Goal: Task Accomplishment & Management: Complete application form

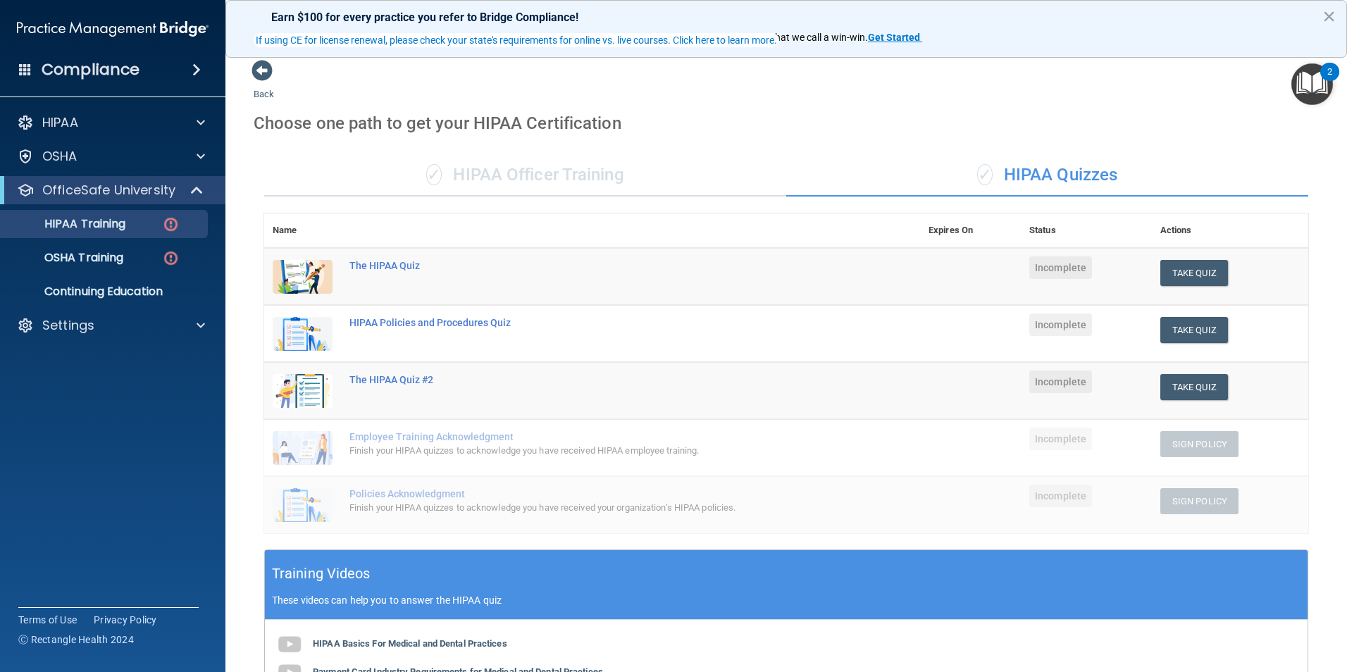
scroll to position [104, 0]
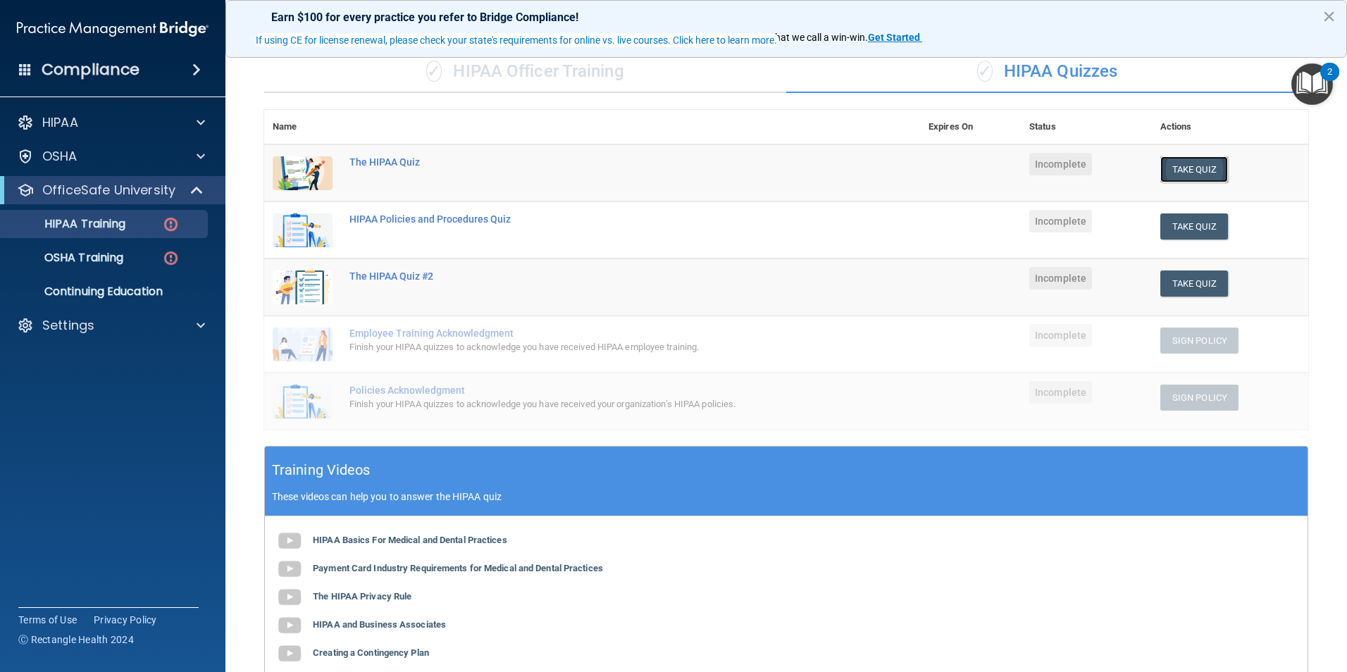
click at [1178, 173] on button "Take Quiz" at bounding box center [1195, 169] width 68 height 26
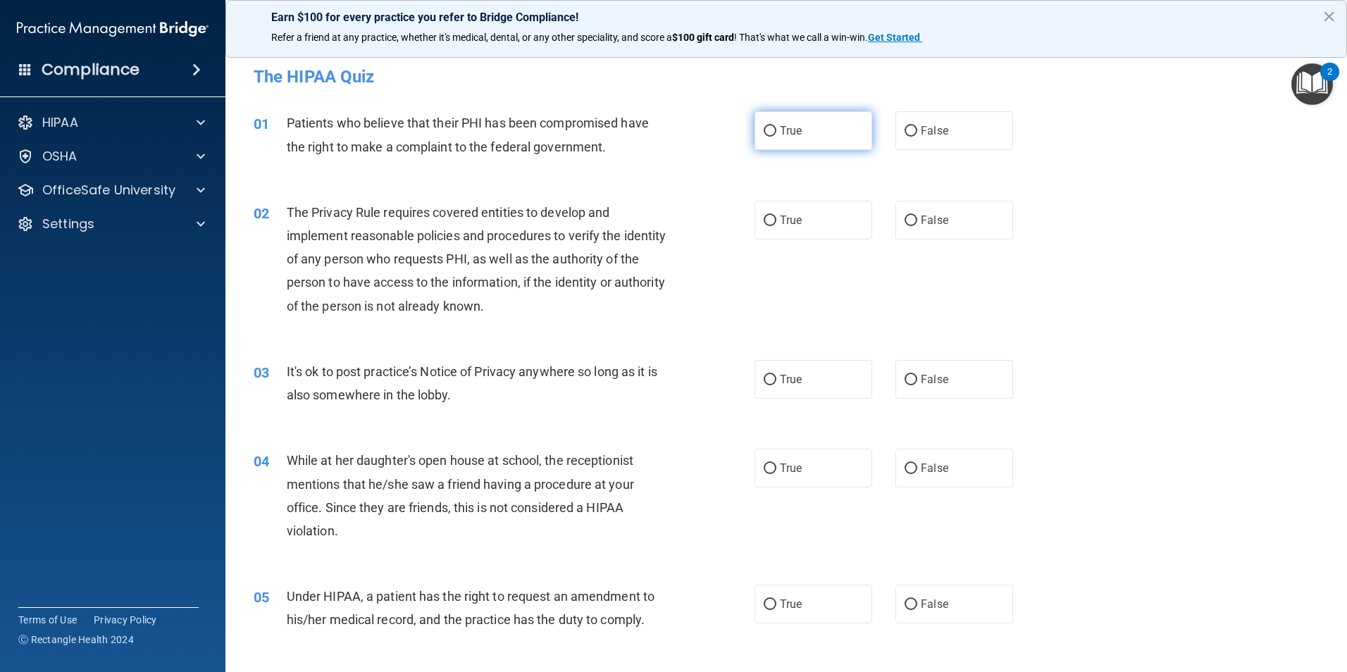
click at [764, 135] on input "True" at bounding box center [770, 131] width 13 height 11
radio input "true"
click at [764, 221] on input "True" at bounding box center [770, 221] width 13 height 11
radio input "true"
click at [765, 381] on input "True" at bounding box center [770, 380] width 13 height 11
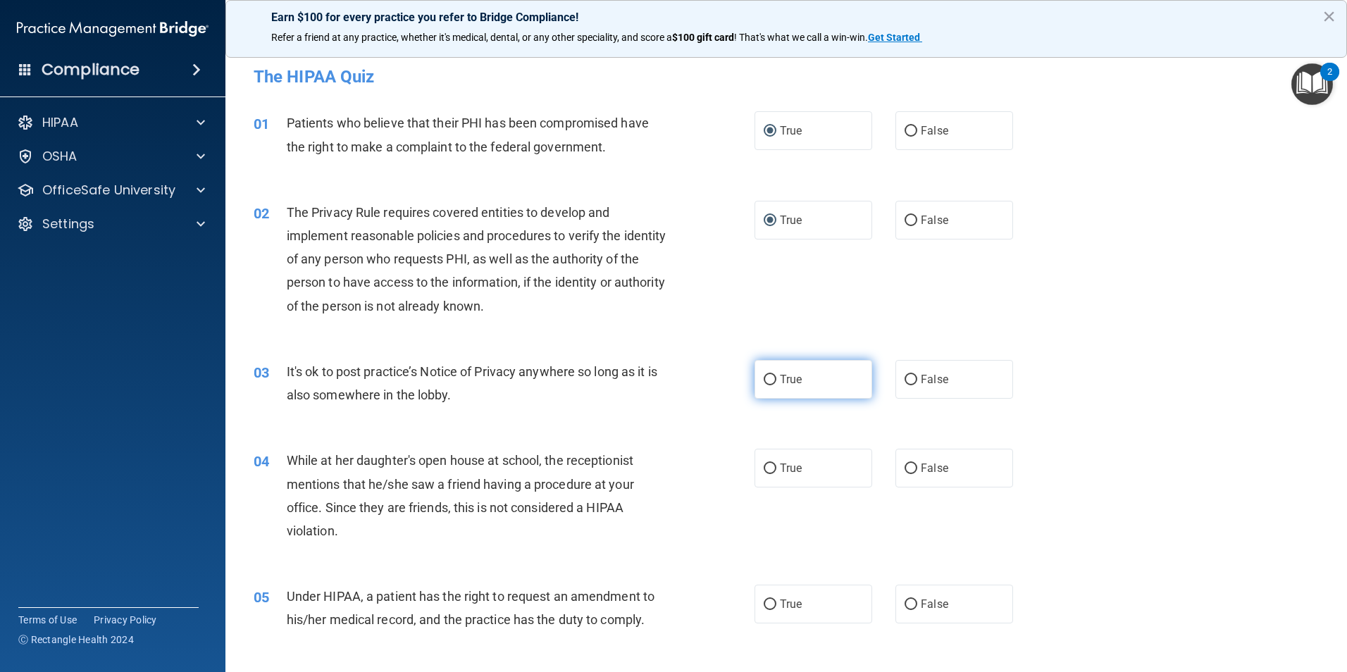
radio input "true"
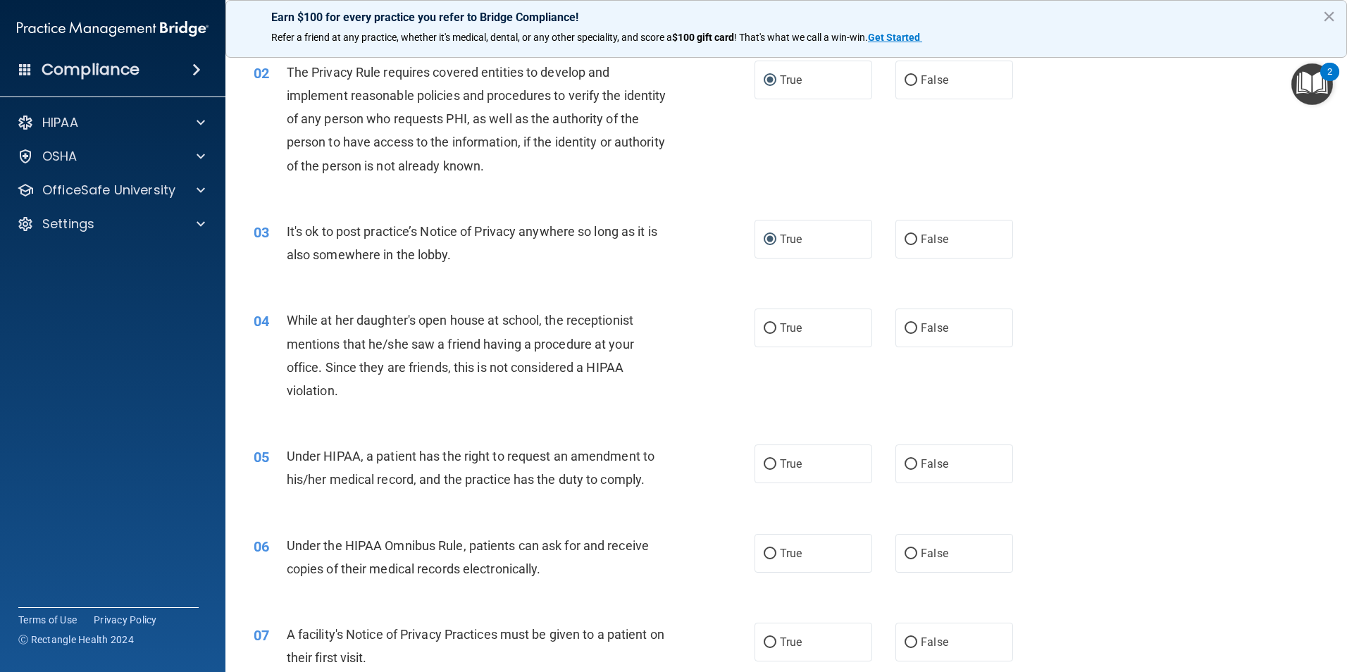
scroll to position [141, 0]
click at [908, 330] on input "False" at bounding box center [911, 328] width 13 height 11
radio input "true"
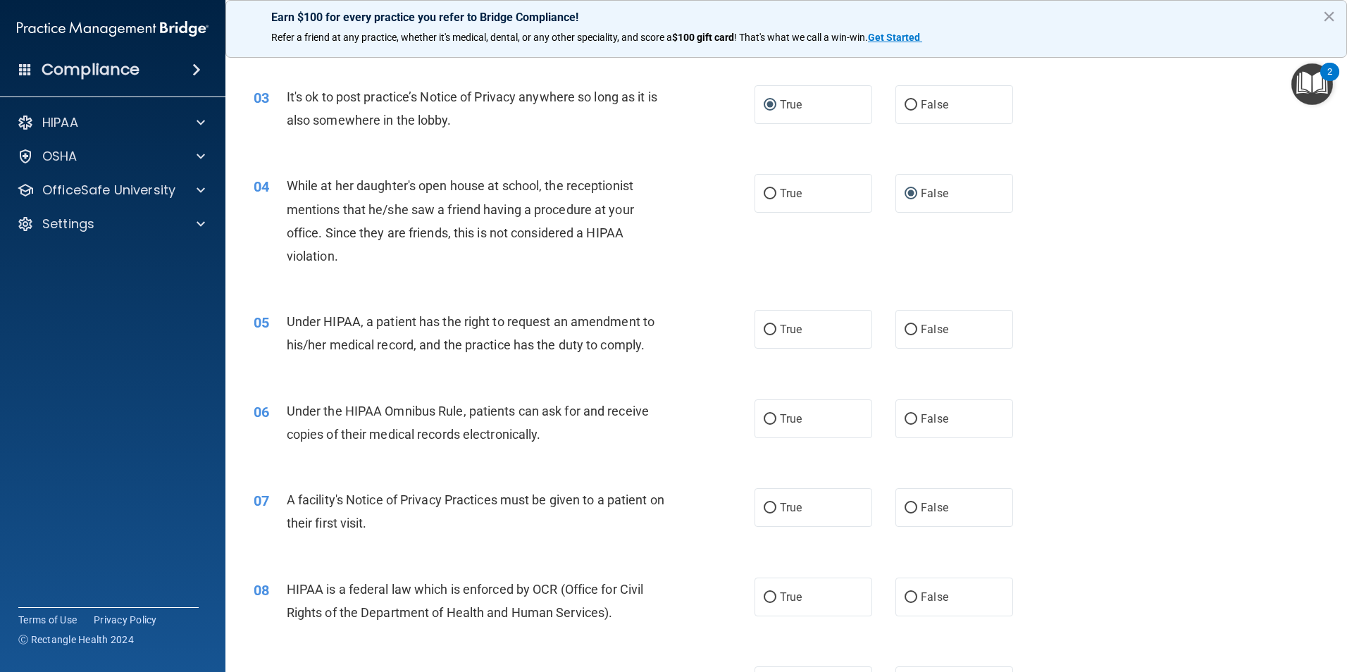
scroll to position [282, 0]
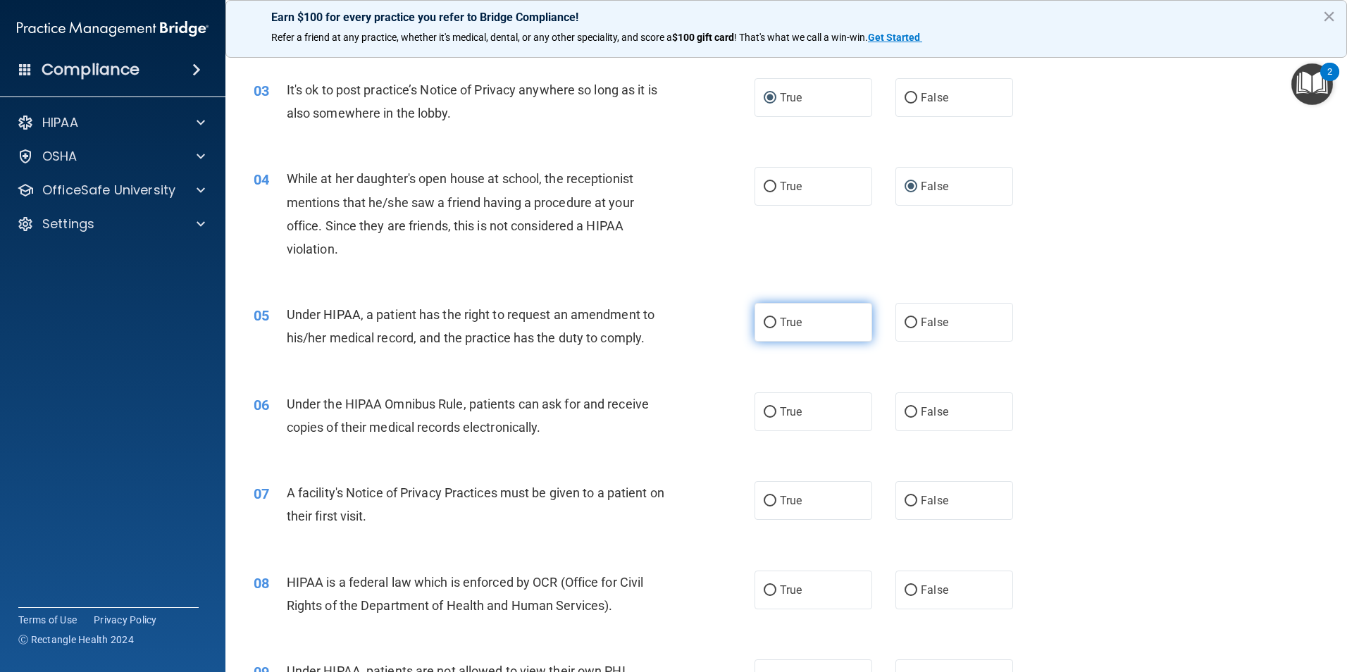
click at [765, 321] on input "True" at bounding box center [770, 323] width 13 height 11
radio input "true"
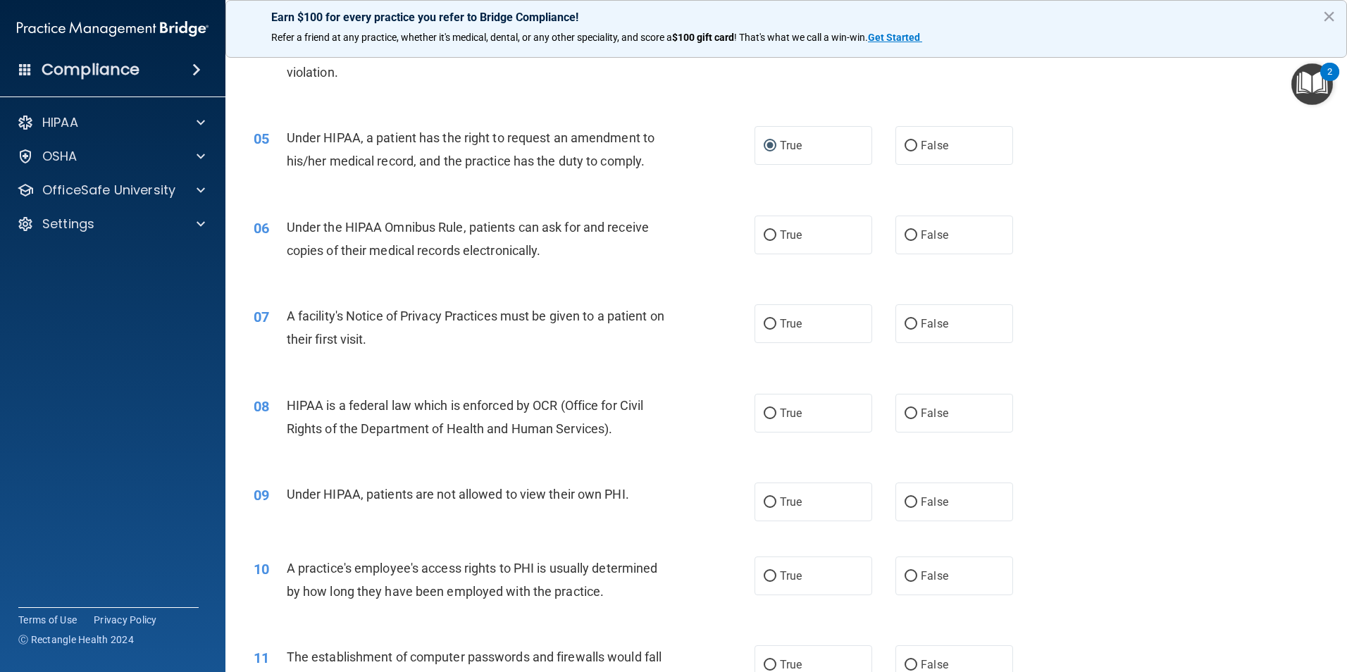
scroll to position [493, 0]
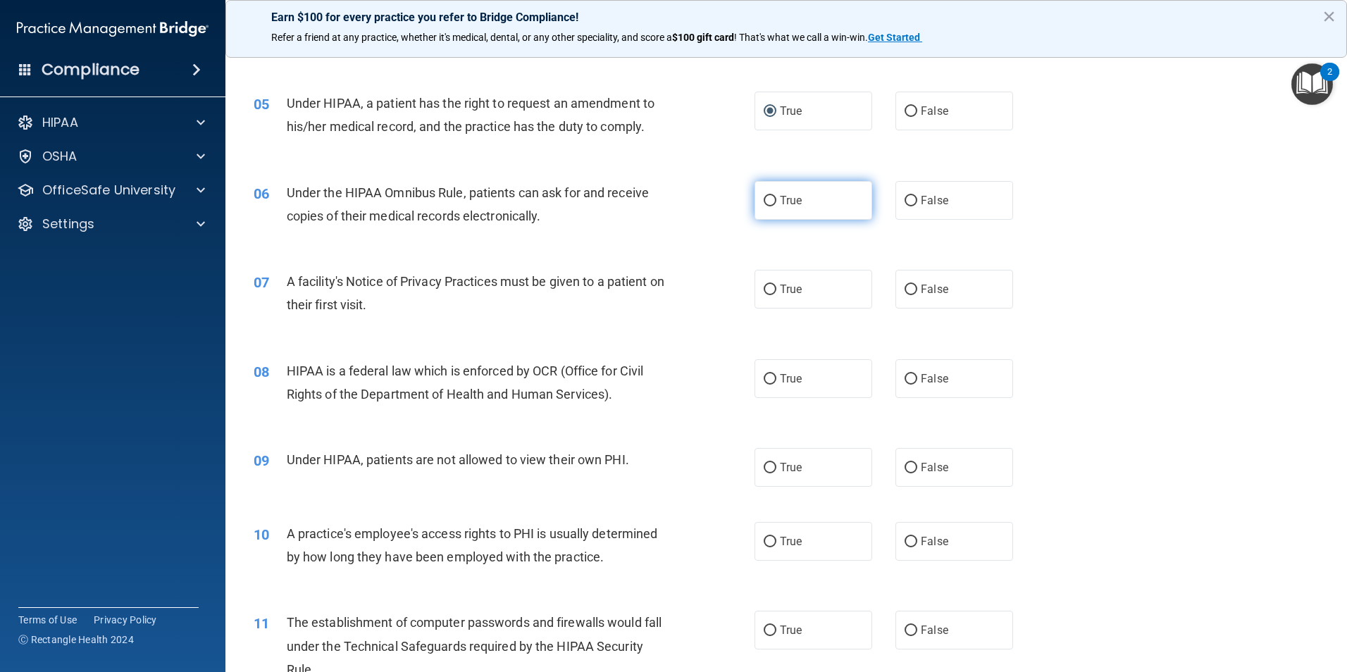
click at [768, 198] on input "True" at bounding box center [770, 201] width 13 height 11
radio input "true"
click at [764, 288] on input "True" at bounding box center [770, 290] width 13 height 11
radio input "true"
click at [764, 378] on input "True" at bounding box center [770, 379] width 13 height 11
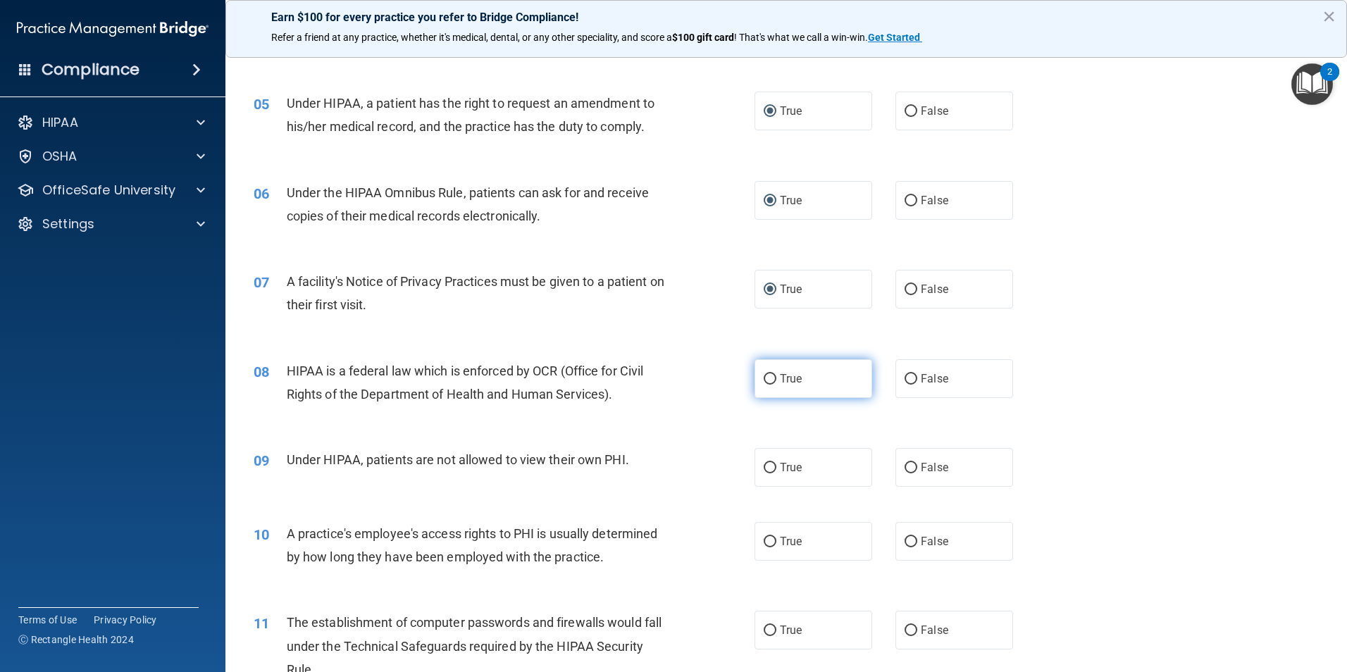
radio input "true"
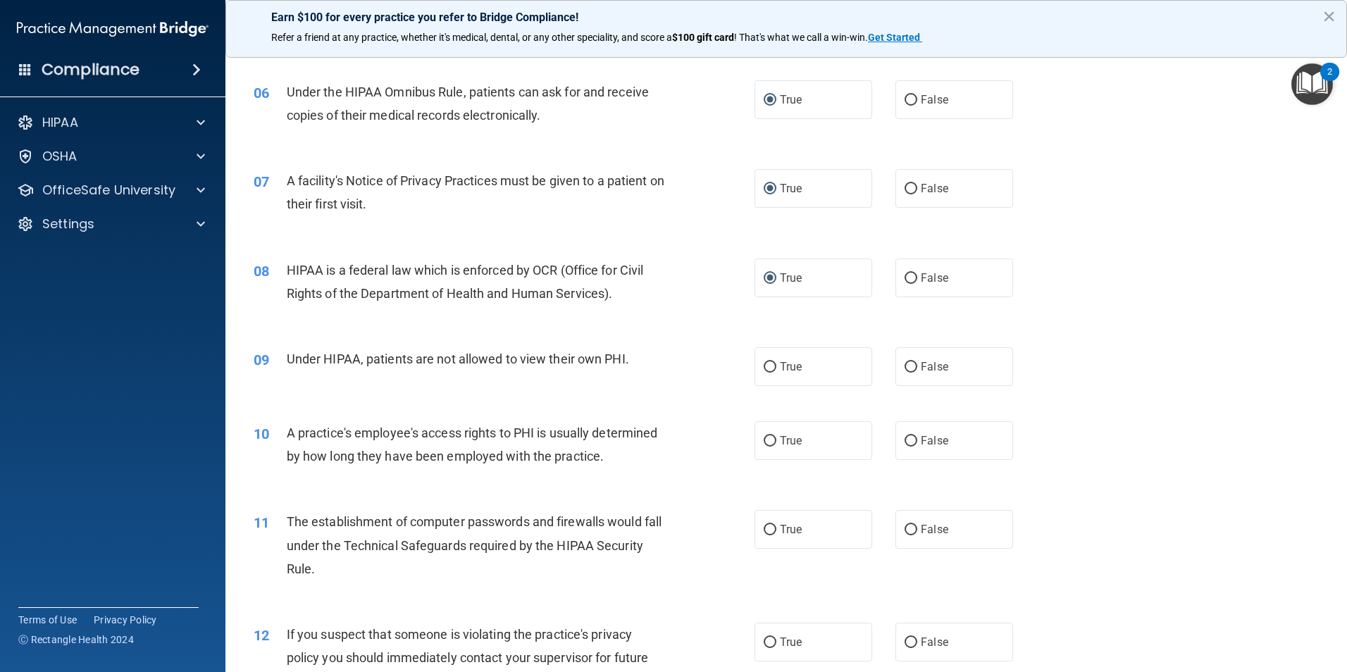
scroll to position [705, 0]
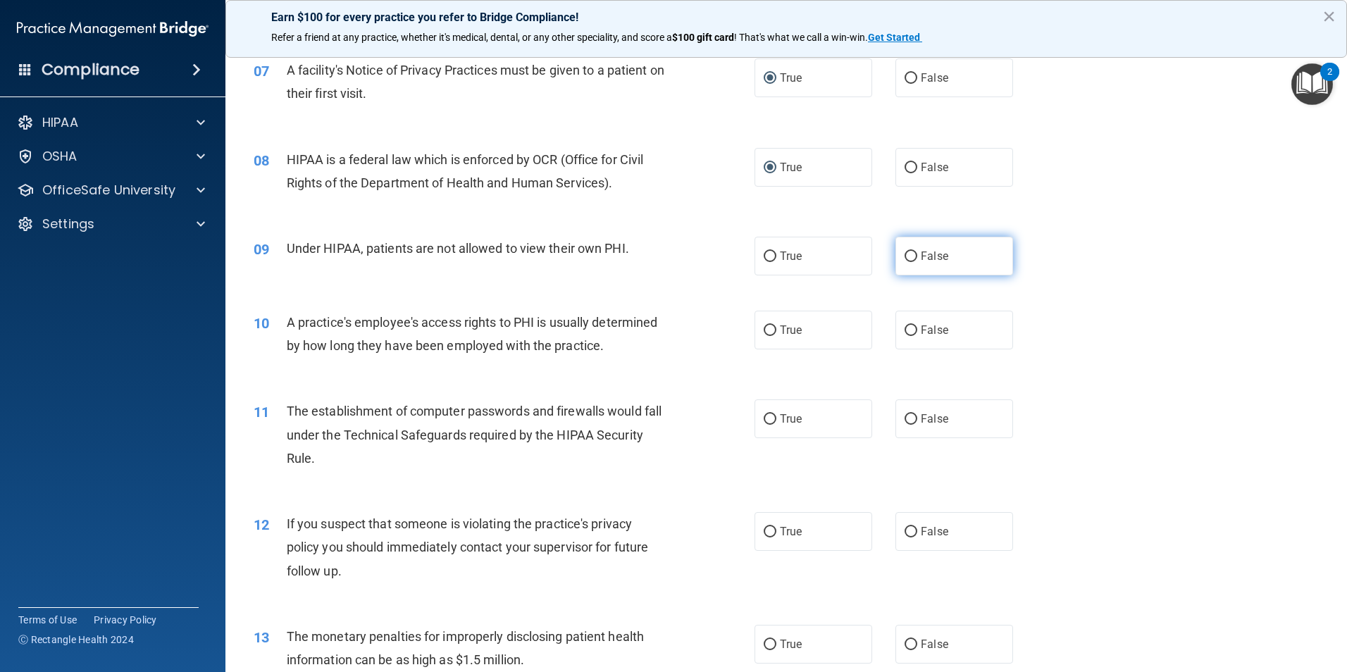
click at [905, 258] on input "False" at bounding box center [911, 257] width 13 height 11
radio input "true"
click at [905, 326] on input "False" at bounding box center [911, 331] width 13 height 11
radio input "true"
click at [765, 422] on input "True" at bounding box center [770, 419] width 13 height 11
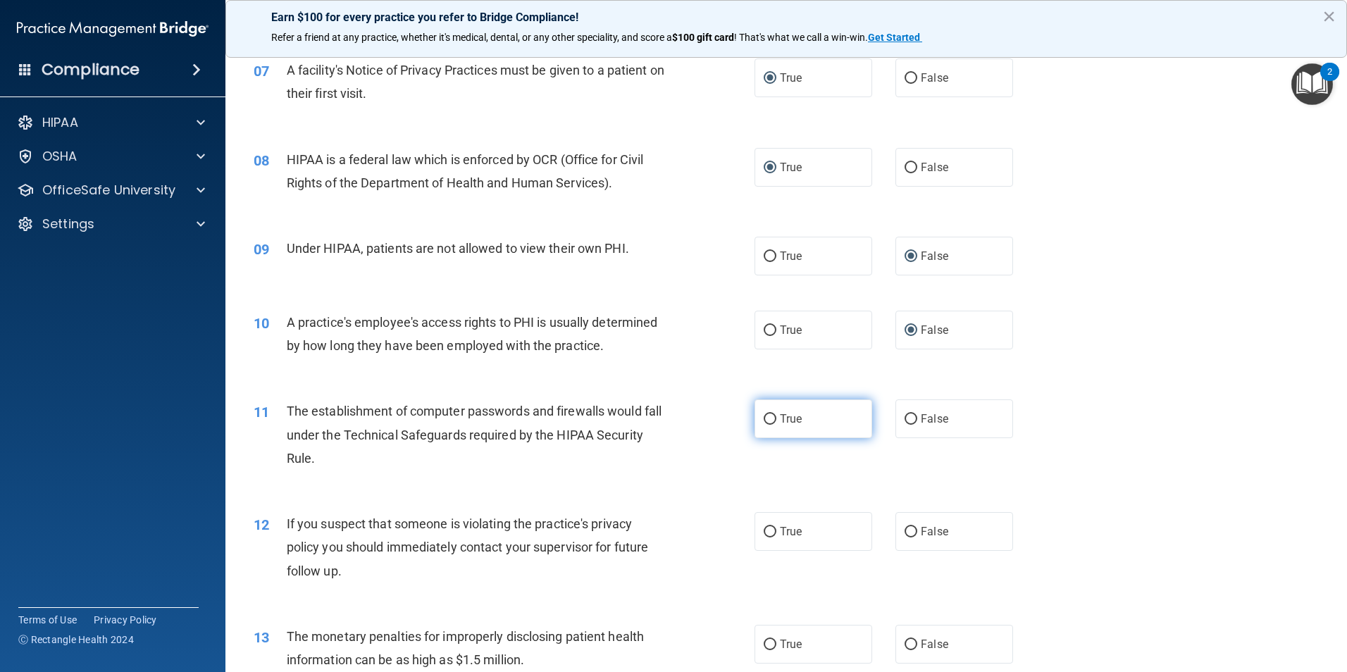
radio input "true"
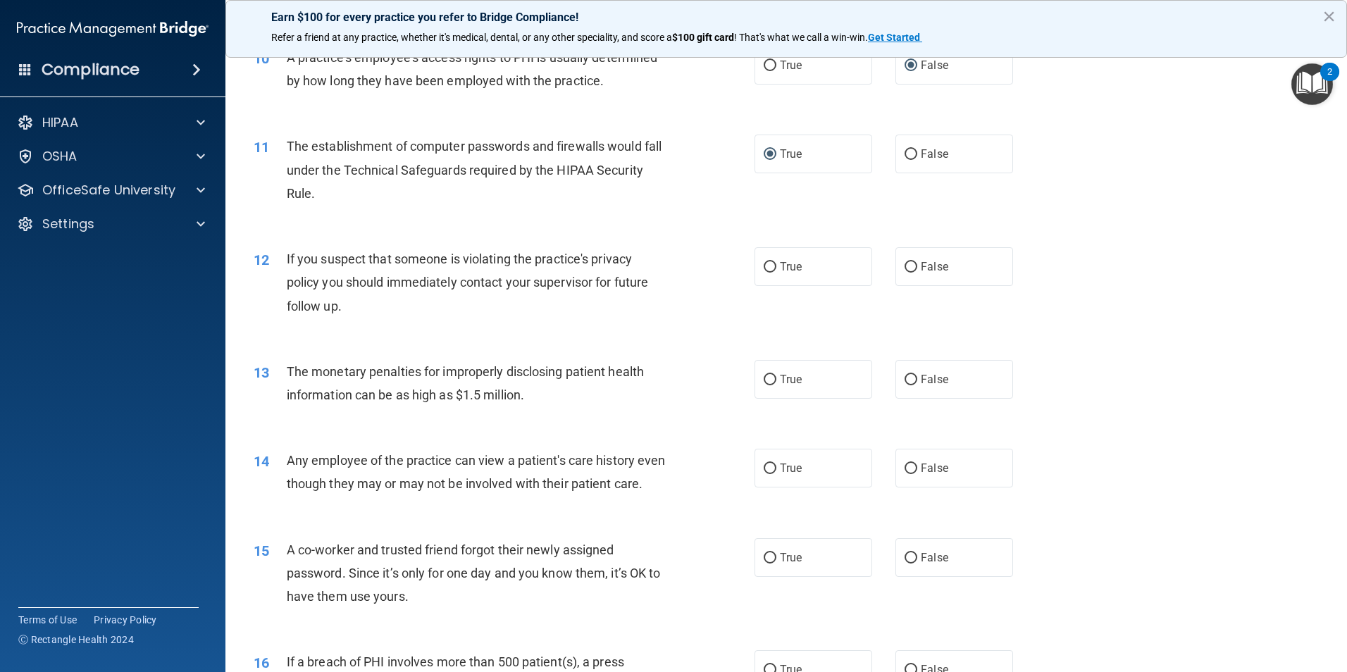
scroll to position [987, 0]
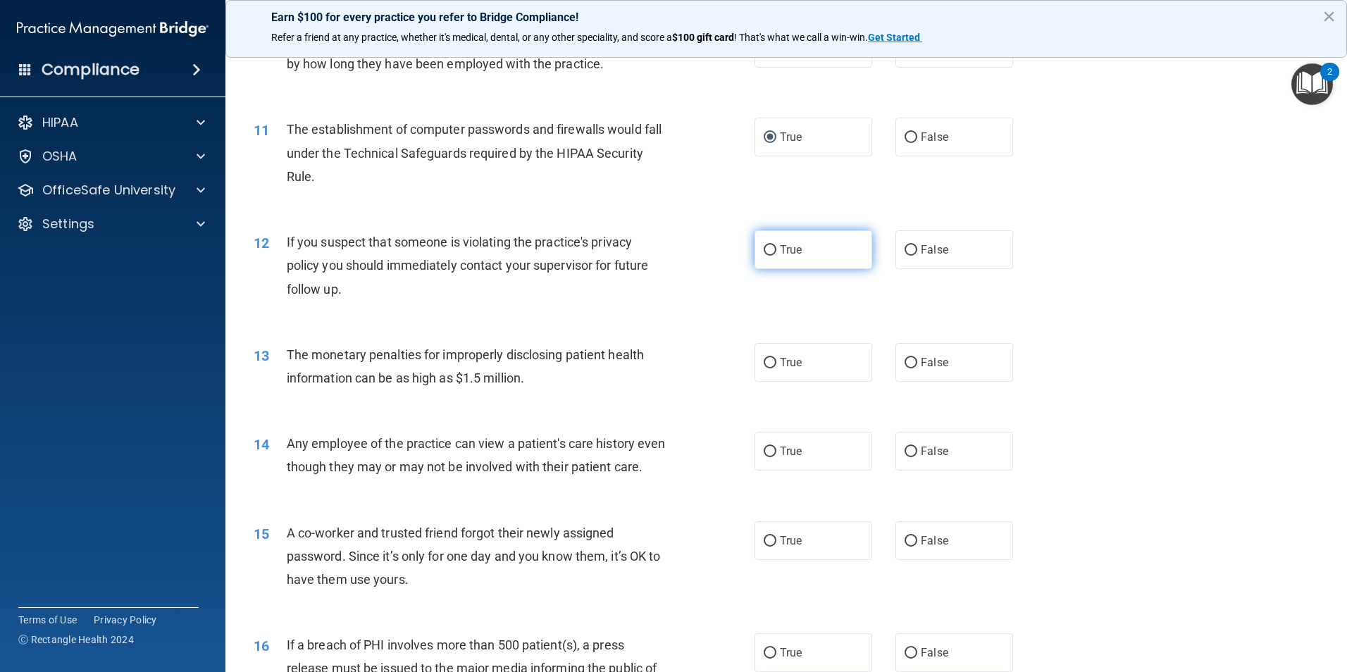
click at [767, 256] on label "True" at bounding box center [814, 249] width 118 height 39
click at [767, 256] on input "True" at bounding box center [770, 250] width 13 height 11
radio input "true"
click at [784, 353] on label "True" at bounding box center [814, 362] width 118 height 39
click at [777, 358] on input "True" at bounding box center [770, 363] width 13 height 11
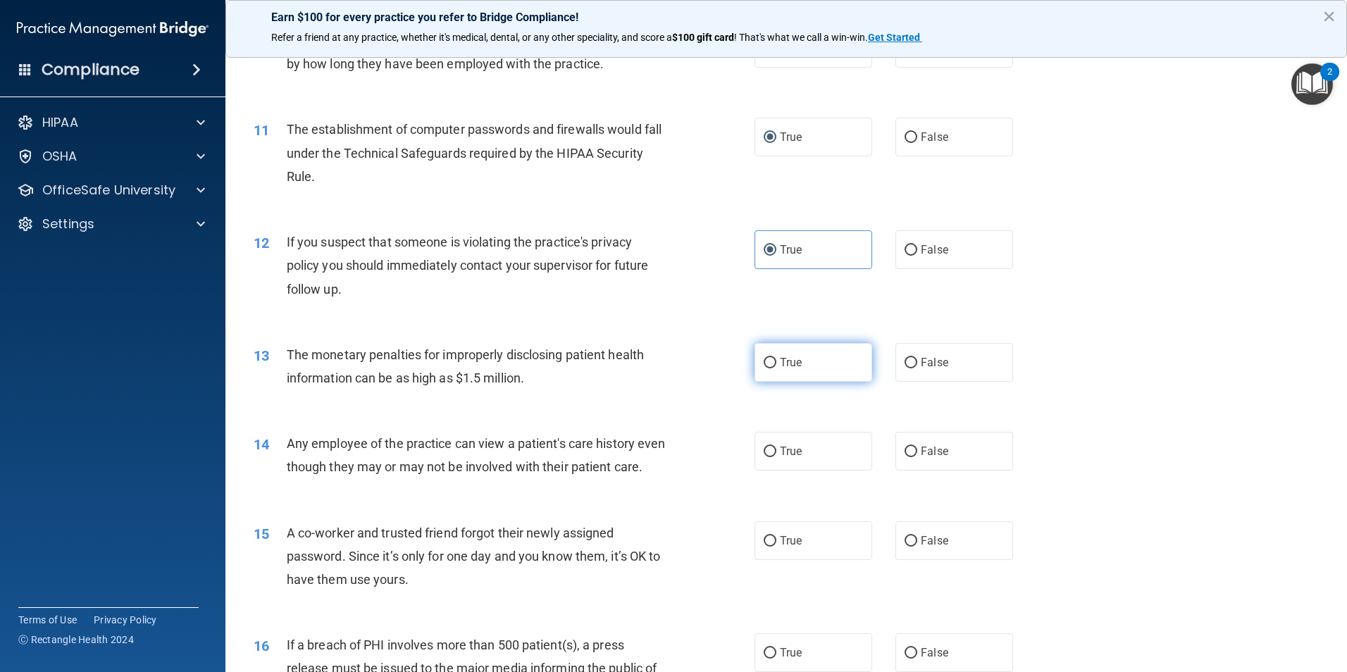
radio input "true"
click at [905, 453] on input "False" at bounding box center [911, 452] width 13 height 11
radio input "true"
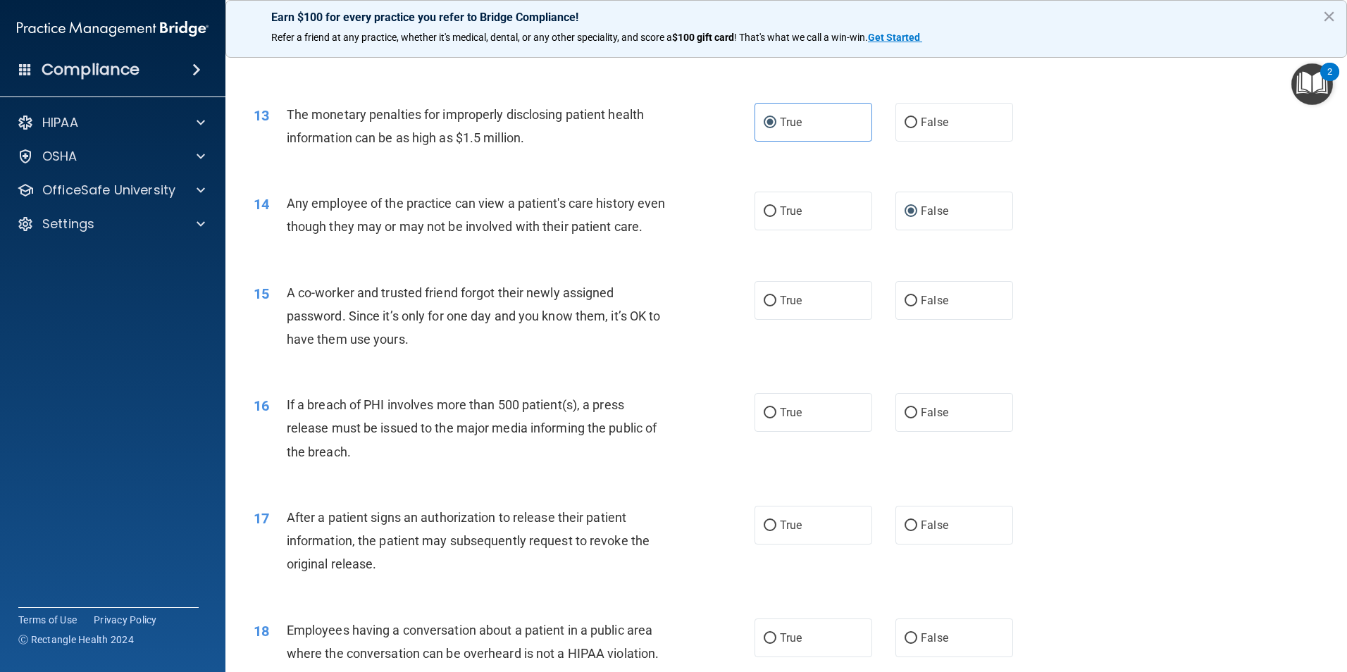
scroll to position [1268, 0]
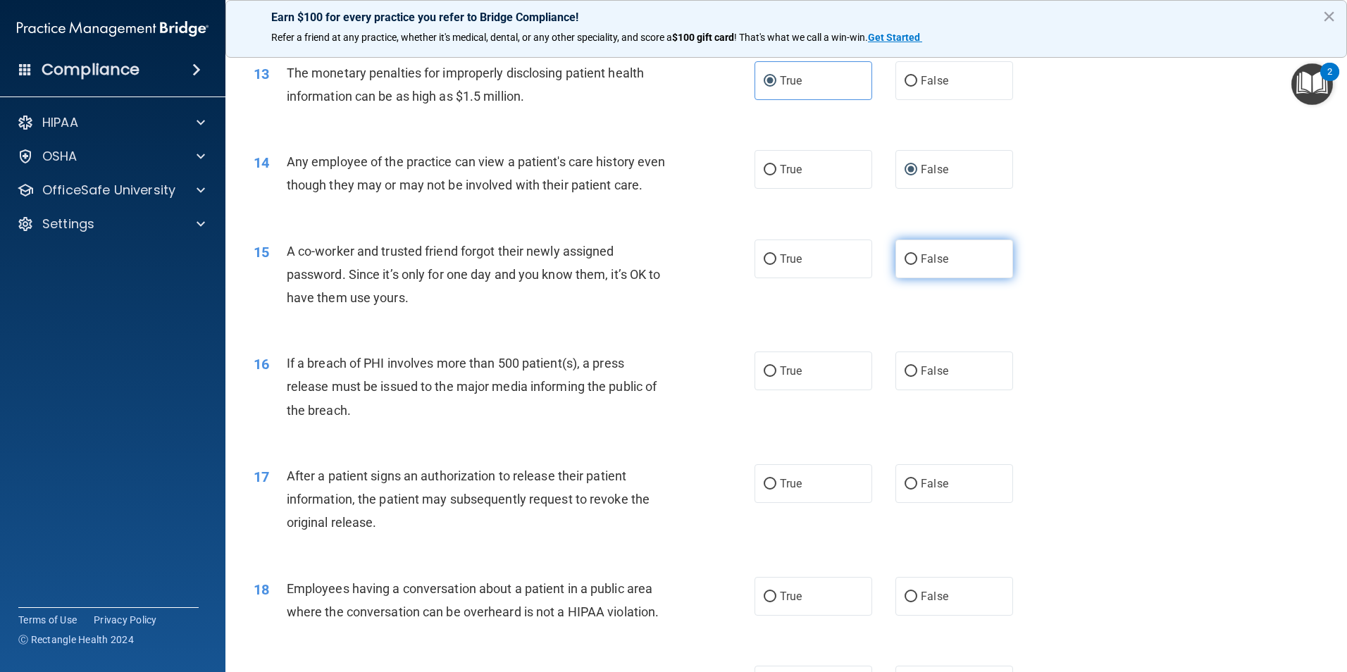
click at [929, 266] on span "False" at bounding box center [934, 258] width 27 height 13
click at [917, 265] on input "False" at bounding box center [911, 259] width 13 height 11
radio input "true"
click at [764, 377] on input "True" at bounding box center [770, 371] width 13 height 11
radio input "true"
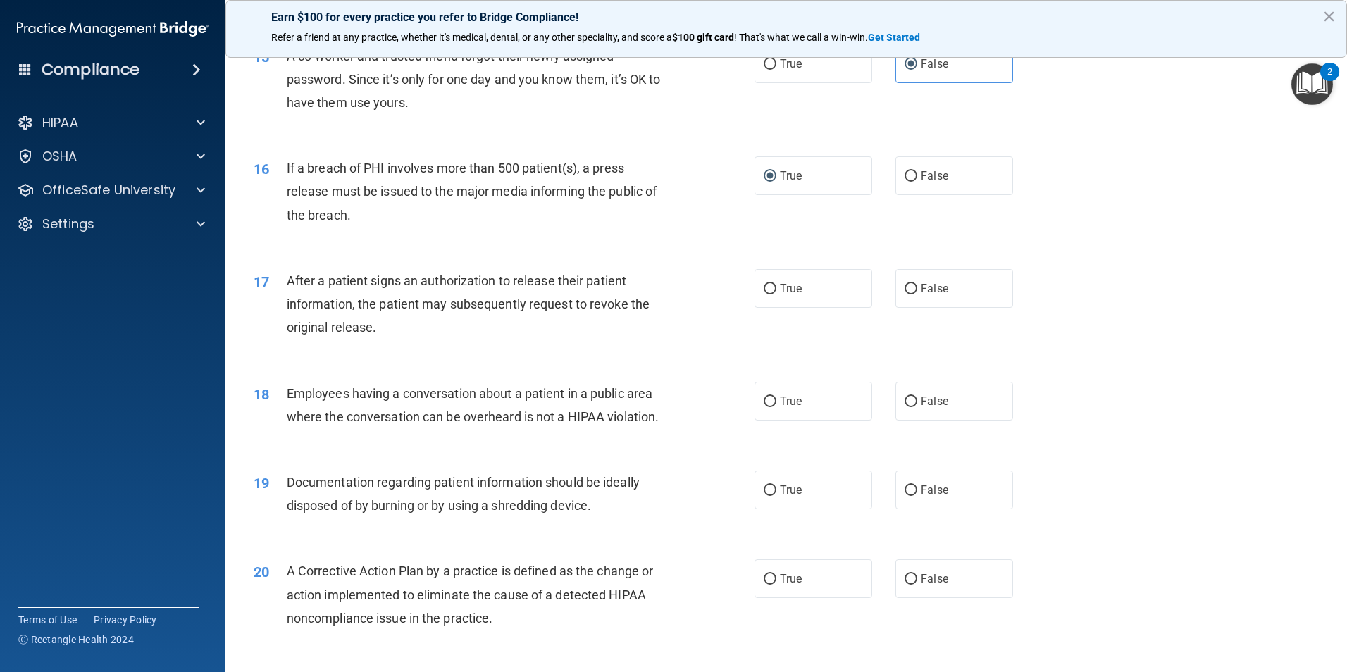
scroll to position [1480, 0]
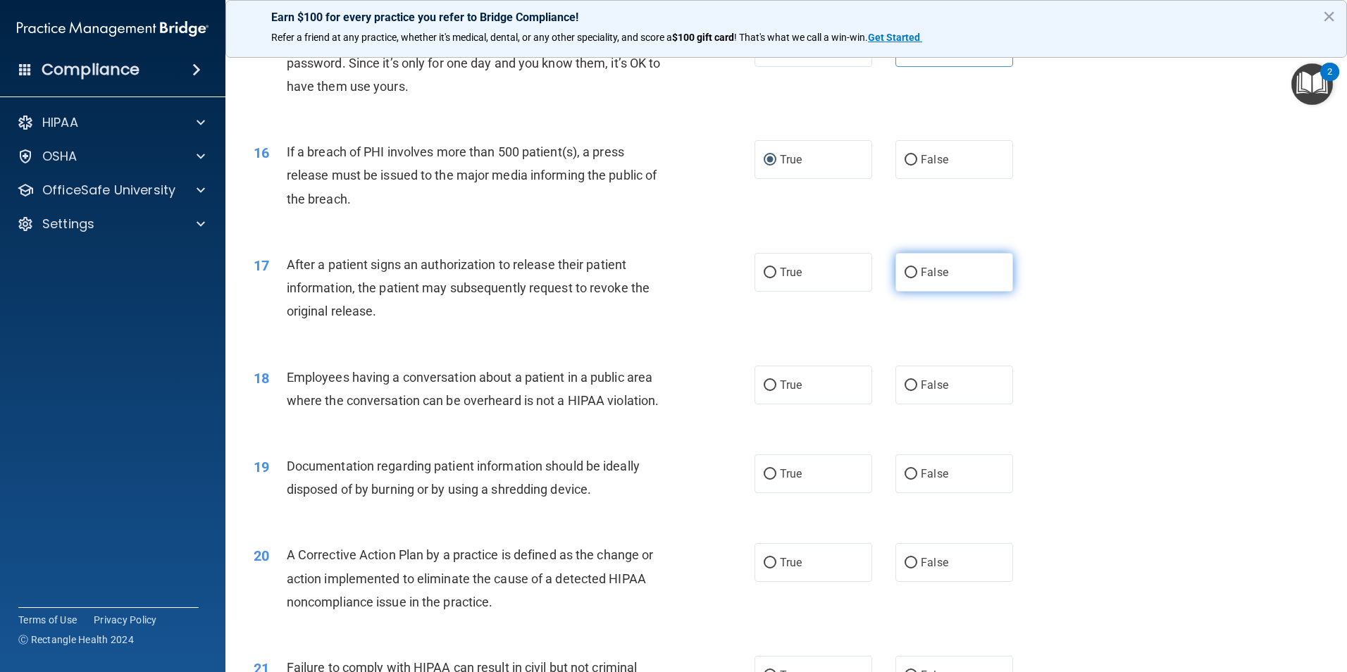
click at [921, 279] on span "False" at bounding box center [934, 272] width 27 height 13
click at [916, 278] on input "False" at bounding box center [911, 273] width 13 height 11
radio input "true"
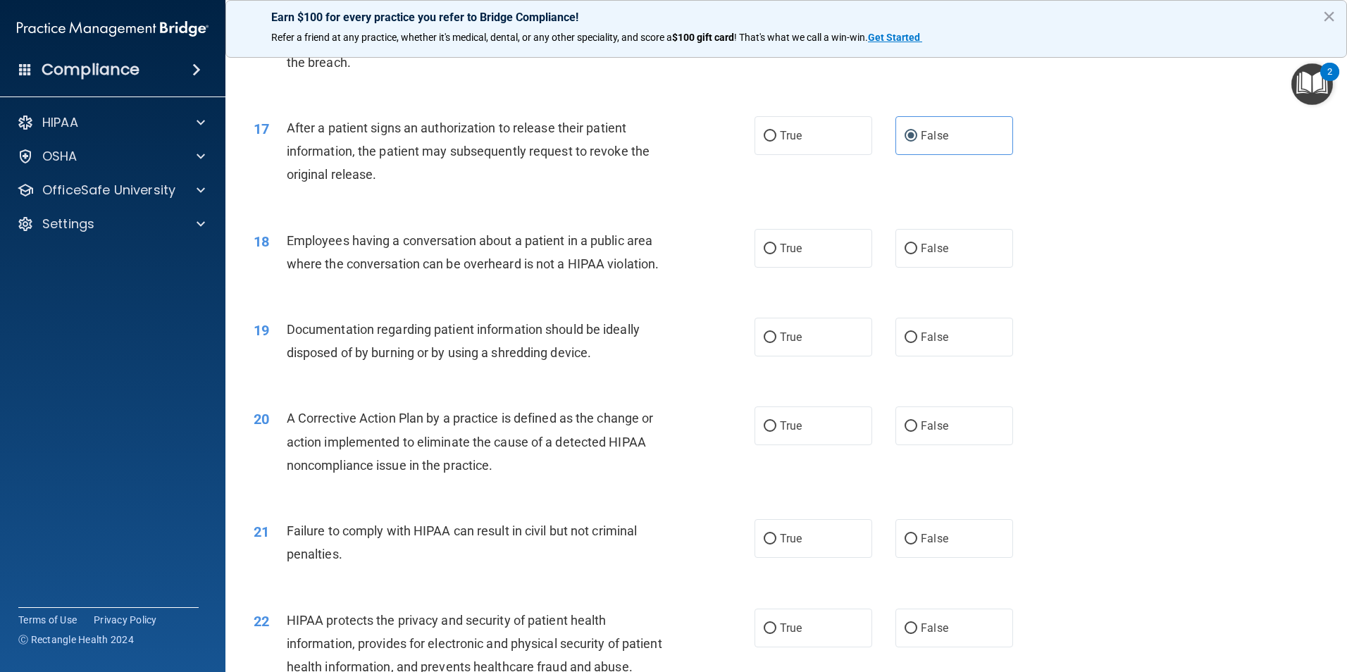
scroll to position [1621, 0]
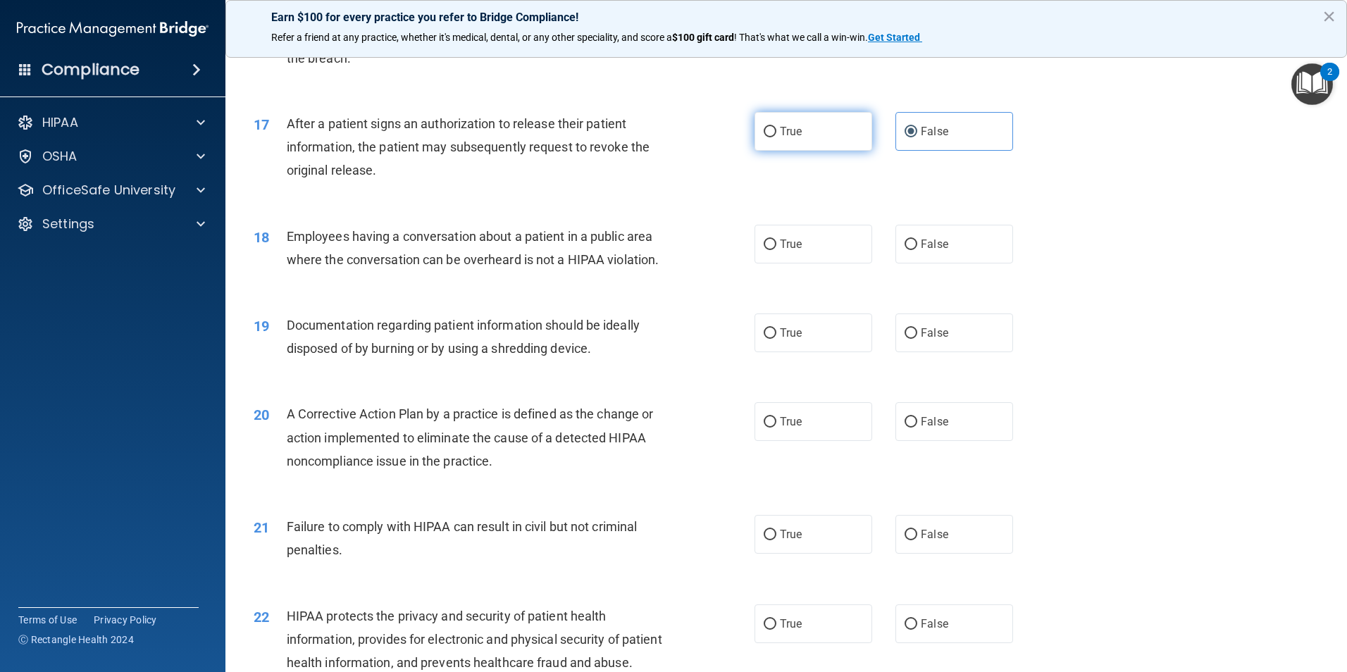
click at [791, 138] on span "True" at bounding box center [791, 131] width 22 height 13
click at [777, 137] on input "True" at bounding box center [770, 132] width 13 height 11
radio input "true"
radio input "false"
click at [927, 264] on label "False" at bounding box center [955, 244] width 118 height 39
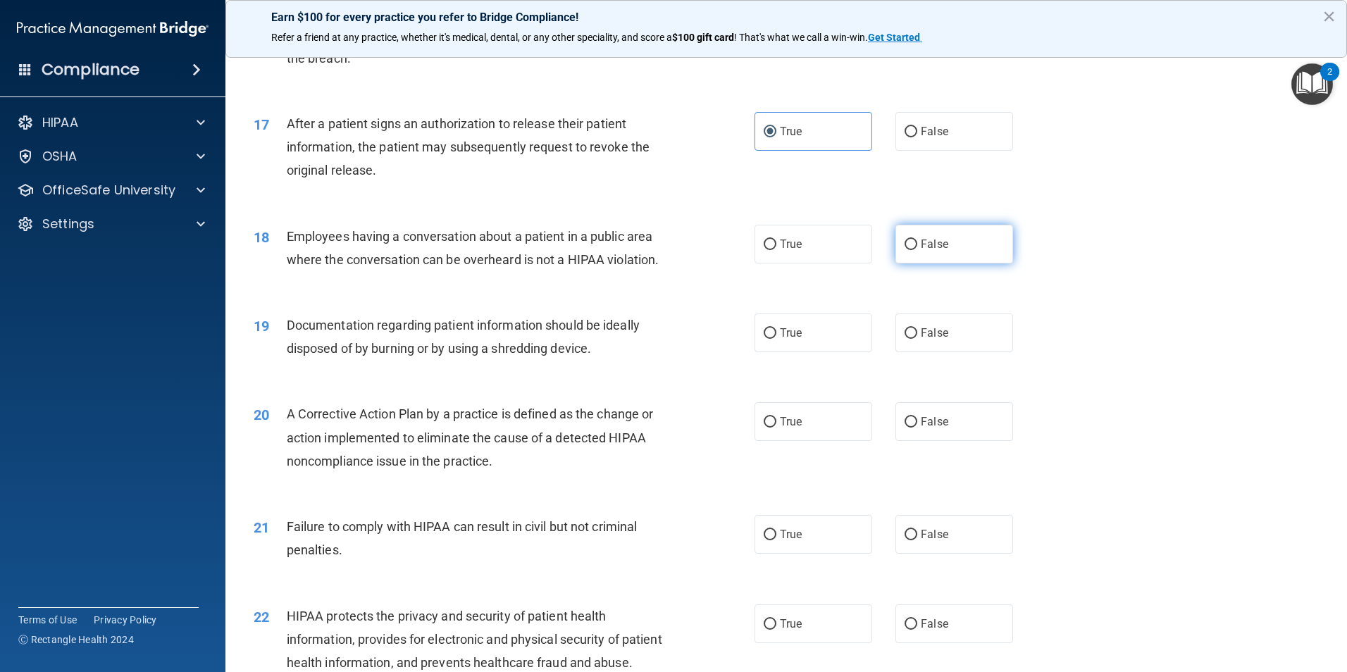
click at [917, 250] on input "False" at bounding box center [911, 245] width 13 height 11
radio input "true"
click at [765, 352] on label "True" at bounding box center [814, 333] width 118 height 39
click at [765, 339] on input "True" at bounding box center [770, 333] width 13 height 11
radio input "true"
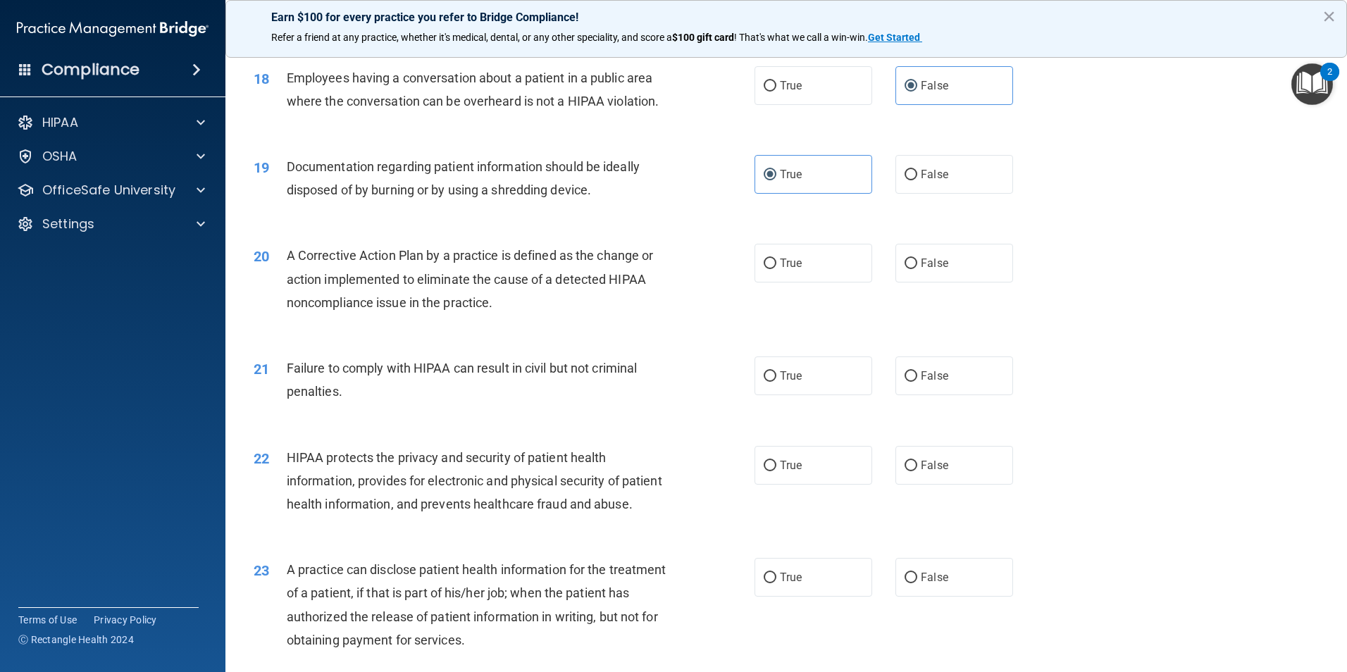
scroll to position [1832, 0]
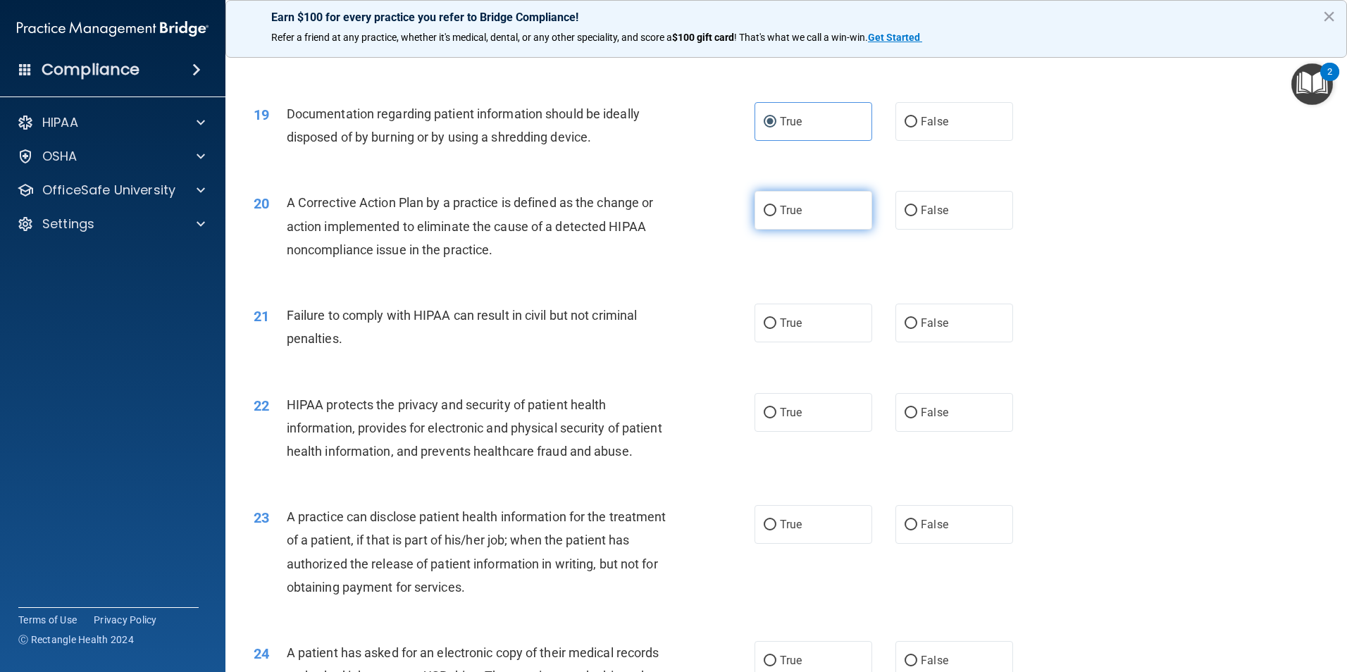
click at [755, 230] on label "True" at bounding box center [814, 210] width 118 height 39
click at [764, 216] on input "True" at bounding box center [770, 211] width 13 height 11
radio input "true"
click at [941, 342] on label "False" at bounding box center [955, 323] width 118 height 39
click at [917, 329] on input "False" at bounding box center [911, 323] width 13 height 11
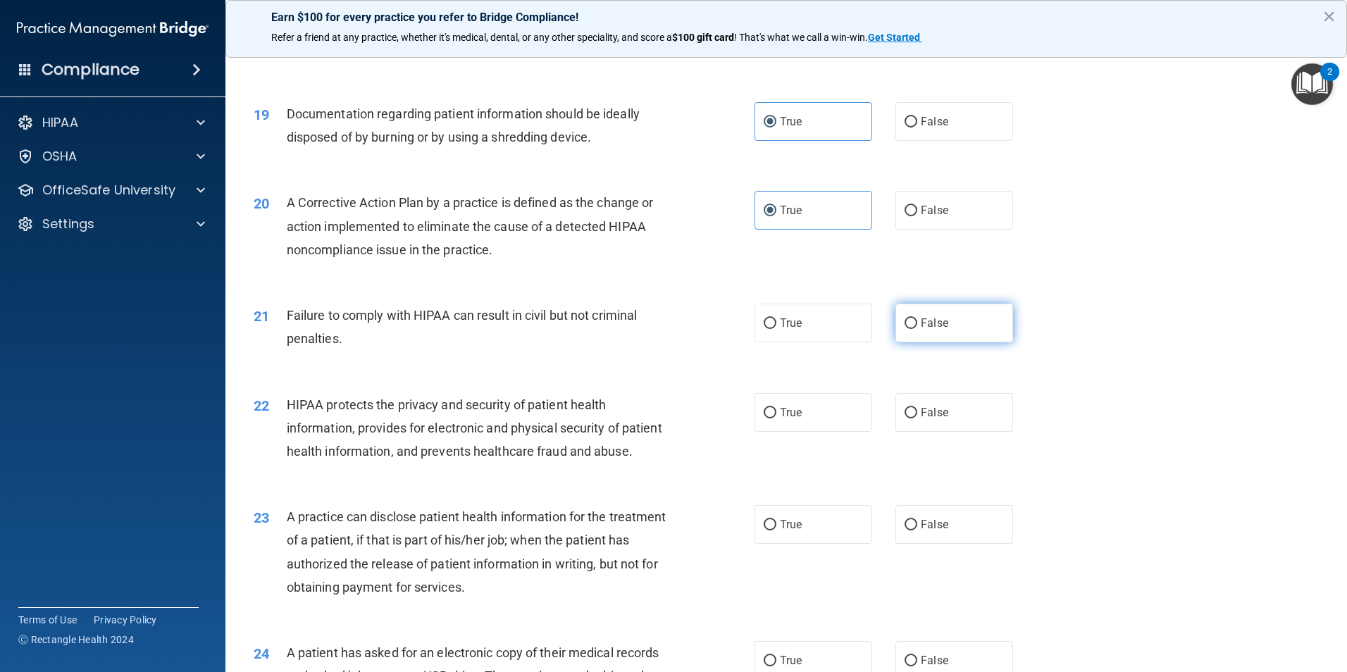
radio input "true"
click at [764, 419] on input "True" at bounding box center [770, 413] width 13 height 11
radio input "true"
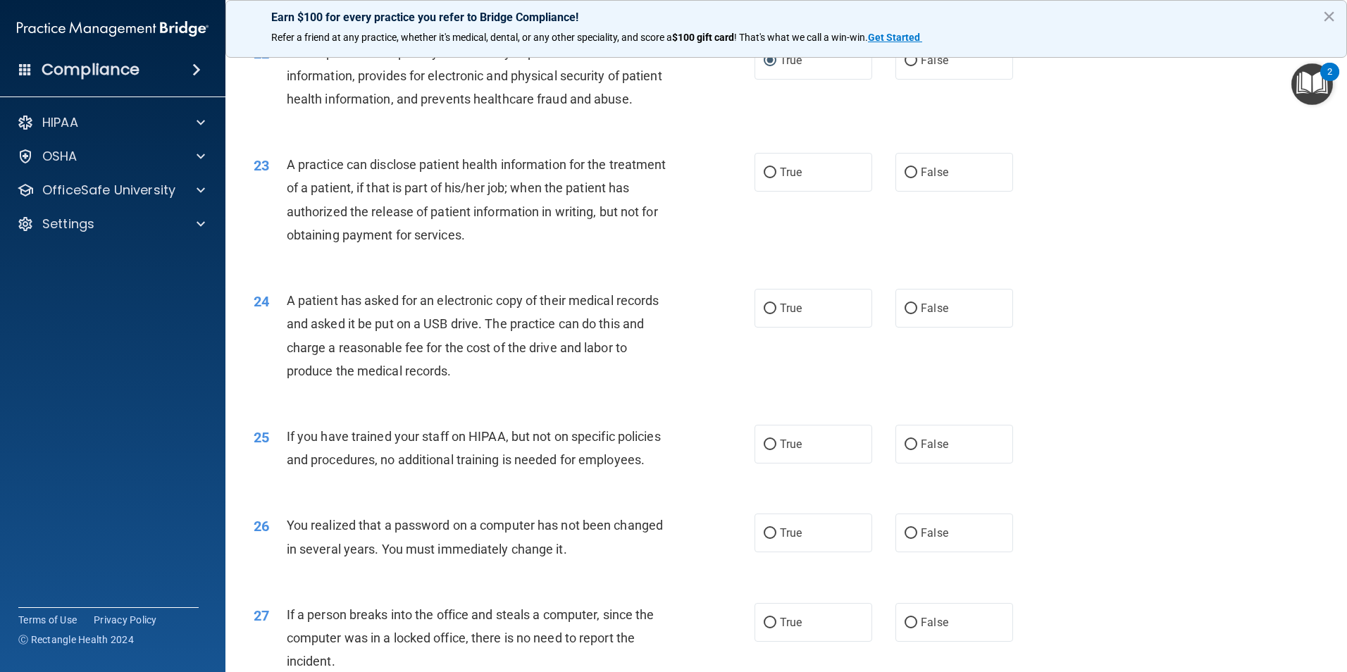
scroll to position [2255, 0]
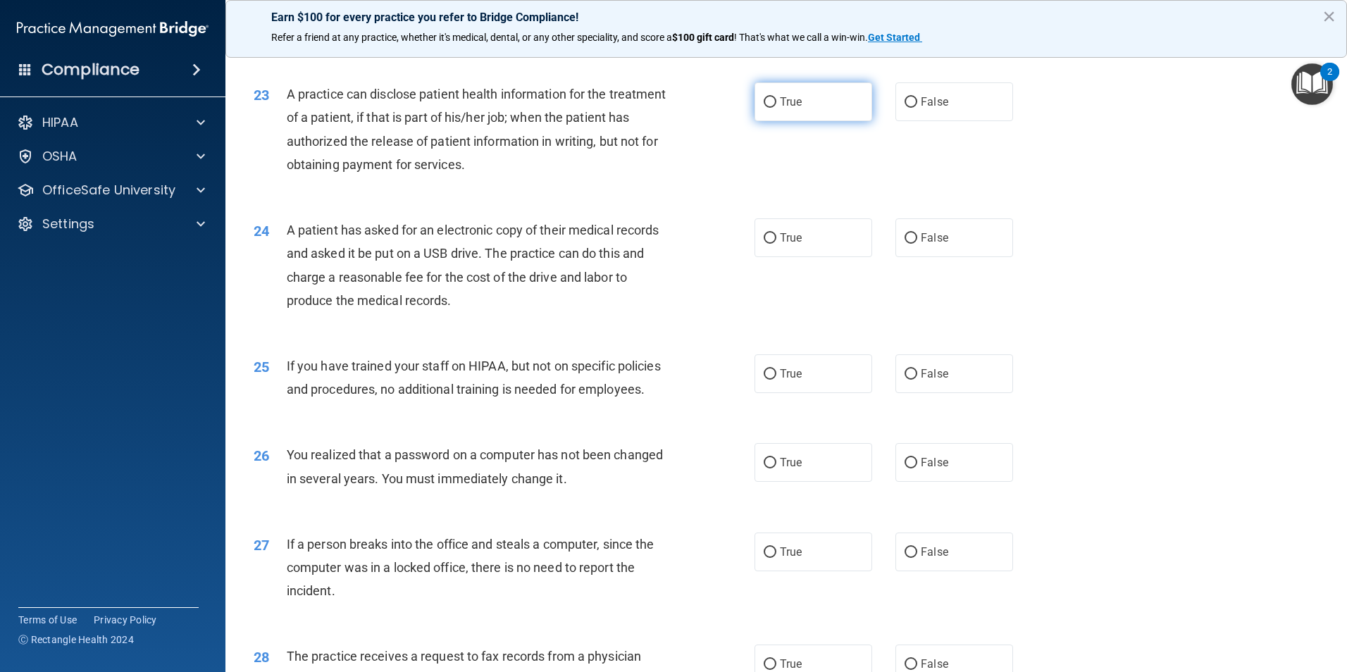
click at [780, 109] on span "True" at bounding box center [791, 101] width 22 height 13
click at [777, 108] on input "True" at bounding box center [770, 102] width 13 height 11
radio input "true"
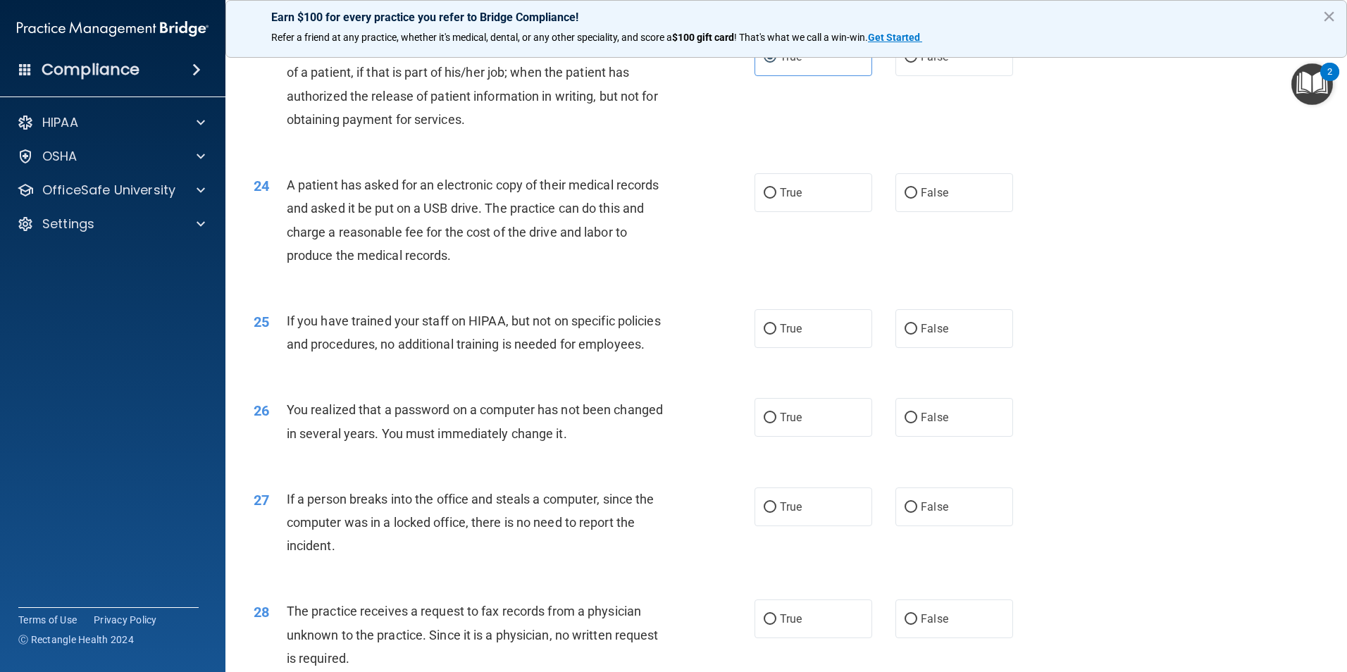
scroll to position [2396, 0]
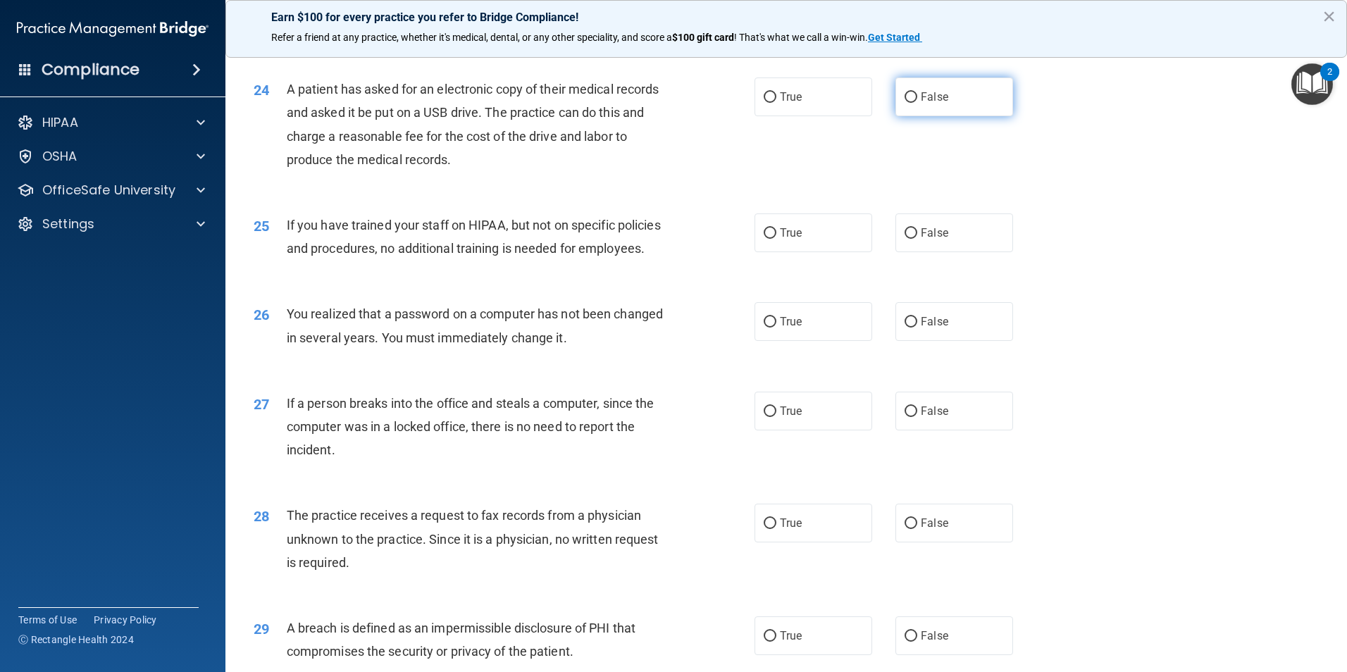
click at [979, 116] on label "False" at bounding box center [955, 97] width 118 height 39
click at [917, 103] on input "False" at bounding box center [911, 97] width 13 height 11
radio input "true"
click at [921, 240] on span "False" at bounding box center [934, 232] width 27 height 13
click at [917, 239] on input "False" at bounding box center [911, 233] width 13 height 11
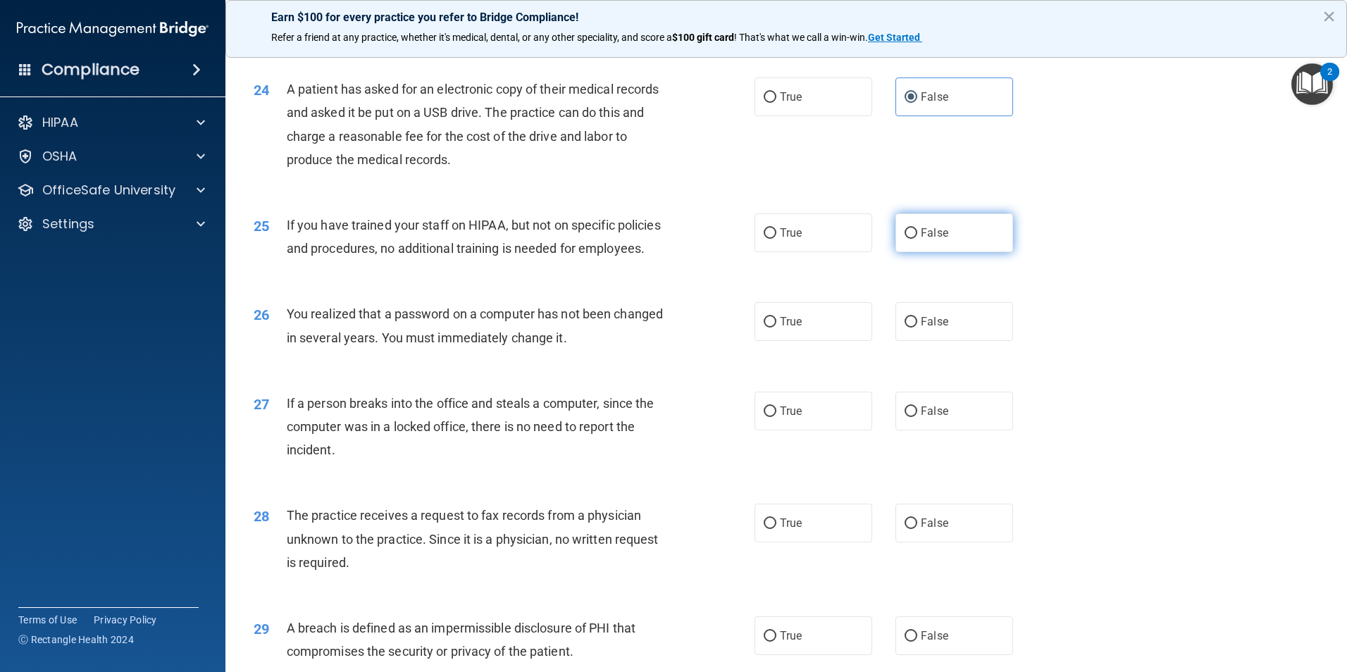
radio input "true"
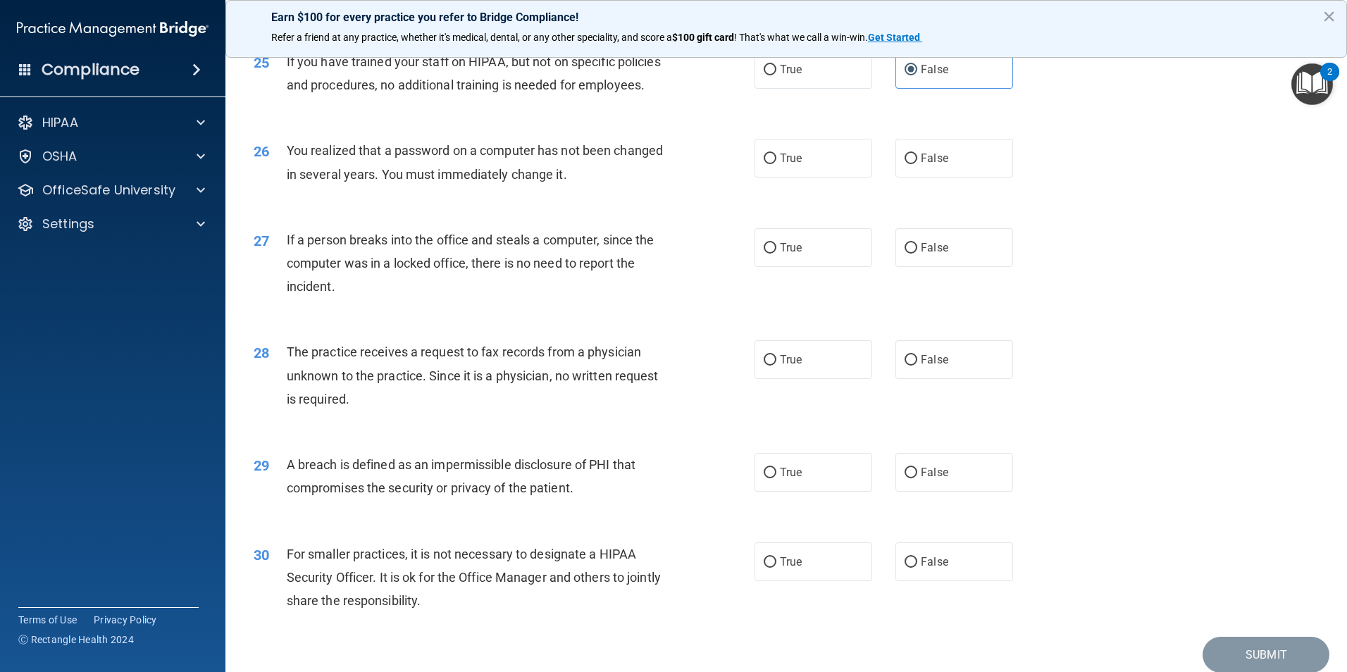
scroll to position [2607, 0]
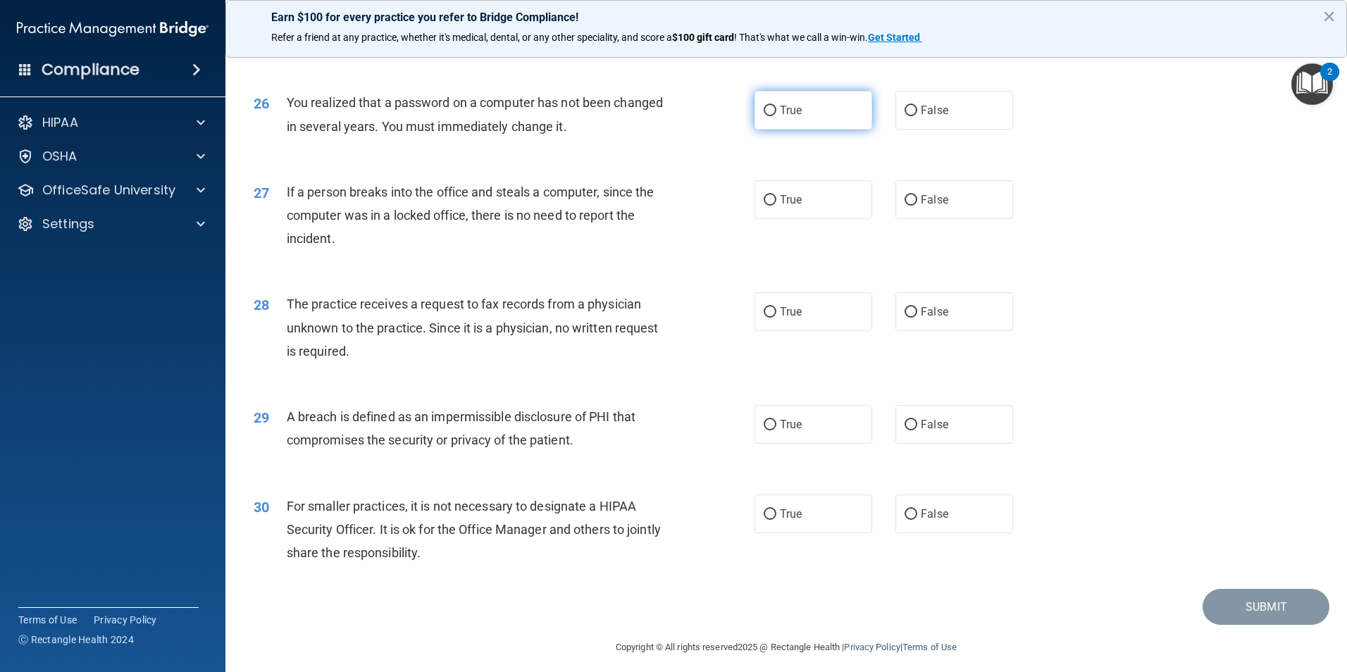
click at [814, 130] on label "True" at bounding box center [814, 110] width 118 height 39
click at [777, 116] on input "True" at bounding box center [770, 111] width 13 height 11
radio input "true"
click at [934, 117] on span "False" at bounding box center [934, 110] width 27 height 13
click at [917, 116] on input "False" at bounding box center [911, 111] width 13 height 11
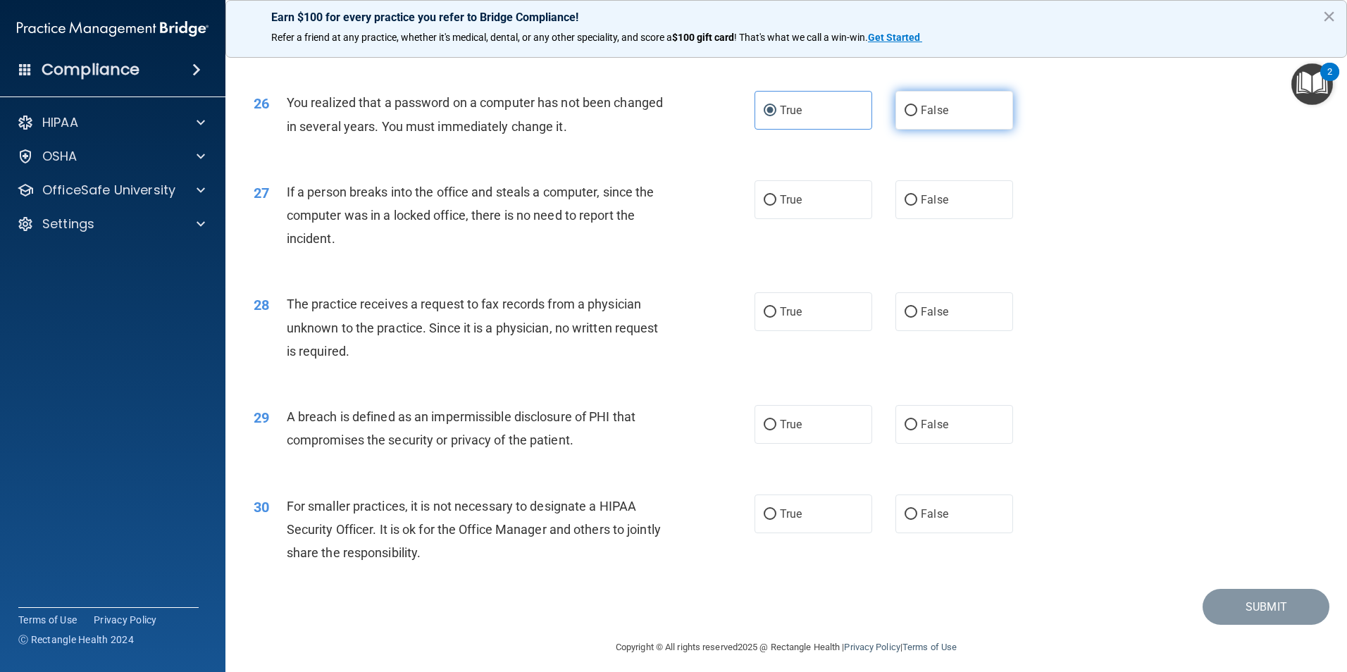
radio input "true"
click at [831, 130] on label "True" at bounding box center [814, 110] width 118 height 39
click at [777, 116] on input "True" at bounding box center [770, 111] width 13 height 11
radio input "true"
radio input "false"
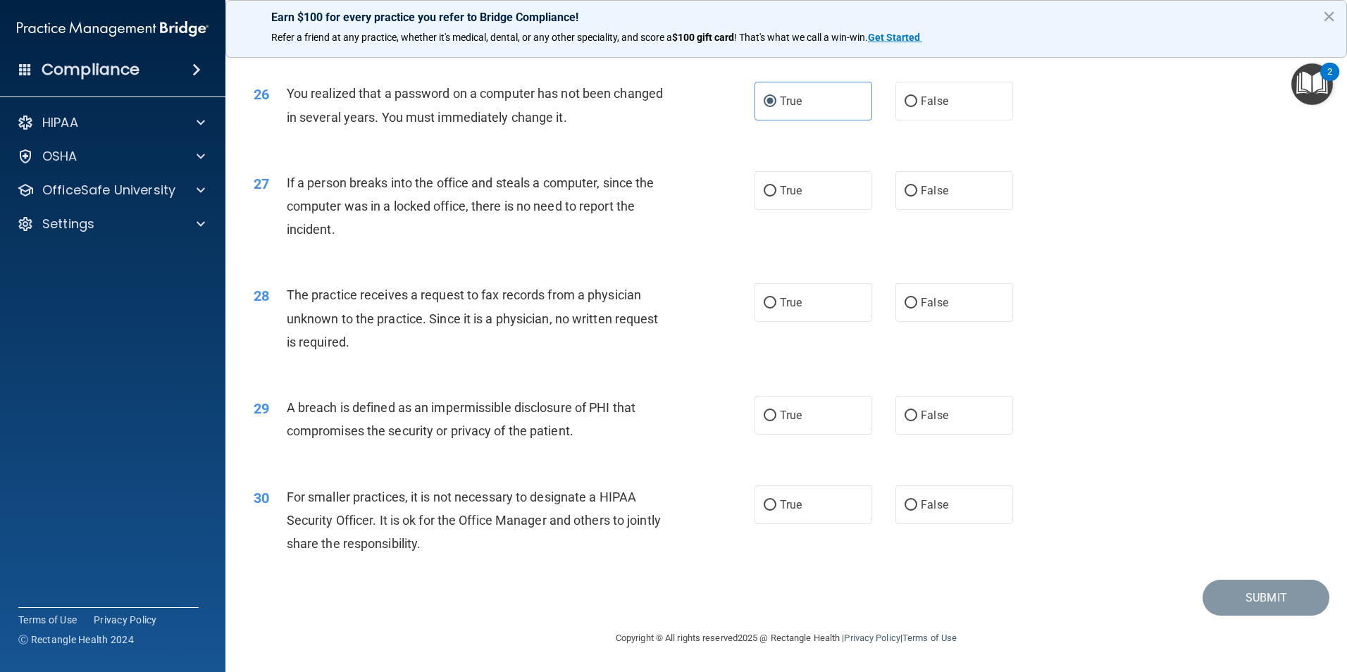
scroll to position [2678, 0]
click at [961, 203] on label "False" at bounding box center [955, 190] width 118 height 39
click at [917, 197] on input "False" at bounding box center [911, 191] width 13 height 11
radio input "true"
click at [998, 321] on label "False" at bounding box center [955, 302] width 118 height 39
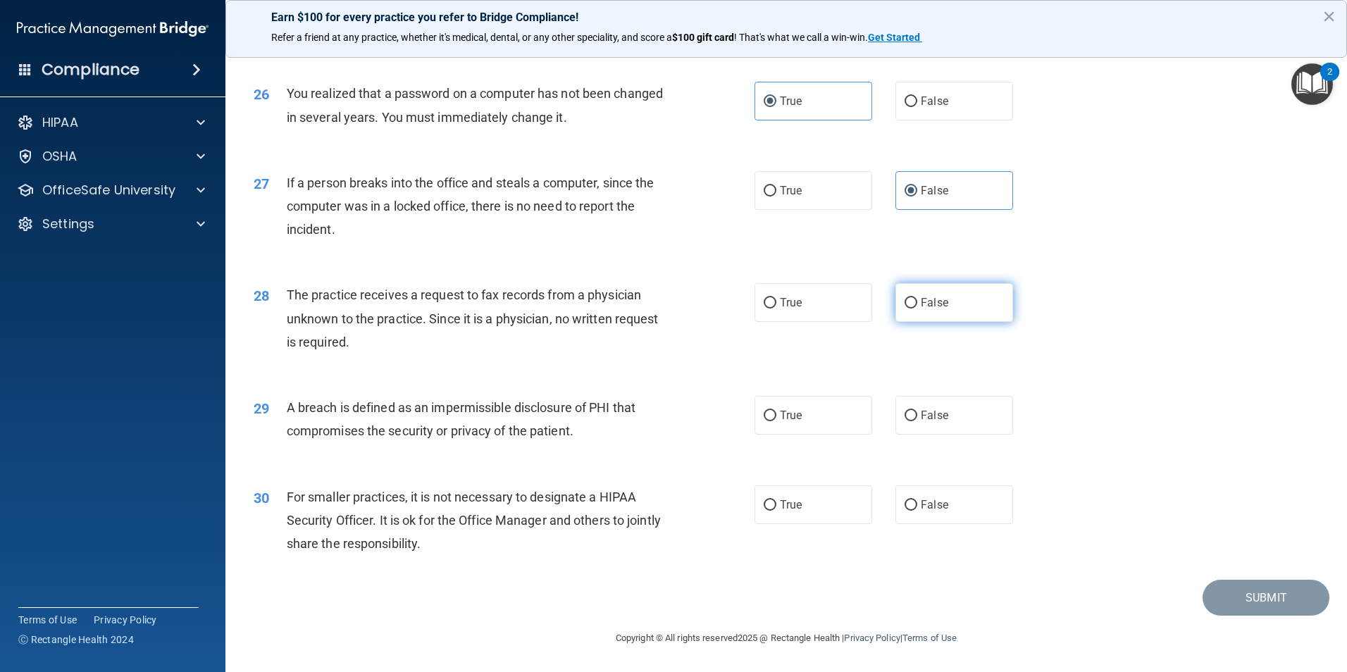
click at [917, 309] on input "False" at bounding box center [911, 303] width 13 height 11
radio input "true"
click at [782, 422] on span "True" at bounding box center [791, 415] width 22 height 13
click at [777, 421] on input "True" at bounding box center [770, 416] width 13 height 11
radio input "true"
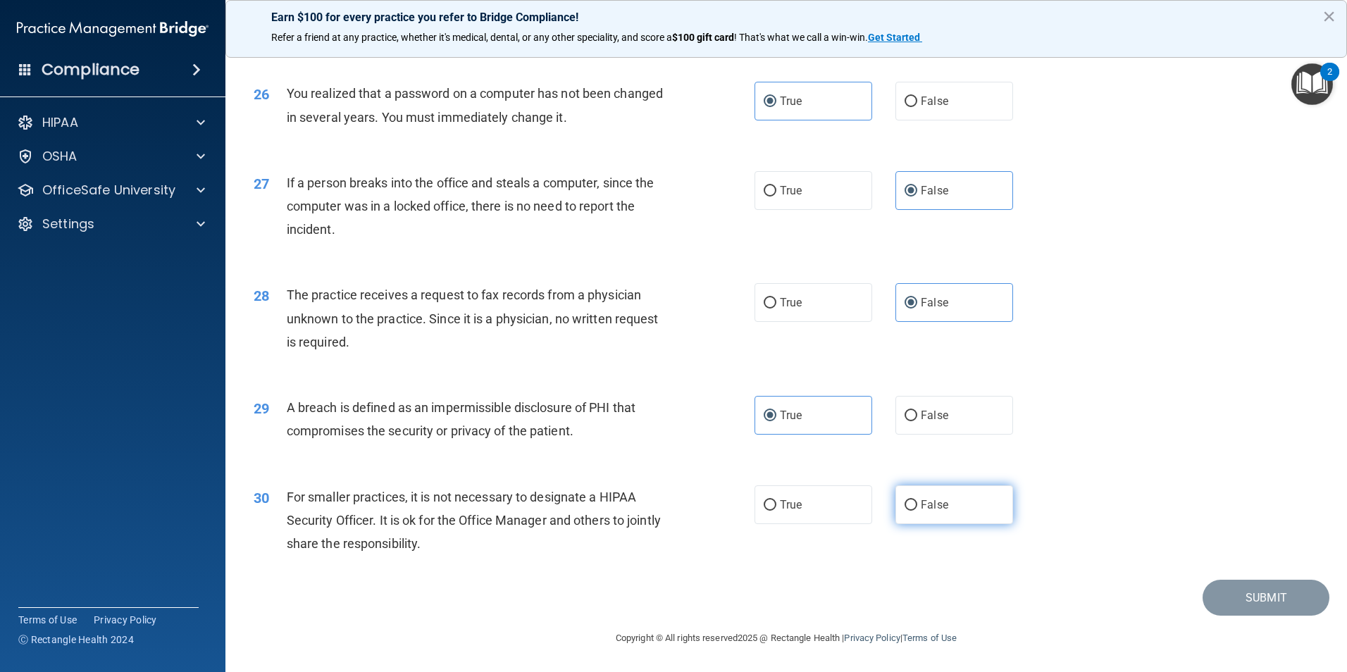
click at [943, 524] on label "False" at bounding box center [955, 504] width 118 height 39
click at [917, 511] on input "False" at bounding box center [911, 505] width 13 height 11
radio input "true"
click at [1254, 614] on button "Submit" at bounding box center [1266, 598] width 127 height 36
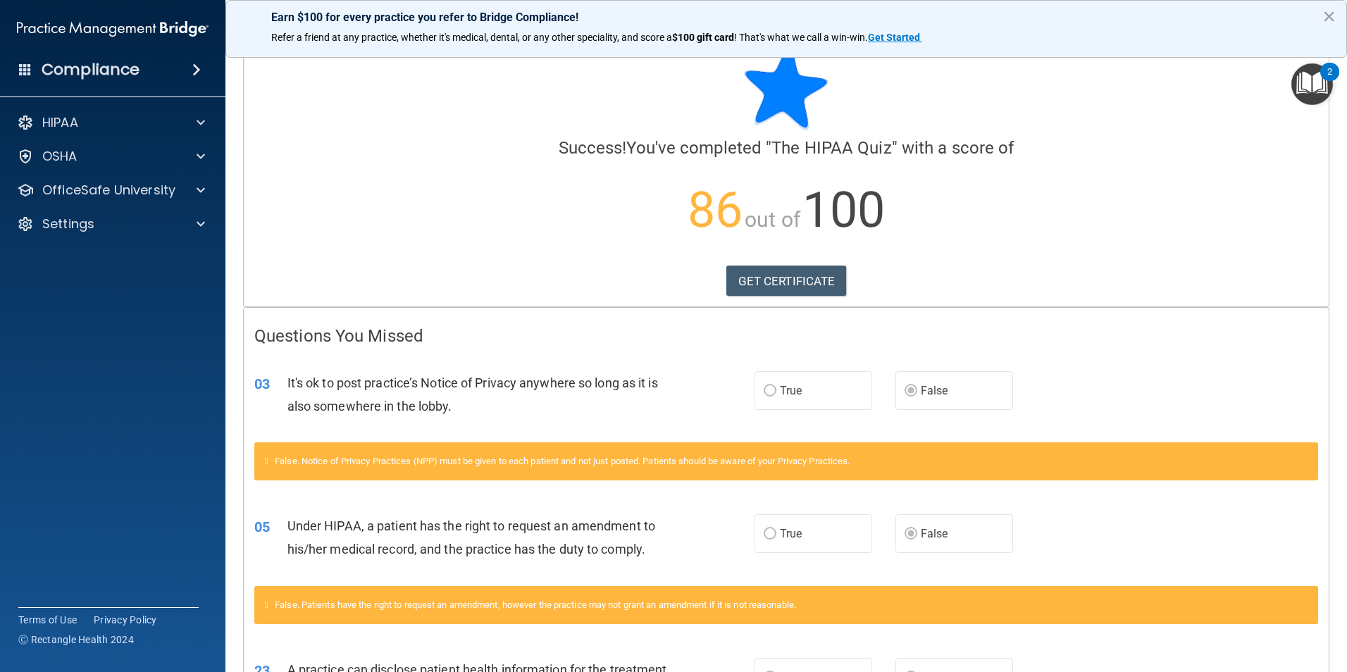
scroll to position [18, 0]
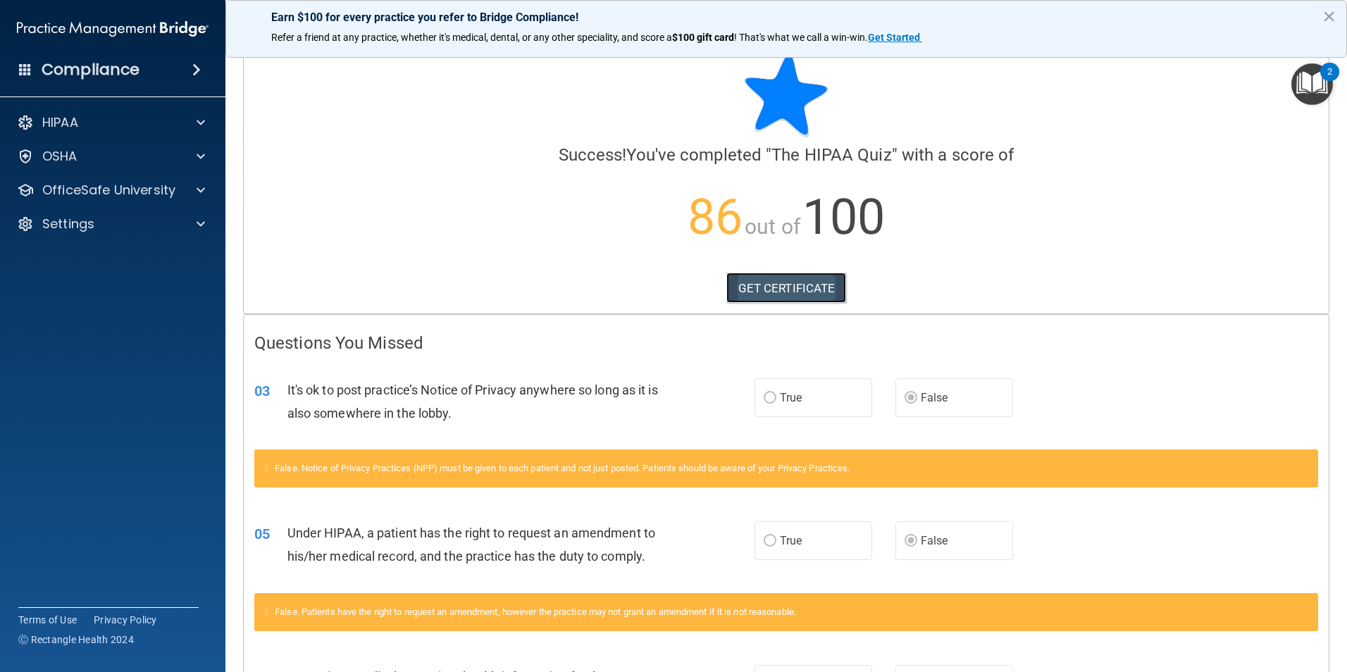
click at [801, 287] on link "GET CERTIFICATE" at bounding box center [786, 288] width 120 height 31
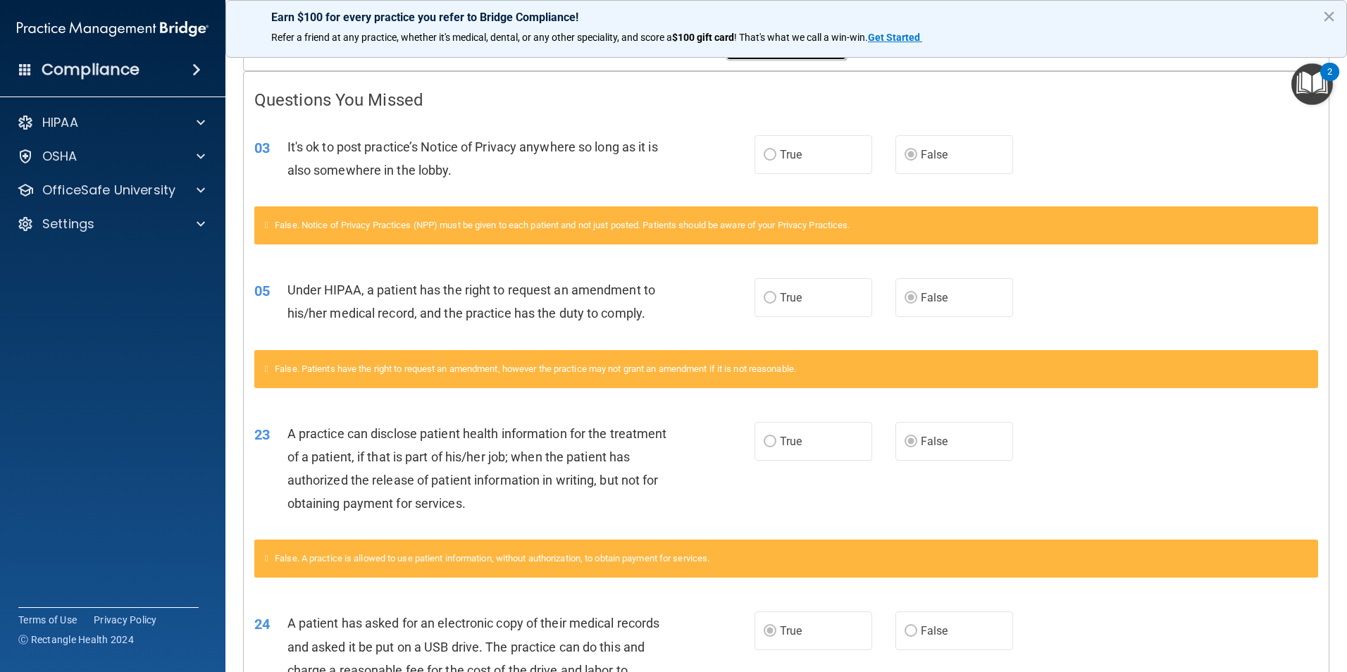
scroll to position [0, 0]
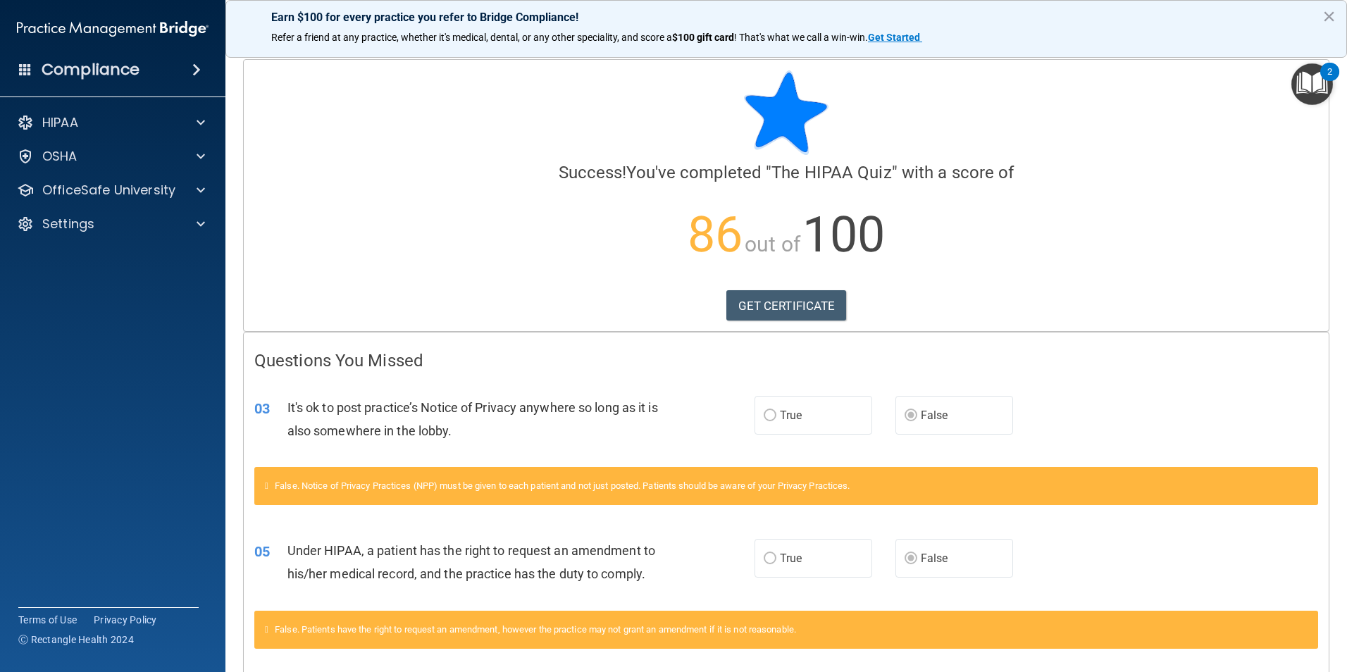
click at [1311, 89] on img "Open Resource Center, 2 new notifications" at bounding box center [1313, 84] width 42 height 42
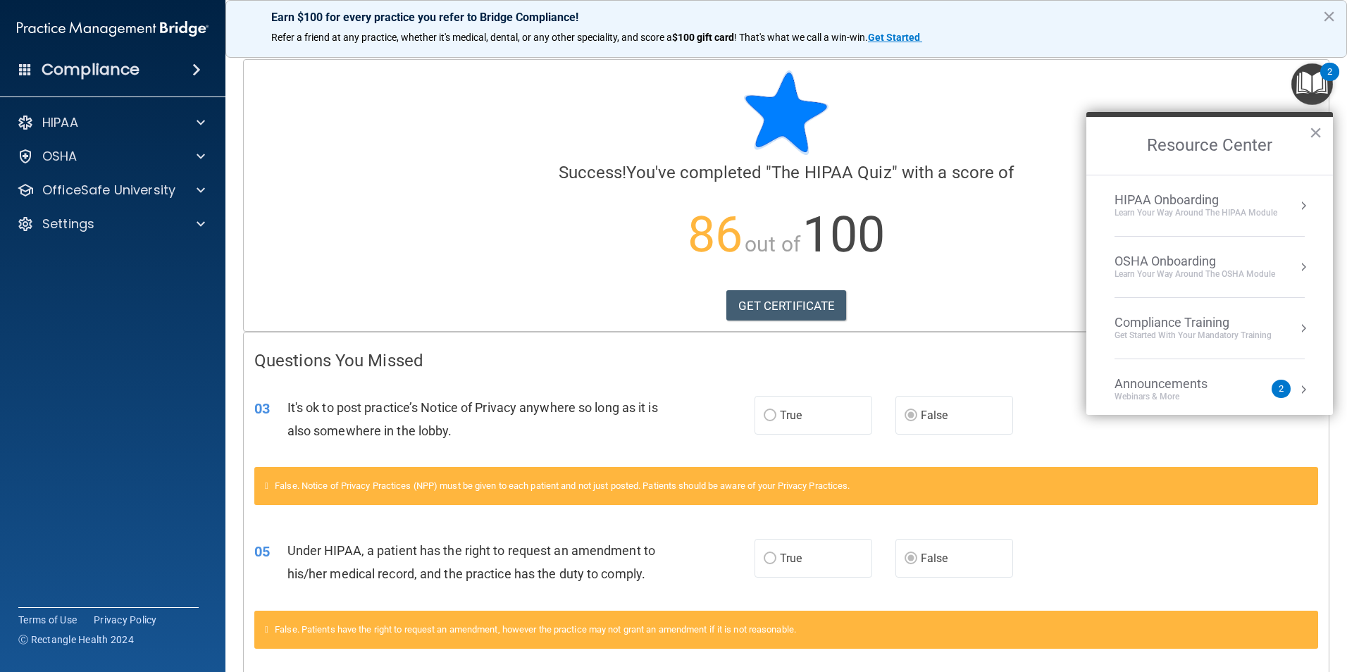
click at [1015, 288] on div "Calculating your score.... Success! You've completed " The HIPAA Quiz " with a …" at bounding box center [786, 195] width 1085 height 271
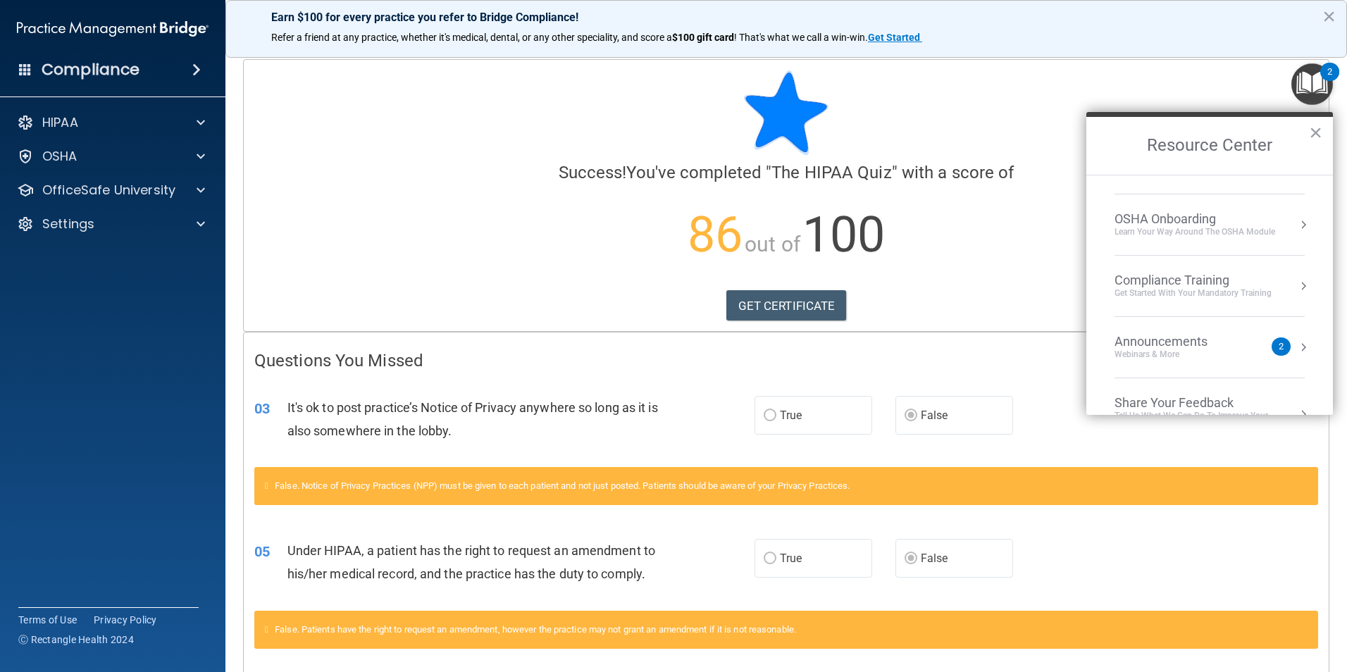
scroll to position [79, 0]
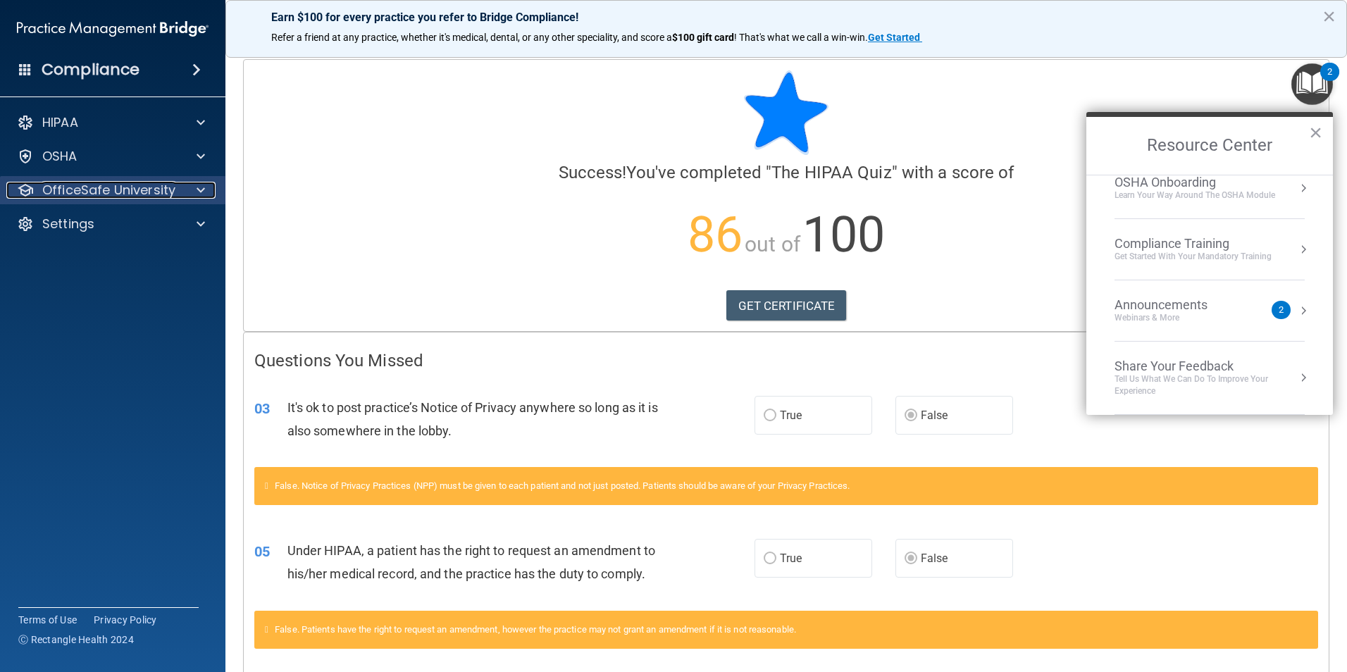
click at [51, 195] on p "OfficeSafe University" at bounding box center [108, 190] width 133 height 17
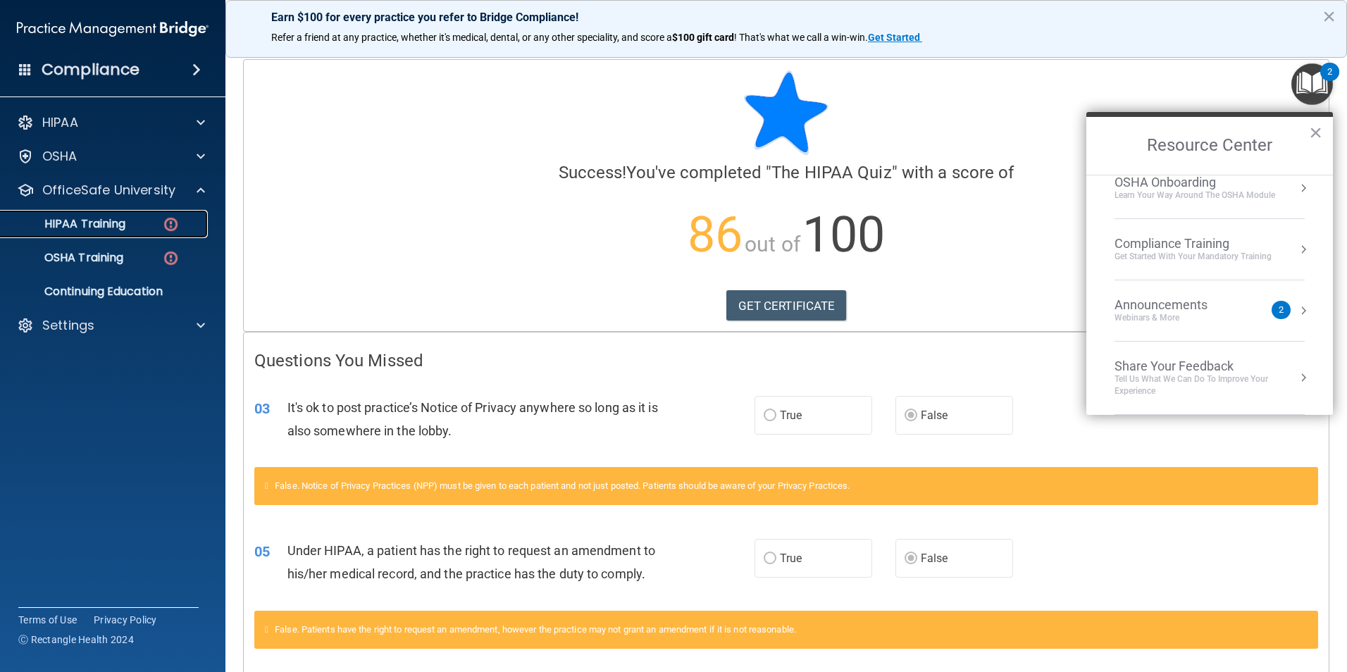
click at [58, 223] on p "HIPAA Training" at bounding box center [67, 224] width 116 height 14
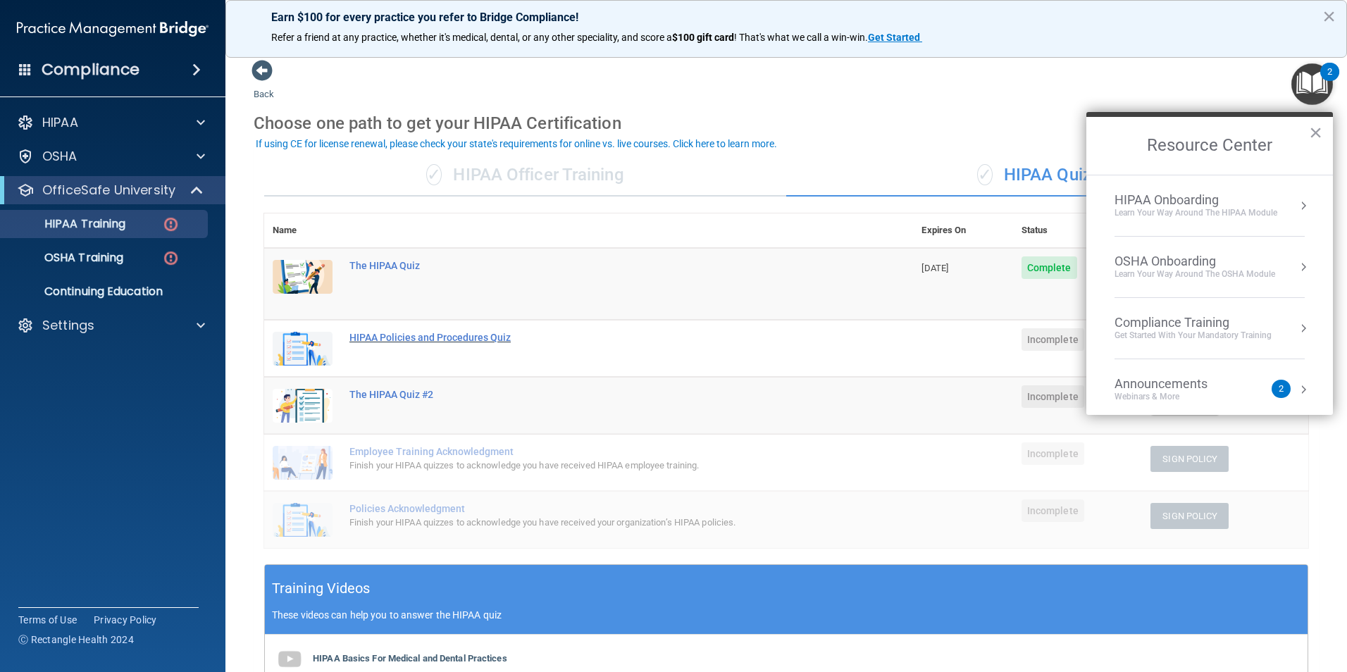
click at [416, 336] on div "HIPAA Policies and Procedures Quiz" at bounding box center [596, 337] width 493 height 11
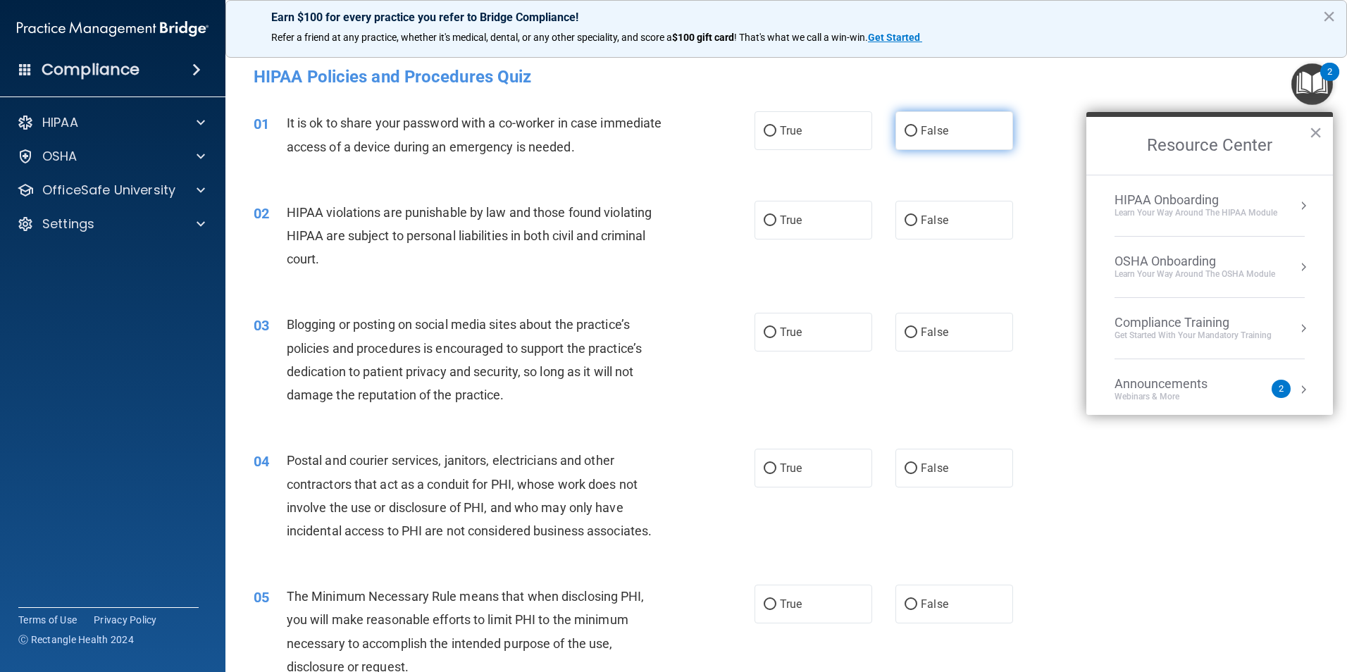
click at [910, 140] on label "False" at bounding box center [955, 130] width 118 height 39
click at [910, 137] on input "False" at bounding box center [911, 131] width 13 height 11
radio input "true"
click at [768, 225] on input "True" at bounding box center [770, 221] width 13 height 11
radio input "true"
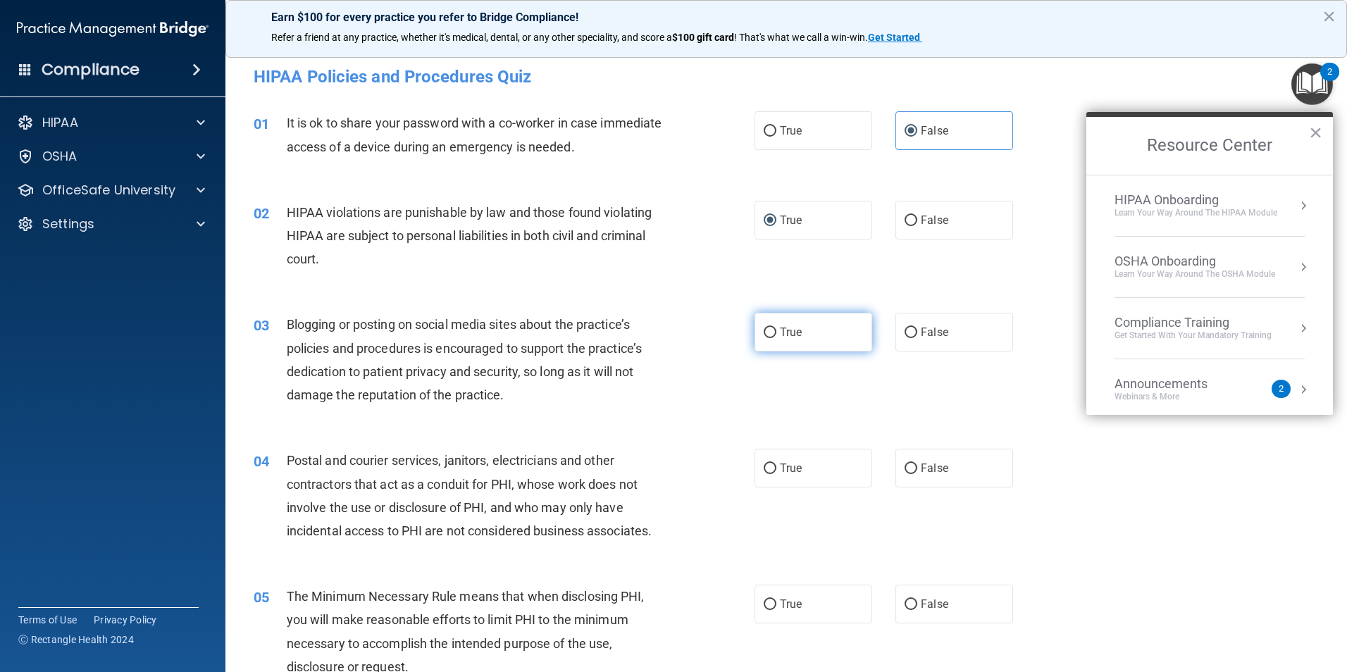
click at [787, 349] on label "True" at bounding box center [814, 332] width 118 height 39
click at [777, 338] on input "True" at bounding box center [770, 333] width 13 height 11
radio input "true"
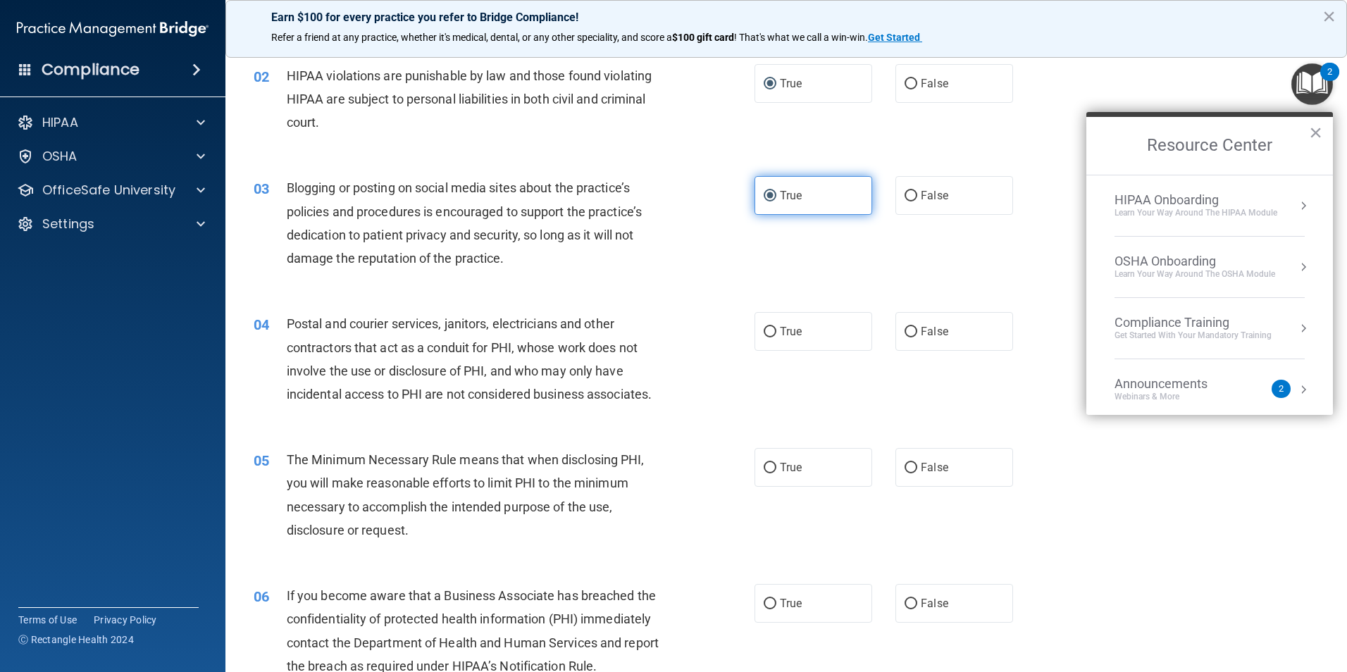
scroll to position [211, 0]
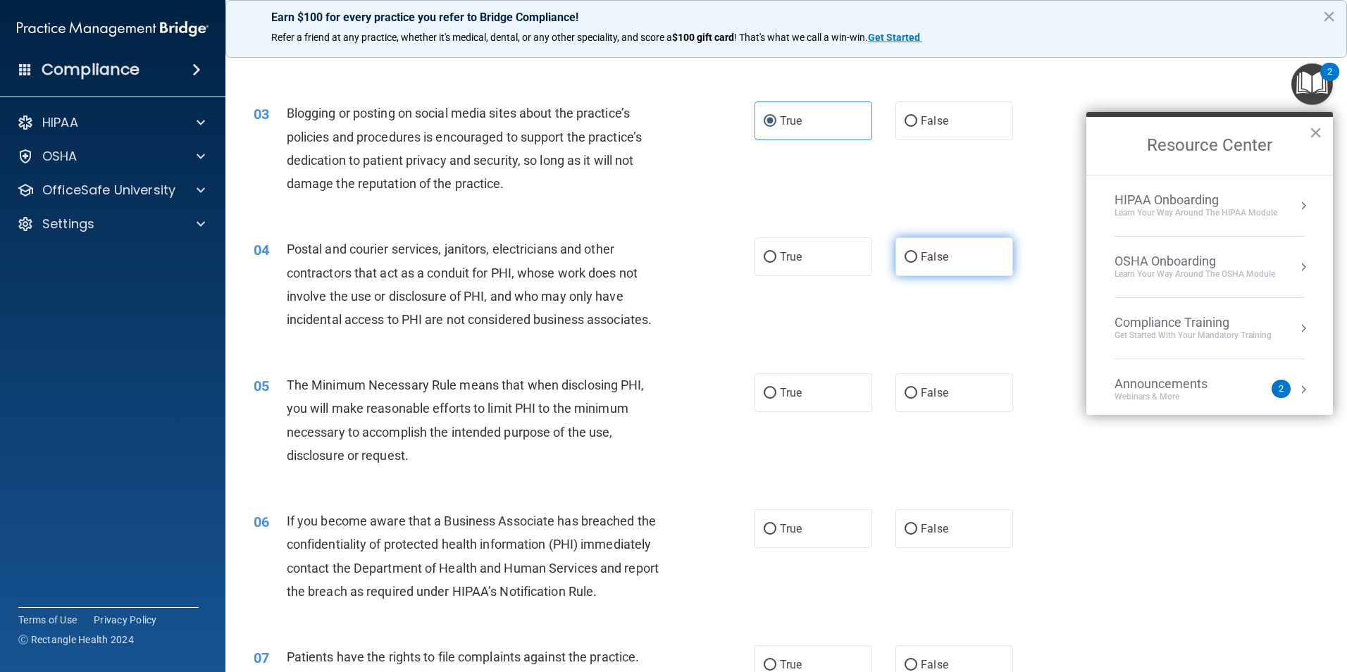
click at [935, 251] on span "False" at bounding box center [934, 256] width 27 height 13
click at [917, 252] on input "False" at bounding box center [911, 257] width 13 height 11
radio input "true"
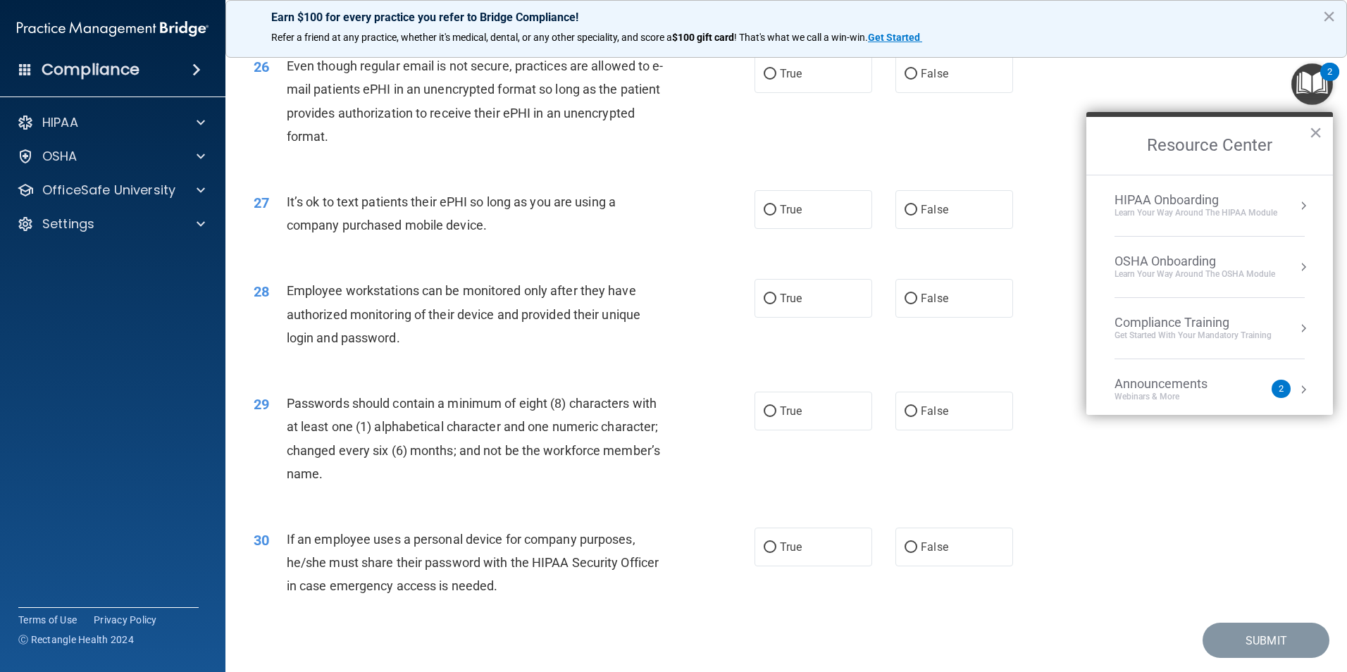
scroll to position [2865, 0]
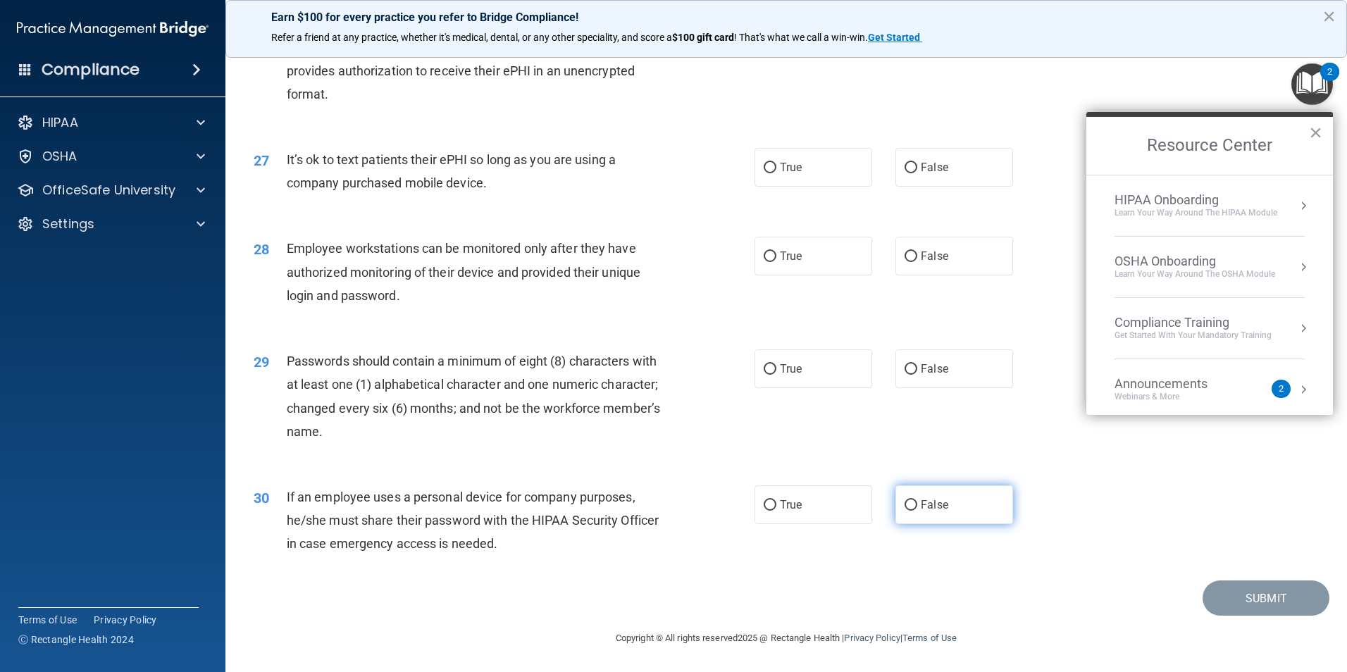
click at [967, 519] on label "False" at bounding box center [955, 504] width 118 height 39
click at [917, 511] on input "False" at bounding box center [911, 505] width 13 height 11
radio input "true"
click at [823, 374] on label "True" at bounding box center [814, 369] width 118 height 39
click at [777, 374] on input "True" at bounding box center [770, 369] width 13 height 11
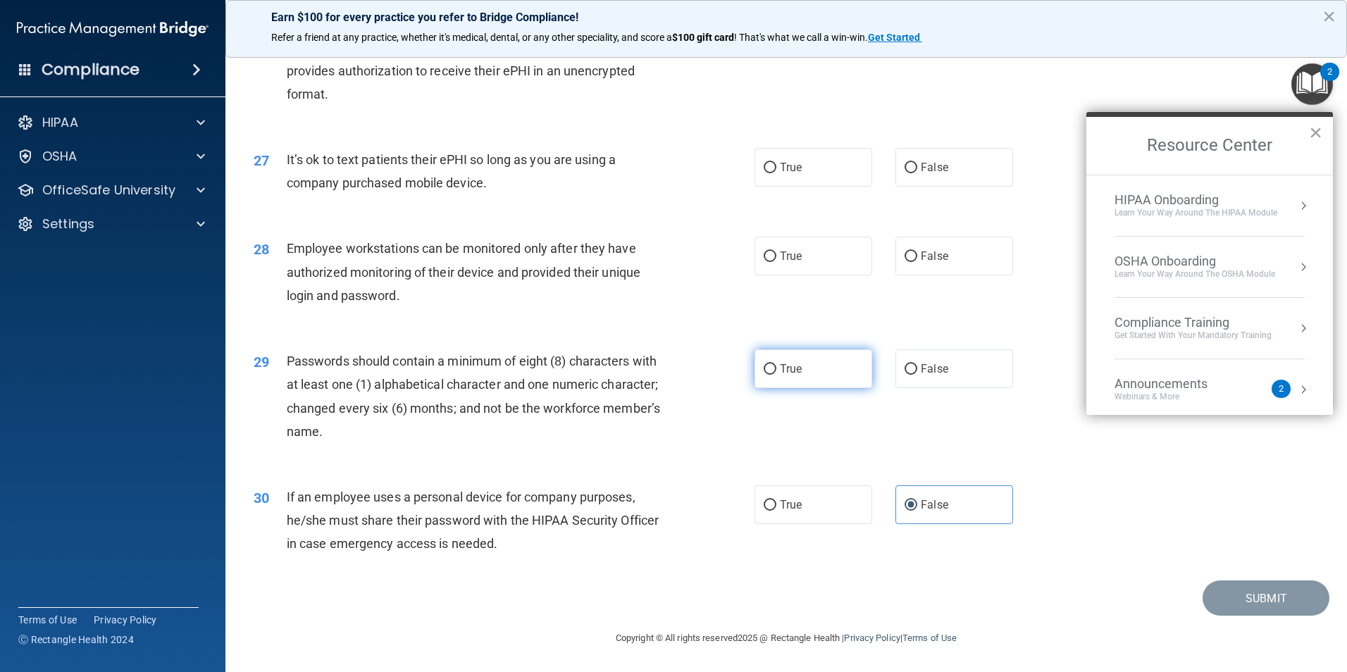
radio input "true"
click at [935, 252] on span "False" at bounding box center [934, 255] width 27 height 13
click at [917, 252] on input "False" at bounding box center [911, 257] width 13 height 11
radio input "true"
click at [803, 264] on label "True" at bounding box center [814, 256] width 118 height 39
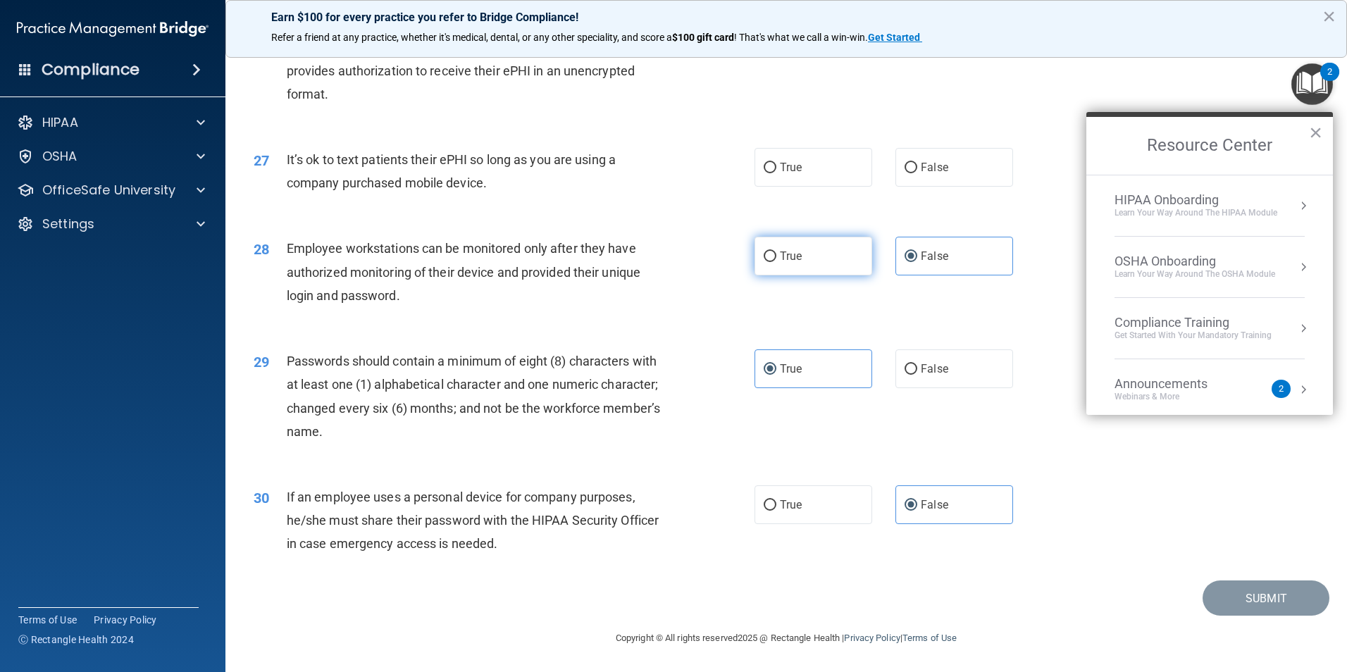
click at [777, 262] on input "True" at bounding box center [770, 257] width 13 height 11
radio input "true"
radio input "false"
click at [922, 166] on span "False" at bounding box center [934, 167] width 27 height 13
click at [917, 166] on input "False" at bounding box center [911, 168] width 13 height 11
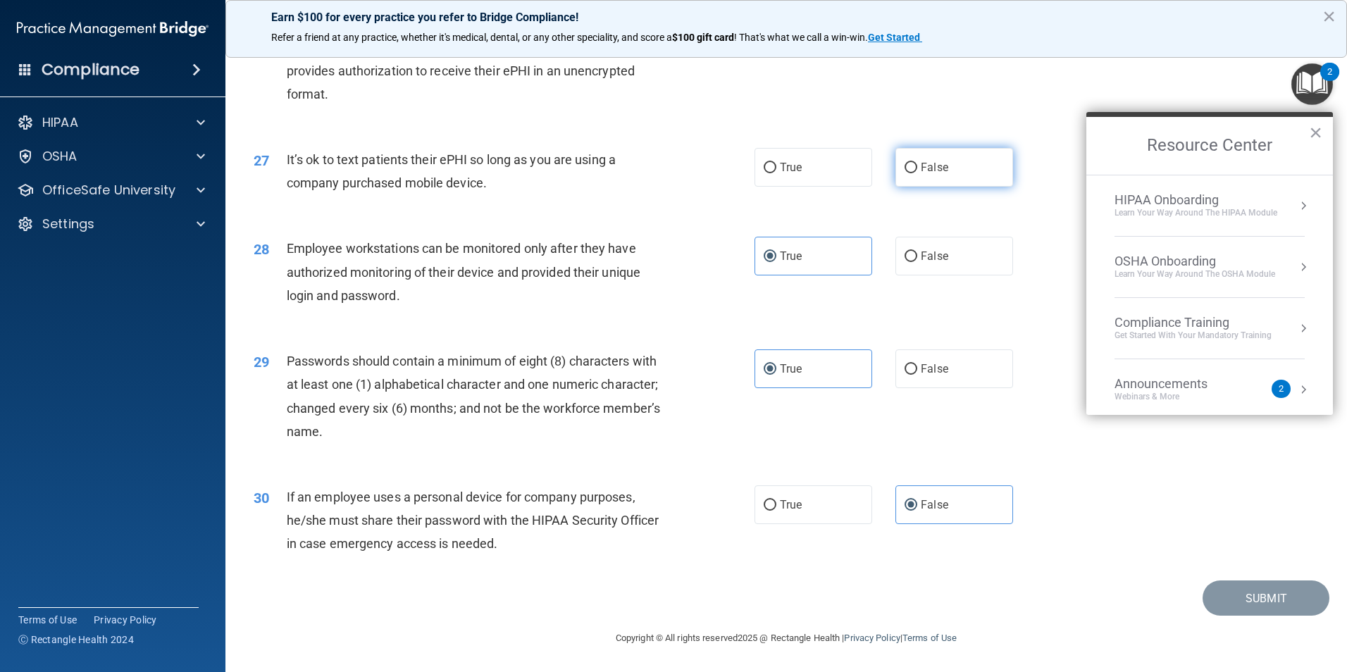
radio input "true"
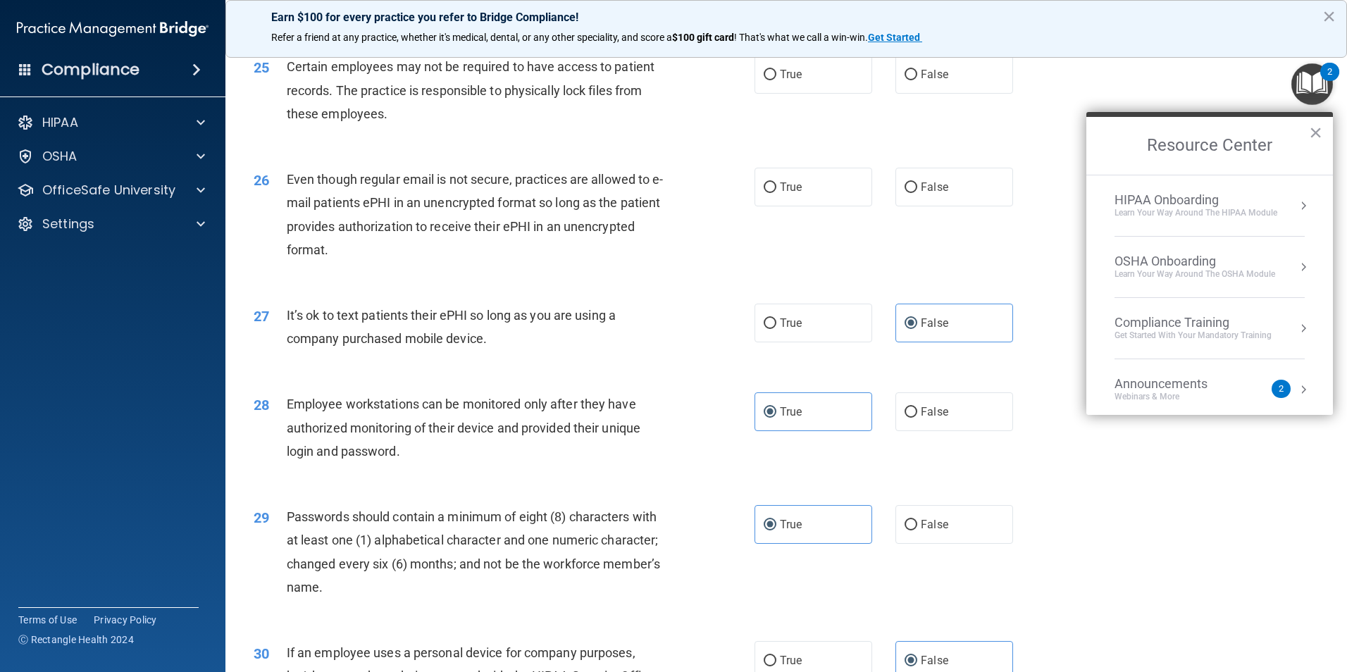
scroll to position [2654, 0]
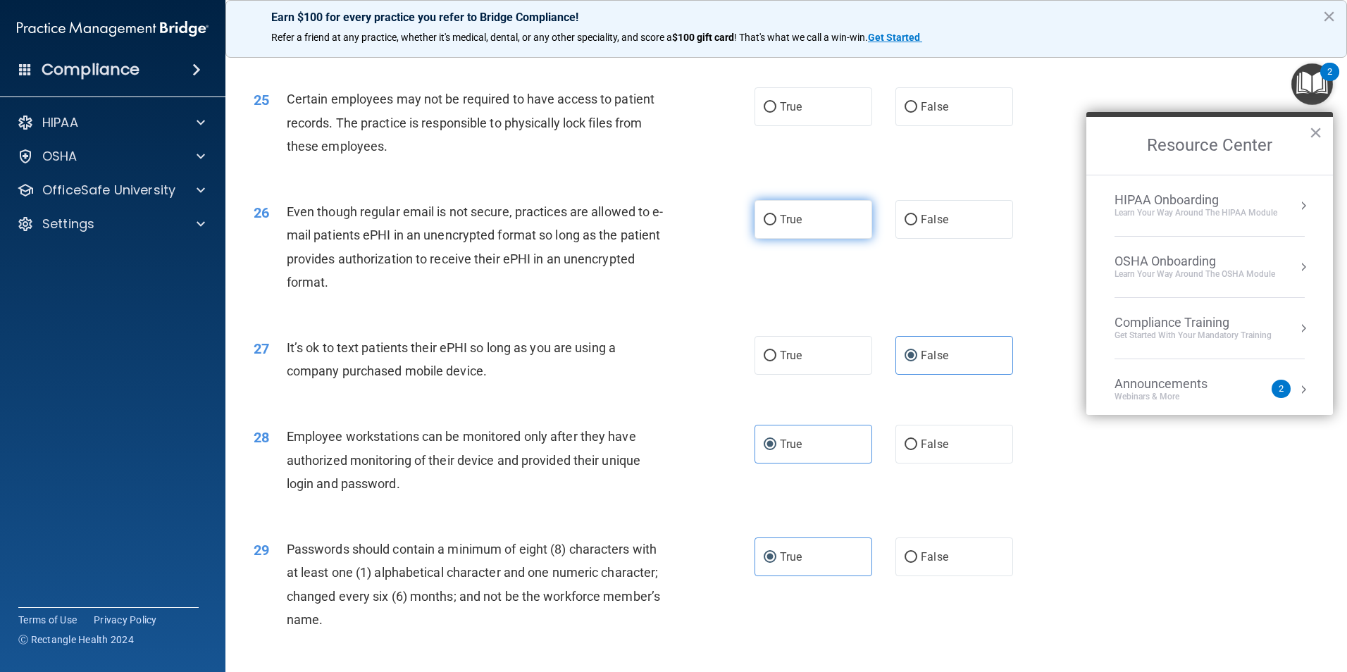
click at [834, 239] on label "True" at bounding box center [814, 219] width 118 height 39
click at [777, 225] on input "True" at bounding box center [770, 220] width 13 height 11
radio input "true"
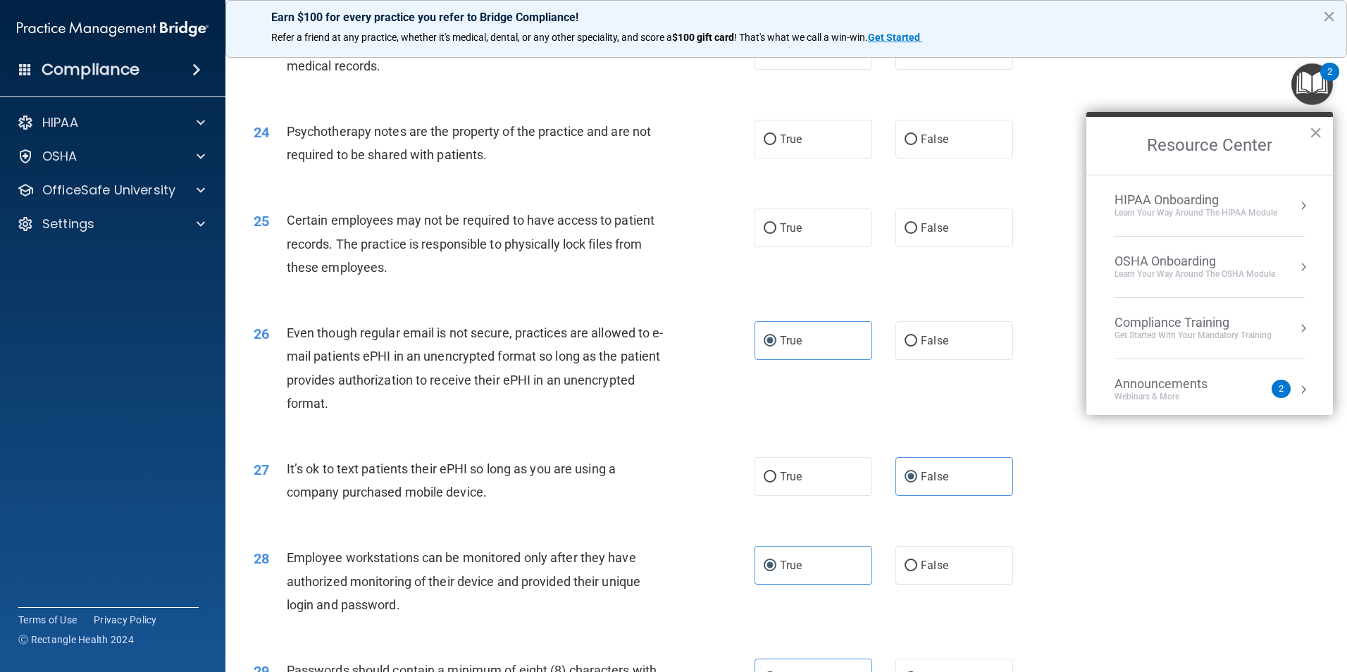
scroll to position [2513, 0]
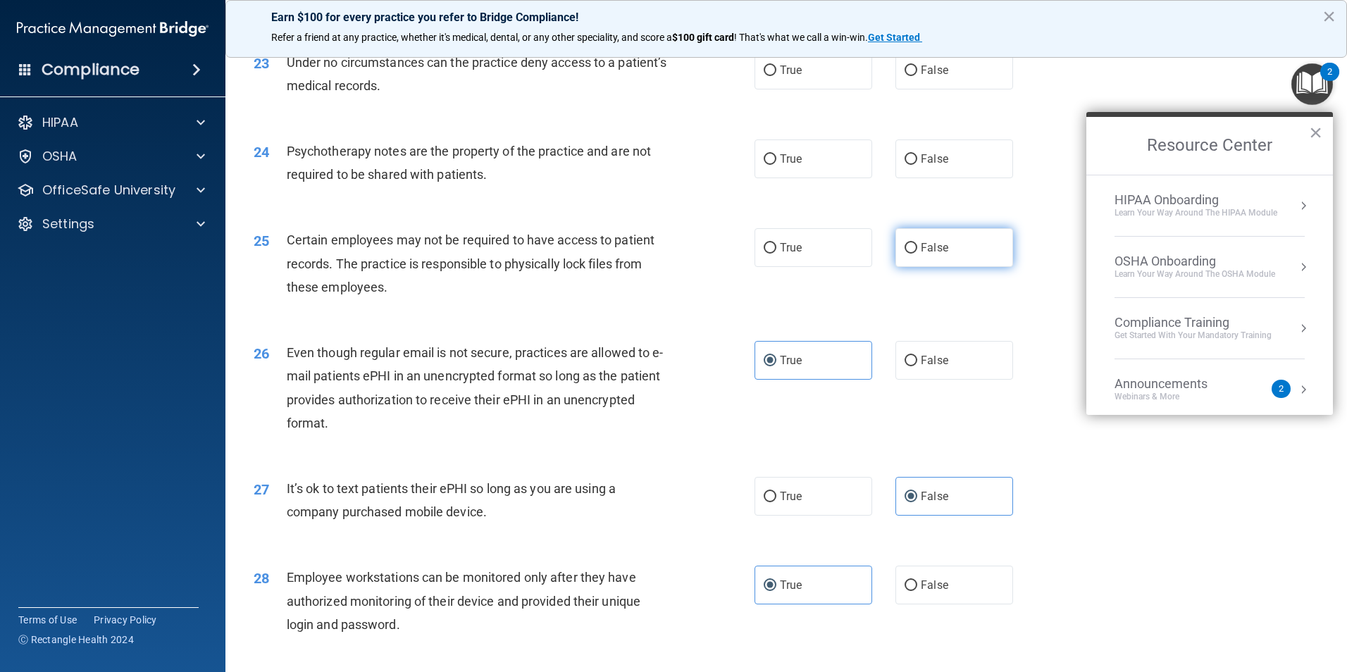
click at [940, 267] on label "False" at bounding box center [955, 247] width 118 height 39
click at [917, 254] on input "False" at bounding box center [911, 248] width 13 height 11
radio input "true"
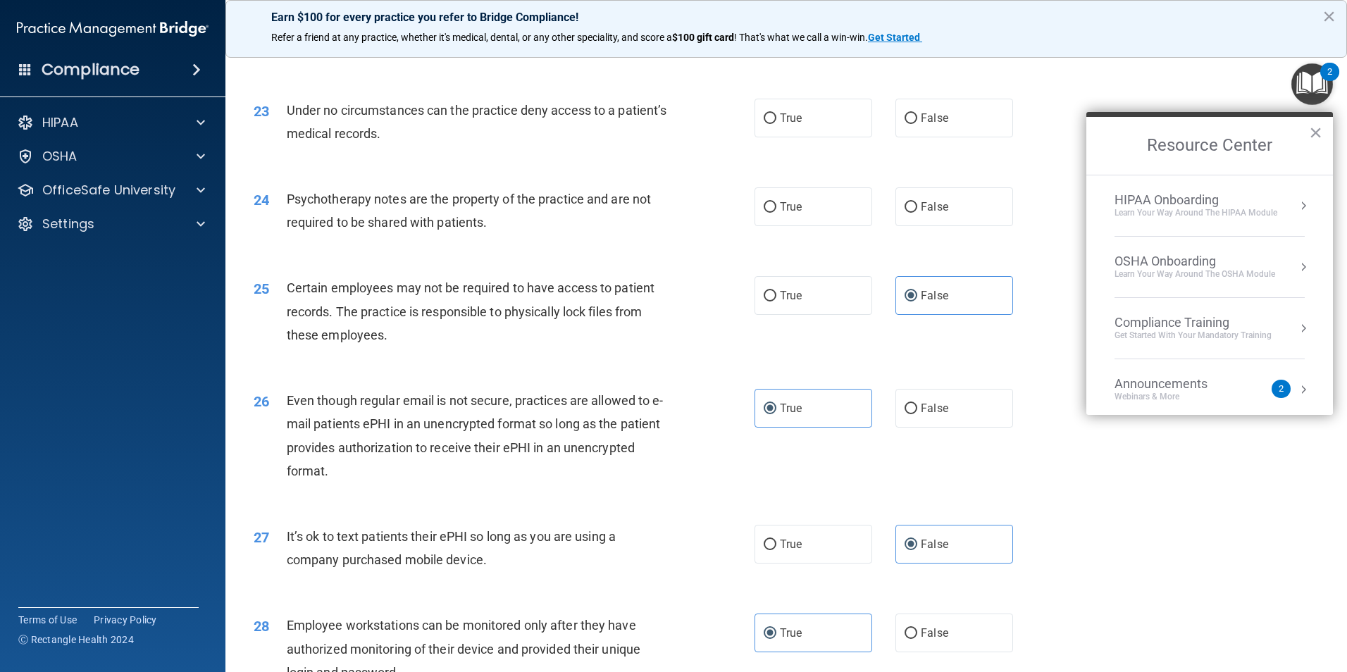
scroll to position [2372, 0]
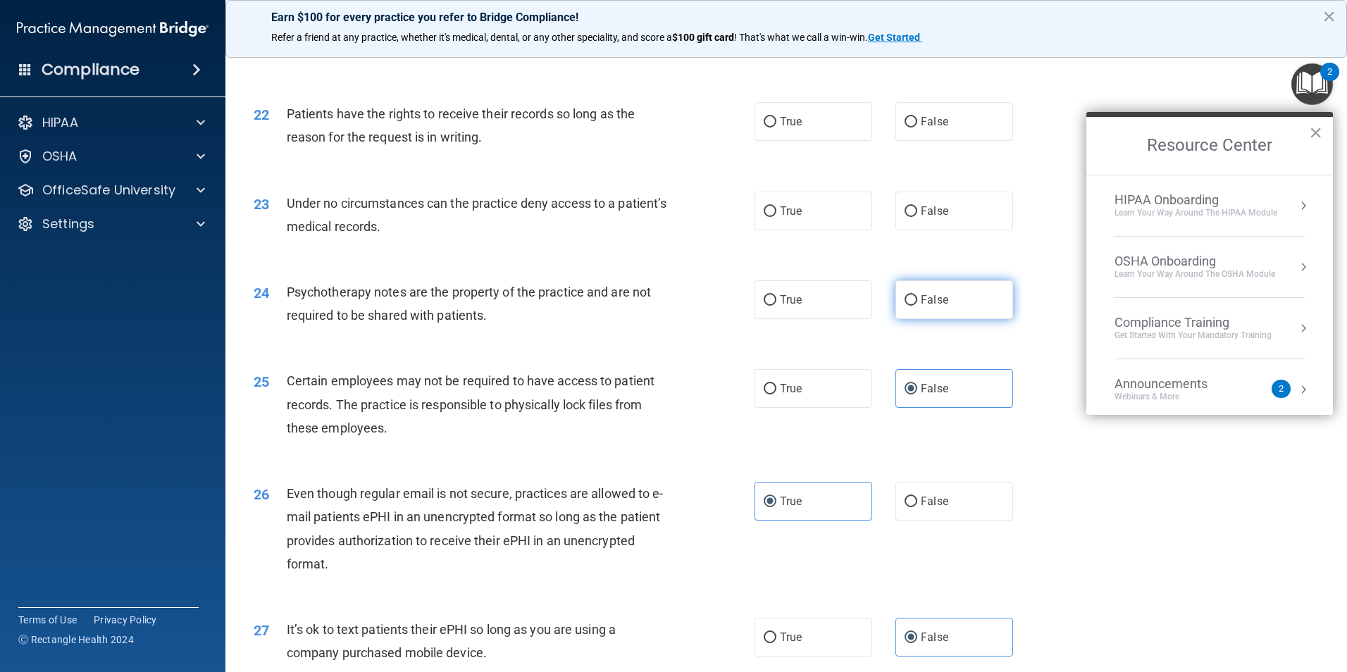
click at [948, 319] on label "False" at bounding box center [955, 299] width 118 height 39
click at [917, 306] on input "False" at bounding box center [911, 300] width 13 height 11
radio input "true"
click at [819, 319] on label "True" at bounding box center [814, 299] width 118 height 39
click at [777, 306] on input "True" at bounding box center [770, 300] width 13 height 11
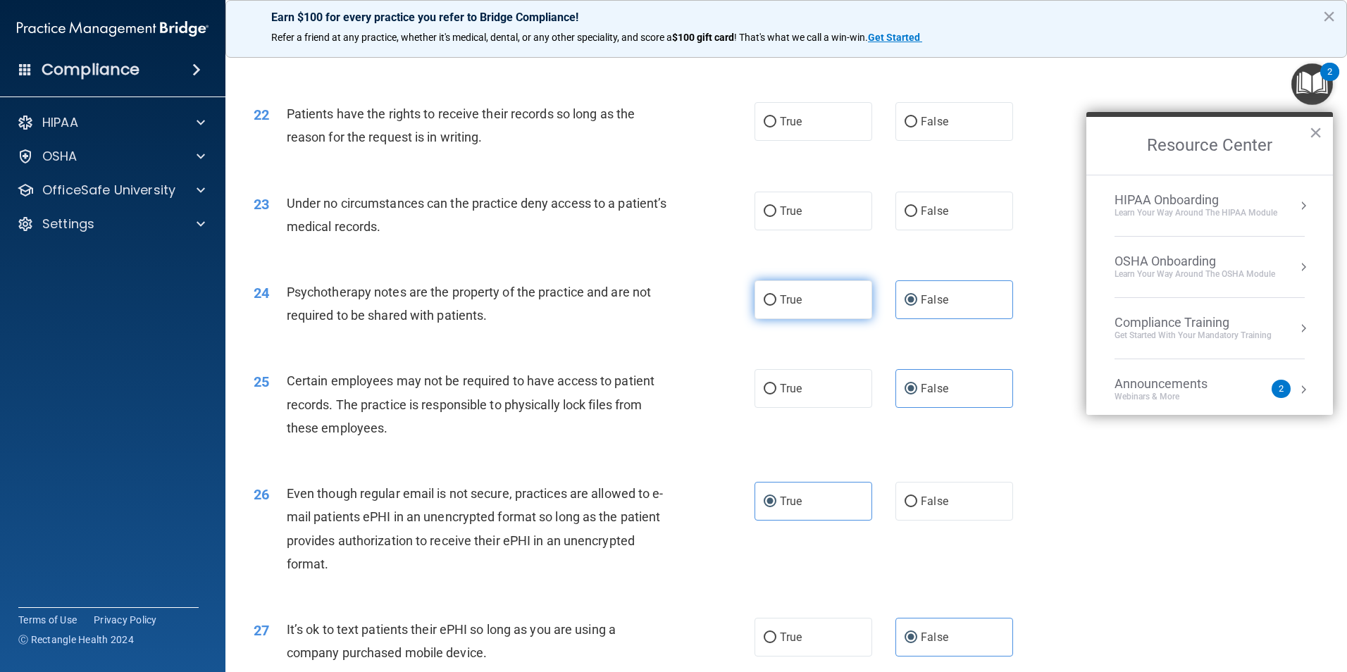
radio input "true"
radio input "false"
click at [905, 217] on input "False" at bounding box center [911, 211] width 13 height 11
radio input "true"
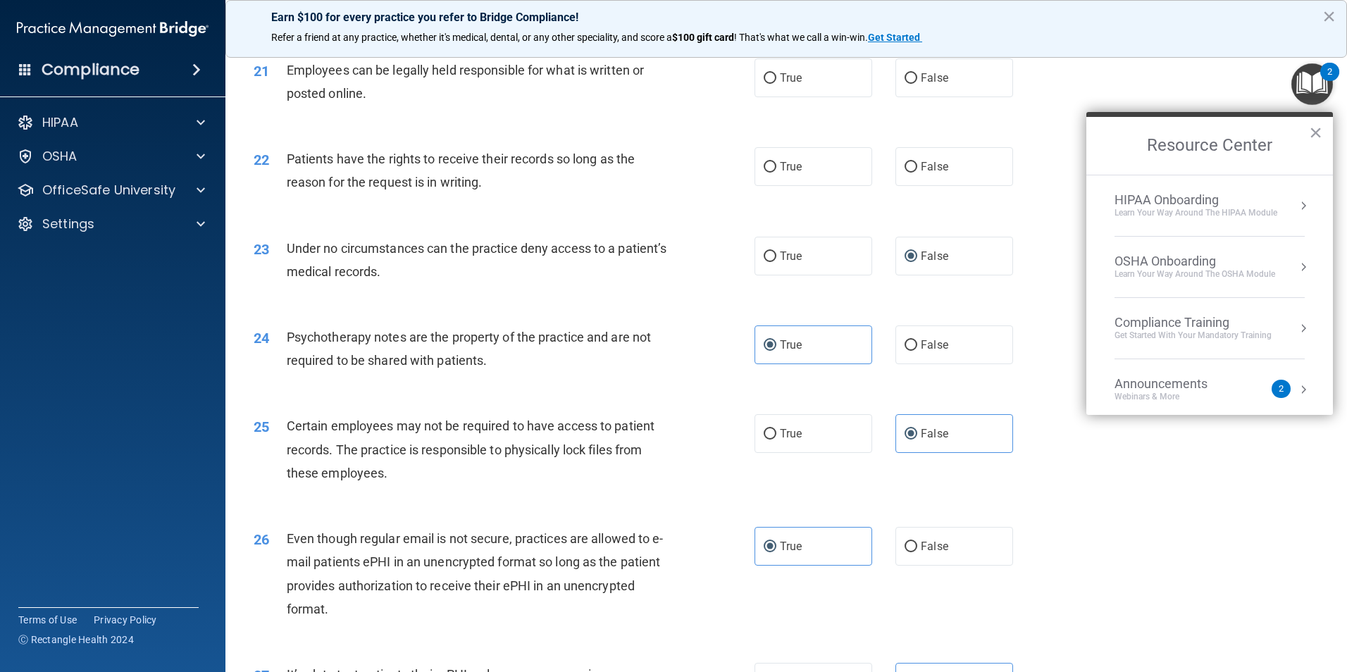
scroll to position [2301, 0]
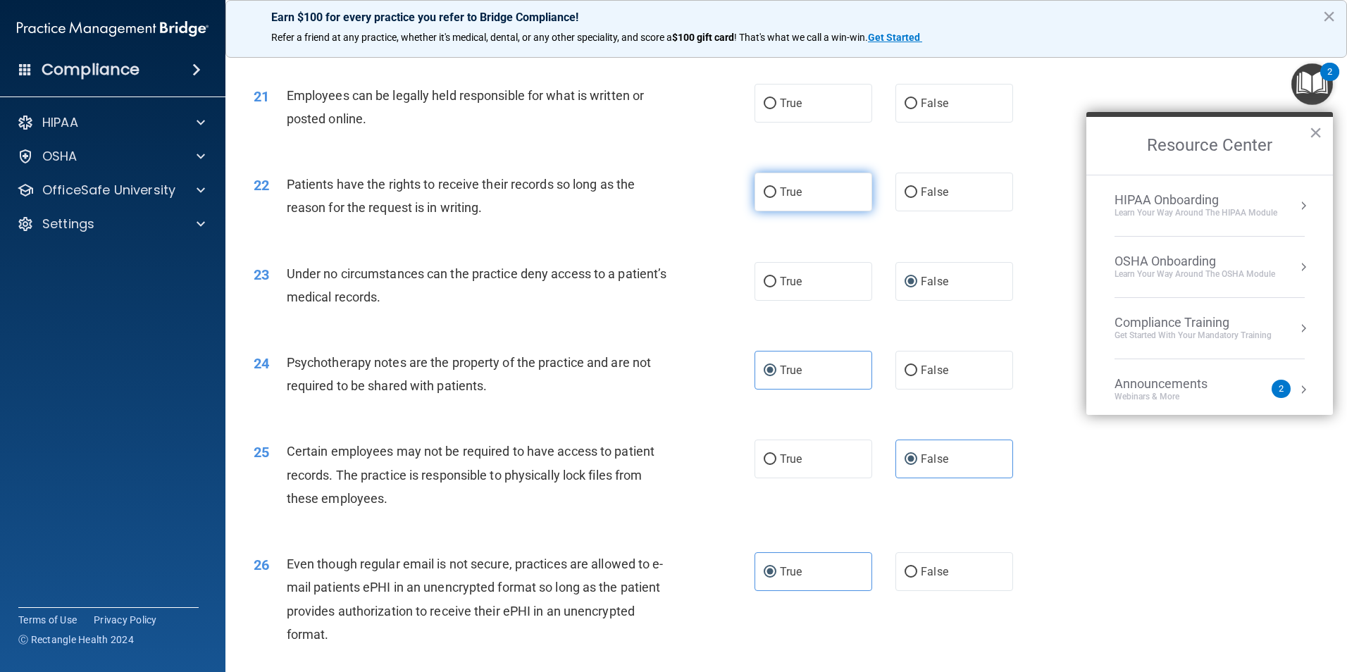
click at [784, 208] on label "True" at bounding box center [814, 192] width 118 height 39
click at [777, 198] on input "True" at bounding box center [770, 192] width 13 height 11
radio input "true"
click at [834, 123] on label "True" at bounding box center [814, 103] width 118 height 39
click at [777, 109] on input "True" at bounding box center [770, 104] width 13 height 11
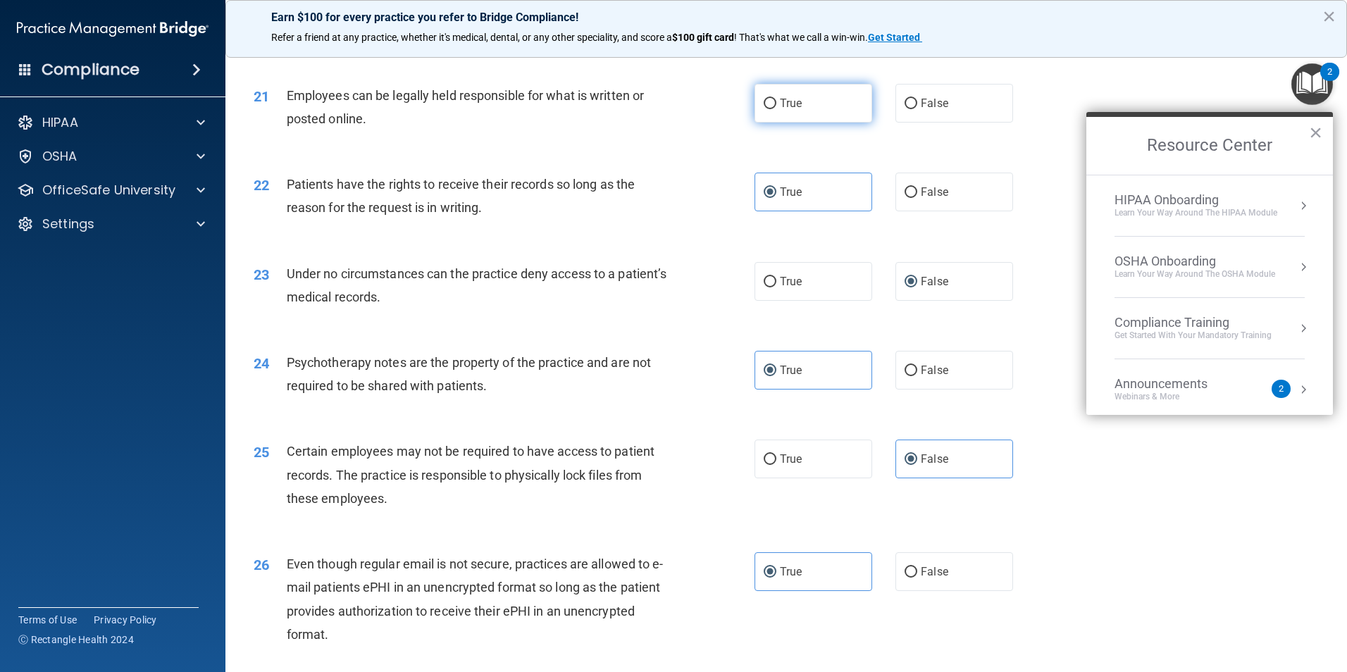
radio input "true"
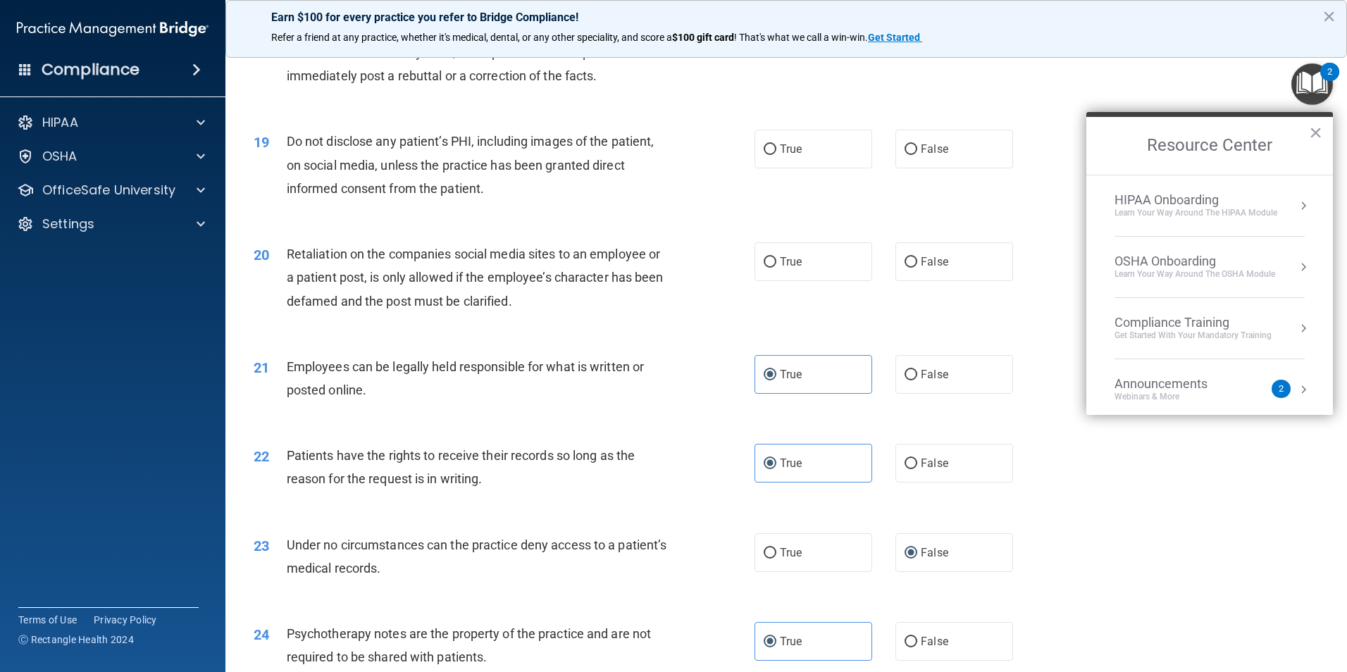
scroll to position [2020, 0]
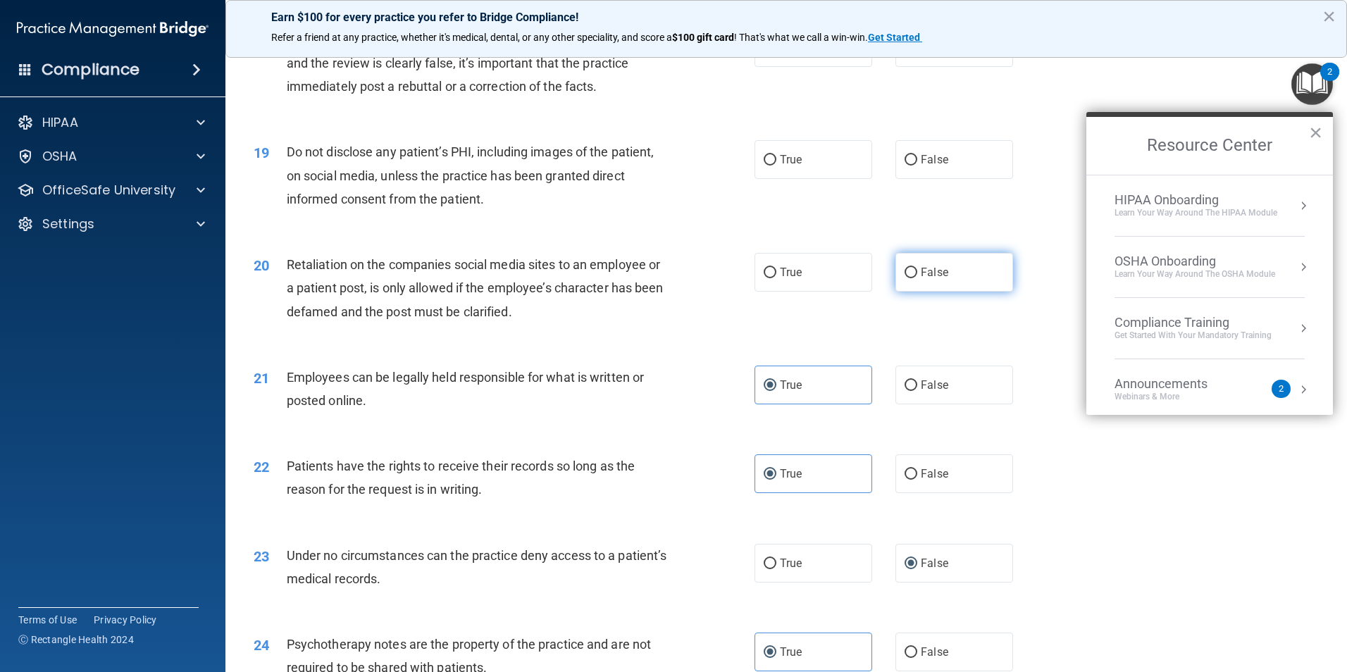
click at [970, 292] on label "False" at bounding box center [955, 272] width 118 height 39
click at [917, 278] on input "False" at bounding box center [911, 273] width 13 height 11
radio input "true"
click at [804, 179] on label "True" at bounding box center [814, 159] width 118 height 39
click at [777, 166] on input "True" at bounding box center [770, 160] width 13 height 11
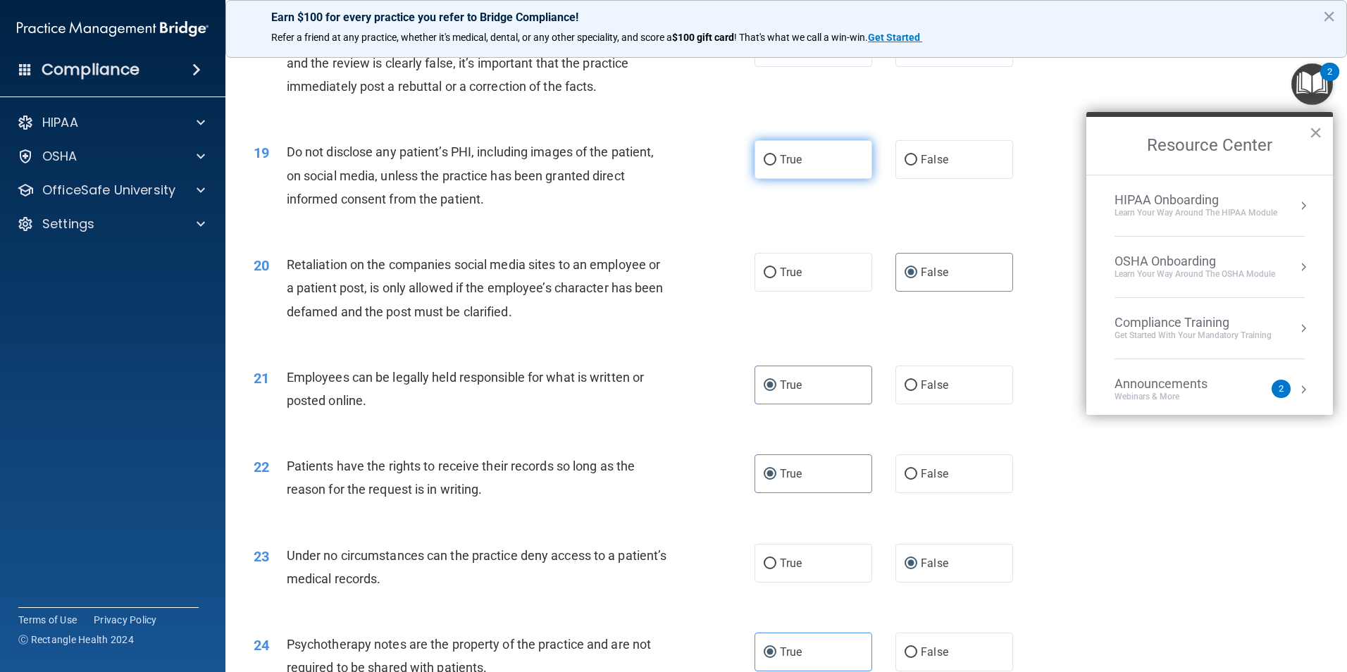
radio input "true"
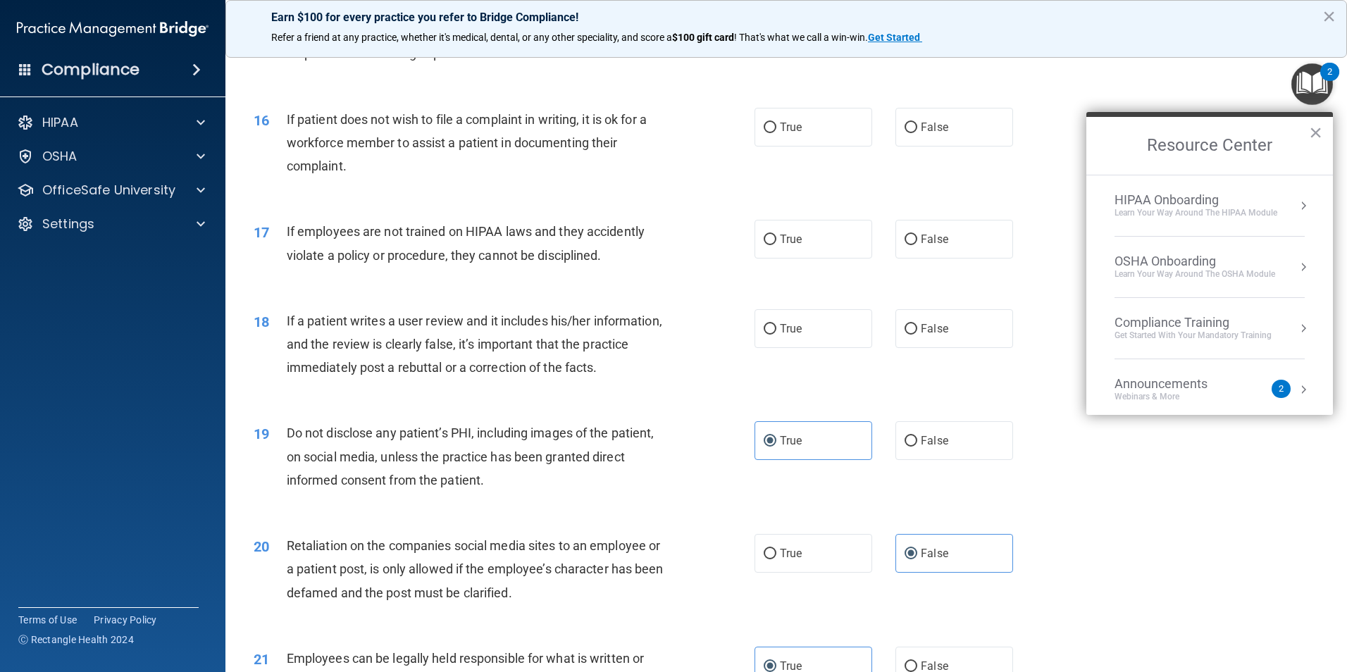
scroll to position [1738, 0]
click at [927, 349] on label "False" at bounding box center [955, 329] width 118 height 39
click at [917, 335] on input "False" at bounding box center [911, 330] width 13 height 11
radio input "true"
click at [949, 259] on label "False" at bounding box center [955, 240] width 118 height 39
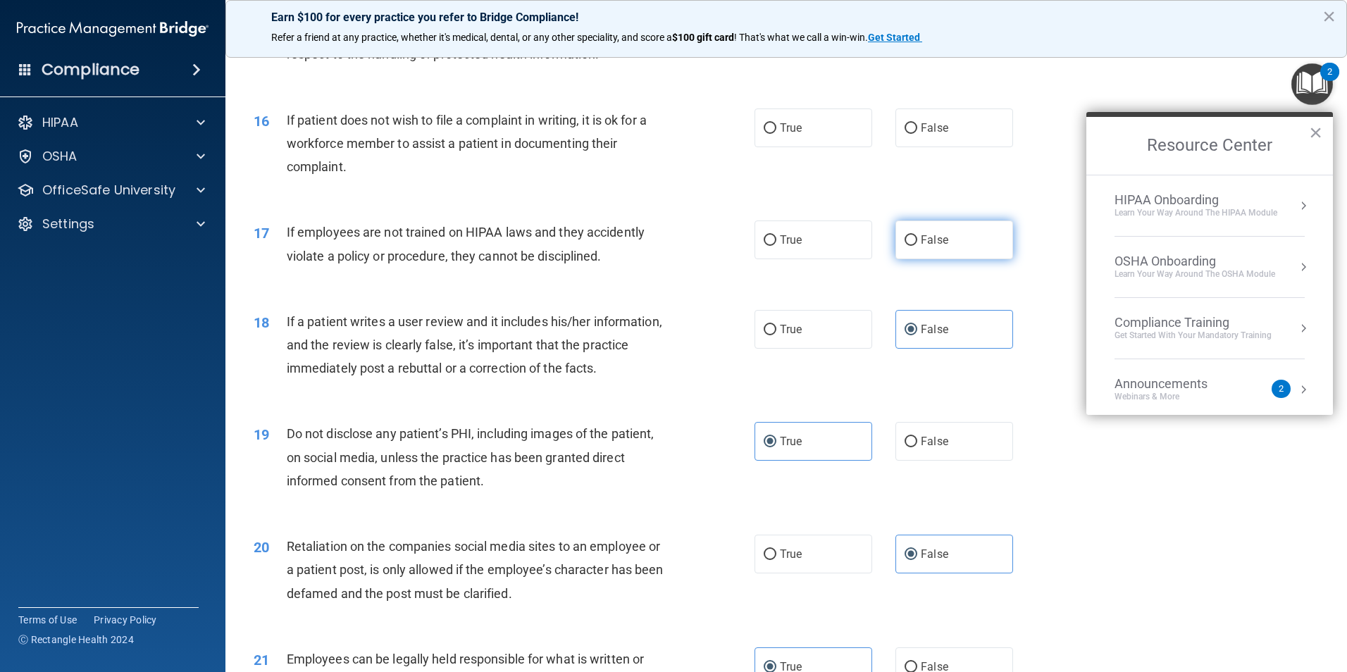
click at [917, 246] on input "False" at bounding box center [911, 240] width 13 height 11
radio input "true"
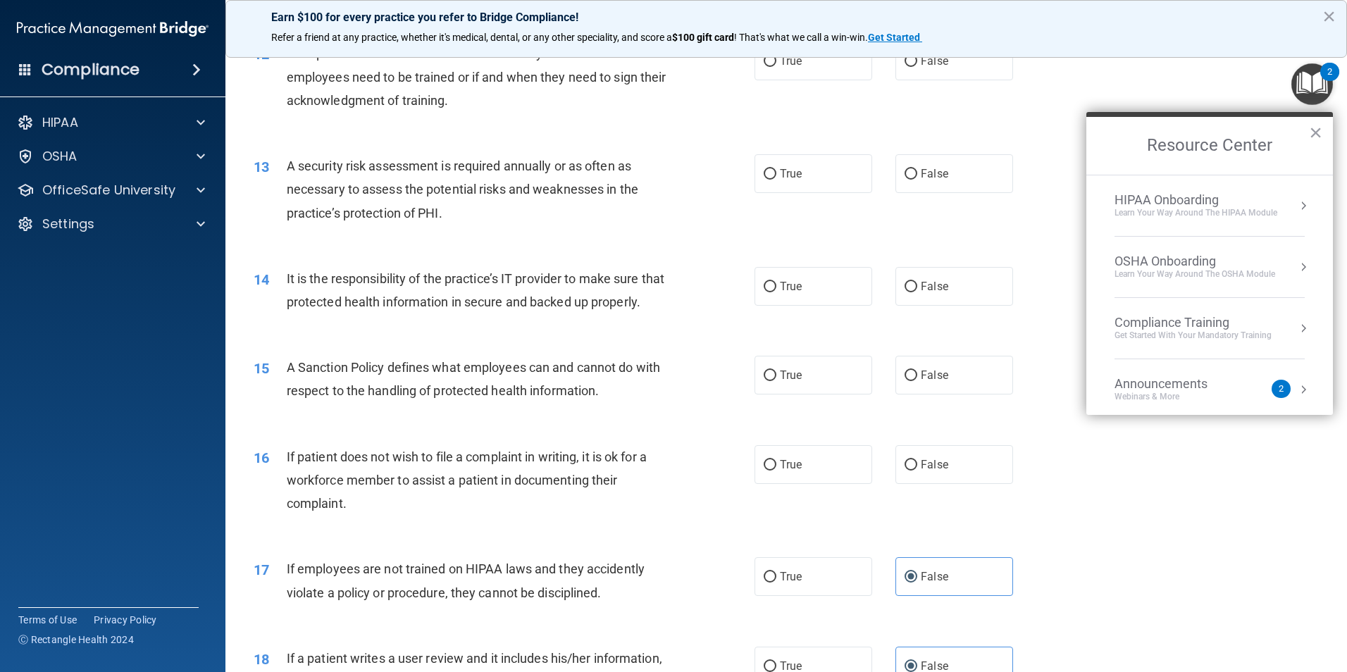
scroll to position [1385, 0]
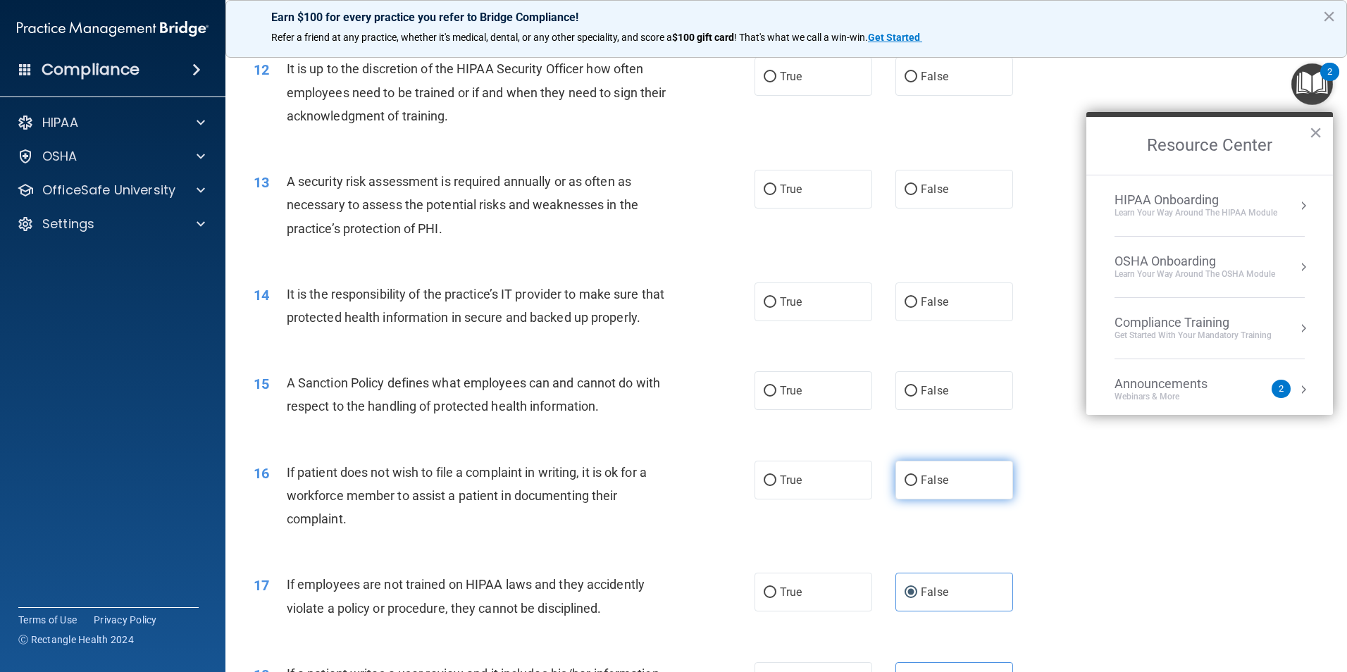
click at [953, 500] on label "False" at bounding box center [955, 480] width 118 height 39
click at [917, 486] on input "False" at bounding box center [911, 481] width 13 height 11
radio input "true"
click at [800, 500] on label "True" at bounding box center [814, 480] width 118 height 39
click at [777, 486] on input "True" at bounding box center [770, 481] width 13 height 11
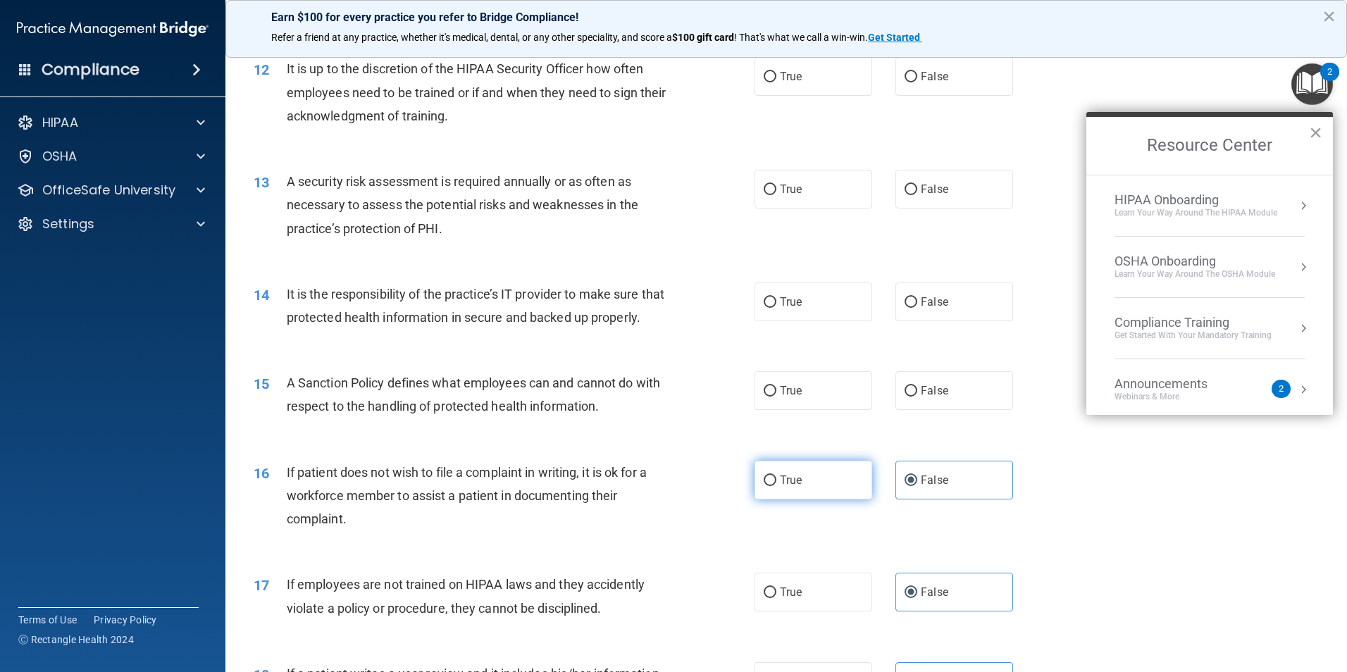
radio input "true"
radio input "false"
click at [780, 397] on span "True" at bounding box center [791, 390] width 22 height 13
click at [775, 397] on input "True" at bounding box center [770, 391] width 13 height 11
radio input "true"
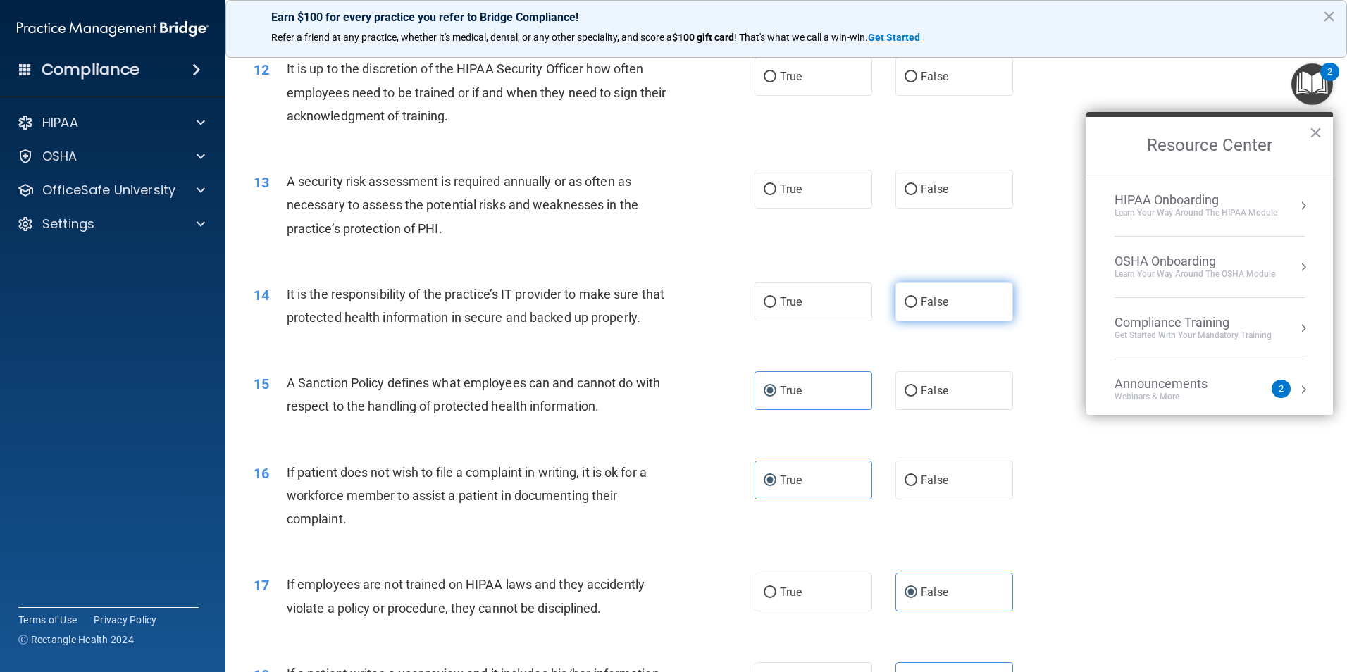
click at [907, 306] on input "False" at bounding box center [911, 302] width 13 height 11
radio input "true"
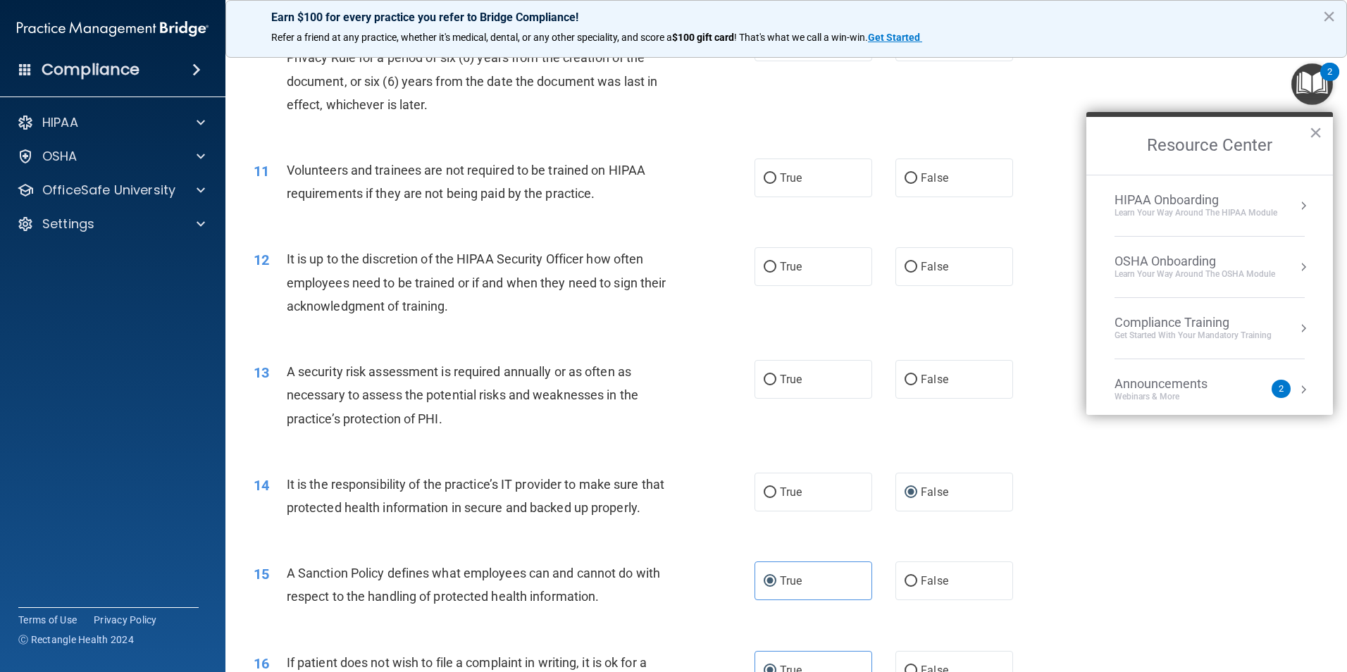
scroll to position [1103, 0]
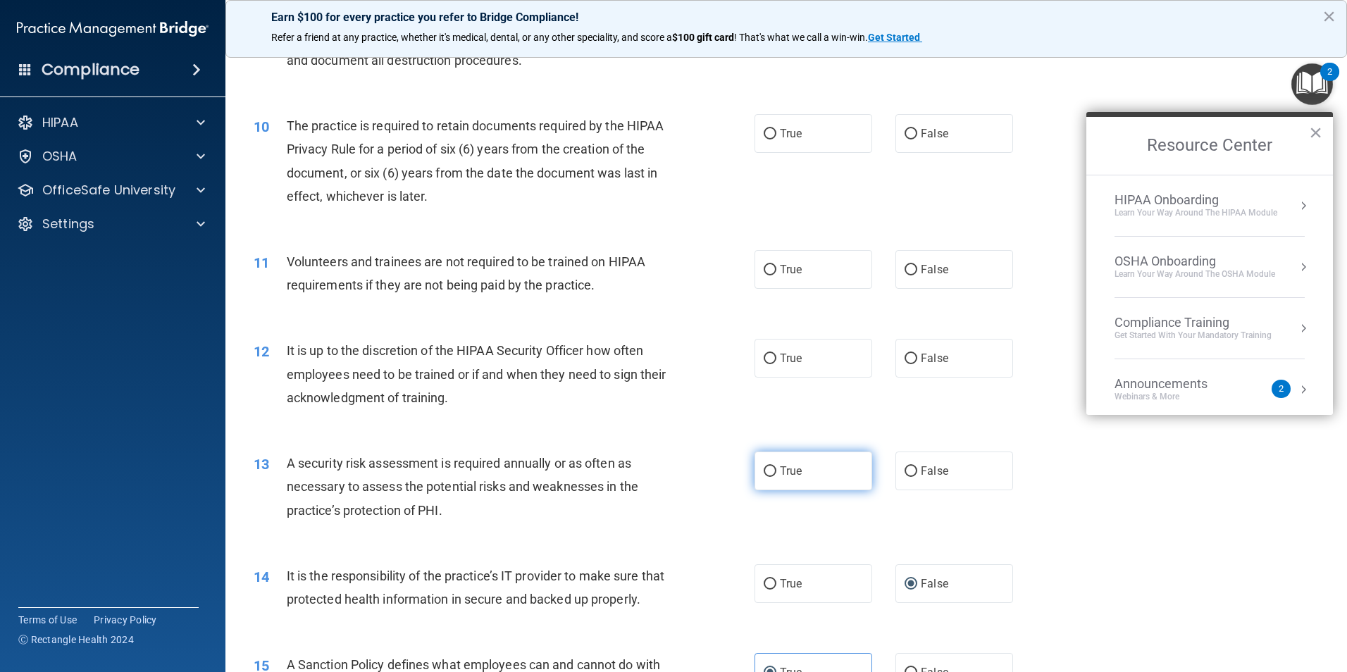
click at [793, 485] on label "True" at bounding box center [814, 471] width 118 height 39
click at [777, 477] on input "True" at bounding box center [770, 471] width 13 height 11
radio input "true"
click at [926, 368] on label "False" at bounding box center [955, 358] width 118 height 39
click at [917, 364] on input "False" at bounding box center [911, 359] width 13 height 11
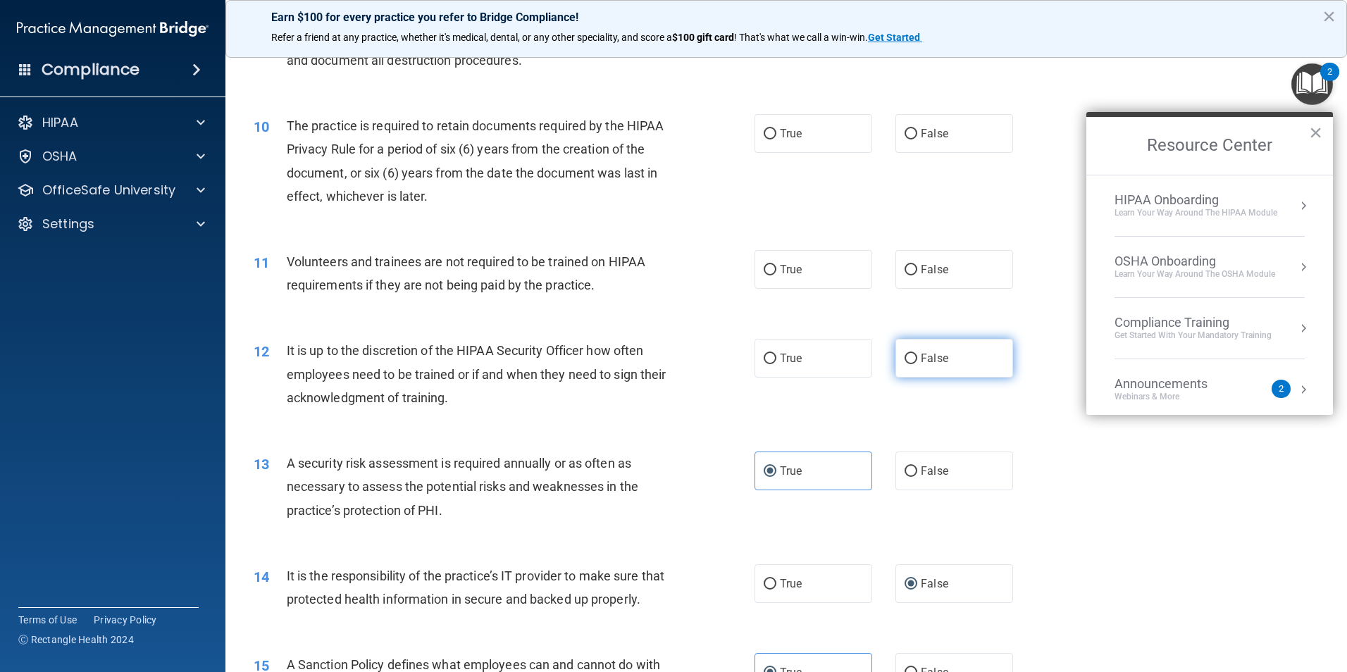
radio input "true"
click at [934, 278] on label "False" at bounding box center [955, 269] width 118 height 39
click at [917, 276] on input "False" at bounding box center [911, 270] width 13 height 11
radio input "true"
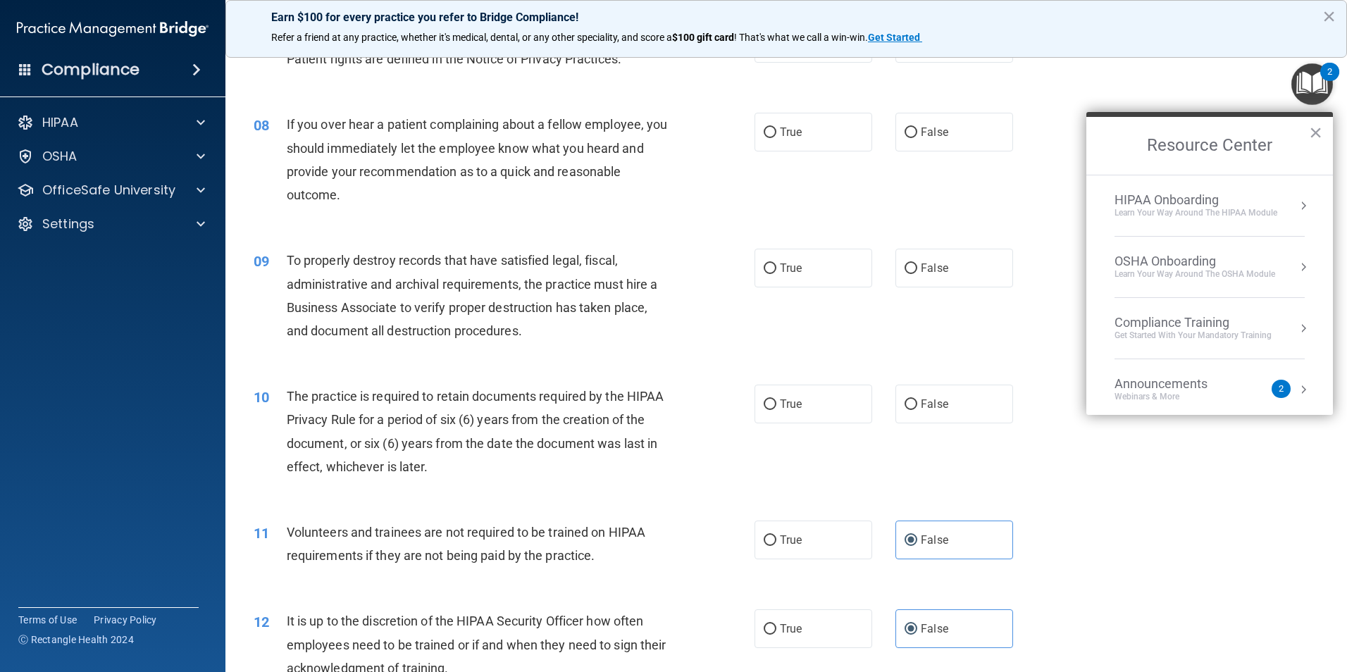
scroll to position [822, 0]
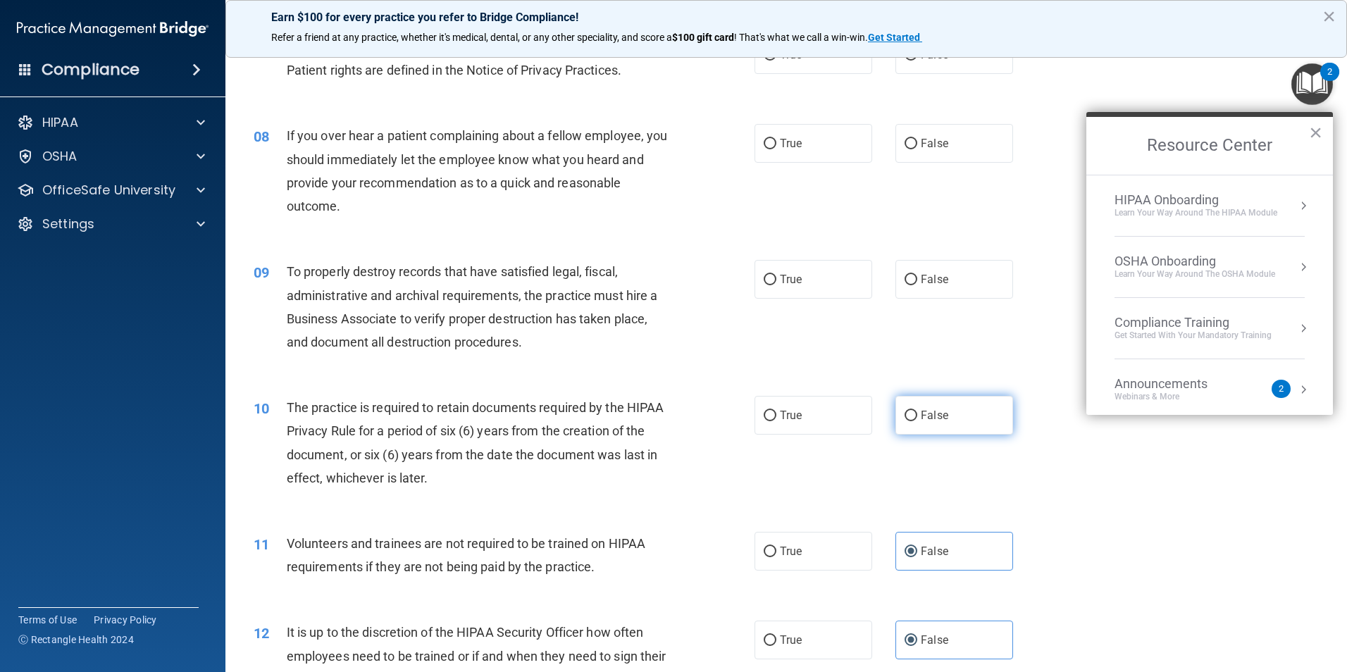
click at [929, 431] on label "False" at bounding box center [955, 415] width 118 height 39
click at [917, 421] on input "False" at bounding box center [911, 416] width 13 height 11
radio input "true"
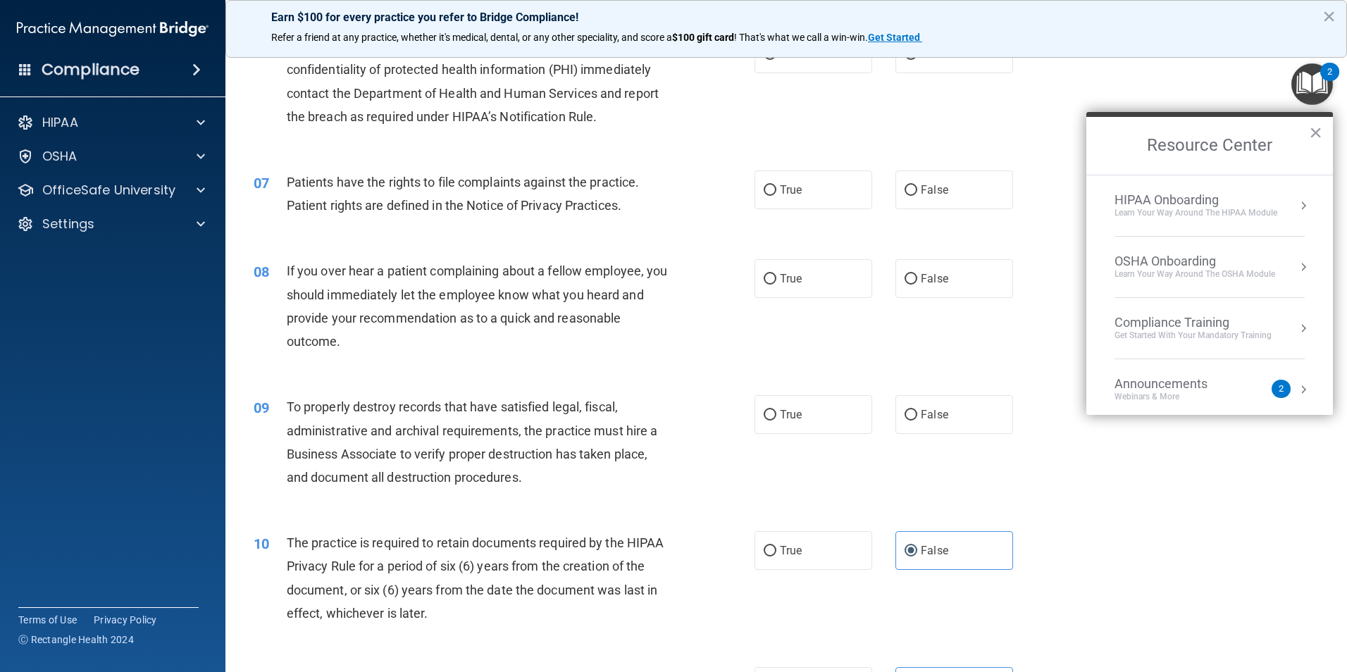
scroll to position [681, 0]
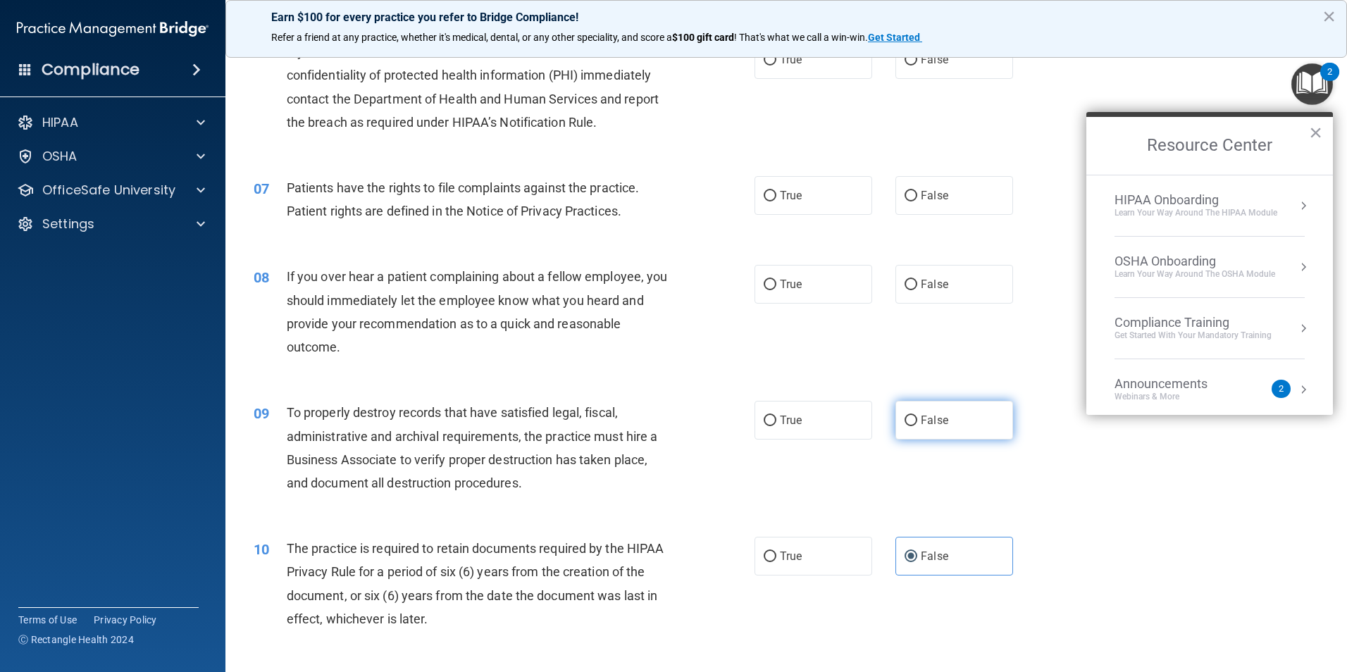
click at [987, 431] on label "False" at bounding box center [955, 420] width 118 height 39
click at [917, 426] on input "False" at bounding box center [911, 421] width 13 height 11
radio input "true"
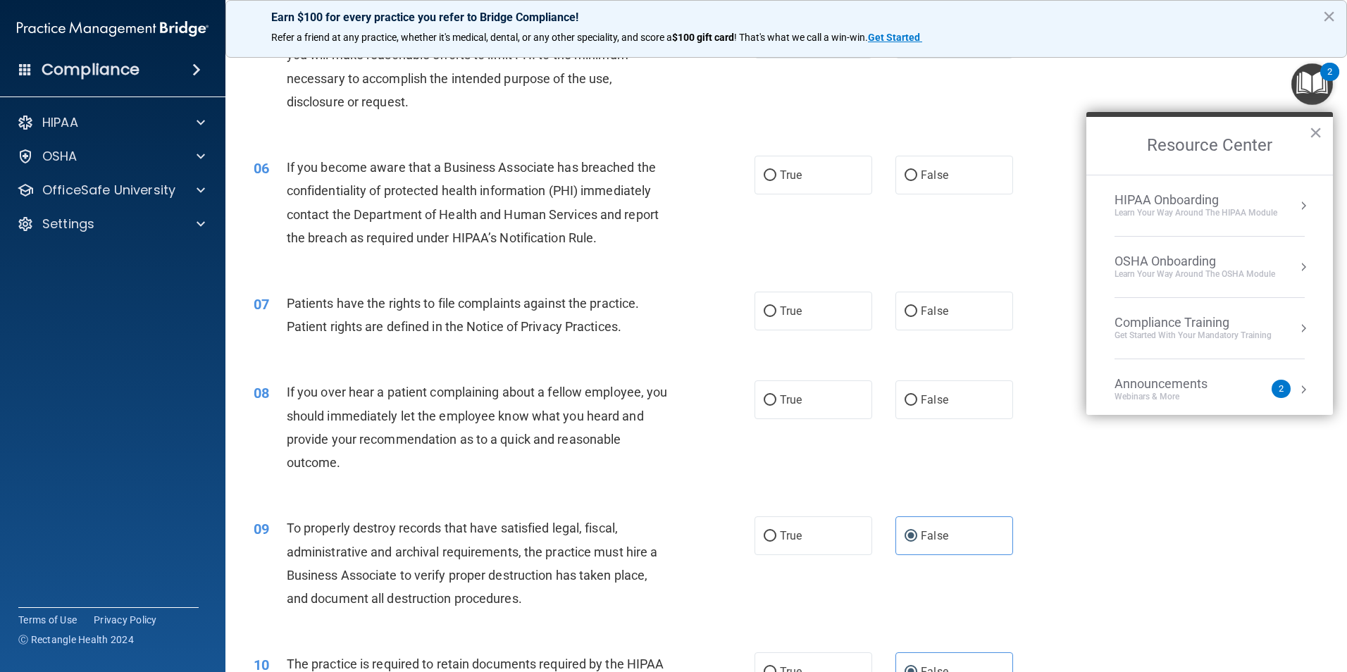
scroll to position [540, 0]
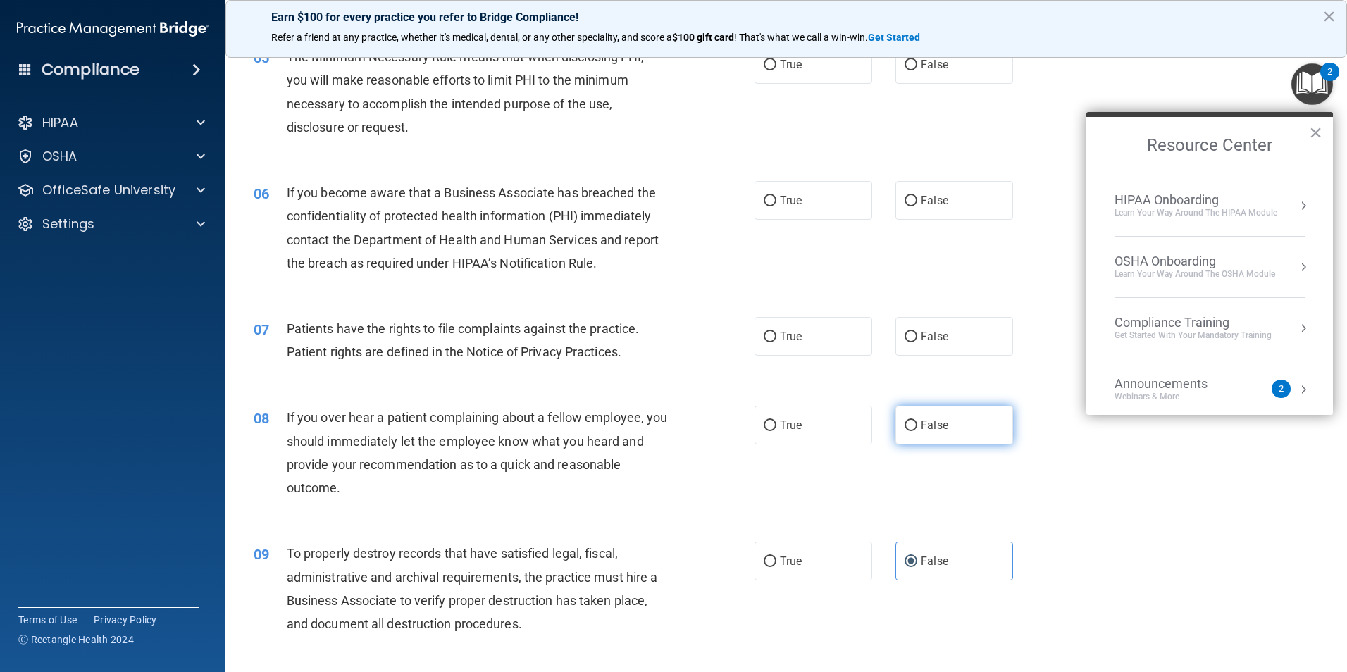
click at [921, 426] on span "False" at bounding box center [934, 425] width 27 height 13
click at [916, 426] on input "False" at bounding box center [911, 426] width 13 height 11
radio input "true"
click at [839, 342] on label "True" at bounding box center [814, 336] width 118 height 39
click at [777, 342] on input "True" at bounding box center [770, 337] width 13 height 11
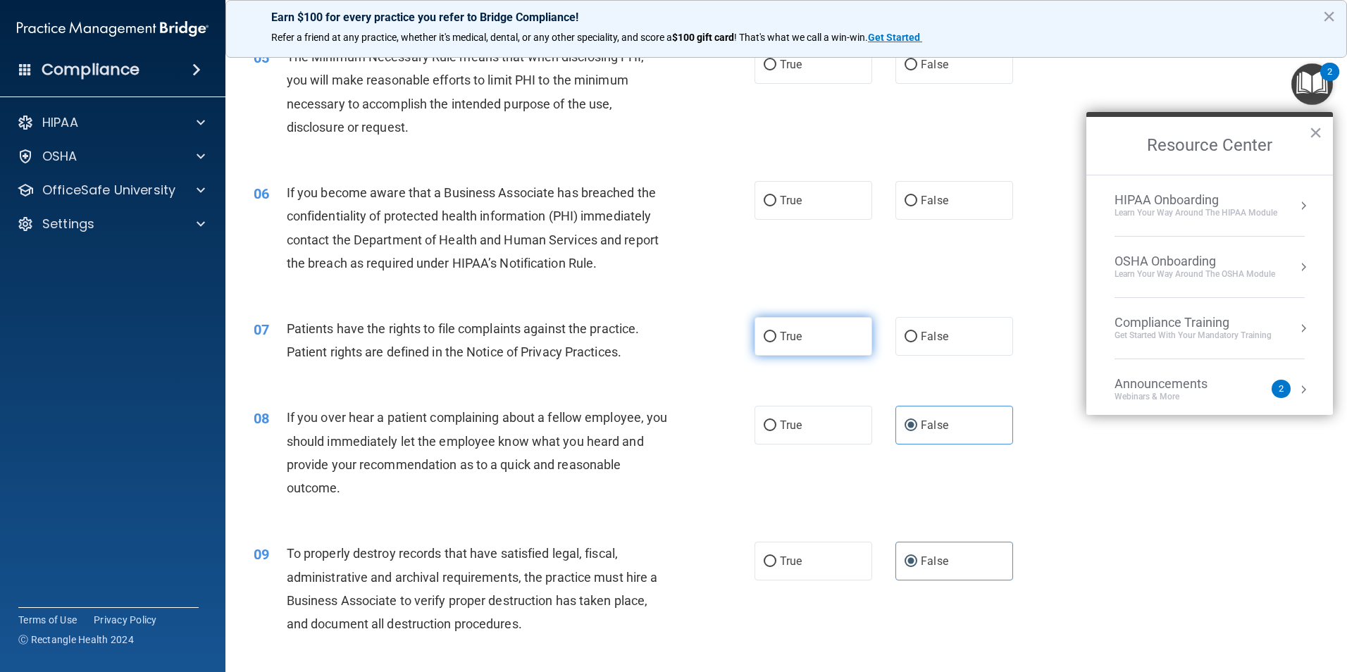
radio input "true"
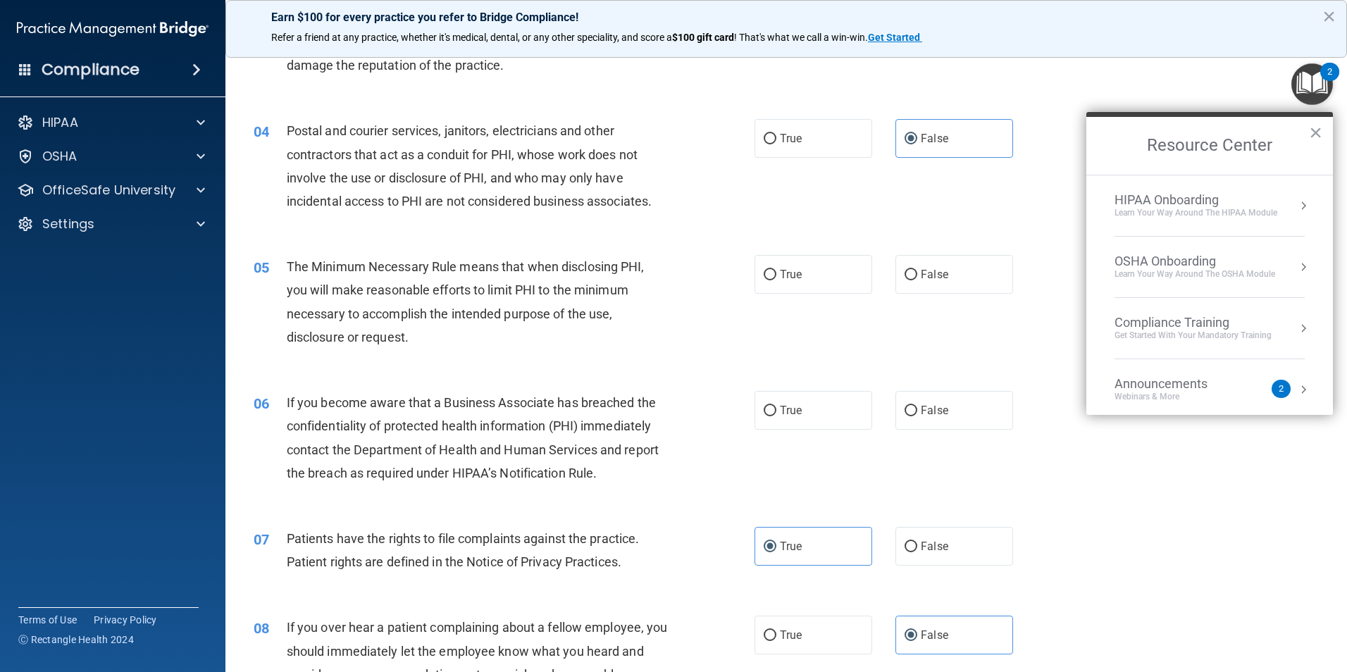
scroll to position [328, 0]
click at [811, 423] on label "True" at bounding box center [814, 411] width 118 height 39
click at [777, 418] on input "True" at bounding box center [770, 412] width 13 height 11
radio input "true"
click at [784, 287] on label "True" at bounding box center [814, 275] width 118 height 39
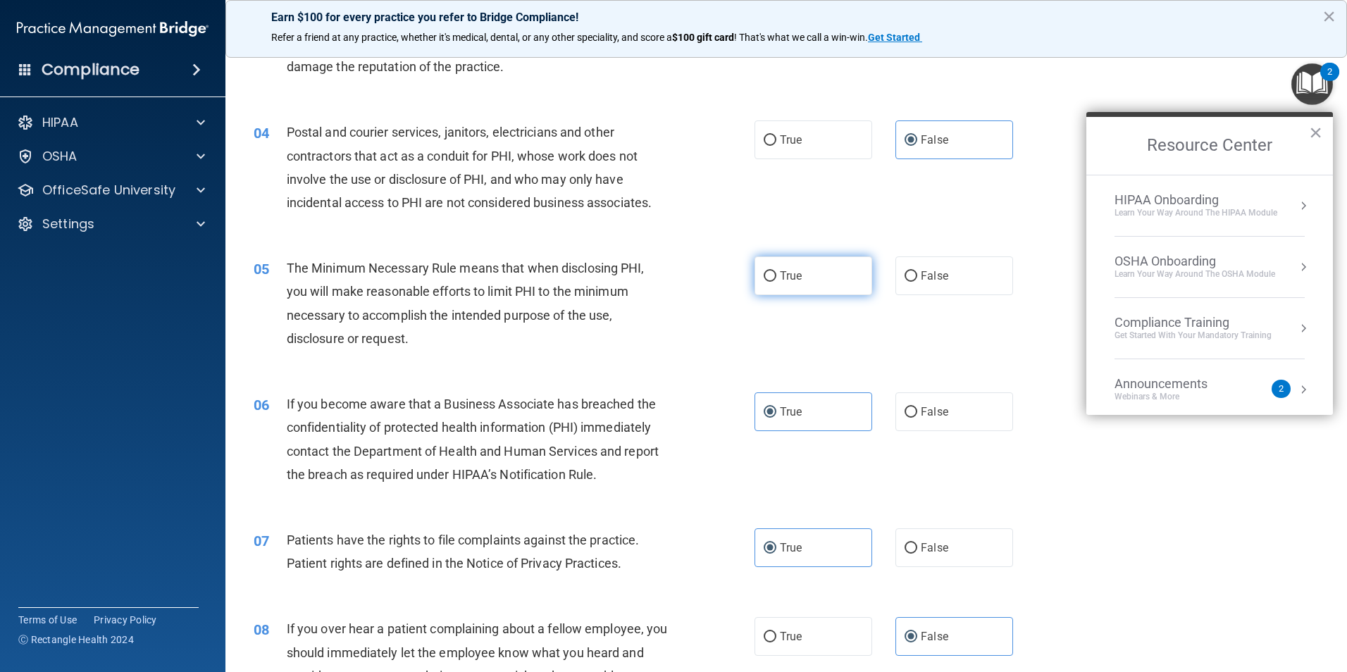
click at [777, 282] on input "True" at bounding box center [770, 276] width 13 height 11
radio input "true"
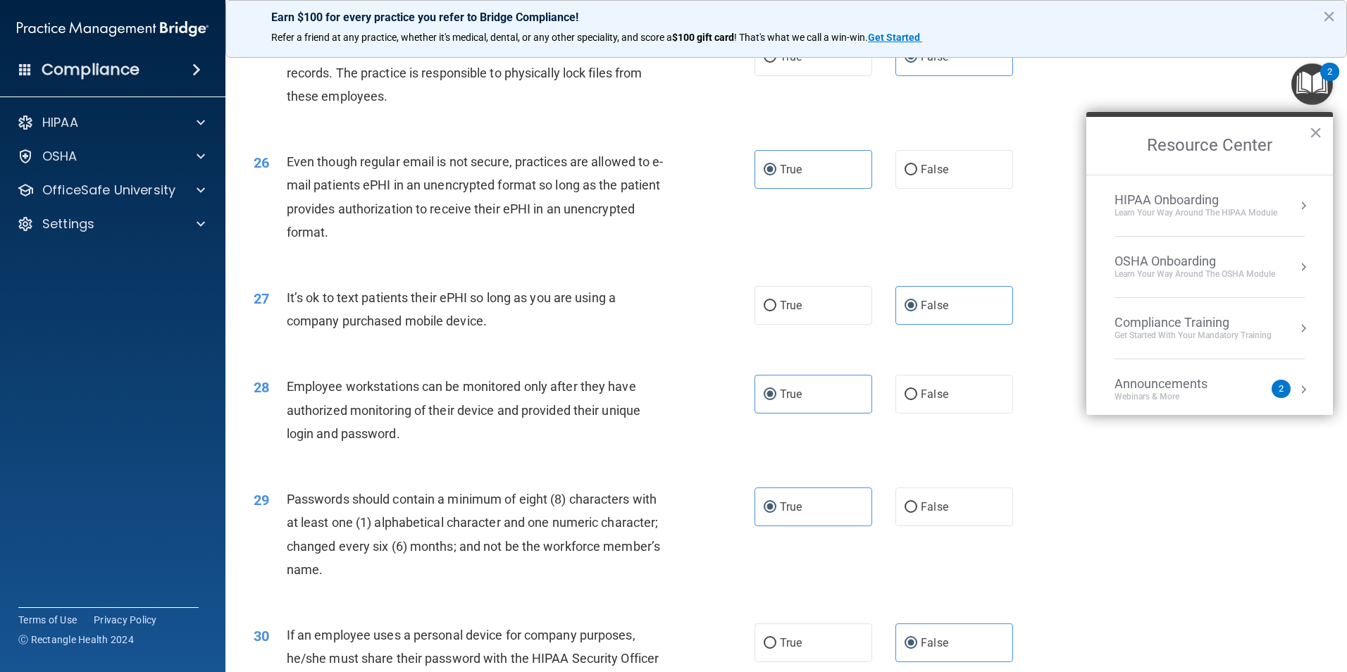
scroll to position [2865, 0]
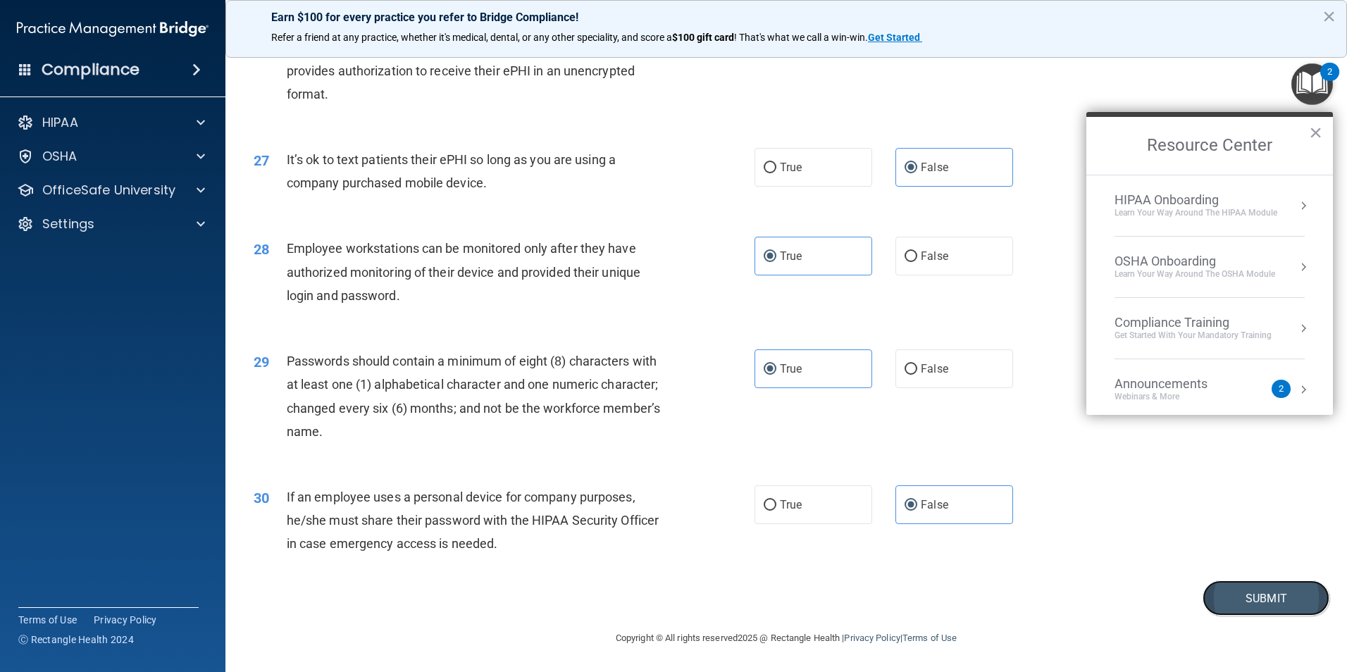
click at [1275, 609] on button "Submit" at bounding box center [1266, 599] width 127 height 36
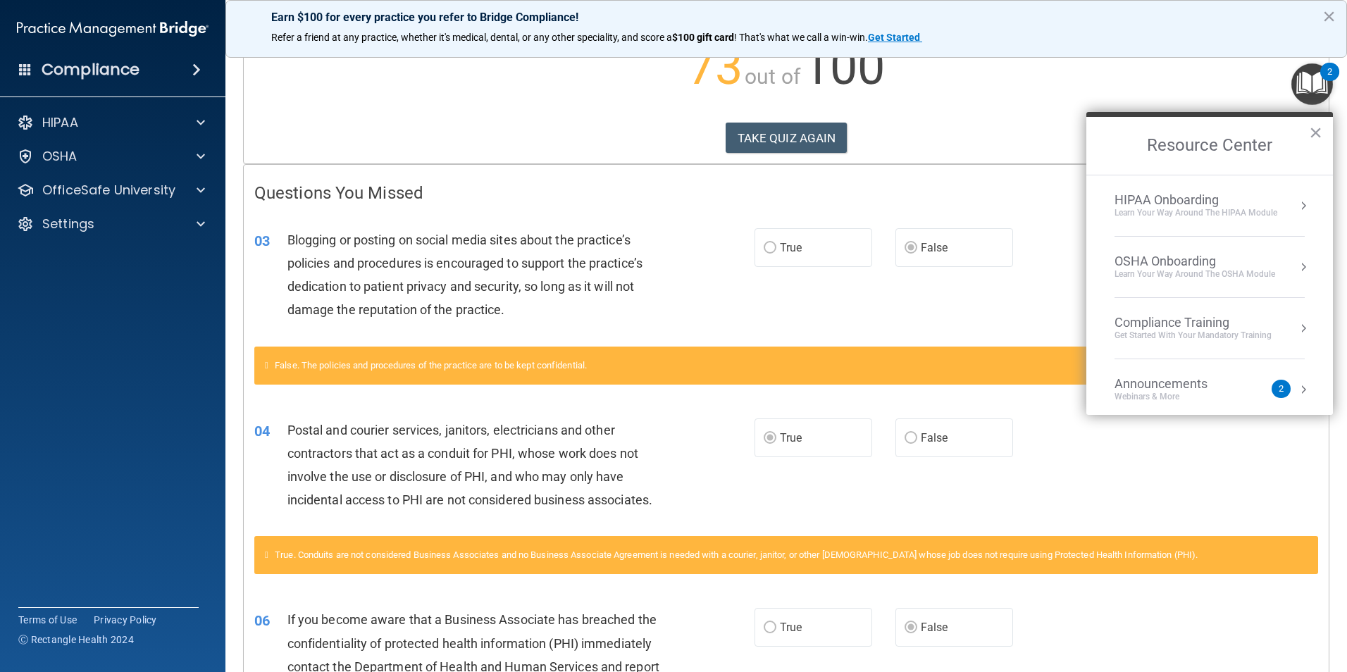
scroll to position [238, 0]
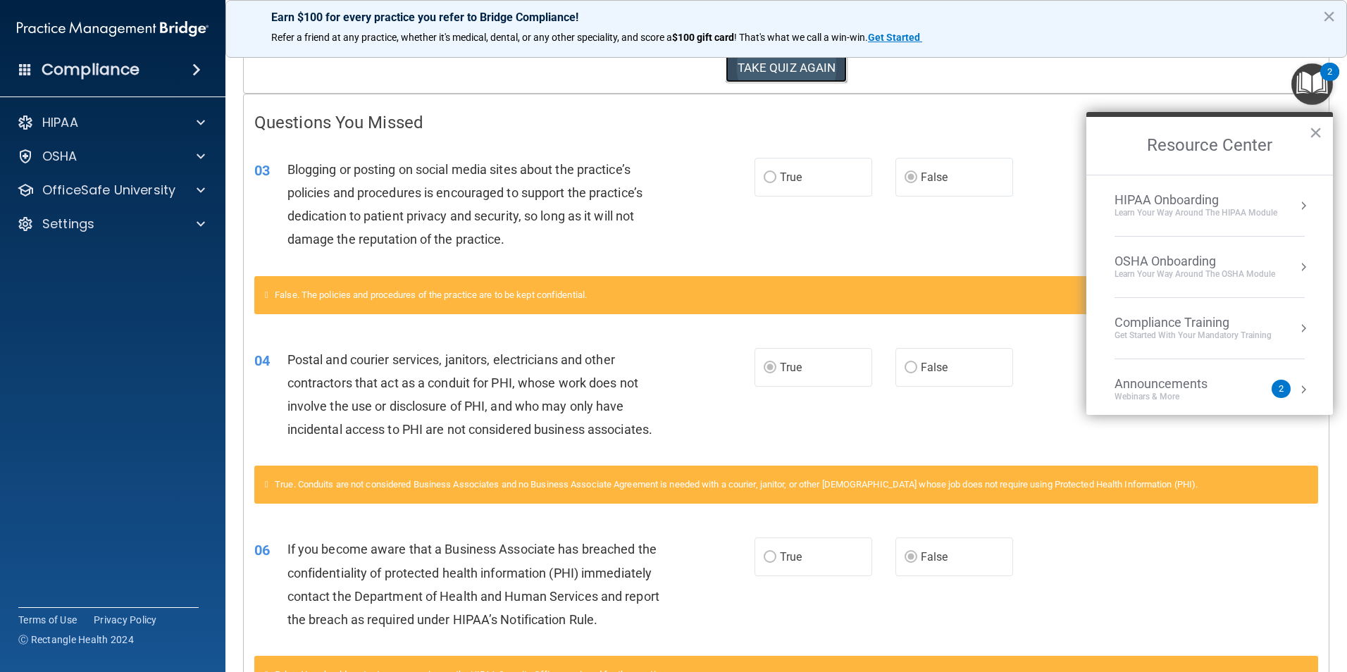
click at [757, 64] on button "TAKE QUIZ AGAIN" at bounding box center [787, 67] width 122 height 31
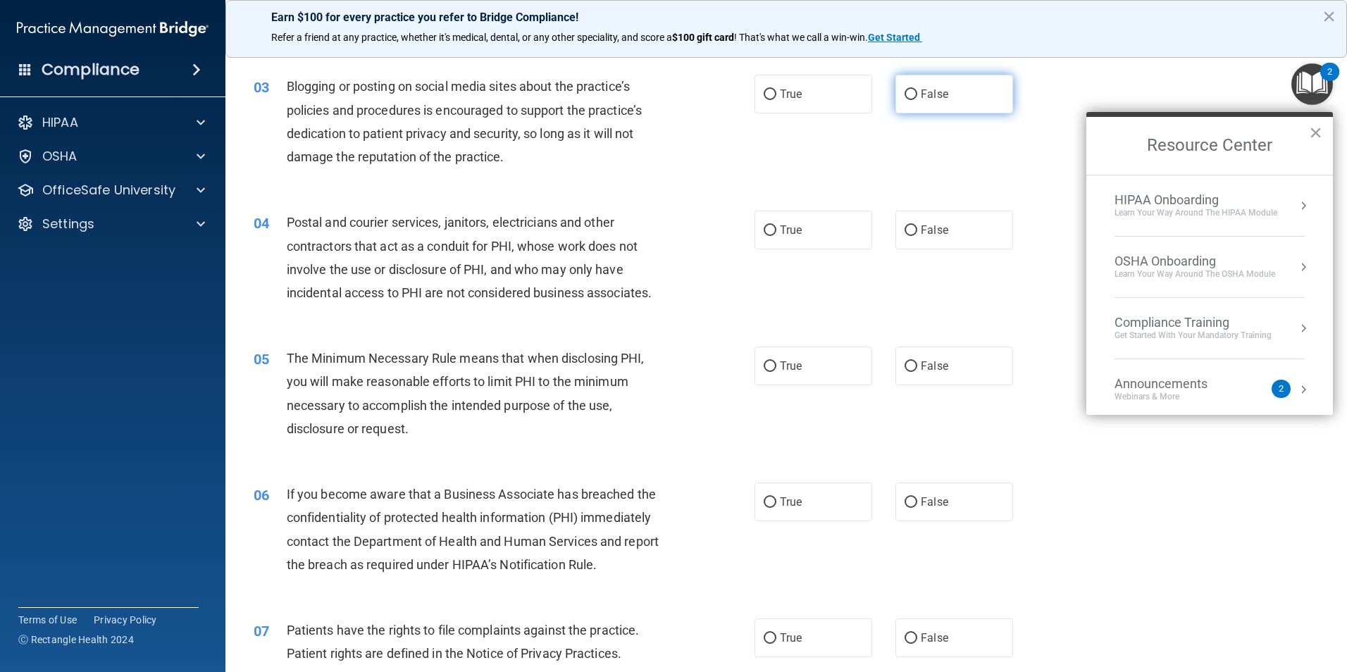
click at [908, 95] on input "False" at bounding box center [911, 94] width 13 height 11
radio input "true"
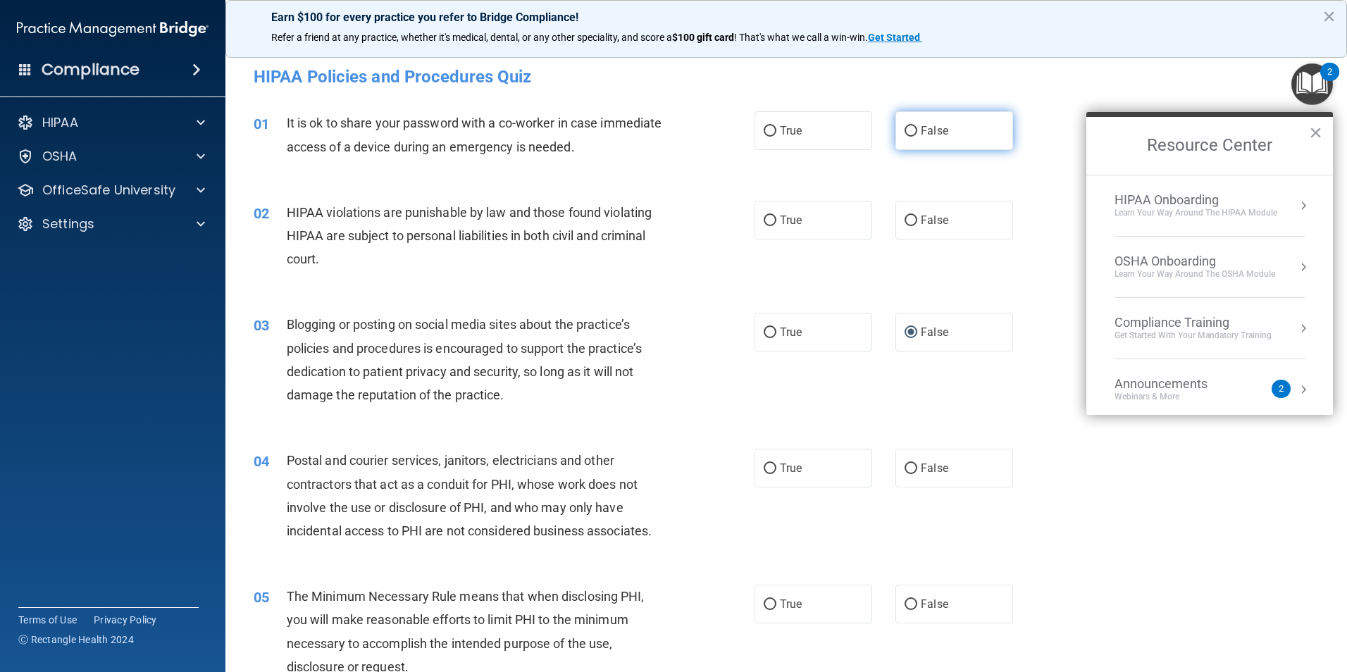
click at [958, 142] on label "False" at bounding box center [955, 130] width 118 height 39
click at [917, 137] on input "False" at bounding box center [911, 131] width 13 height 11
radio input "true"
click at [796, 234] on label "True" at bounding box center [814, 220] width 118 height 39
click at [777, 226] on input "True" at bounding box center [770, 221] width 13 height 11
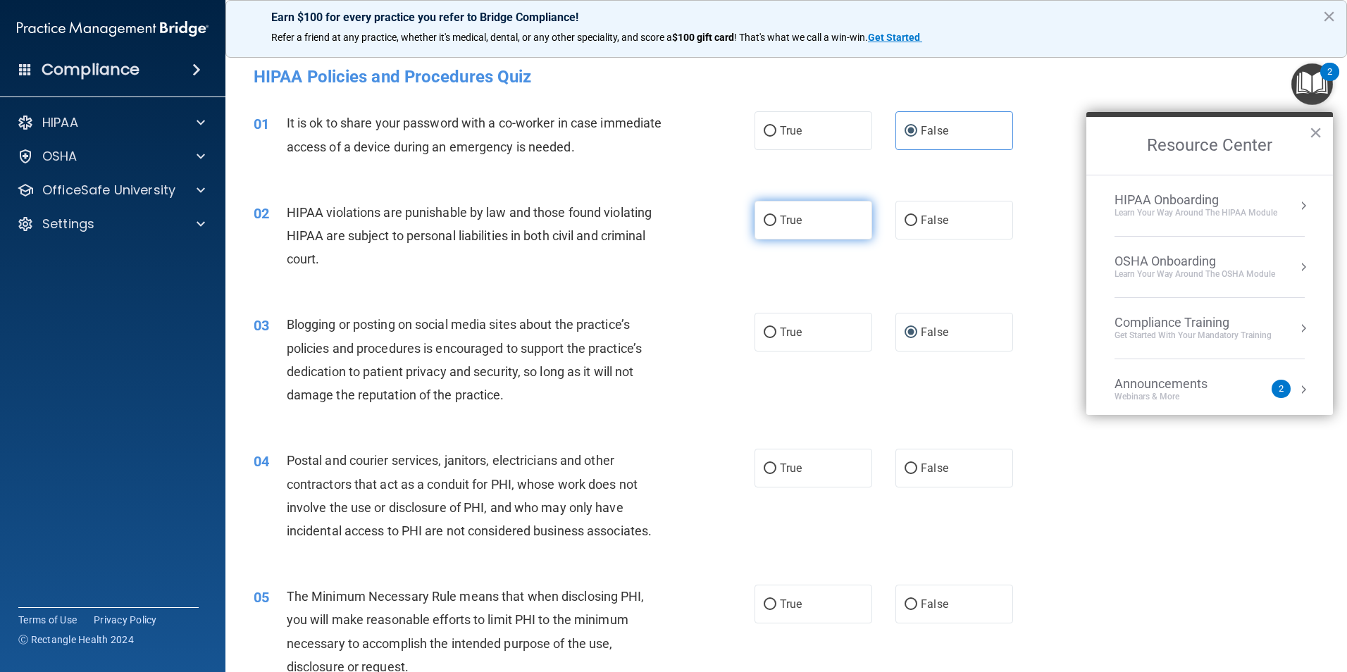
radio input "true"
click at [821, 471] on label "True" at bounding box center [814, 468] width 118 height 39
click at [777, 471] on input "True" at bounding box center [770, 469] width 13 height 11
radio input "true"
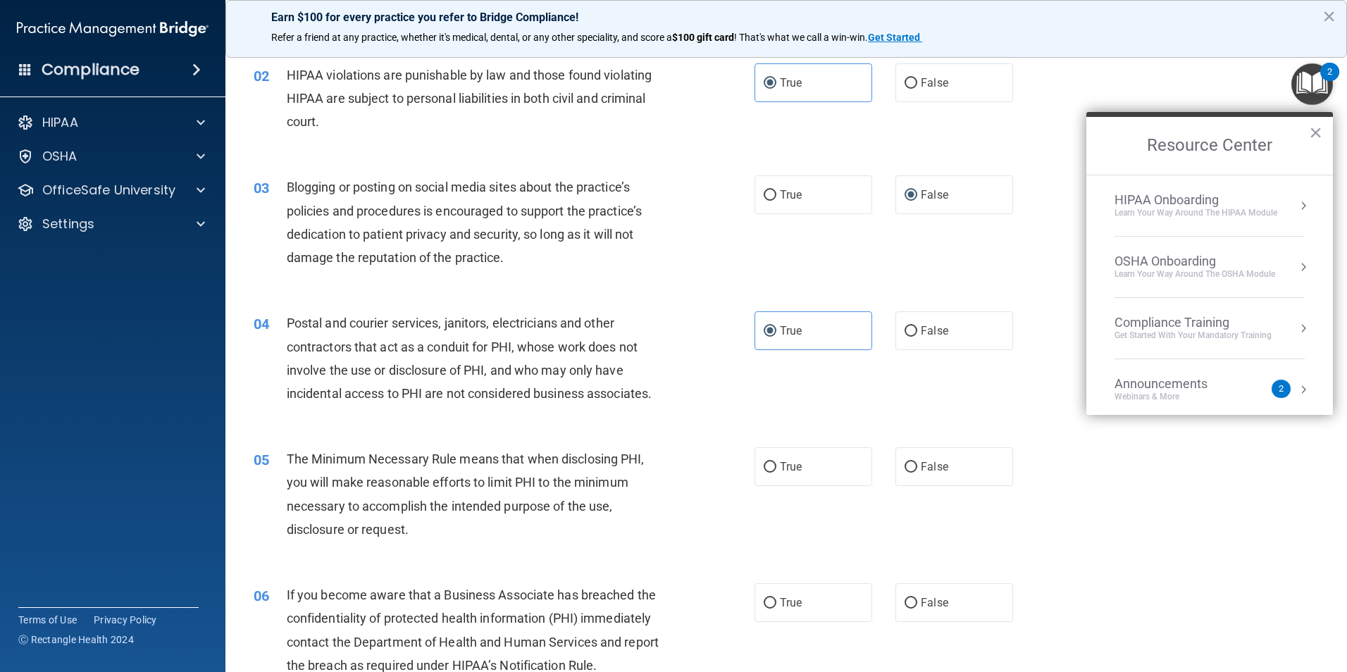
scroll to position [141, 0]
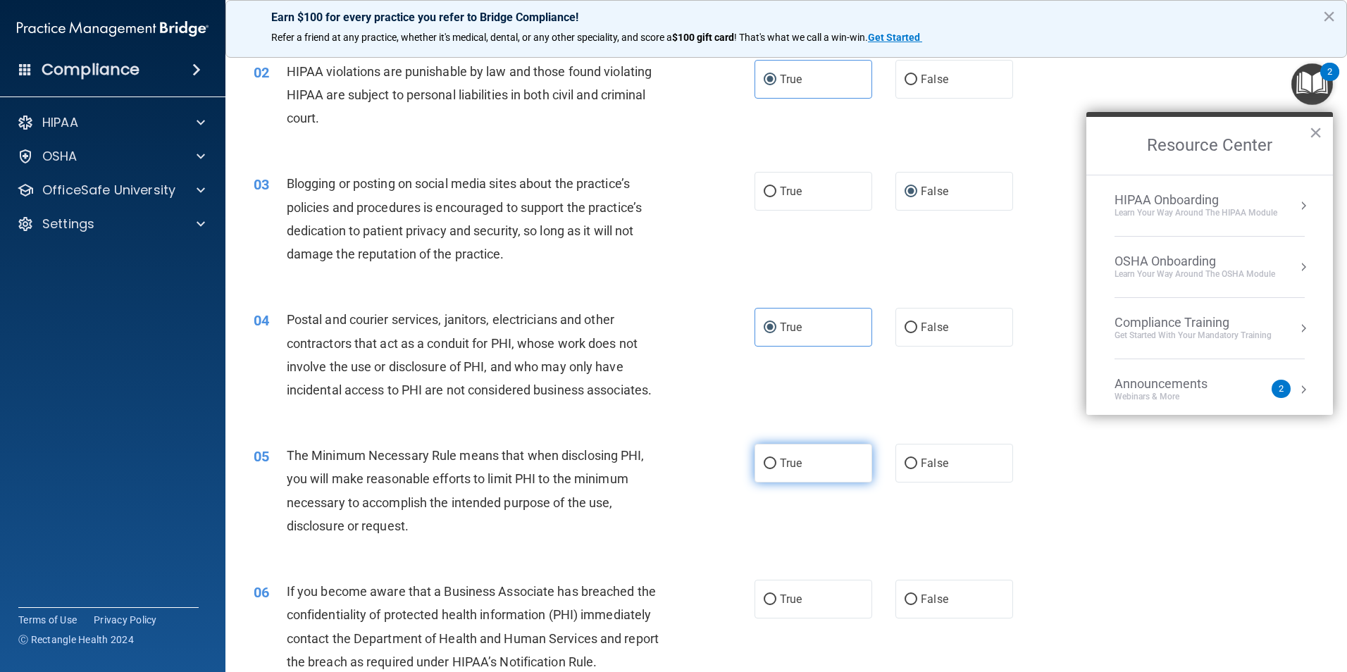
click at [791, 480] on label "True" at bounding box center [814, 463] width 118 height 39
click at [777, 469] on input "True" at bounding box center [770, 464] width 13 height 11
radio input "true"
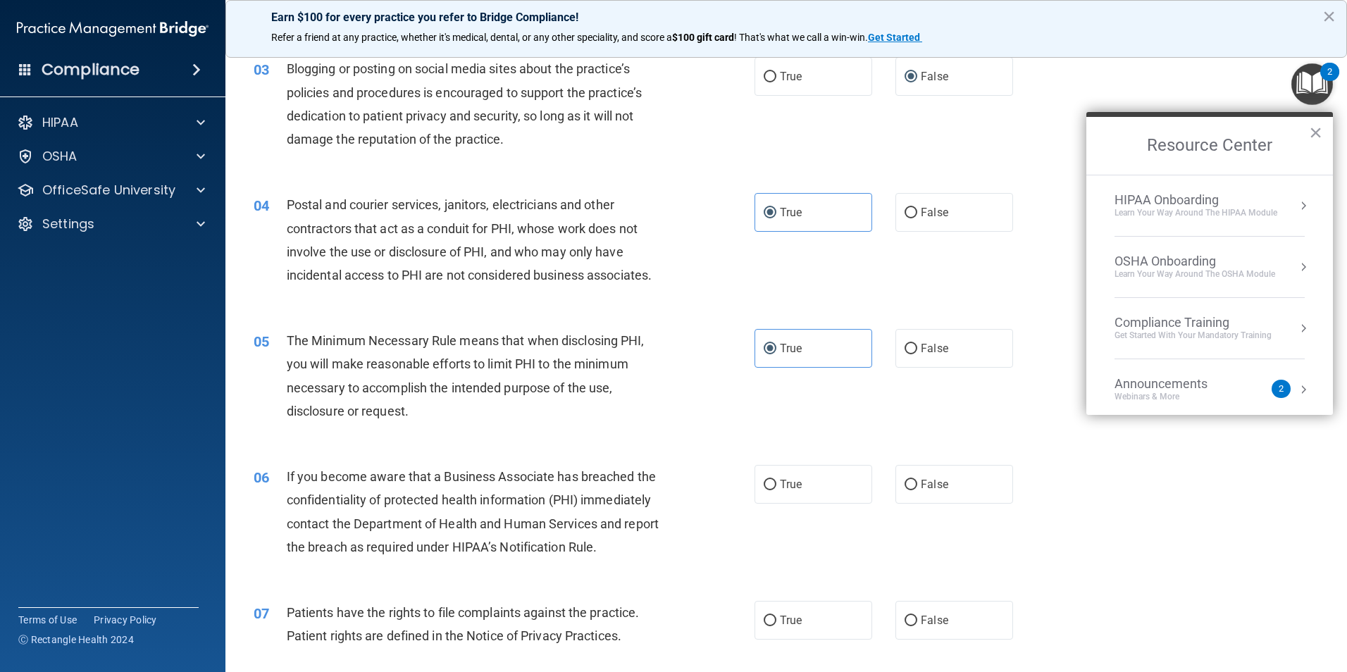
scroll to position [282, 0]
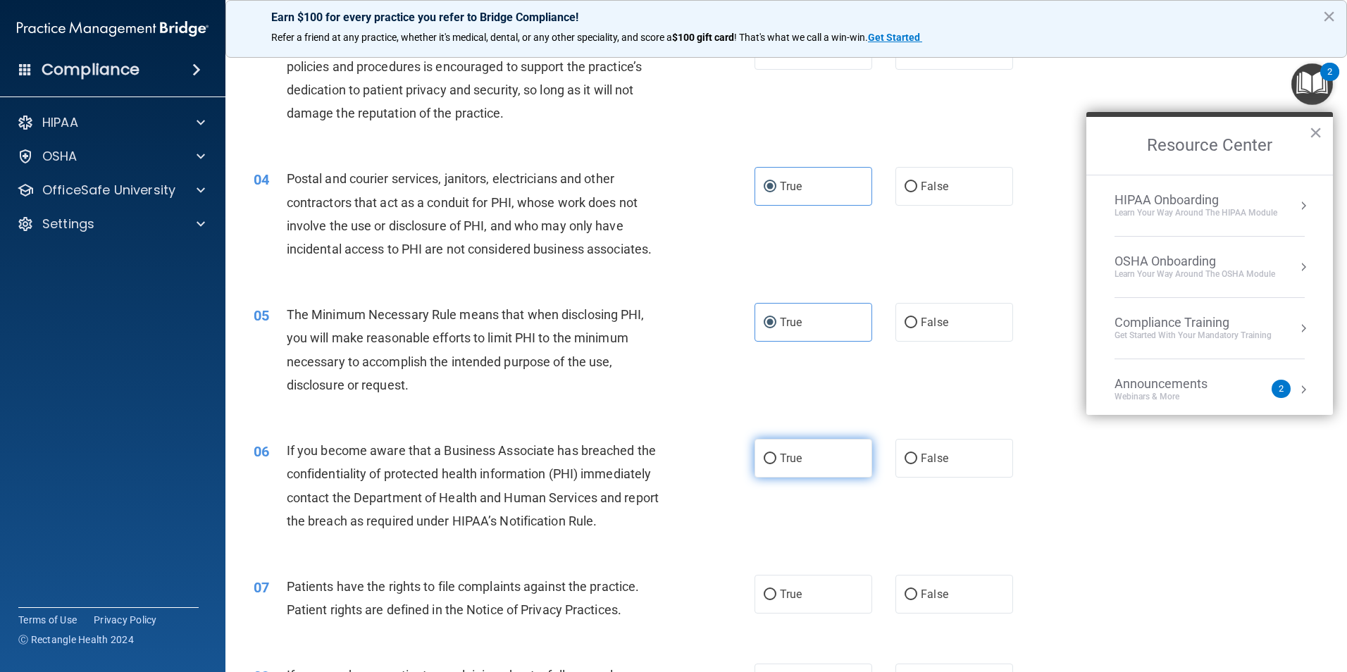
click at [810, 471] on label "True" at bounding box center [814, 458] width 118 height 39
click at [777, 464] on input "True" at bounding box center [770, 459] width 13 height 11
radio input "true"
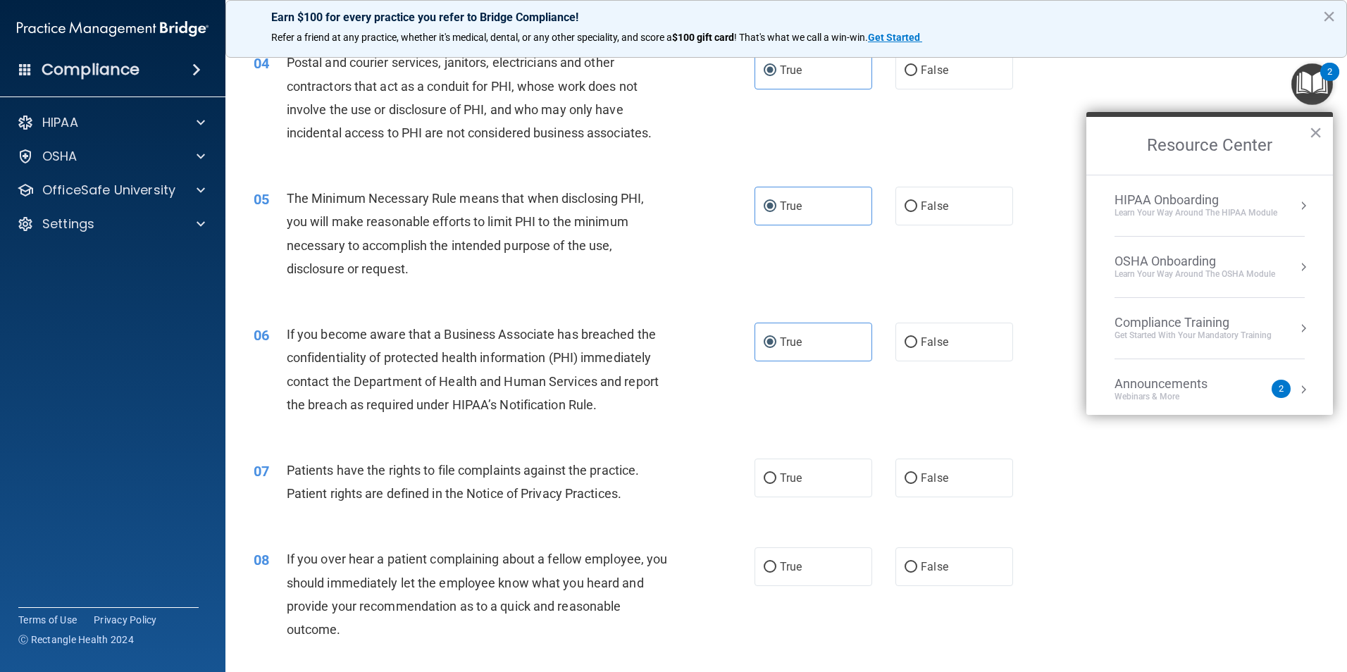
scroll to position [423, 0]
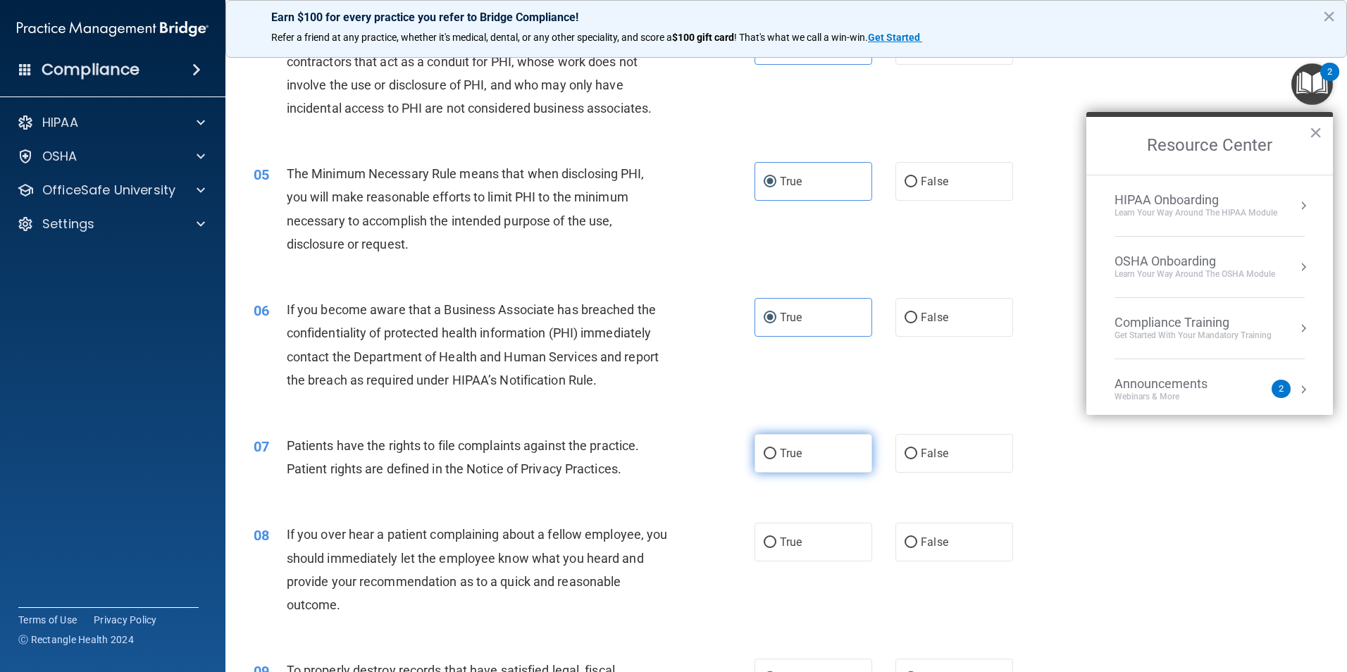
click at [818, 457] on label "True" at bounding box center [814, 453] width 118 height 39
click at [777, 457] on input "True" at bounding box center [770, 454] width 13 height 11
radio input "true"
click at [909, 536] on label "False" at bounding box center [955, 542] width 118 height 39
click at [909, 538] on input "False" at bounding box center [911, 543] width 13 height 11
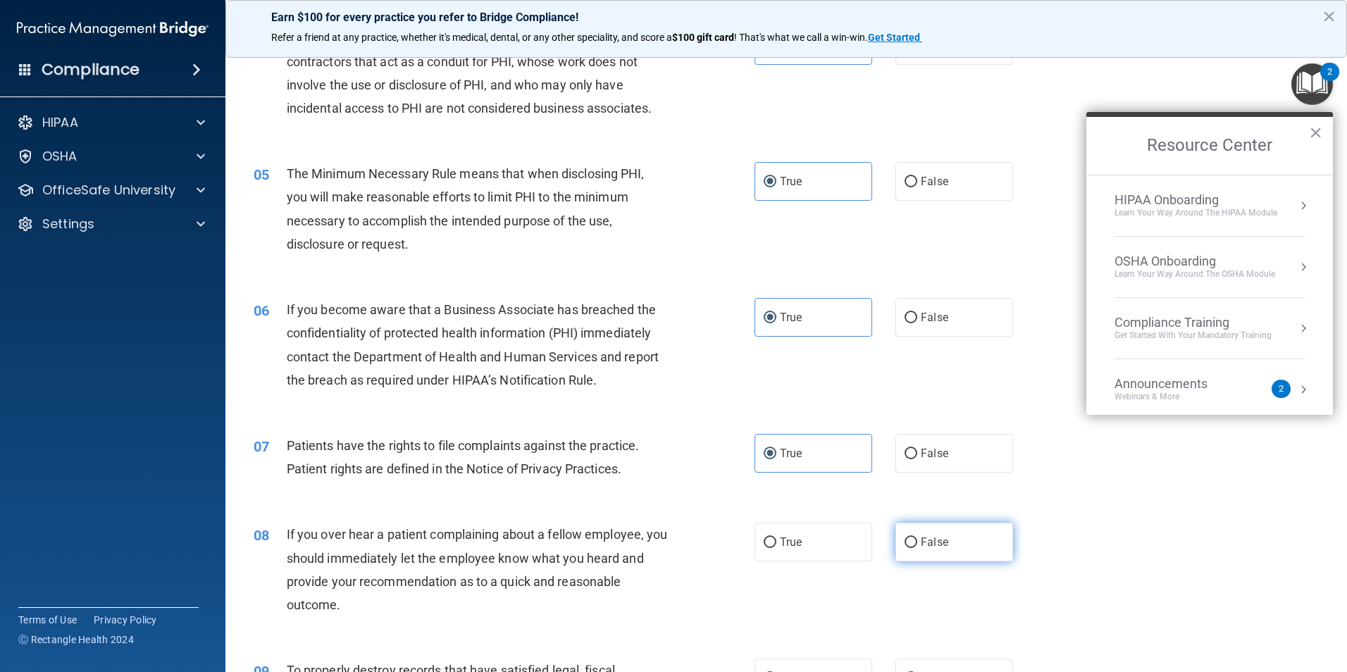
radio input "true"
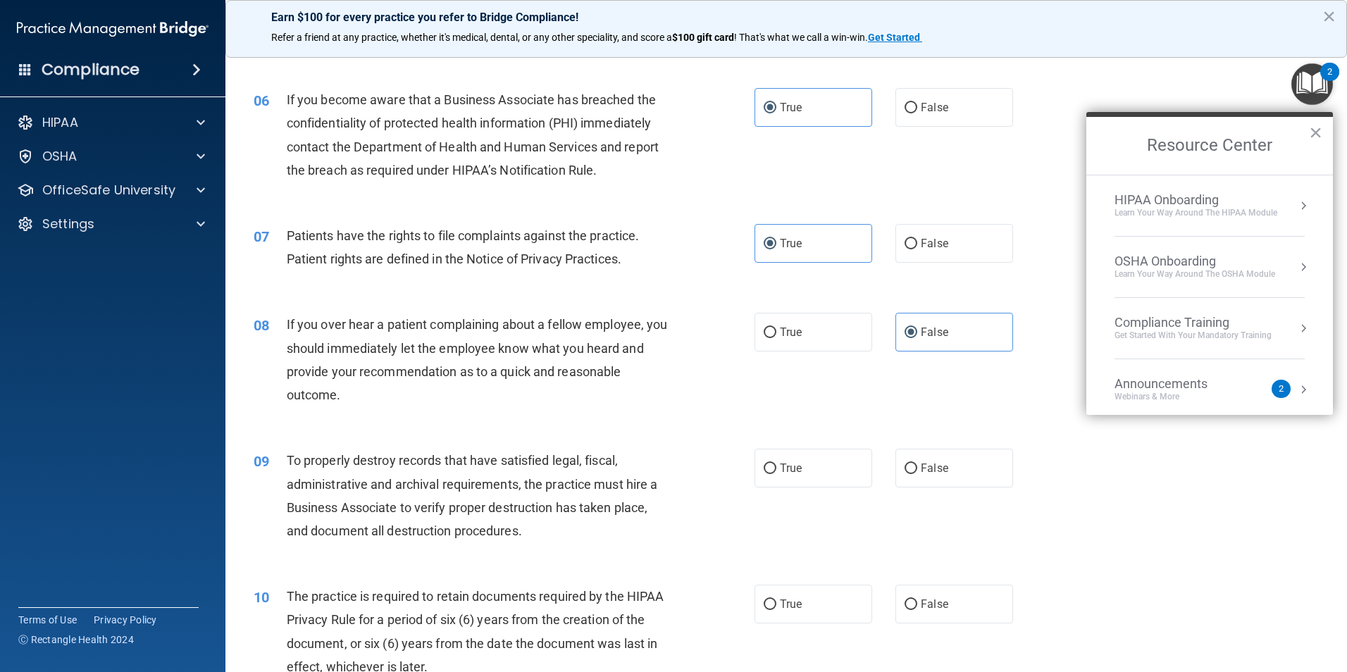
scroll to position [634, 0]
click at [981, 471] on label "False" at bounding box center [955, 466] width 118 height 39
click at [917, 471] on input "False" at bounding box center [911, 467] width 13 height 11
radio input "true"
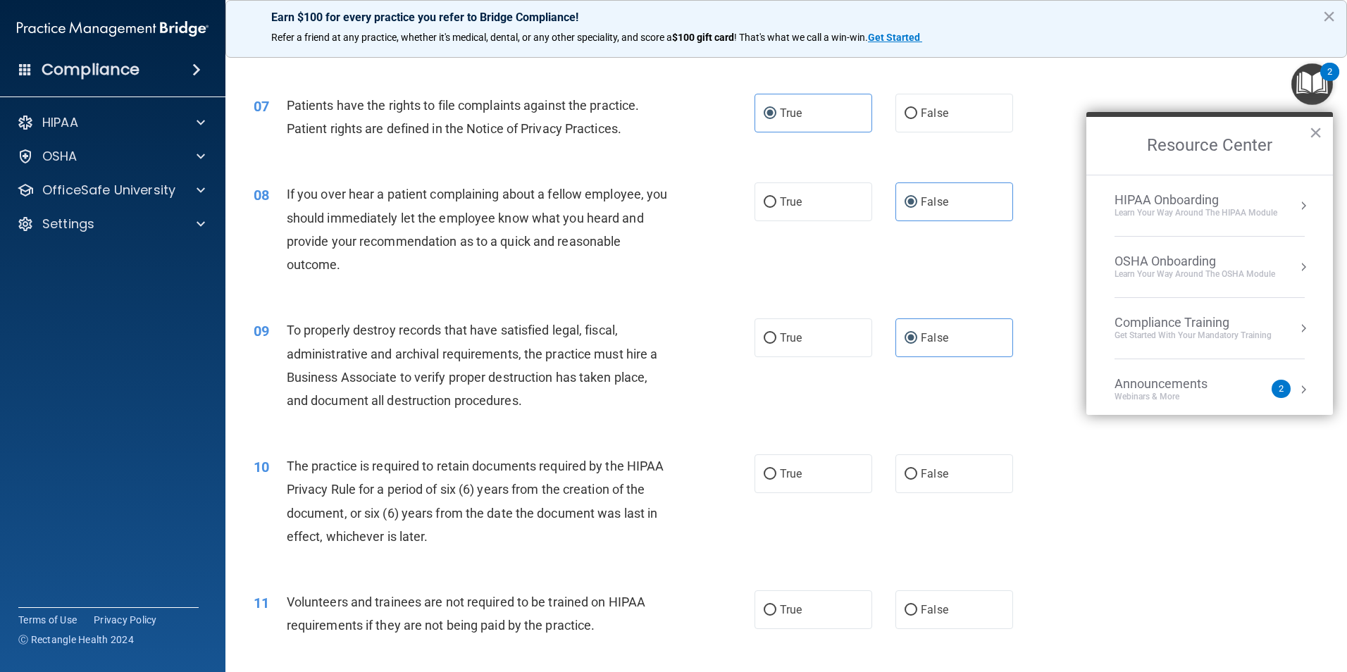
scroll to position [846, 0]
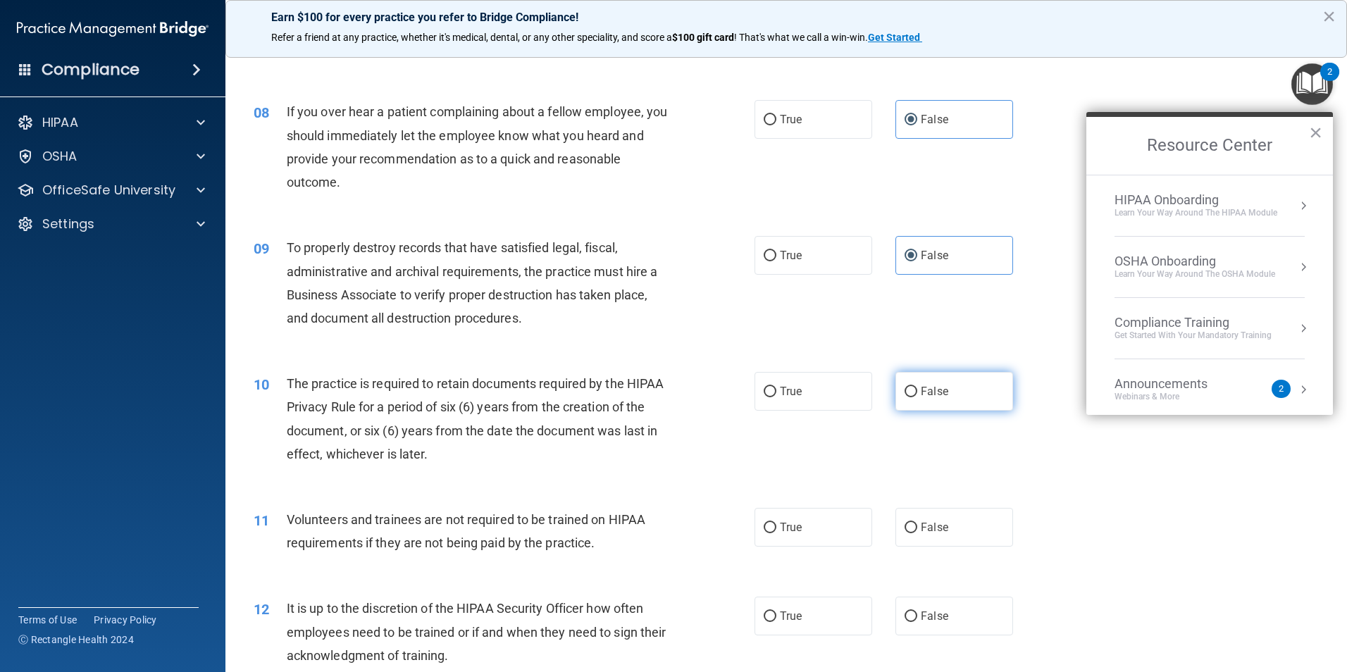
click at [940, 404] on label "False" at bounding box center [955, 391] width 118 height 39
click at [917, 397] on input "False" at bounding box center [911, 392] width 13 height 11
radio input "true"
click at [930, 530] on span "False" at bounding box center [934, 527] width 27 height 13
click at [917, 530] on input "False" at bounding box center [911, 528] width 13 height 11
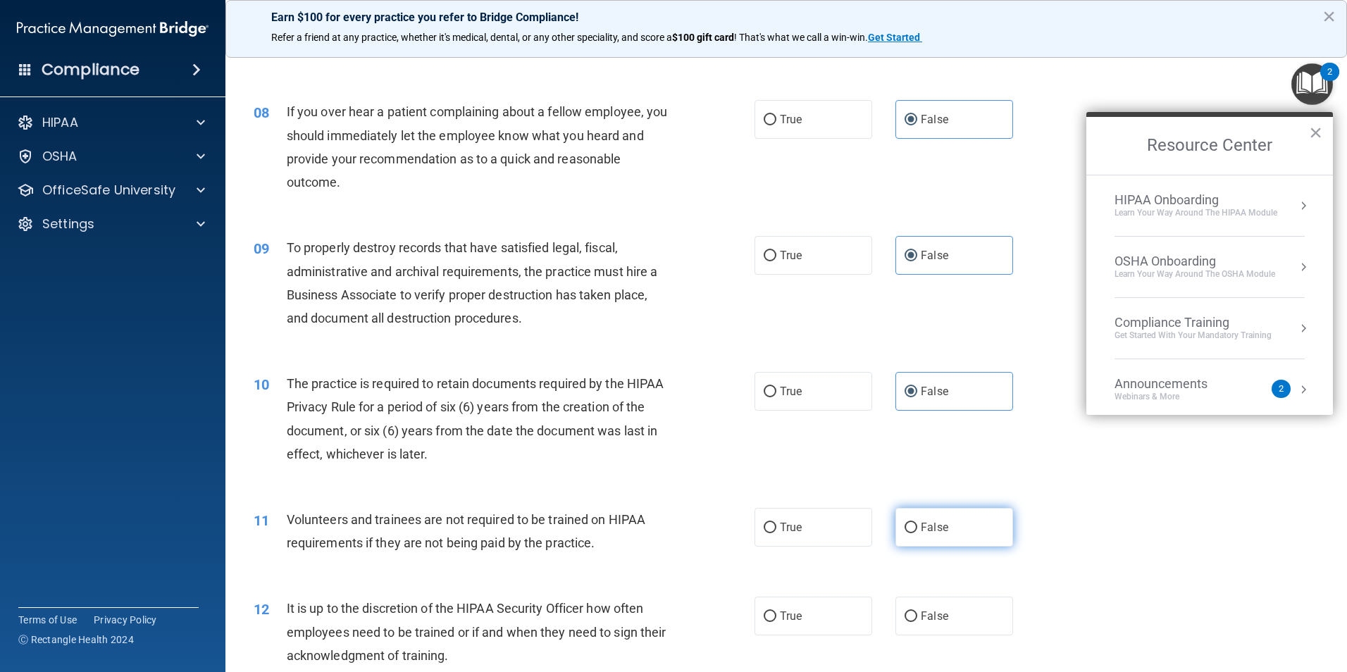
radio input "true"
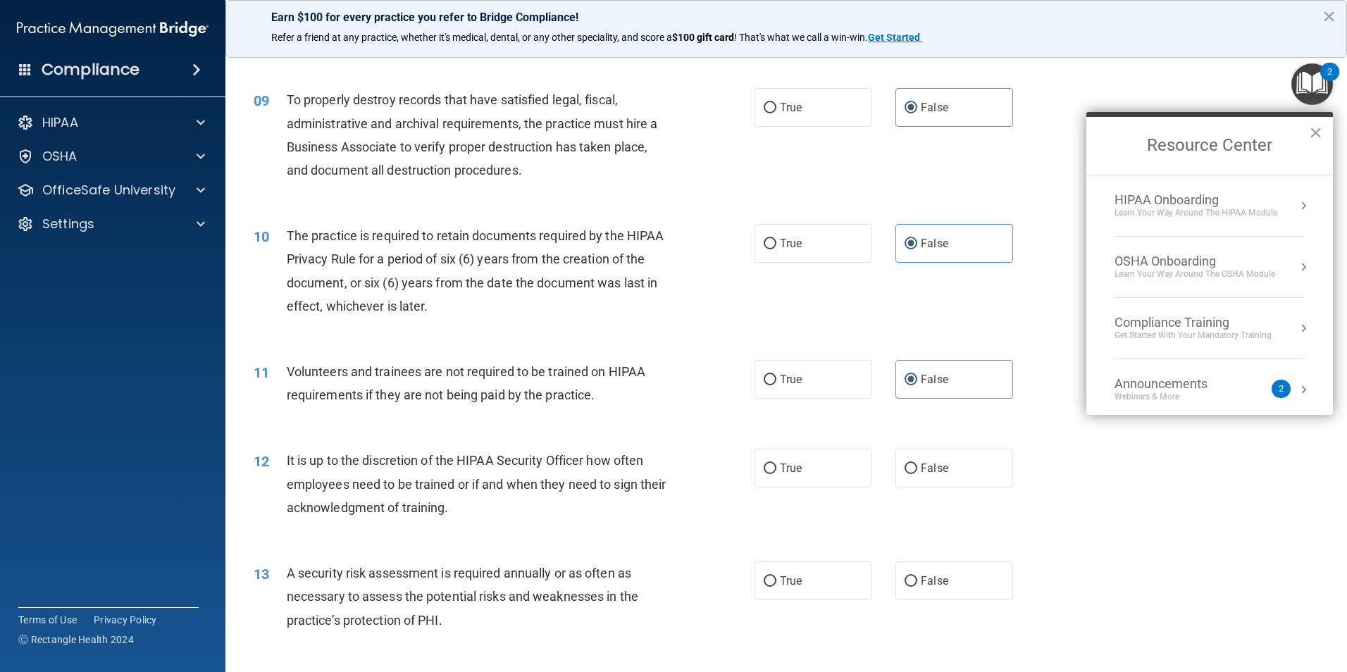
scroll to position [1057, 0]
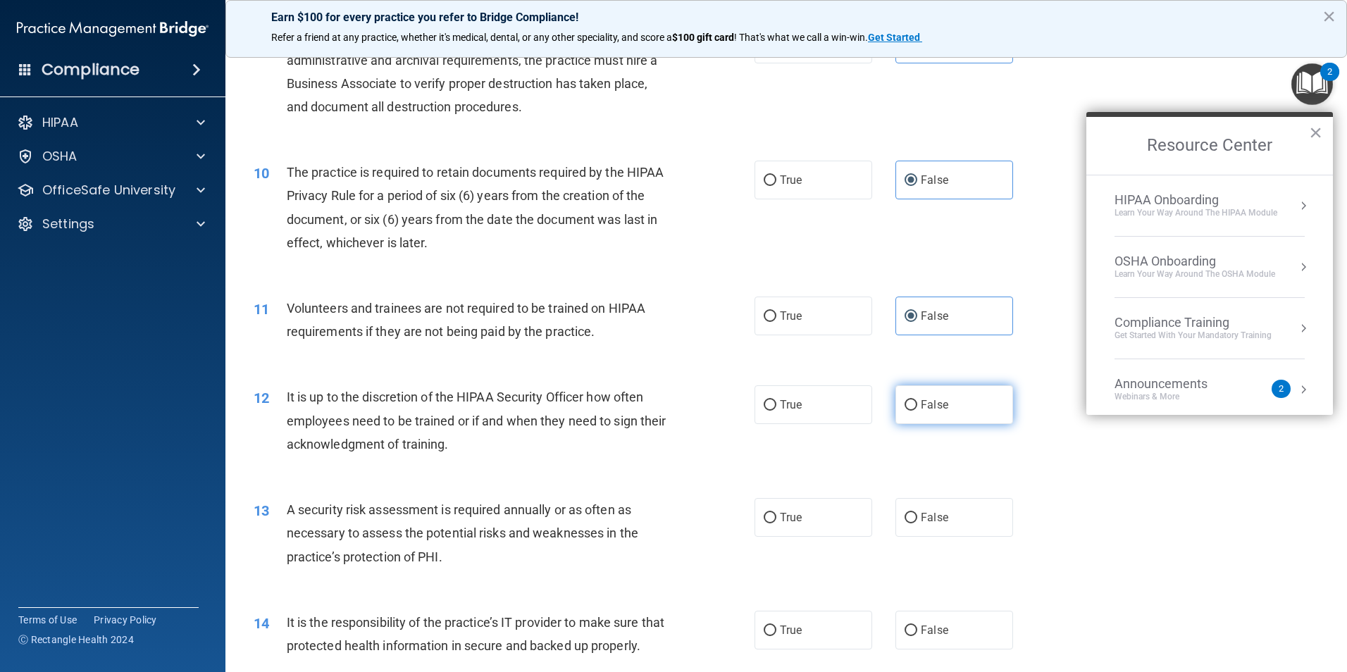
click at [948, 409] on label "False" at bounding box center [955, 404] width 118 height 39
click at [917, 409] on input "False" at bounding box center [911, 405] width 13 height 11
radio input "true"
click at [820, 526] on label "True" at bounding box center [814, 517] width 118 height 39
click at [777, 524] on input "True" at bounding box center [770, 518] width 13 height 11
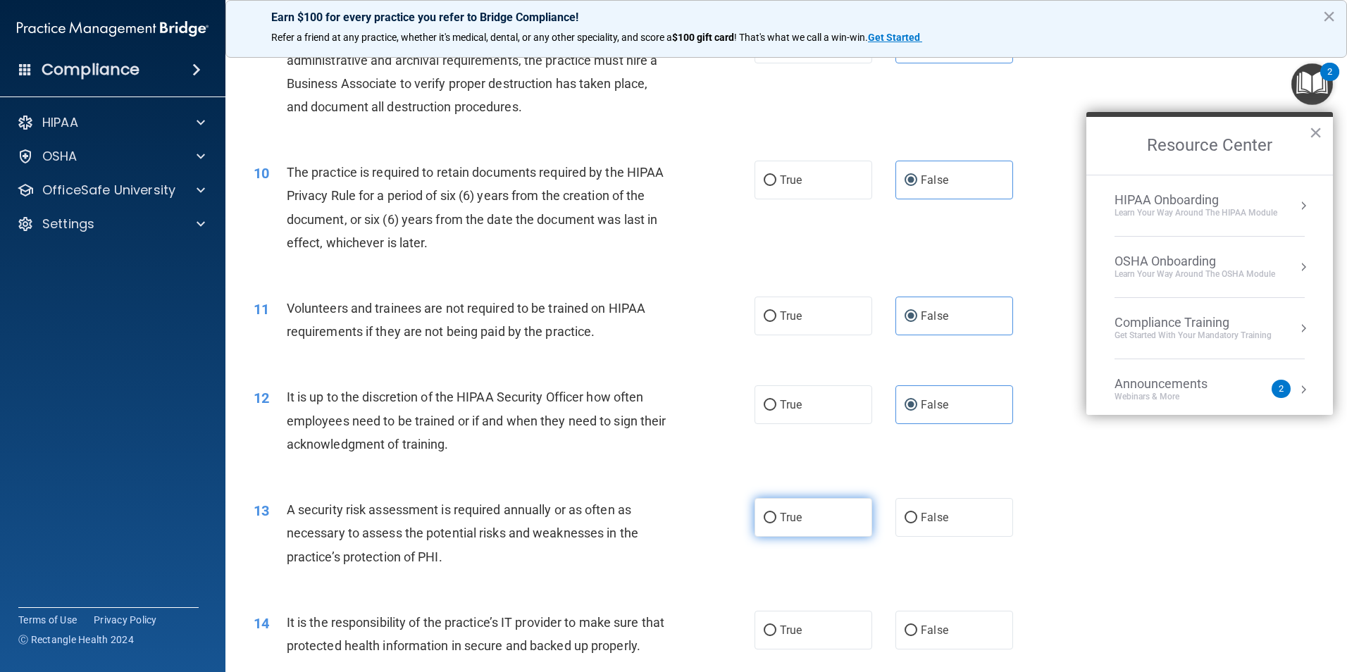
radio input "true"
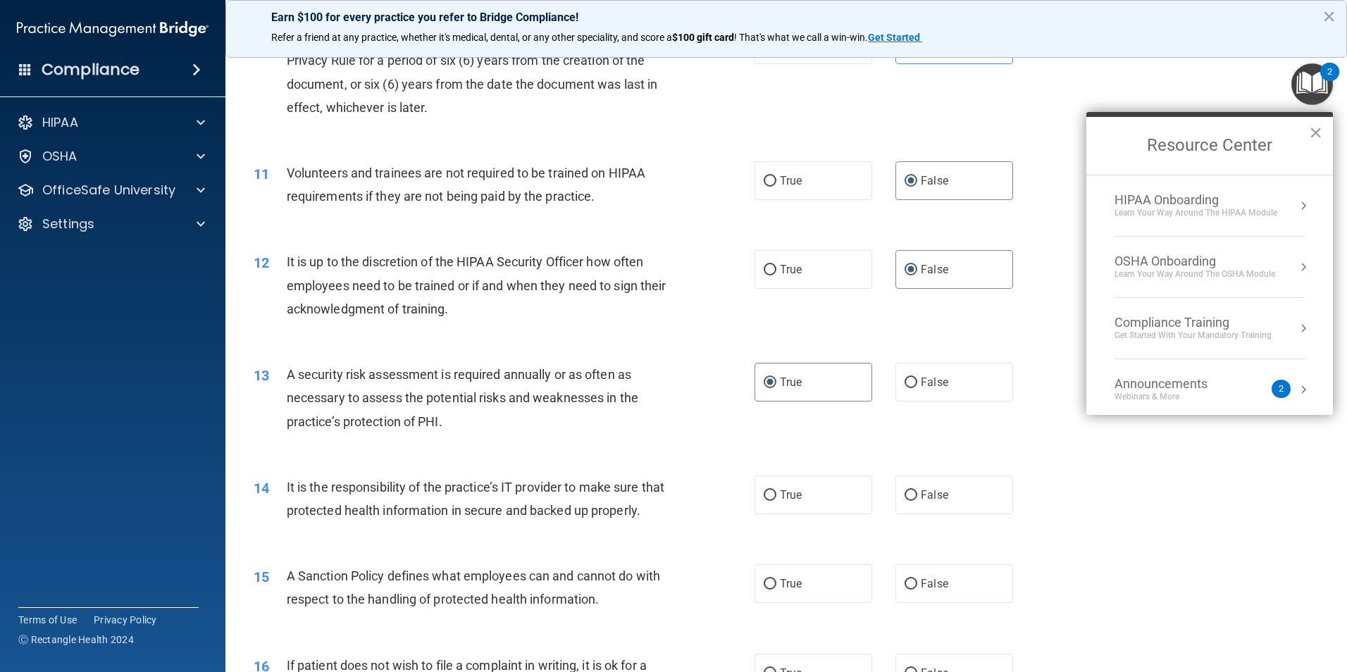
scroll to position [1268, 0]
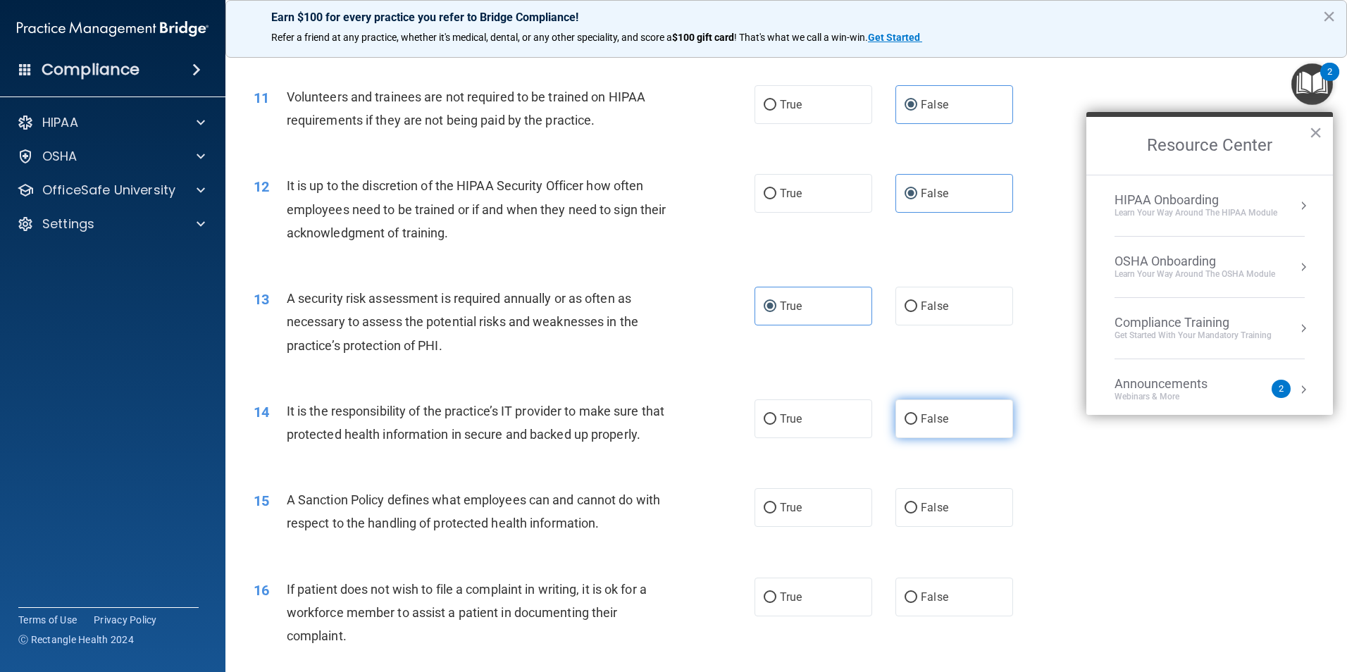
click at [944, 426] on label "False" at bounding box center [955, 419] width 118 height 39
click at [917, 425] on input "False" at bounding box center [911, 419] width 13 height 11
radio input "true"
click at [792, 514] on span "True" at bounding box center [791, 507] width 22 height 13
click at [777, 514] on input "True" at bounding box center [770, 508] width 13 height 11
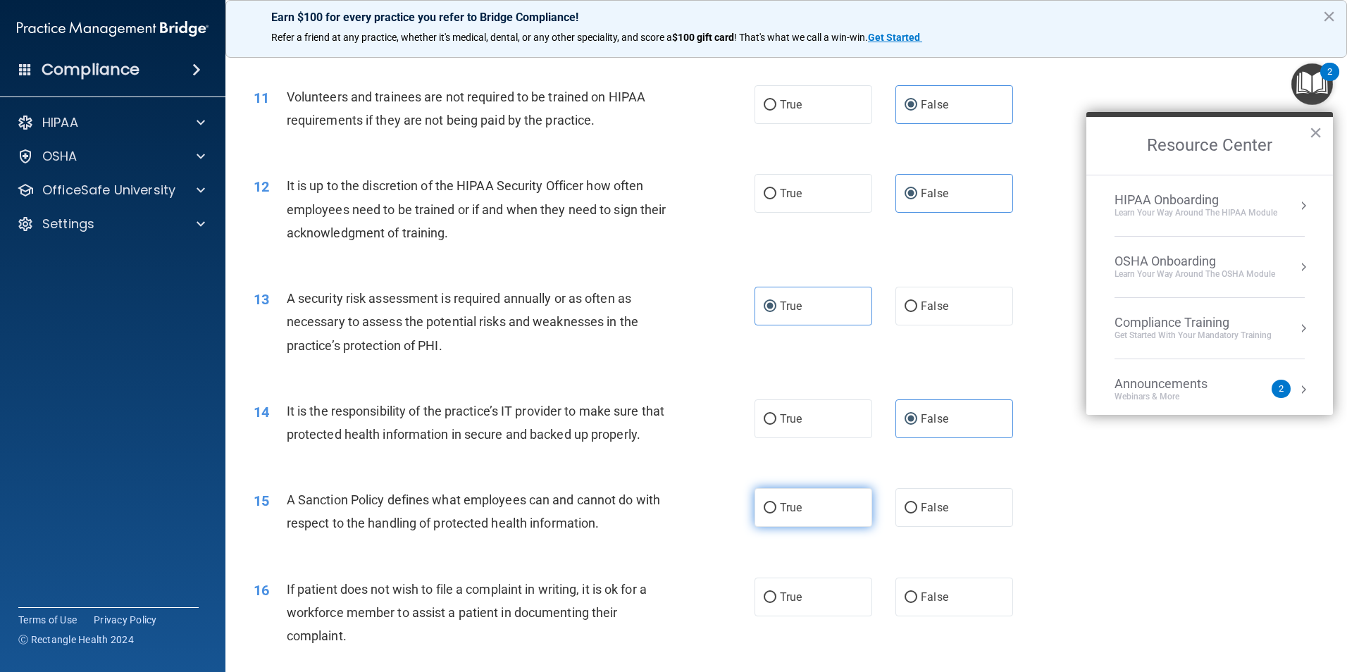
radio input "true"
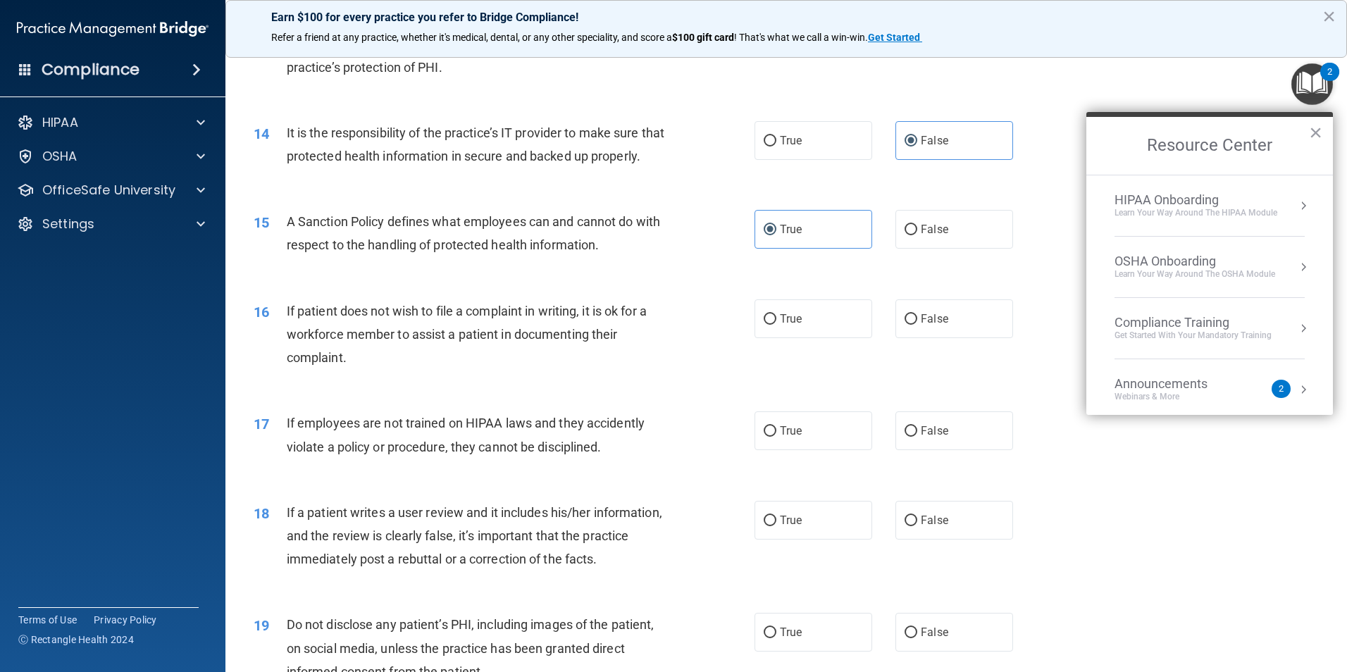
scroll to position [1550, 0]
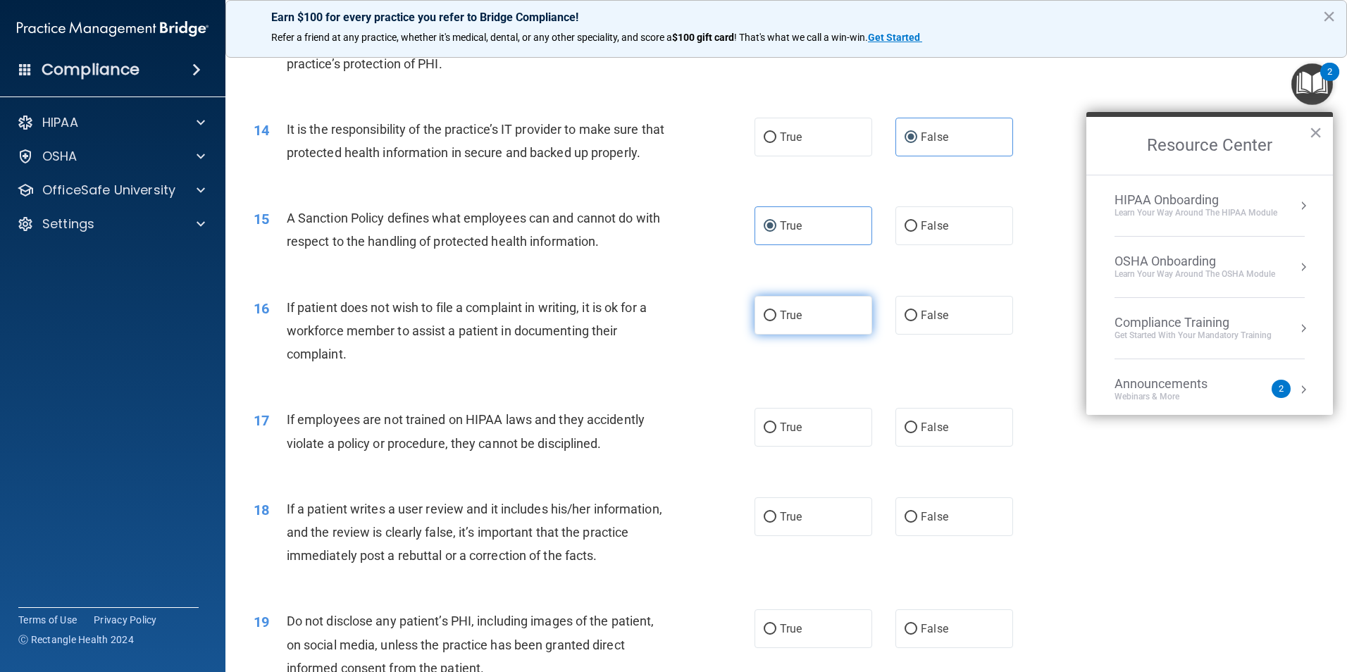
click at [814, 332] on label "True" at bounding box center [814, 315] width 118 height 39
click at [777, 321] on input "True" at bounding box center [770, 316] width 13 height 11
radio input "true"
click at [936, 442] on label "False" at bounding box center [955, 427] width 118 height 39
click at [917, 433] on input "False" at bounding box center [911, 428] width 13 height 11
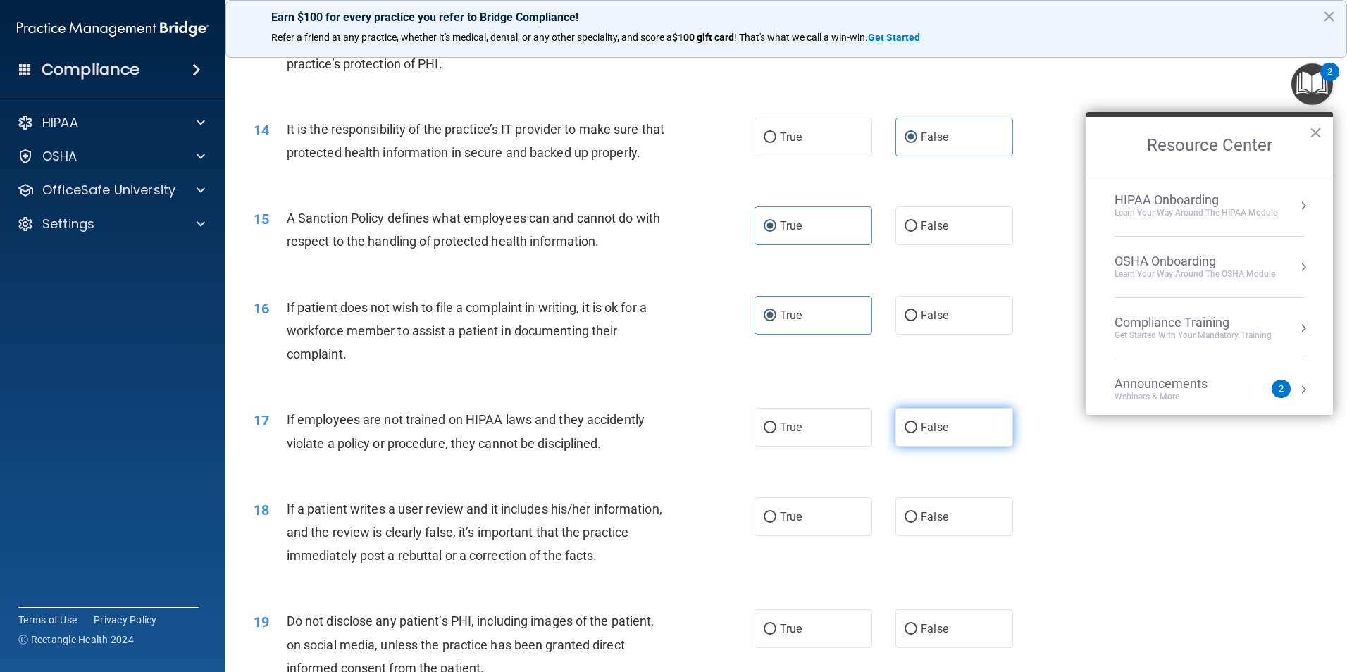
radio input "true"
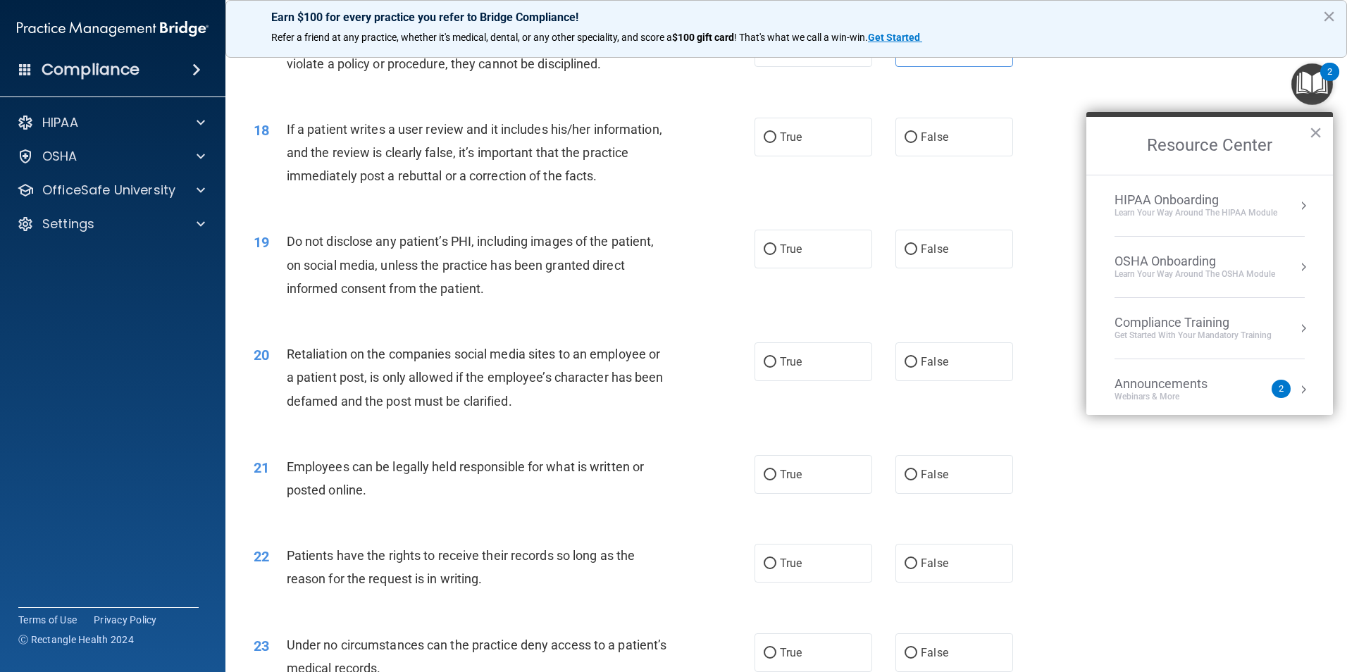
scroll to position [1973, 0]
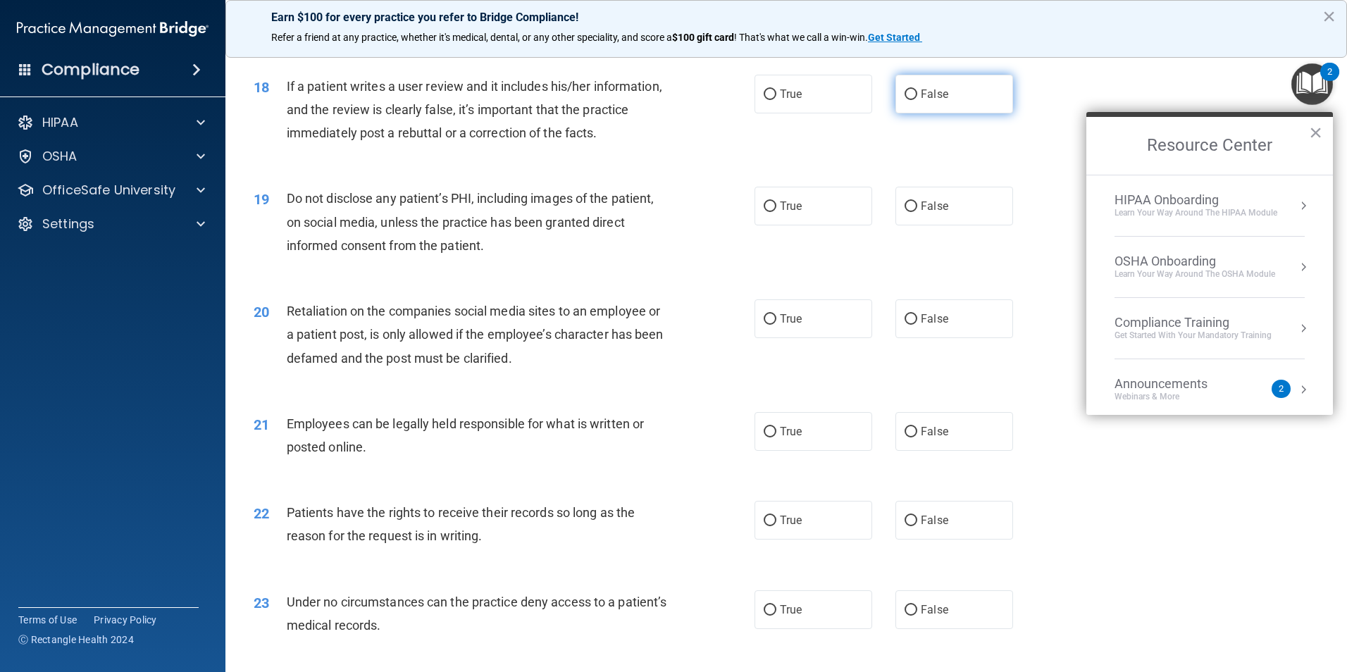
click at [966, 113] on label "False" at bounding box center [955, 94] width 118 height 39
click at [917, 100] on input "False" at bounding box center [911, 94] width 13 height 11
radio input "true"
click at [805, 225] on label "True" at bounding box center [814, 206] width 118 height 39
click at [777, 212] on input "True" at bounding box center [770, 207] width 13 height 11
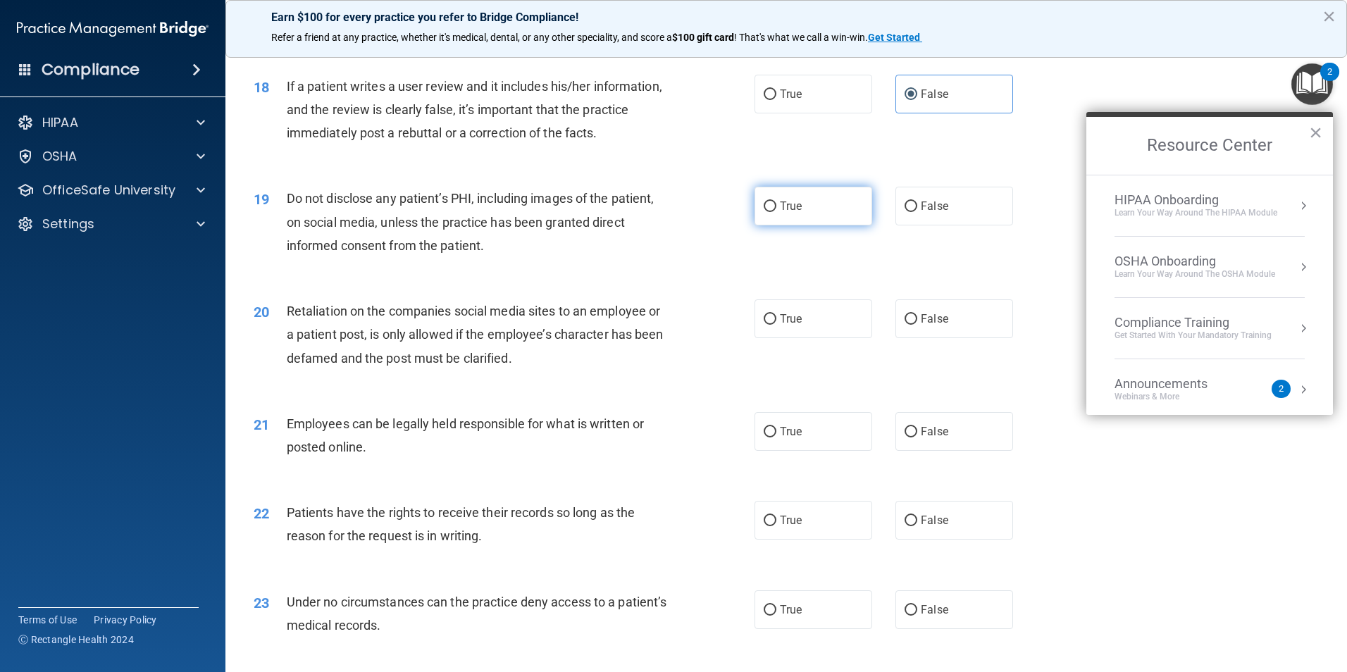
radio input "true"
click at [907, 325] on input "False" at bounding box center [911, 319] width 13 height 11
radio input "true"
click at [767, 438] on input "True" at bounding box center [770, 432] width 13 height 11
radio input "true"
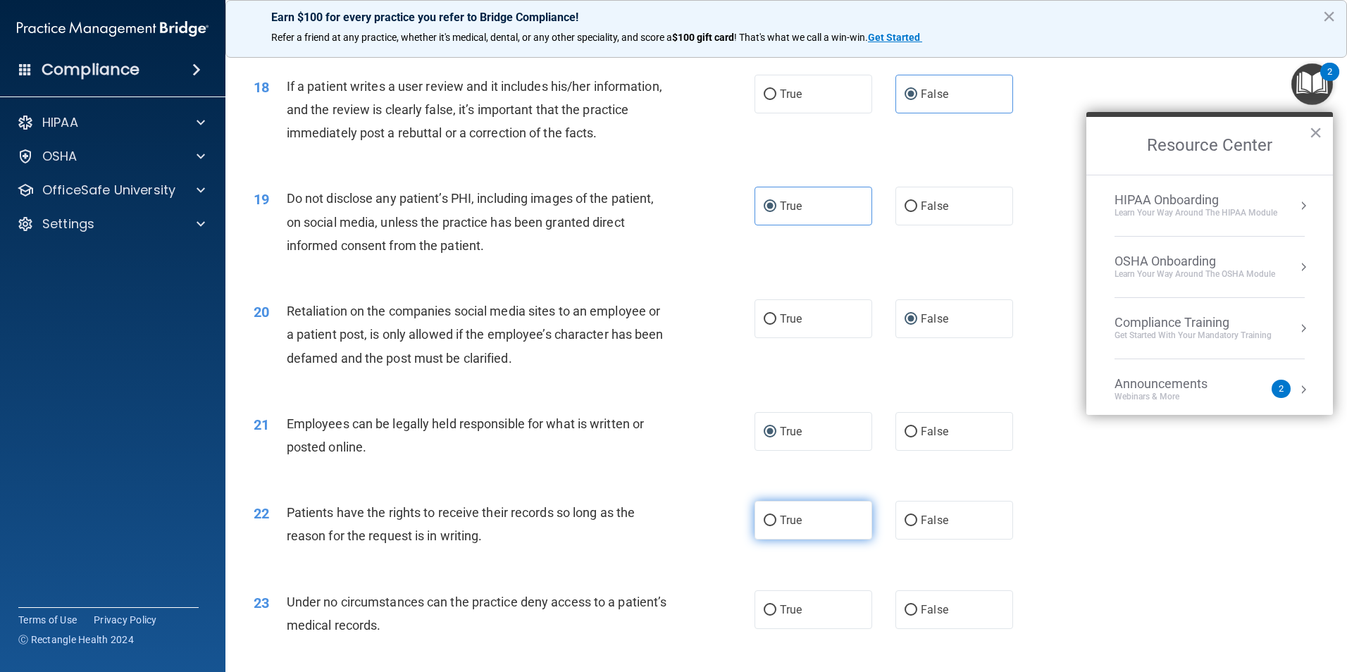
click at [759, 540] on label "True" at bounding box center [814, 520] width 118 height 39
click at [764, 526] on input "True" at bounding box center [770, 521] width 13 height 11
radio input "true"
click at [914, 629] on label "False" at bounding box center [955, 609] width 118 height 39
click at [914, 616] on input "False" at bounding box center [911, 610] width 13 height 11
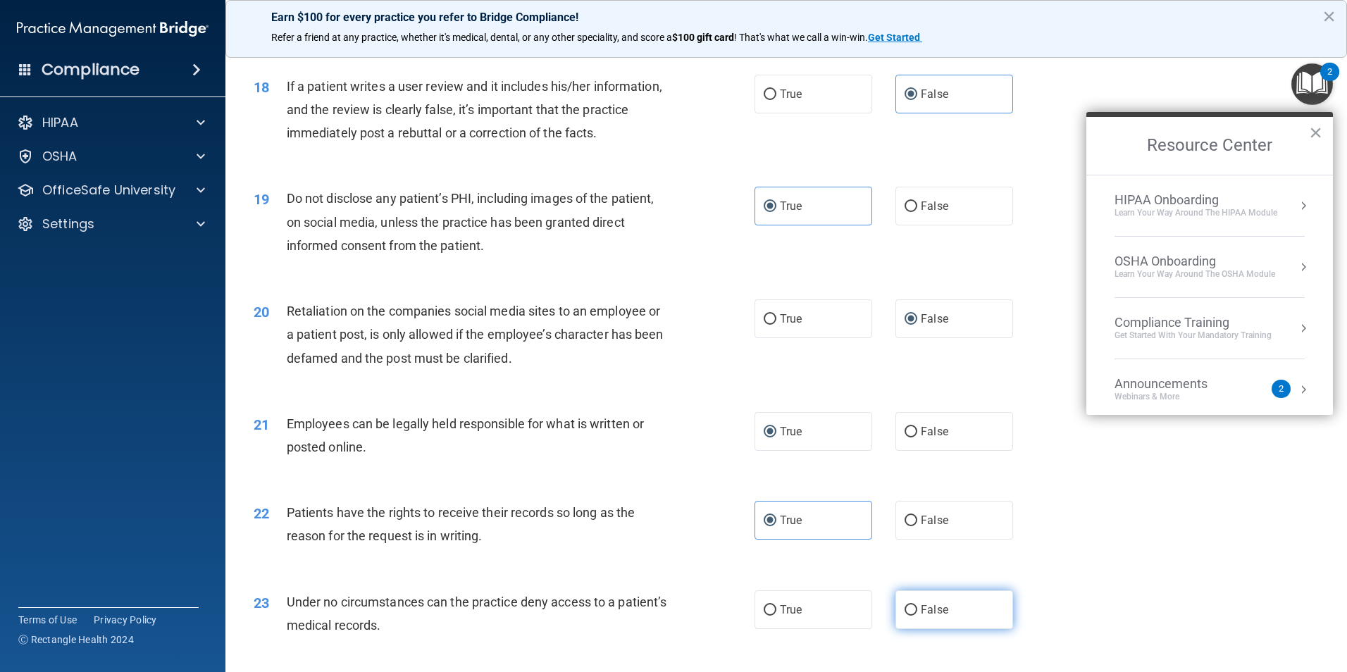
radio input "true"
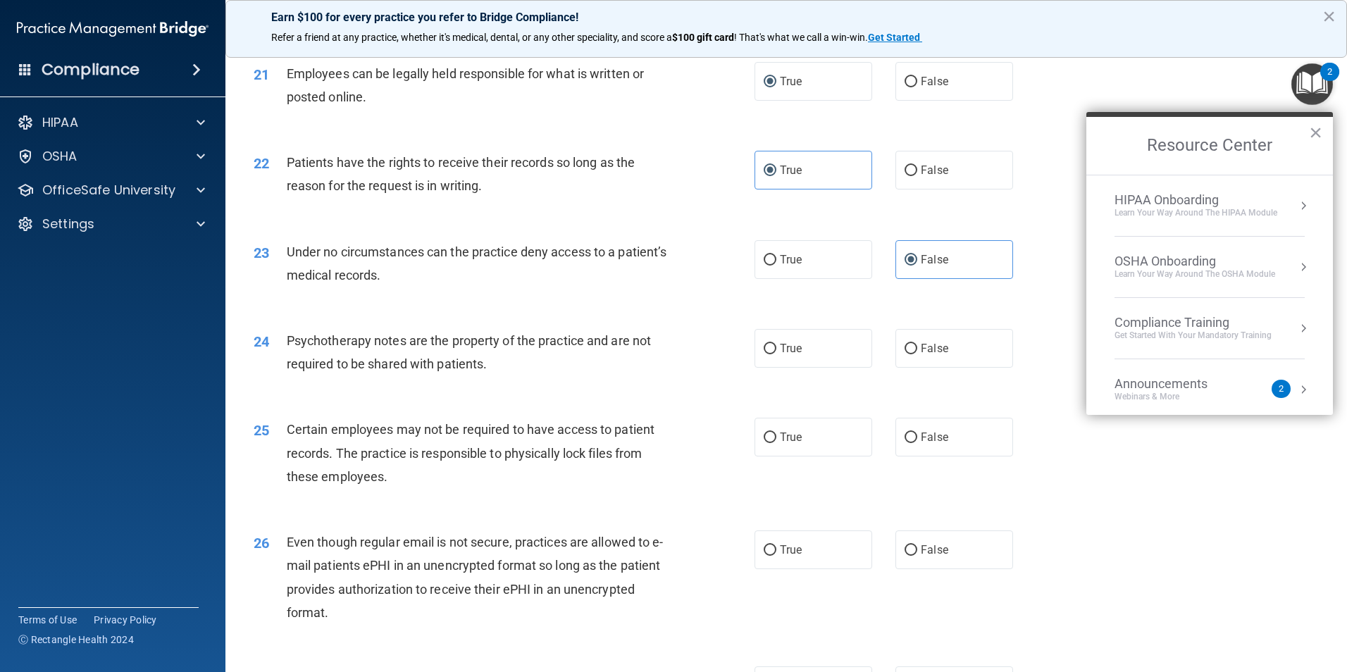
scroll to position [2325, 0]
click at [793, 366] on label "True" at bounding box center [814, 346] width 118 height 39
click at [777, 352] on input "True" at bounding box center [770, 347] width 13 height 11
radio input "true"
click at [803, 454] on label "True" at bounding box center [814, 435] width 118 height 39
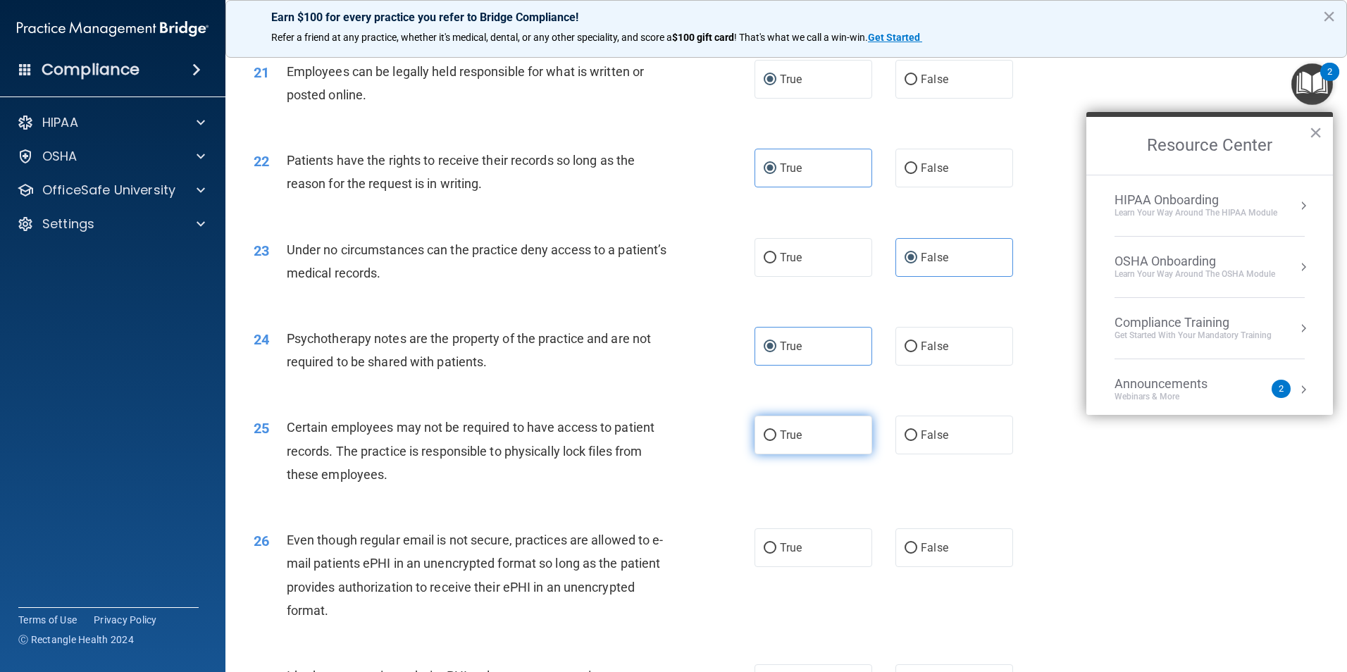
click at [777, 441] on input "True" at bounding box center [770, 436] width 13 height 11
radio input "true"
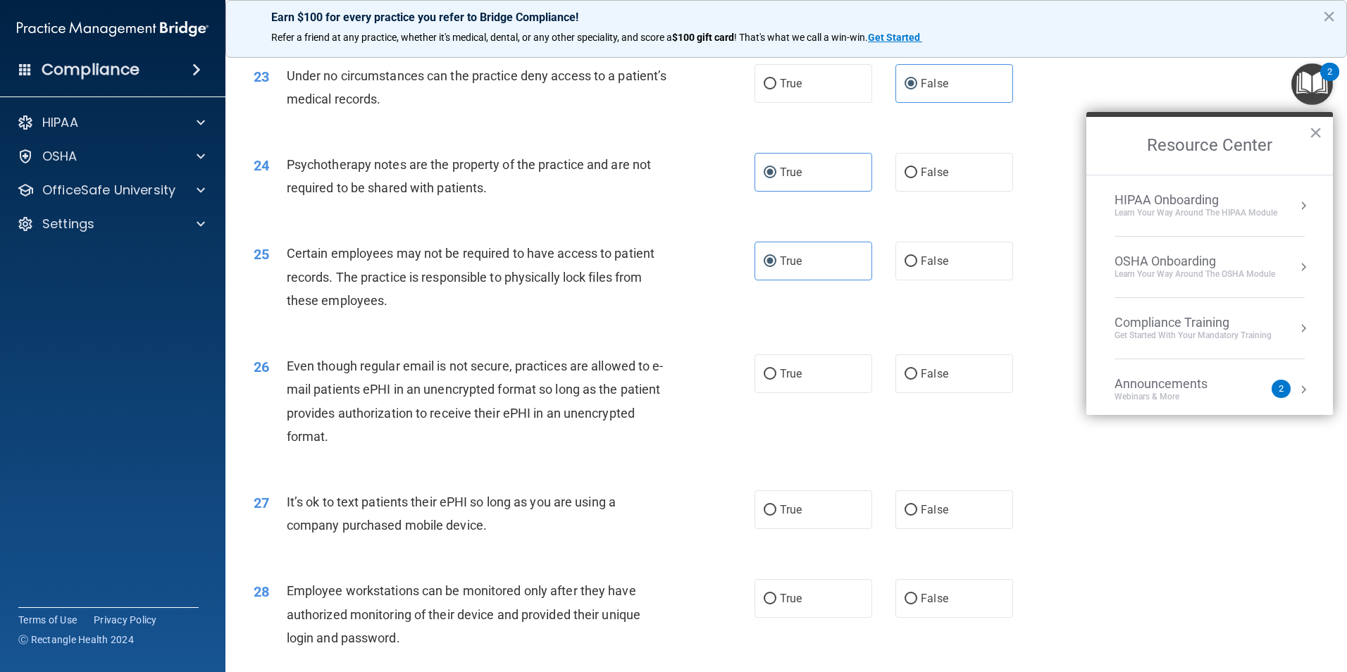
scroll to position [2537, 0]
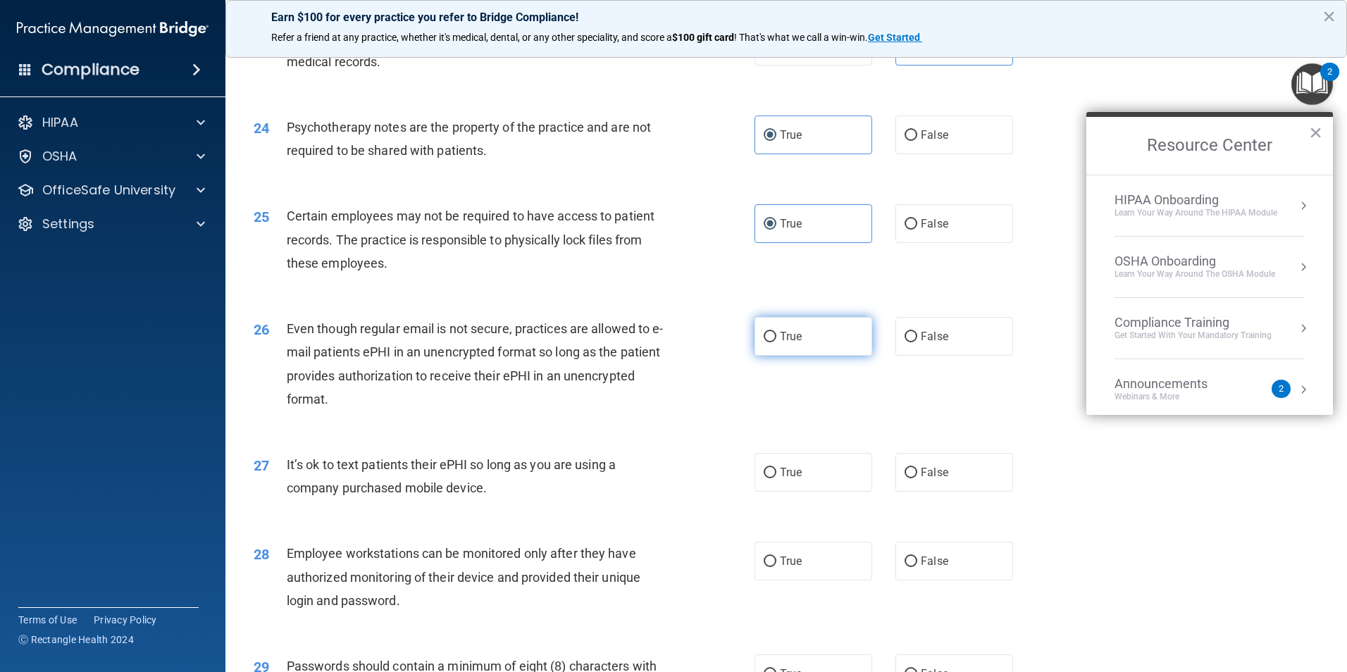
click at [827, 356] on label "True" at bounding box center [814, 336] width 118 height 39
click at [777, 342] on input "True" at bounding box center [770, 337] width 13 height 11
radio input "true"
click at [931, 479] on span "False" at bounding box center [934, 472] width 27 height 13
click at [917, 478] on input "False" at bounding box center [911, 473] width 13 height 11
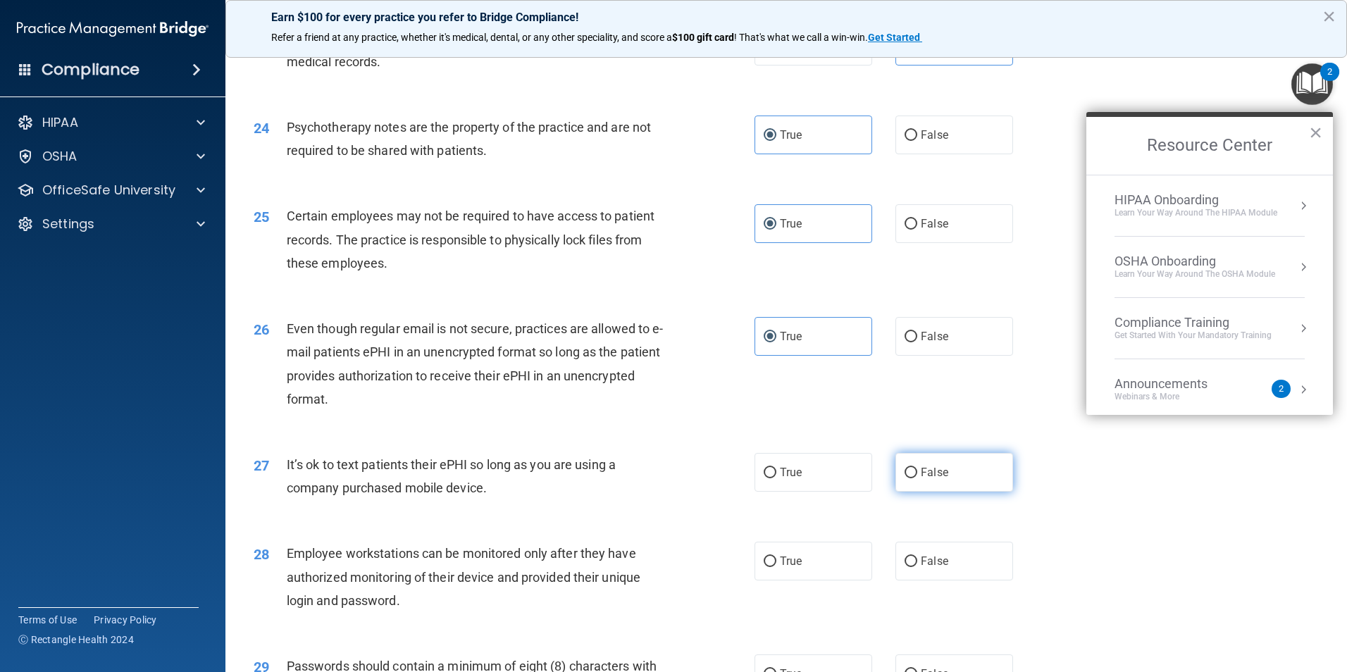
radio input "true"
click at [839, 580] on label "True" at bounding box center [814, 561] width 118 height 39
click at [777, 567] on input "True" at bounding box center [770, 562] width 13 height 11
radio input "true"
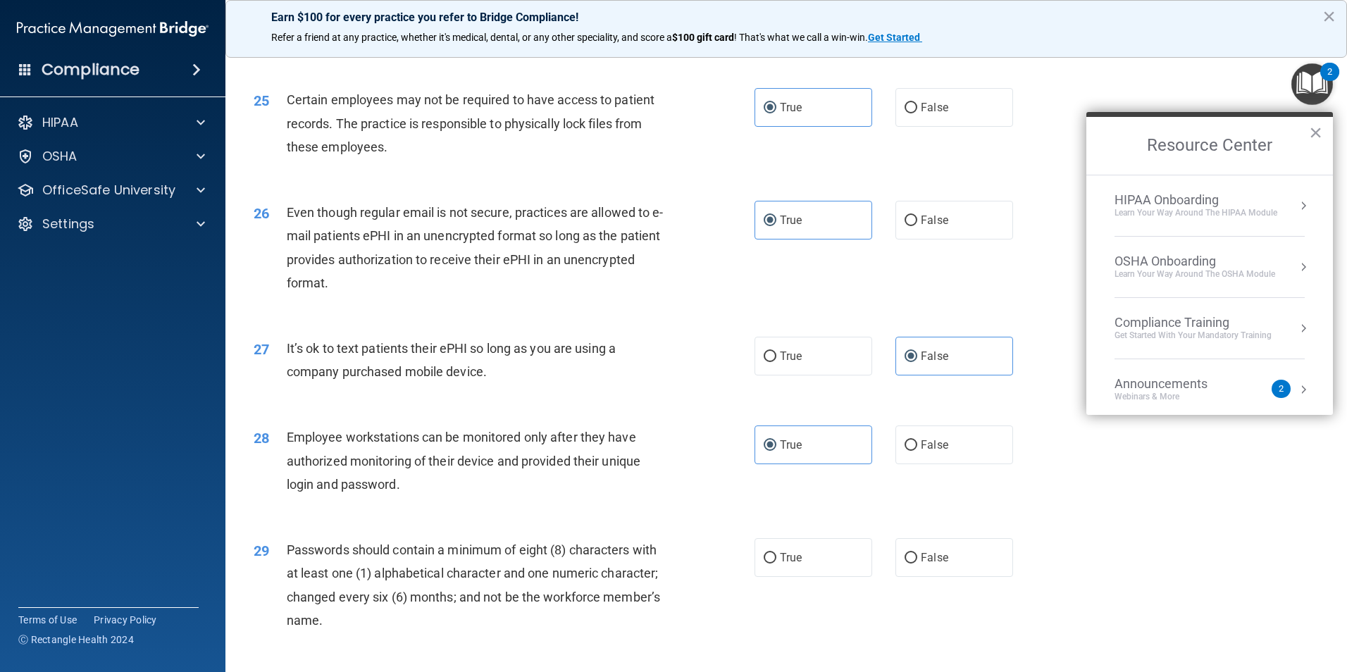
scroll to position [2678, 0]
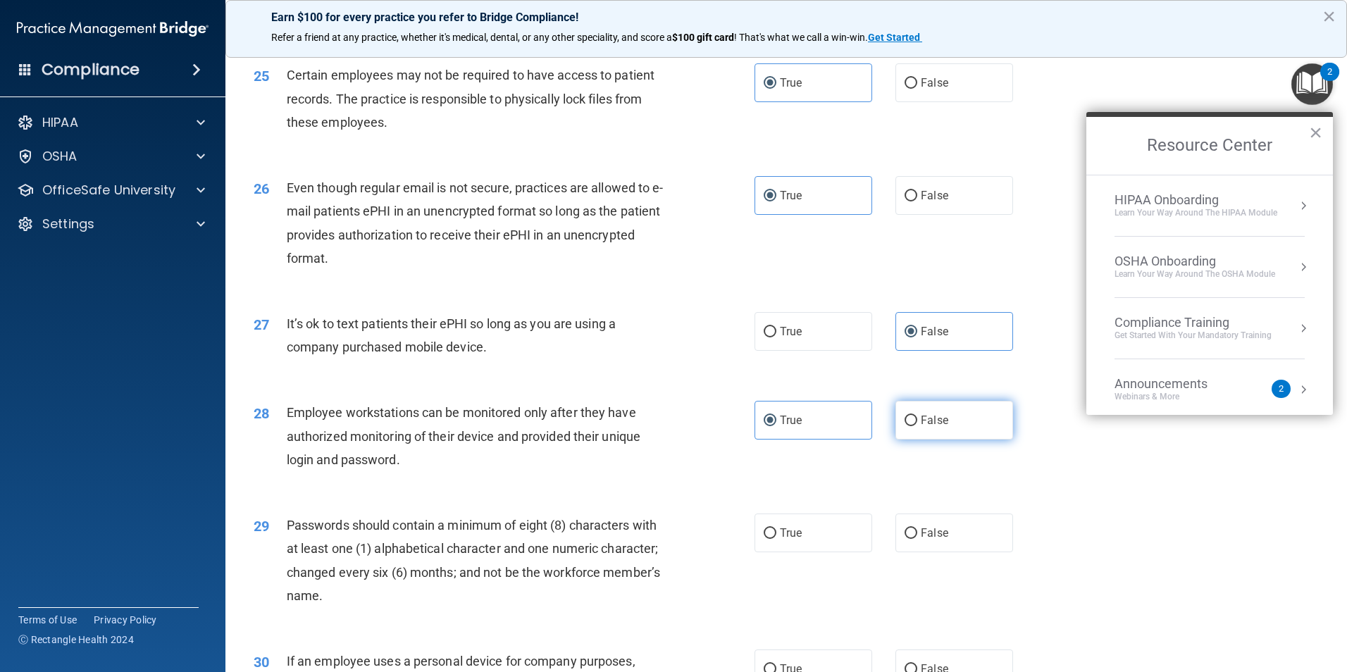
click at [958, 440] on label "False" at bounding box center [955, 420] width 118 height 39
click at [917, 426] on input "False" at bounding box center [911, 421] width 13 height 11
radio input "true"
radio input "false"
click at [791, 540] on span "True" at bounding box center [791, 532] width 22 height 13
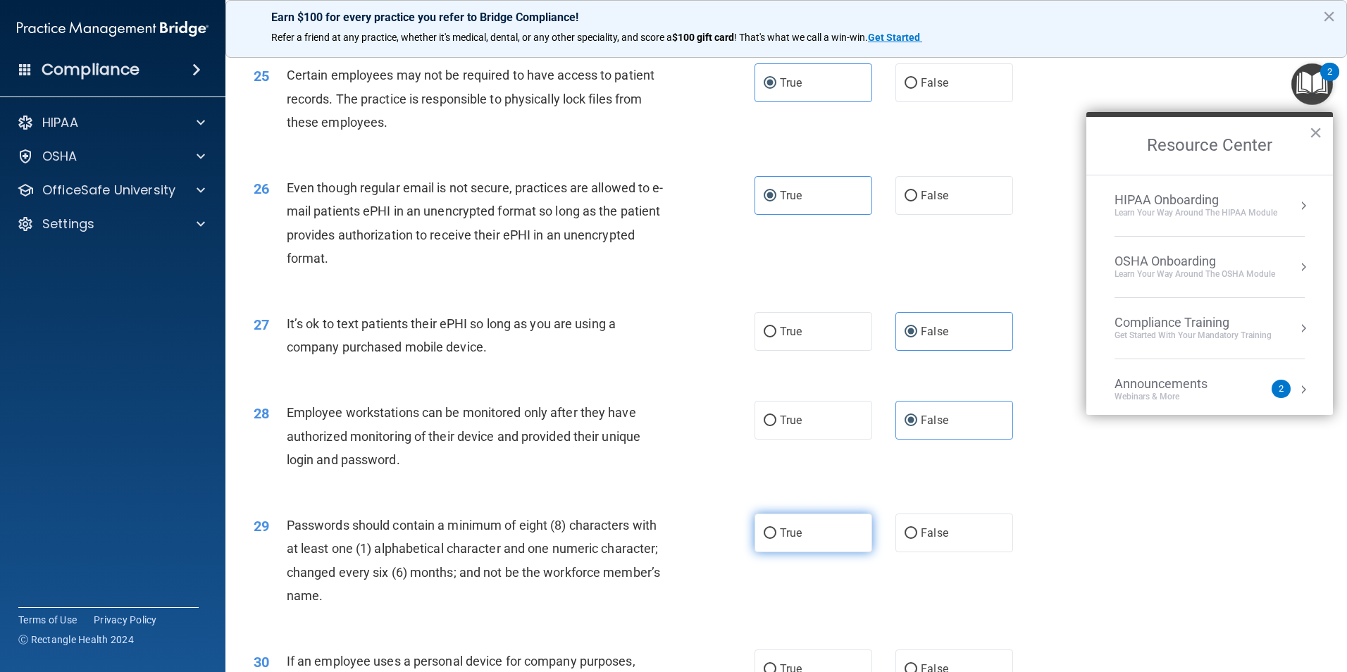
click at [777, 539] on input "True" at bounding box center [770, 533] width 13 height 11
radio input "true"
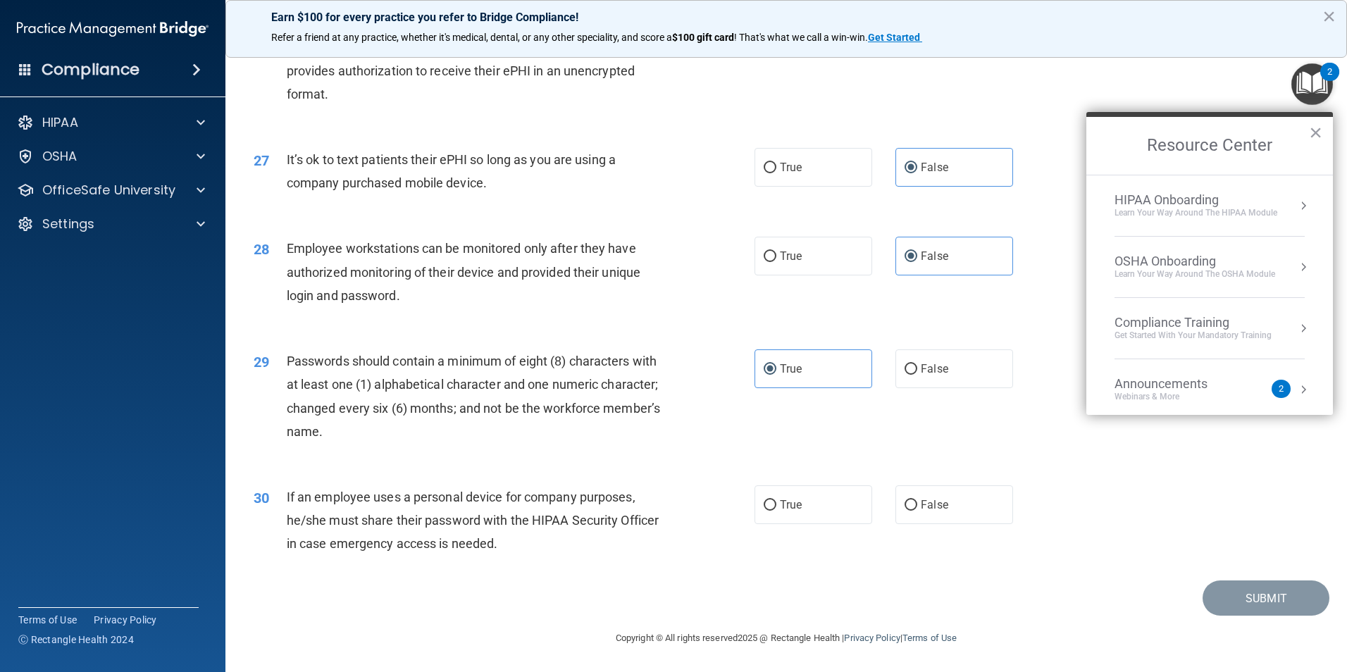
scroll to position [2865, 0]
click at [944, 515] on label "False" at bounding box center [955, 504] width 118 height 39
click at [917, 511] on input "False" at bounding box center [911, 505] width 13 height 11
radio input "true"
click at [1226, 598] on button "Submit" at bounding box center [1266, 599] width 127 height 36
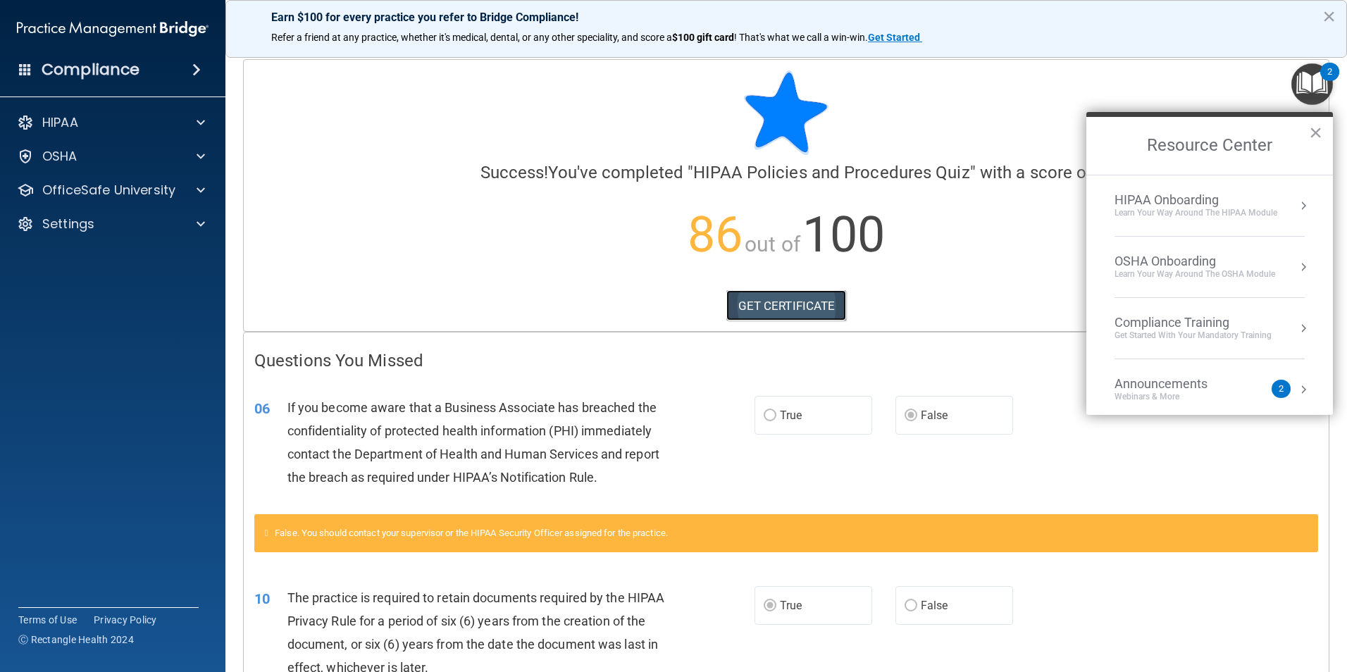
click at [753, 307] on link "GET CERTIFICATE" at bounding box center [786, 305] width 120 height 31
click at [80, 186] on p "OfficeSafe University" at bounding box center [108, 190] width 133 height 17
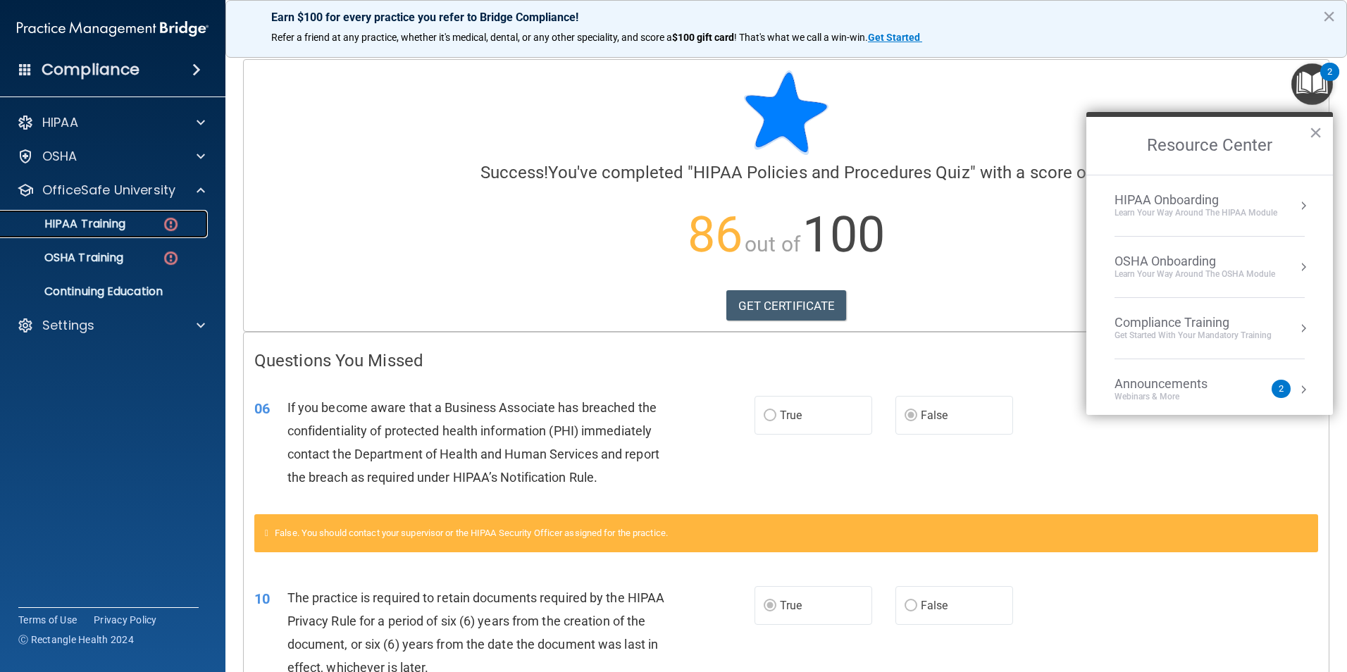
click at [90, 223] on p "HIPAA Training" at bounding box center [67, 224] width 116 height 14
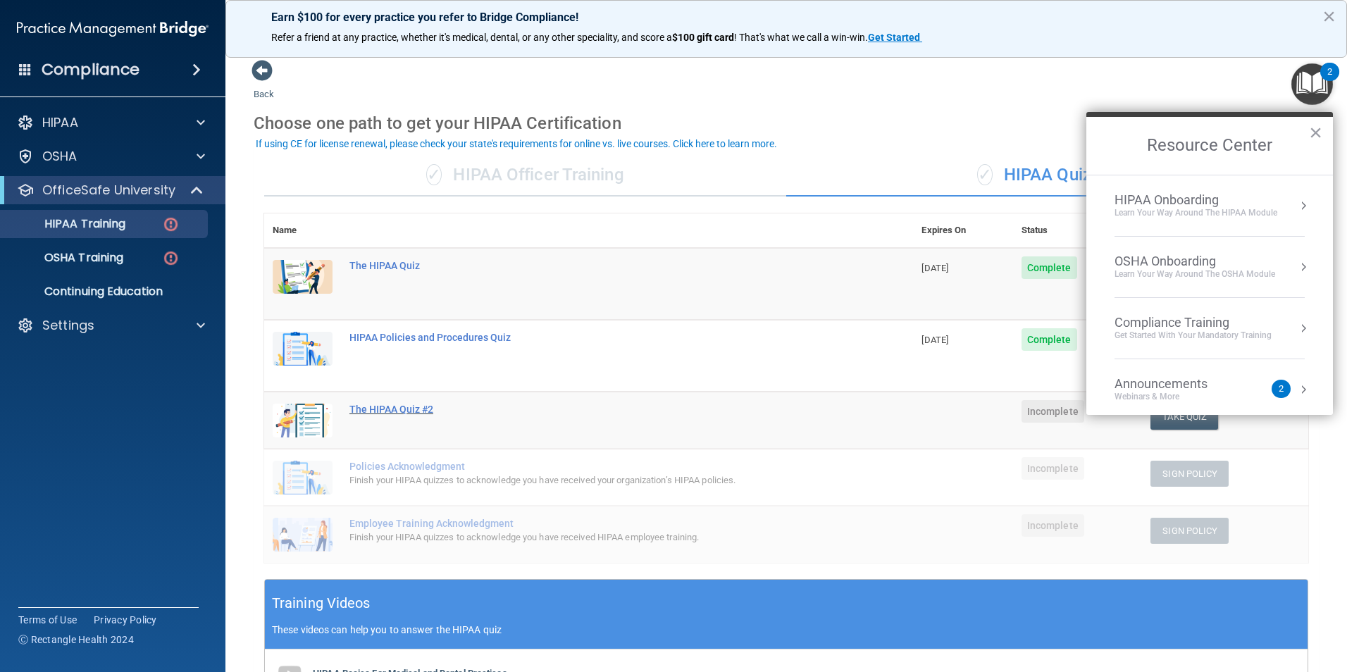
click at [392, 409] on div "The HIPAA Quiz #2" at bounding box center [596, 409] width 493 height 11
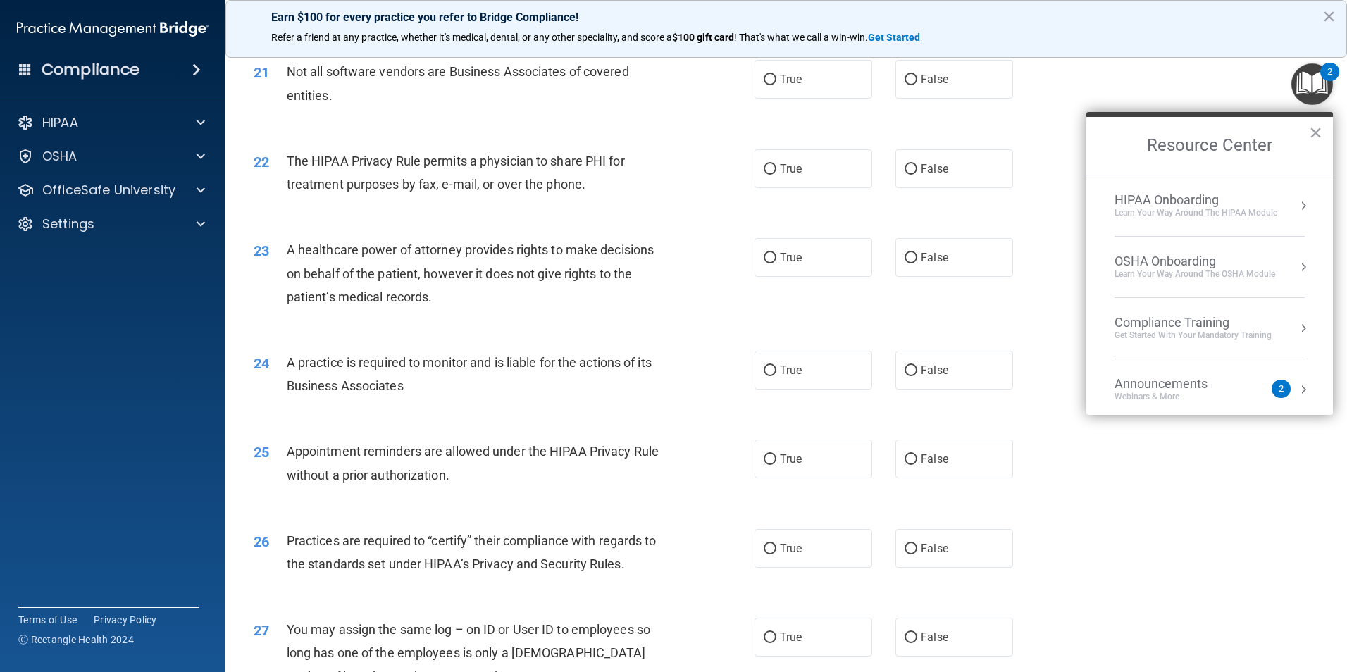
scroll to position [2608, 0]
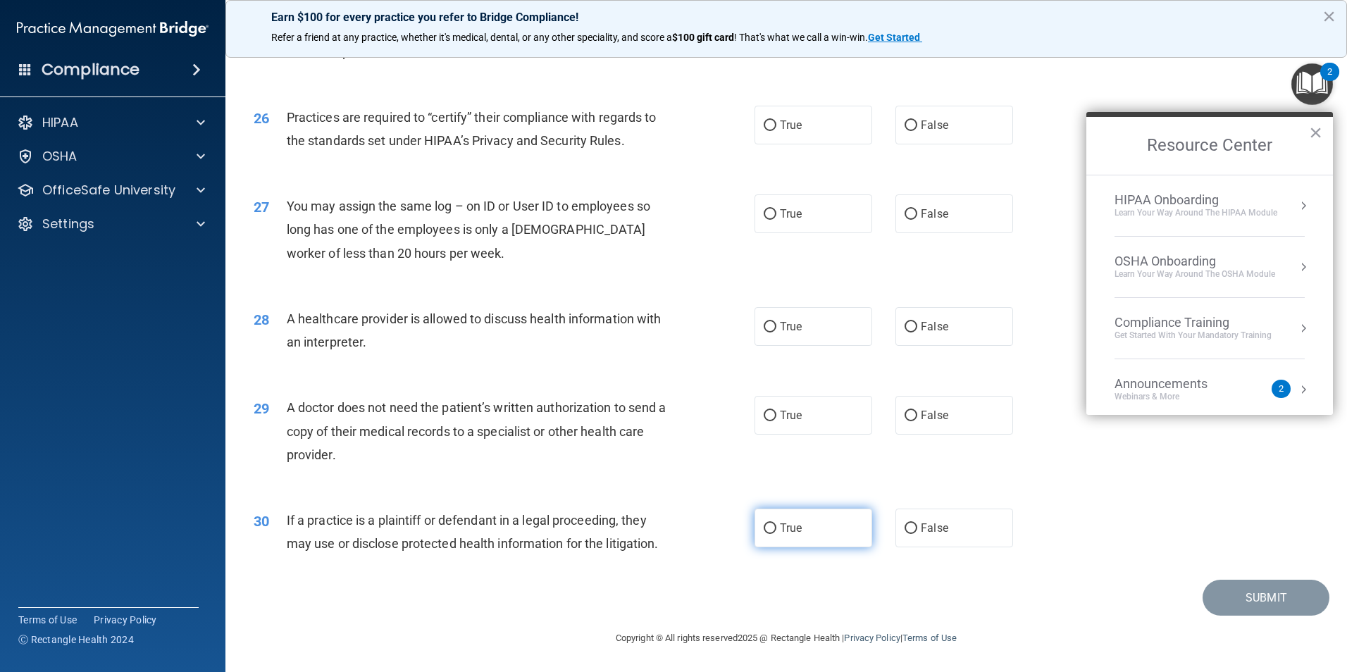
click at [797, 534] on span "True" at bounding box center [791, 527] width 22 height 13
click at [777, 534] on input "True" at bounding box center [770, 529] width 13 height 11
radio input "true"
click at [903, 408] on label "False" at bounding box center [955, 415] width 118 height 39
click at [905, 411] on input "False" at bounding box center [911, 416] width 13 height 11
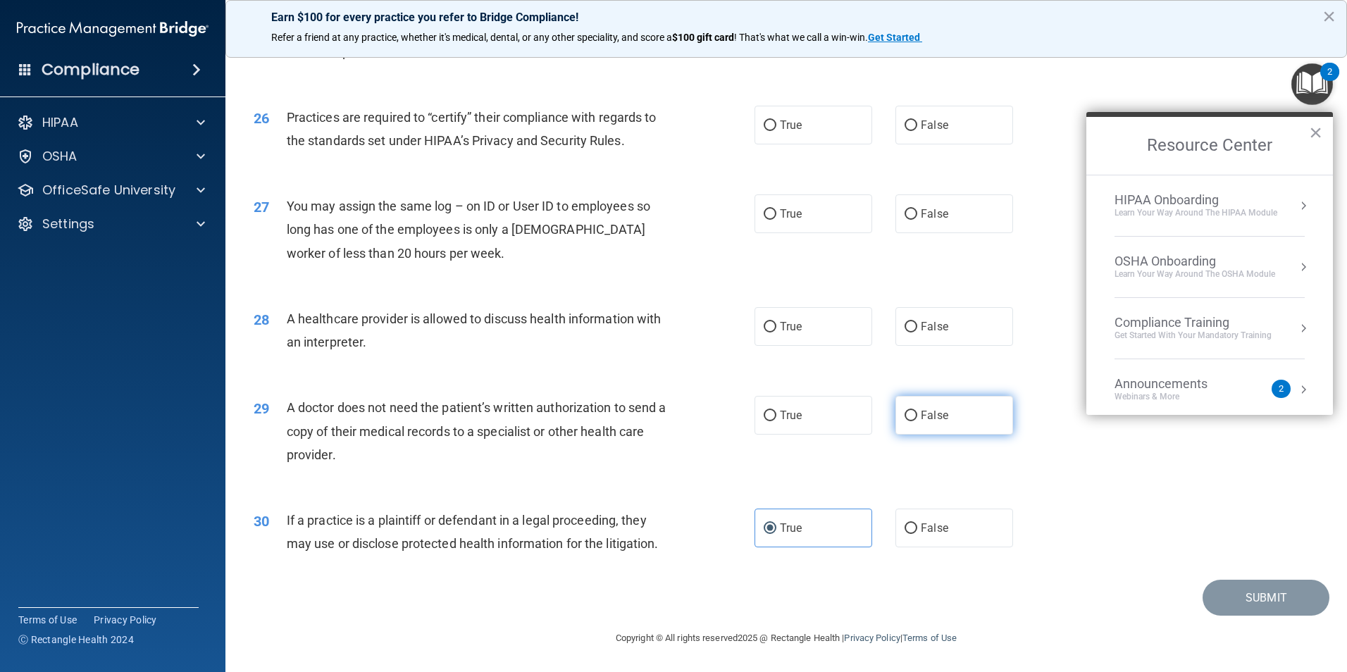
radio input "true"
click at [786, 334] on label "True" at bounding box center [814, 326] width 118 height 39
click at [777, 333] on input "True" at bounding box center [770, 327] width 13 height 11
radio input "true"
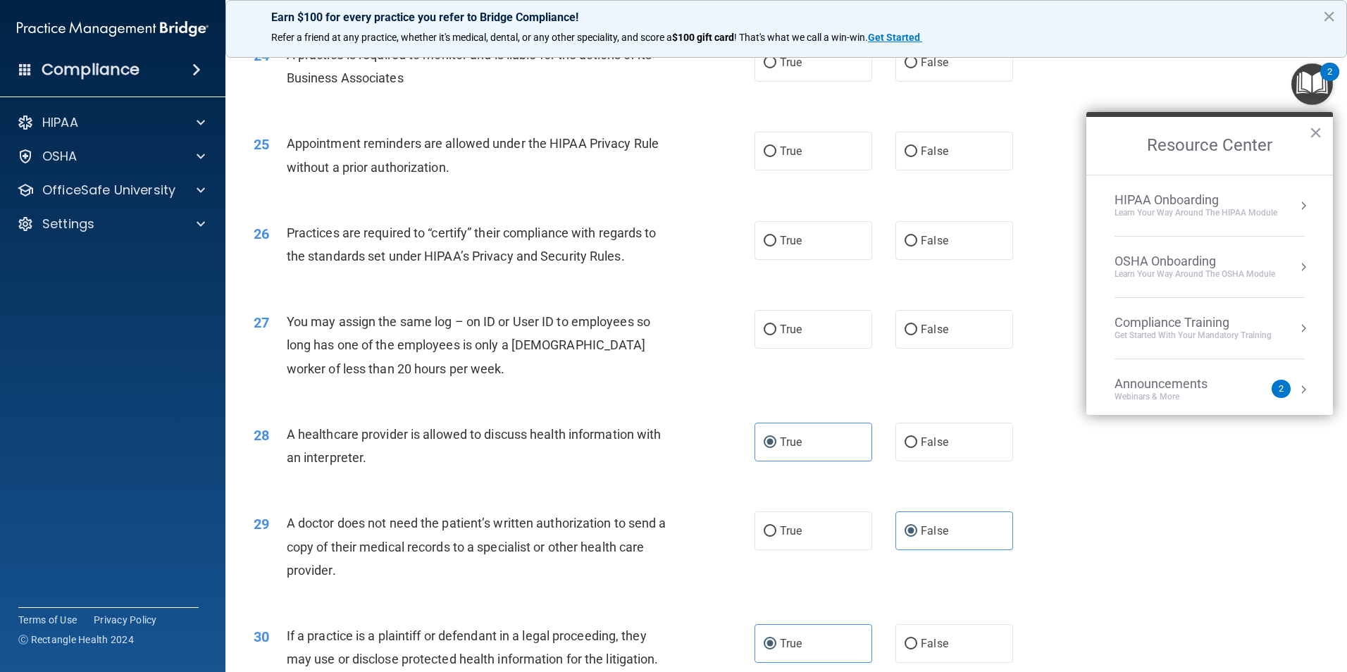
scroll to position [2467, 0]
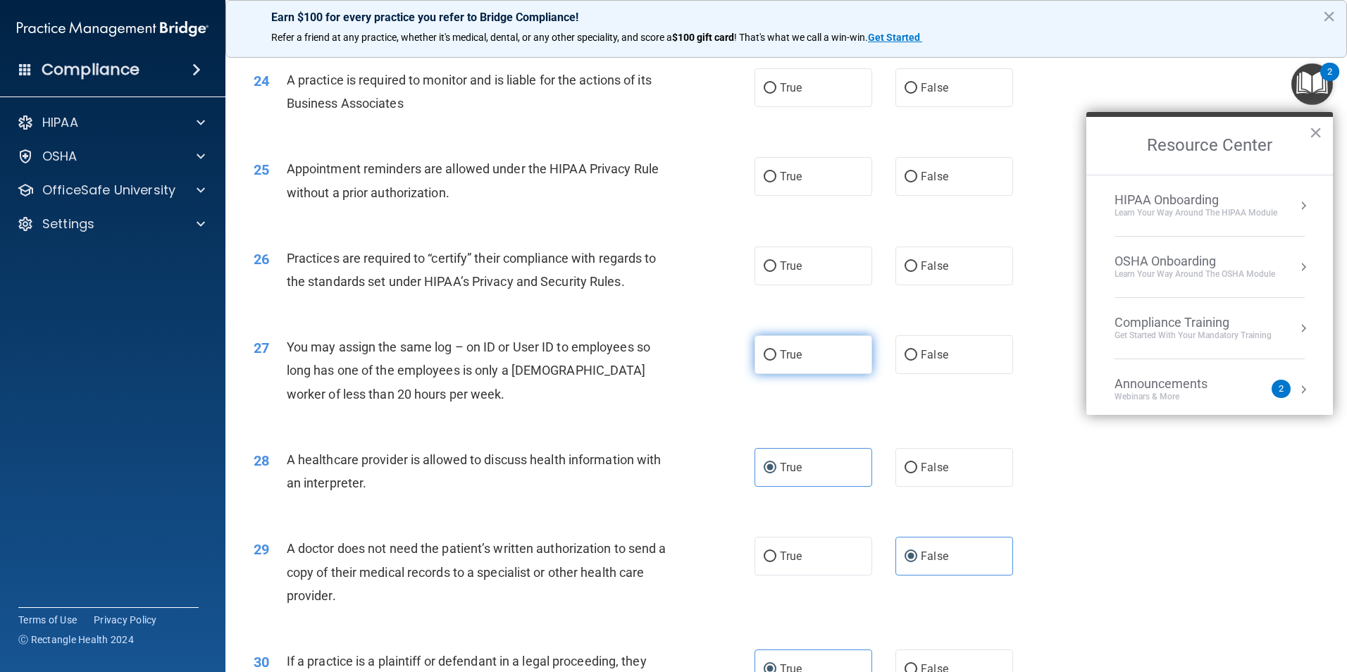
click at [786, 352] on span "True" at bounding box center [791, 354] width 22 height 13
click at [777, 352] on input "True" at bounding box center [770, 355] width 13 height 11
radio input "true"
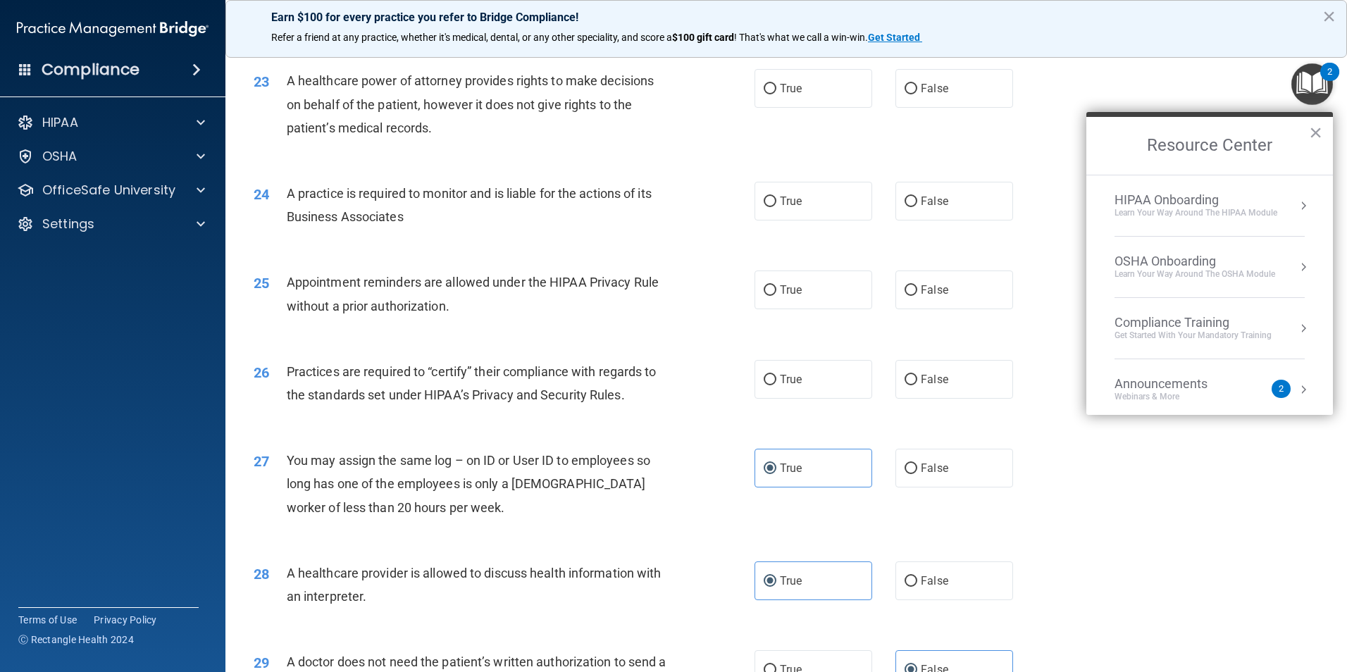
scroll to position [2326, 0]
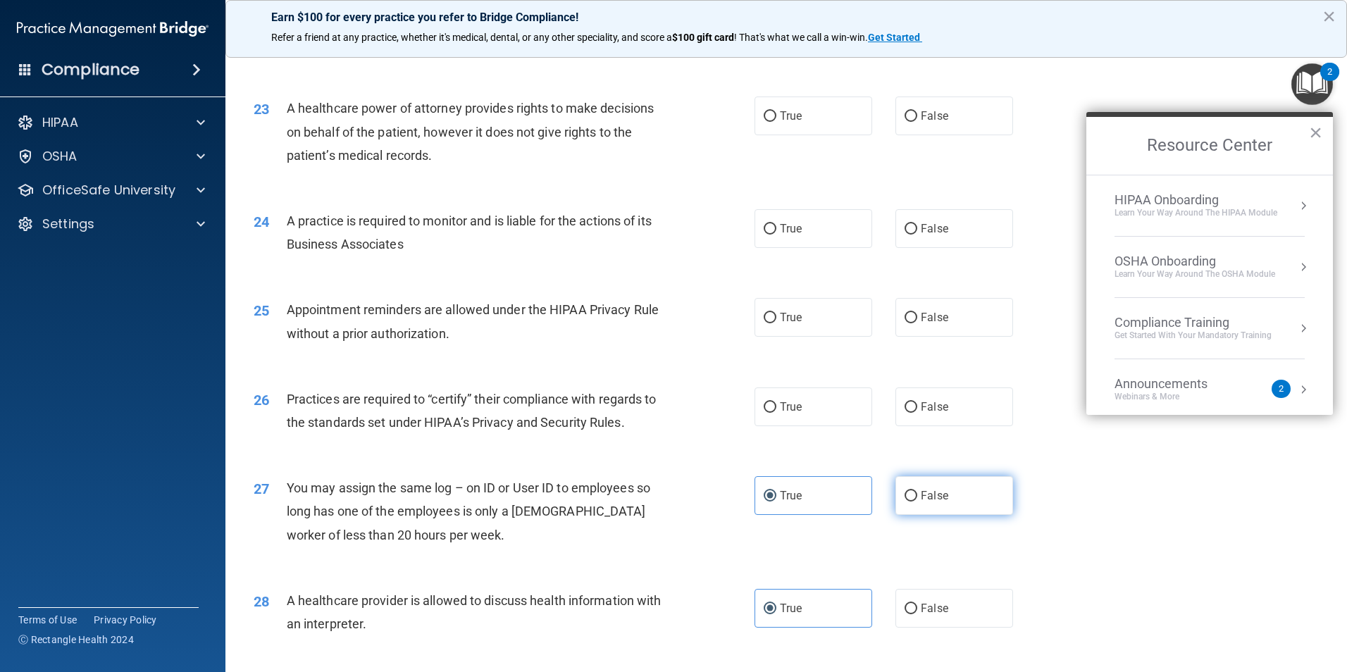
click at [921, 493] on span "False" at bounding box center [934, 495] width 27 height 13
click at [917, 493] on input "False" at bounding box center [911, 496] width 13 height 11
radio input "true"
radio input "false"
click at [787, 408] on span "True" at bounding box center [791, 406] width 22 height 13
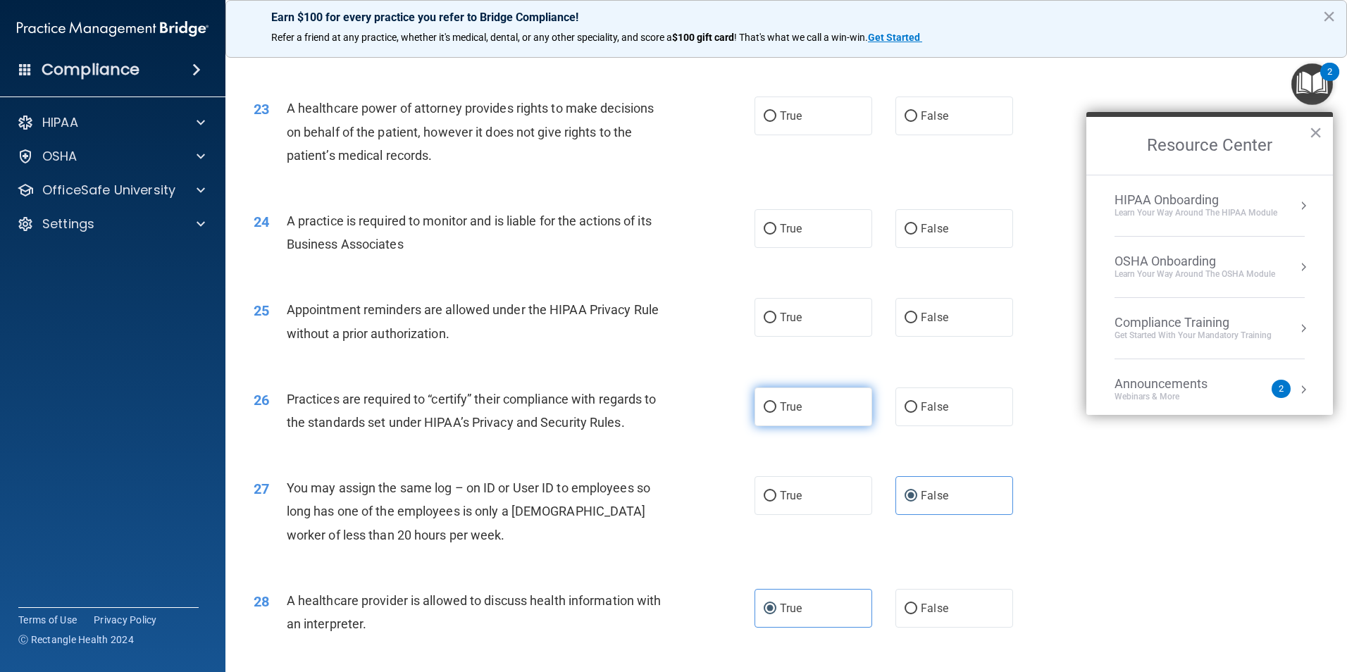
click at [777, 408] on input "True" at bounding box center [770, 407] width 13 height 11
radio input "true"
click at [953, 324] on label "False" at bounding box center [955, 317] width 118 height 39
click at [917, 323] on input "False" at bounding box center [911, 318] width 13 height 11
radio input "true"
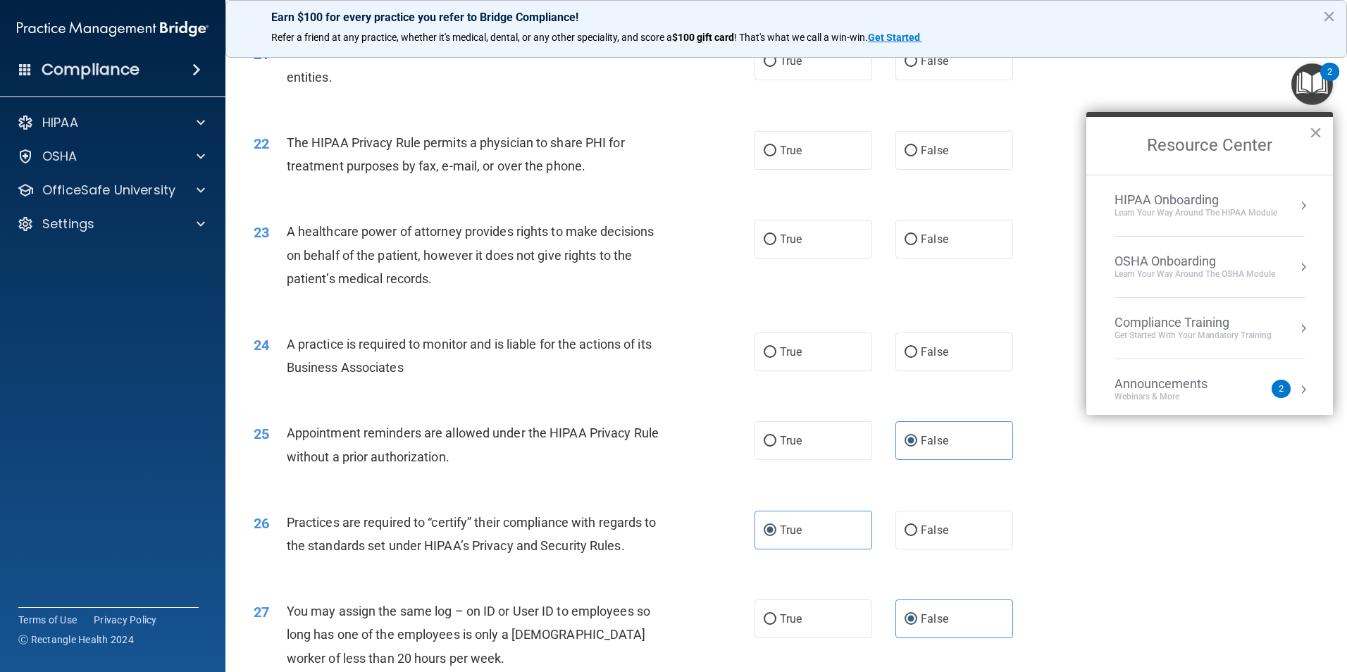
scroll to position [2185, 0]
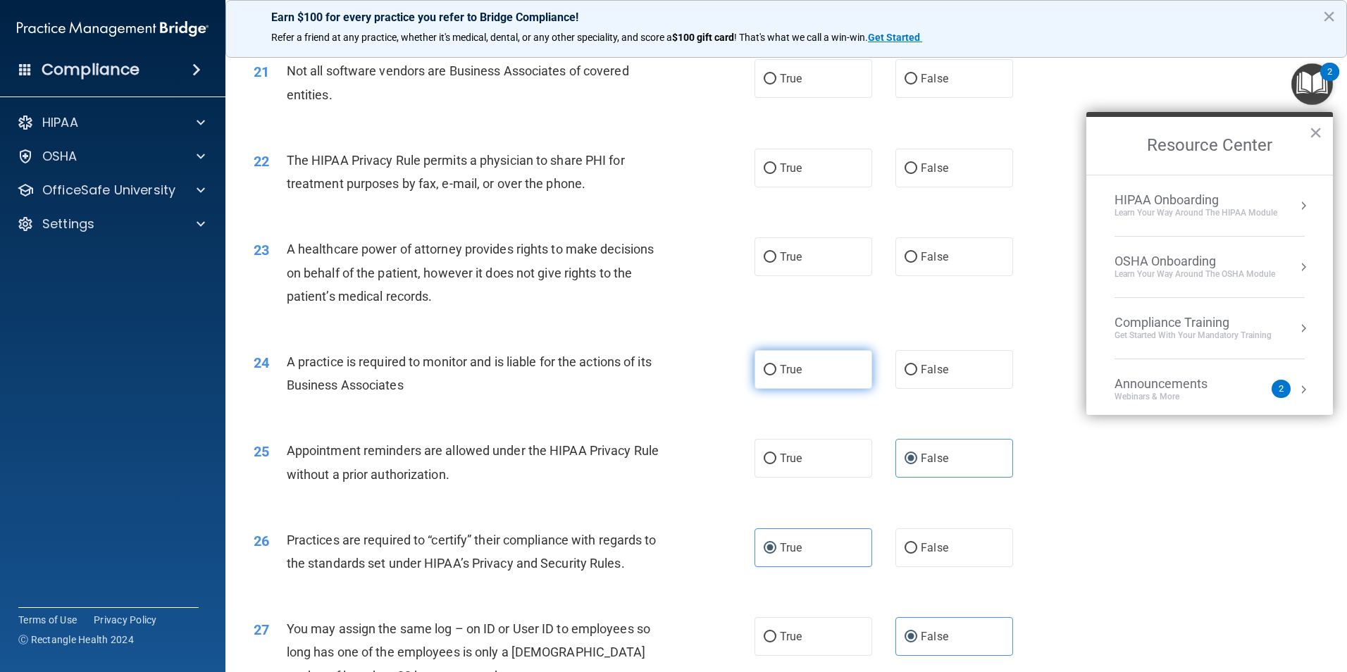
click at [782, 372] on span "True" at bounding box center [791, 369] width 22 height 13
click at [777, 372] on input "True" at bounding box center [770, 370] width 13 height 11
radio input "true"
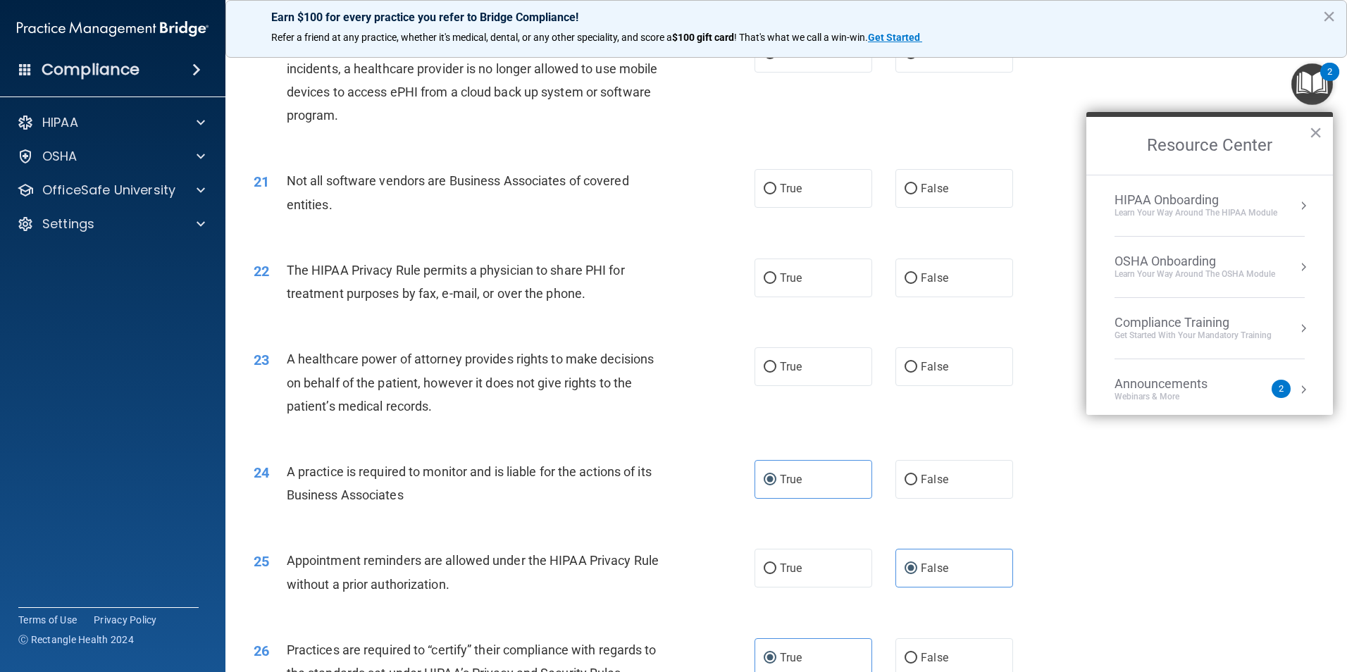
scroll to position [2044, 0]
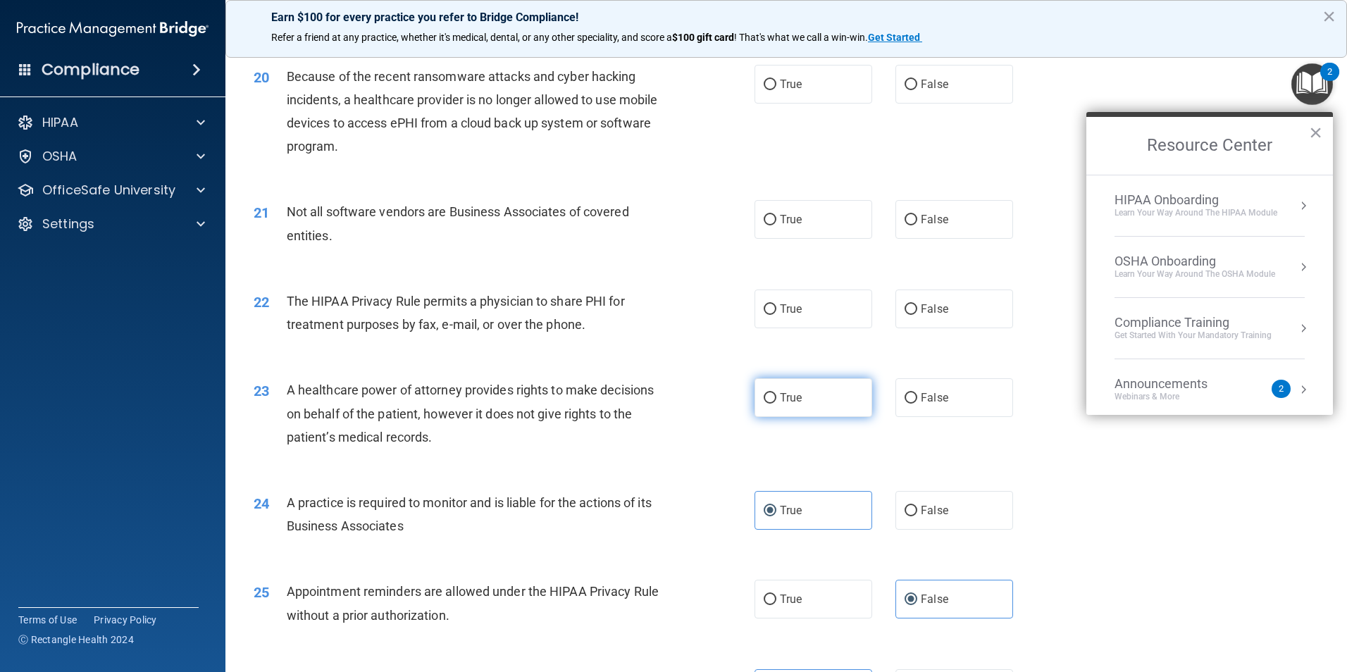
click at [858, 400] on label "True" at bounding box center [814, 397] width 118 height 39
click at [777, 400] on input "True" at bounding box center [770, 398] width 13 height 11
radio input "true"
click at [783, 311] on span "True" at bounding box center [791, 308] width 22 height 13
click at [777, 311] on input "True" at bounding box center [770, 309] width 13 height 11
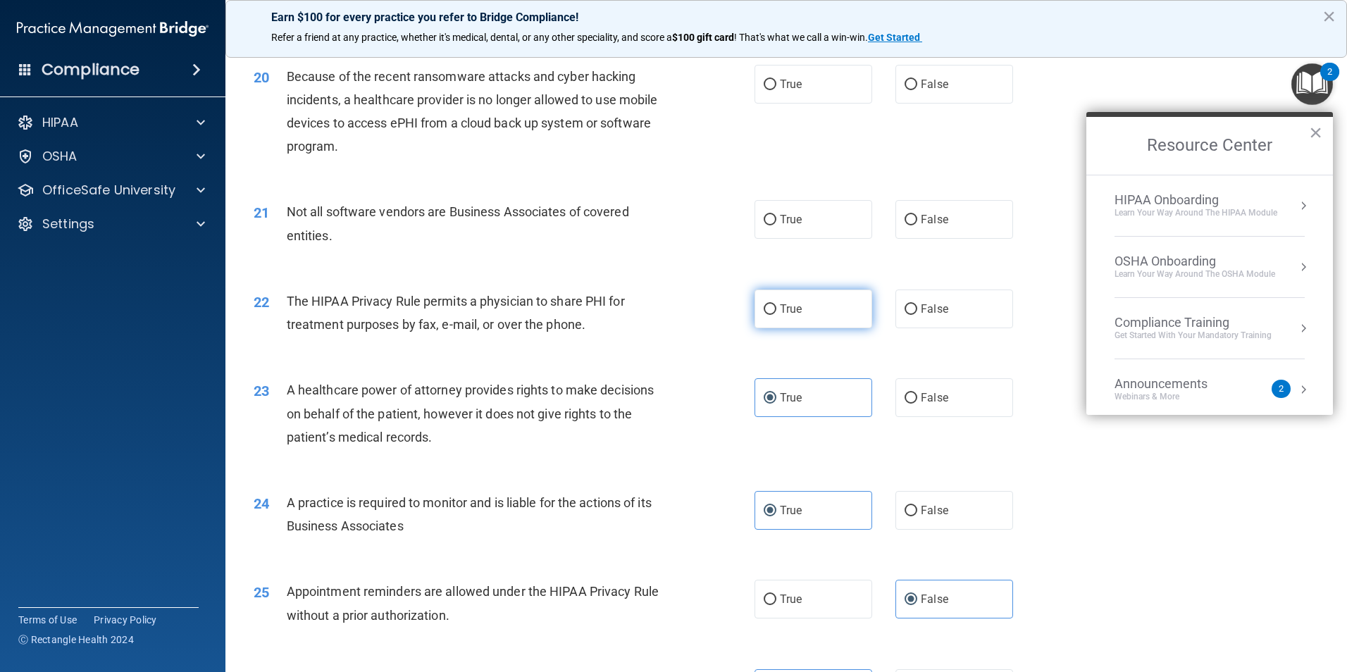
radio input "true"
click at [784, 223] on span "True" at bounding box center [791, 219] width 22 height 13
click at [777, 223] on input "True" at bounding box center [770, 220] width 13 height 11
radio input "true"
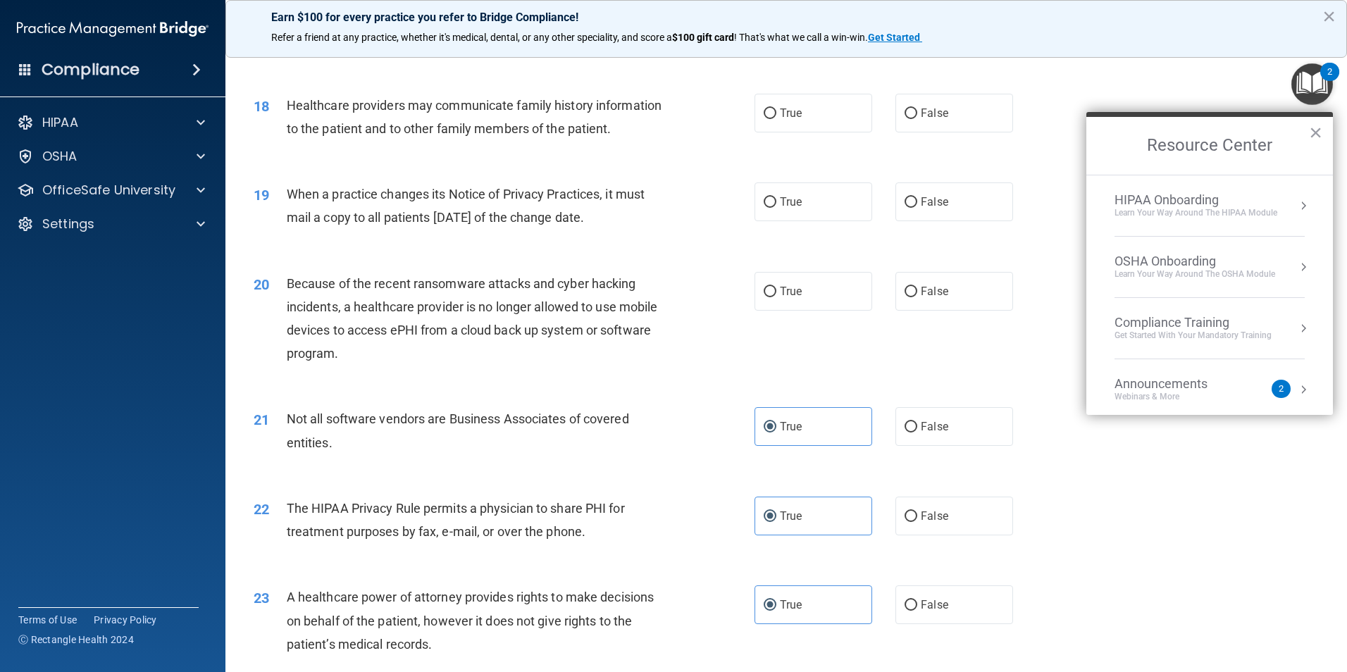
scroll to position [1762, 0]
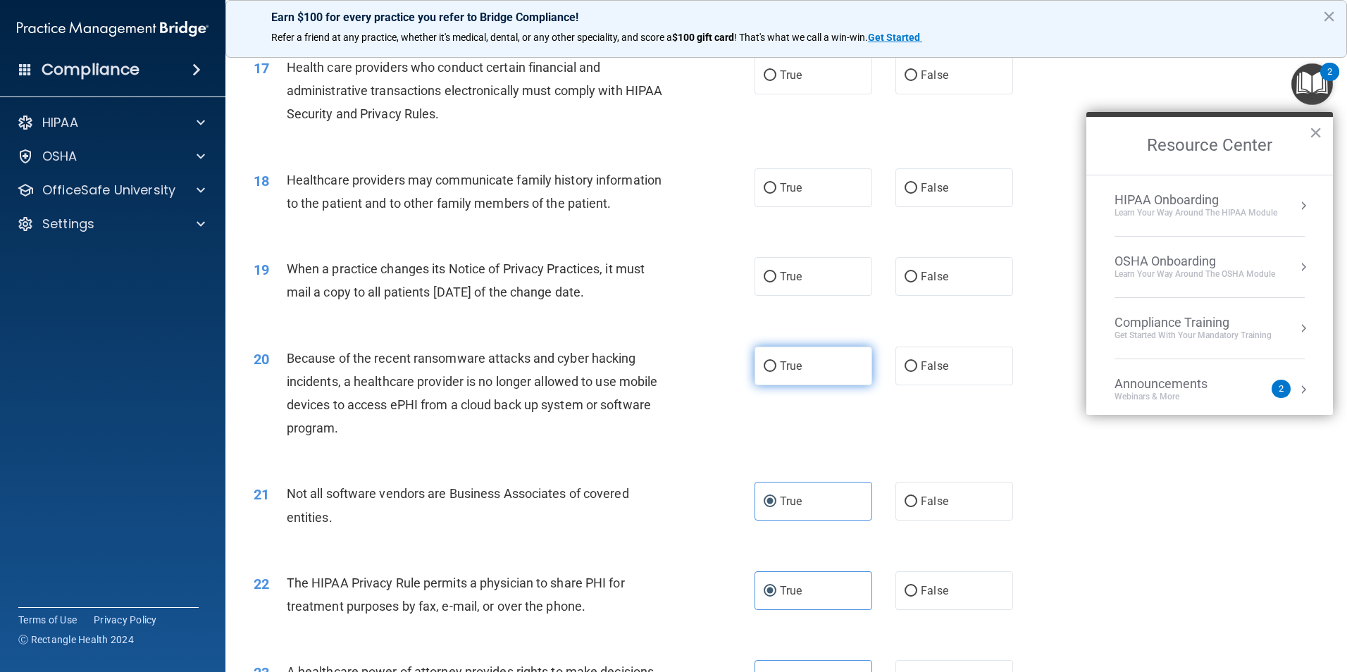
click at [808, 374] on label "True" at bounding box center [814, 366] width 118 height 39
click at [777, 372] on input "True" at bounding box center [770, 366] width 13 height 11
radio input "true"
click at [803, 281] on label "True" at bounding box center [814, 276] width 118 height 39
click at [777, 281] on input "True" at bounding box center [770, 277] width 13 height 11
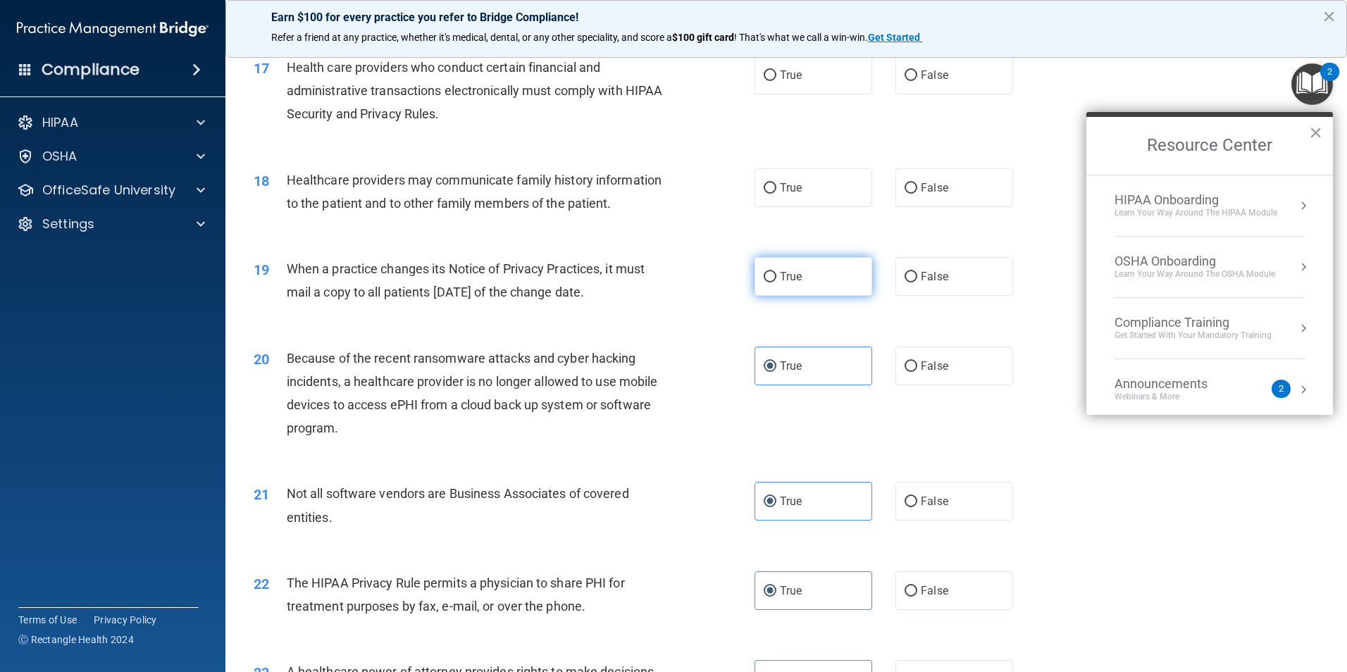
radio input "true"
click at [970, 192] on label "False" at bounding box center [955, 187] width 118 height 39
click at [917, 192] on input "False" at bounding box center [911, 188] width 13 height 11
radio input "true"
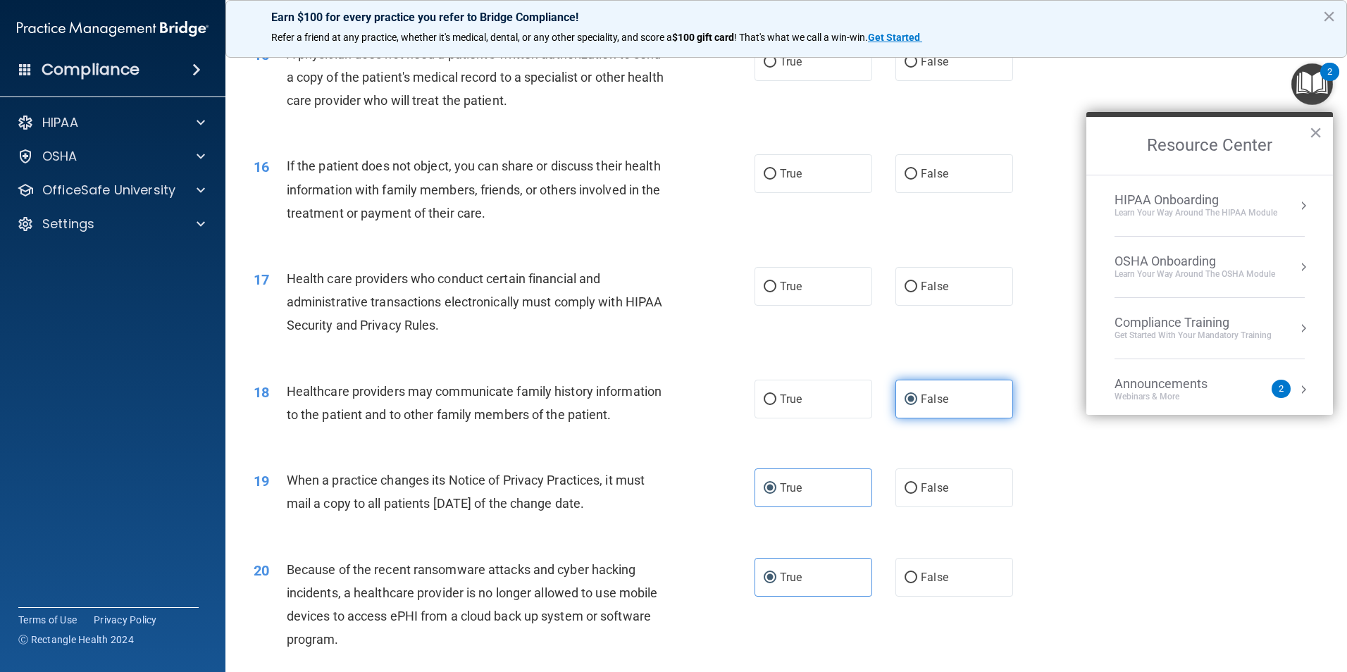
scroll to position [1480, 0]
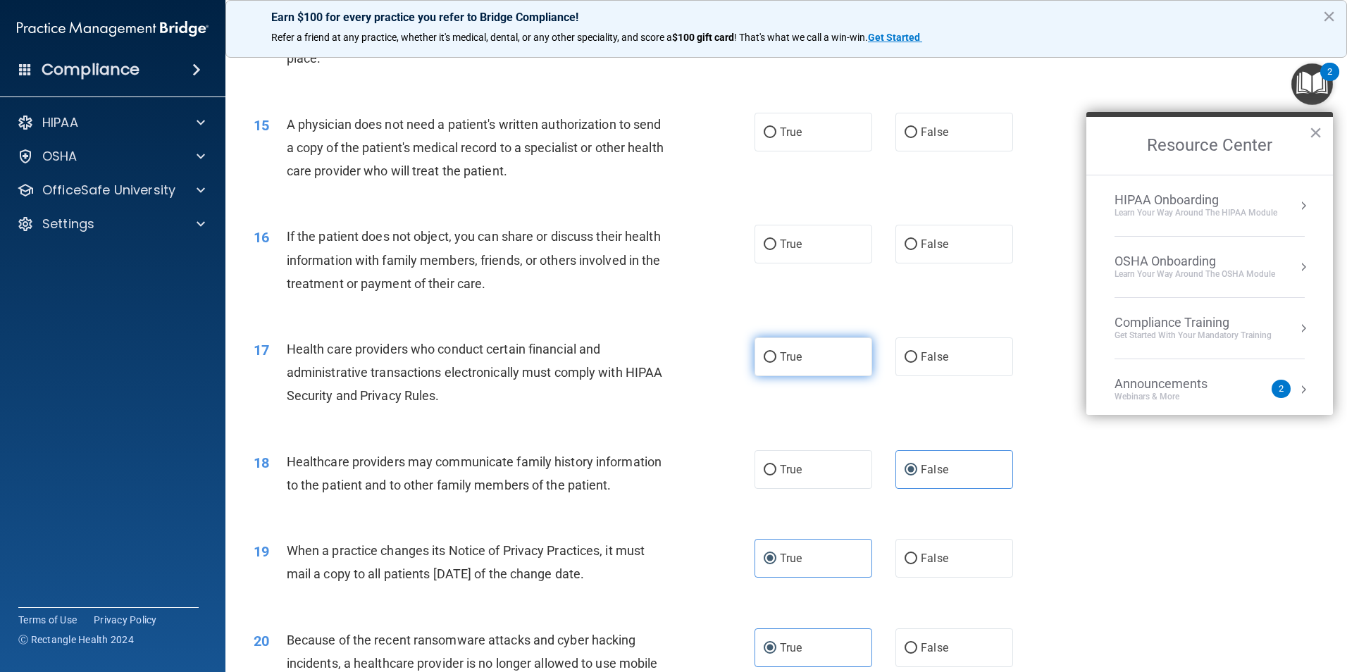
click at [780, 361] on span "True" at bounding box center [791, 356] width 22 height 13
click at [777, 361] on input "True" at bounding box center [770, 357] width 13 height 11
radio input "true"
click at [765, 245] on input "True" at bounding box center [770, 245] width 13 height 11
radio input "true"
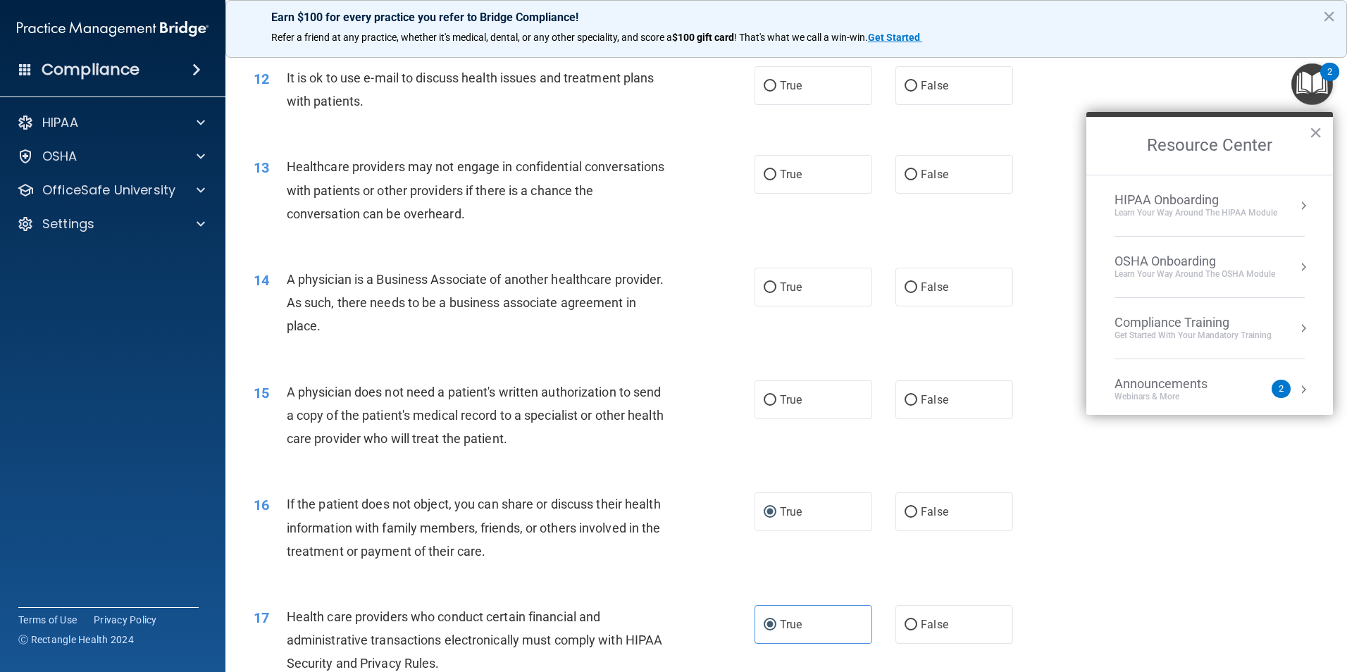
scroll to position [1199, 0]
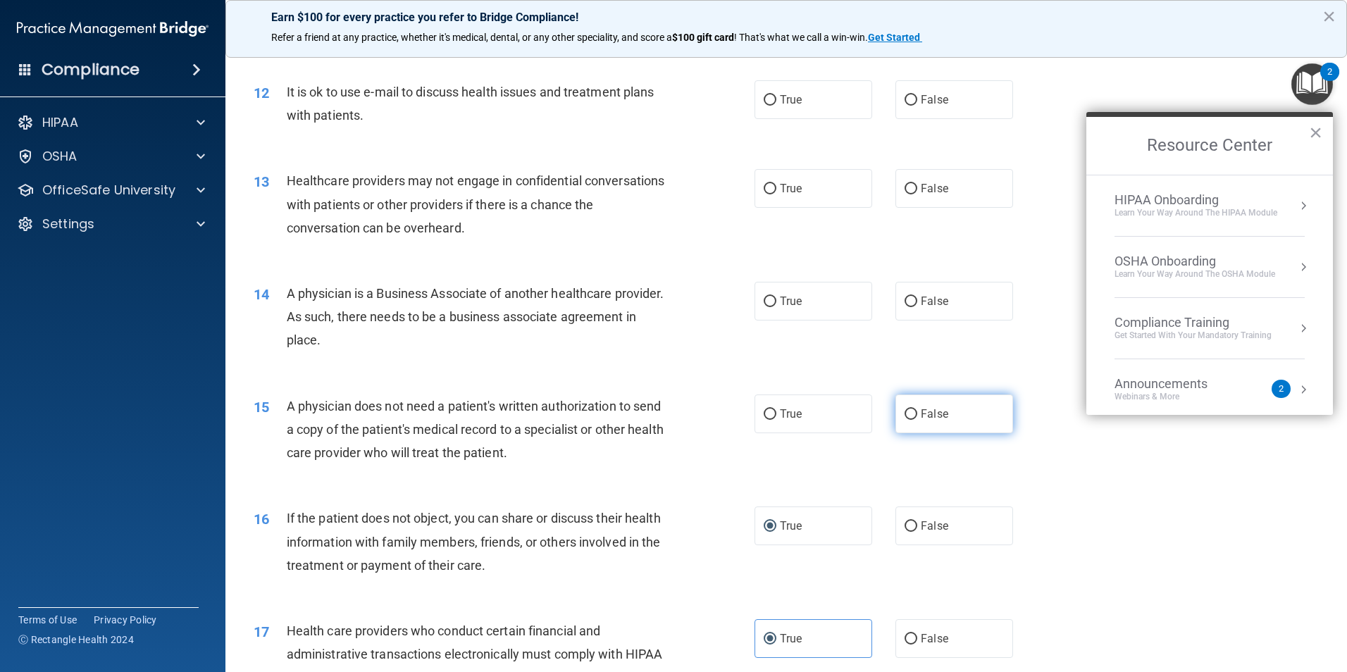
click at [941, 416] on span "False" at bounding box center [934, 413] width 27 height 13
click at [917, 416] on input "False" at bounding box center [911, 414] width 13 height 11
radio input "true"
click at [949, 302] on label "False" at bounding box center [955, 301] width 118 height 39
click at [917, 302] on input "False" at bounding box center [911, 302] width 13 height 11
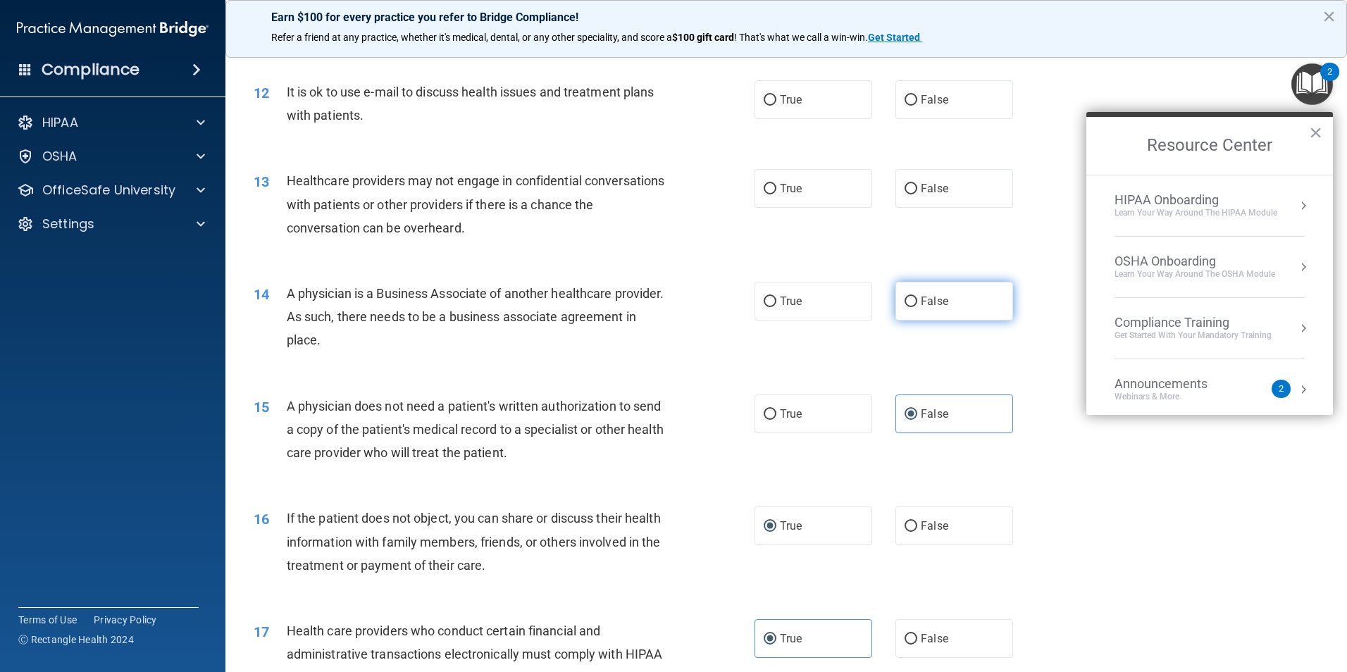
radio input "true"
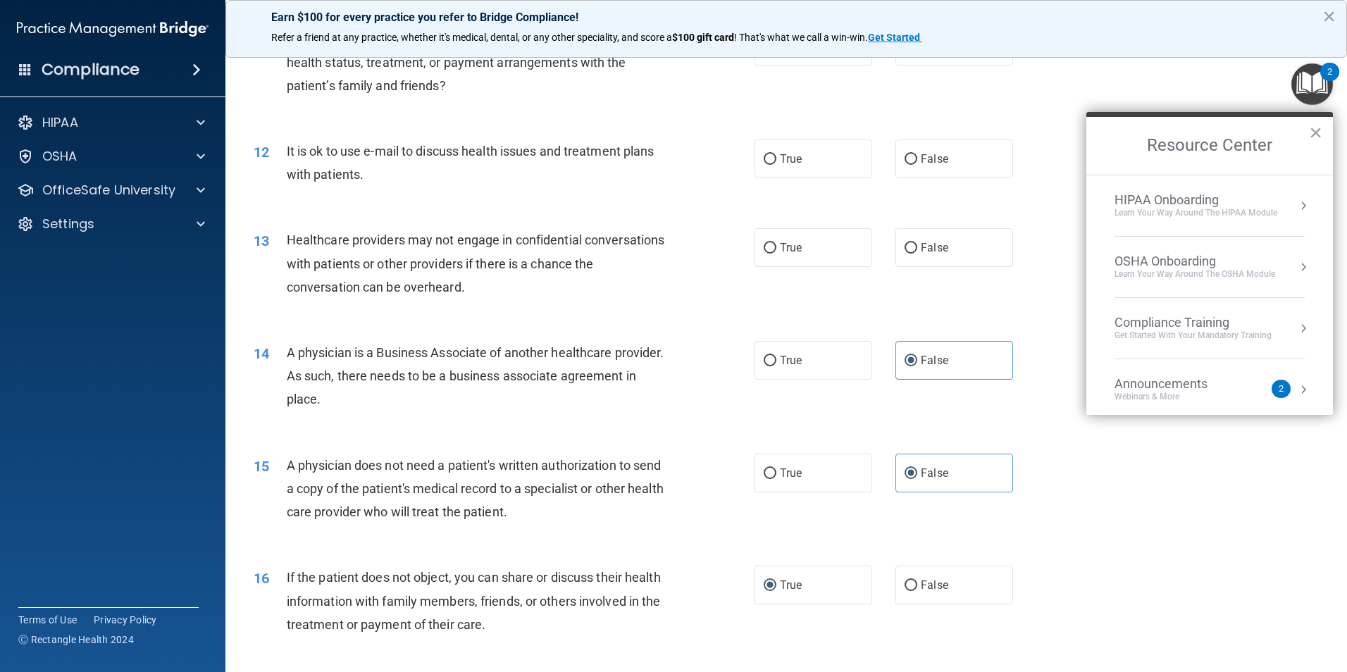
scroll to position [987, 0]
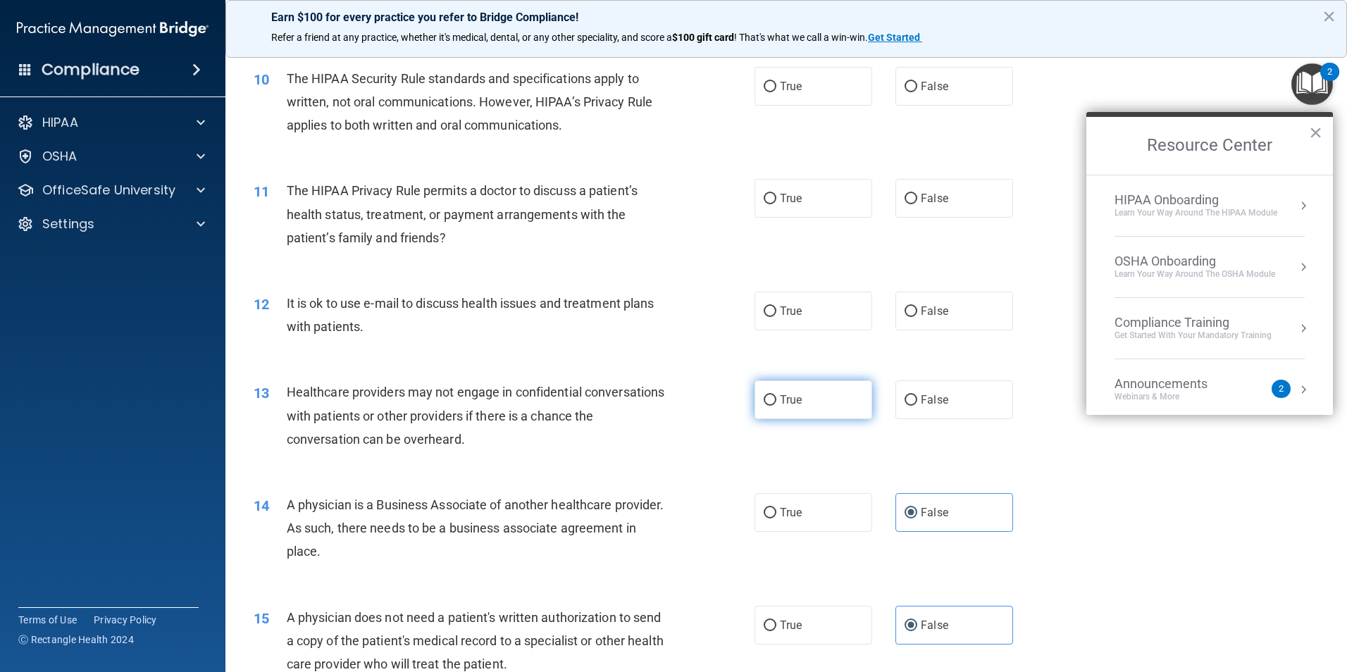
click at [813, 402] on label "True" at bounding box center [814, 400] width 118 height 39
click at [777, 402] on input "True" at bounding box center [770, 400] width 13 height 11
radio input "true"
click at [912, 399] on label "False" at bounding box center [955, 400] width 118 height 39
click at [912, 399] on input "False" at bounding box center [911, 400] width 13 height 11
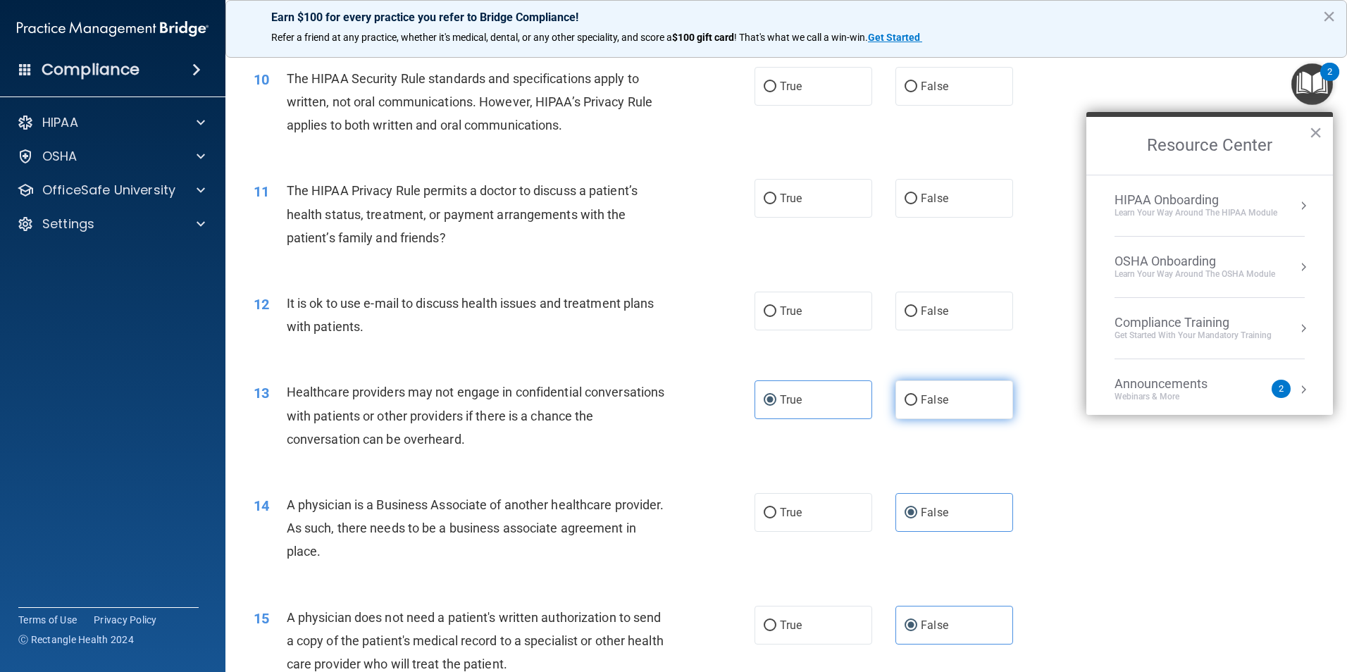
radio input "true"
radio input "false"
click at [917, 318] on label "False" at bounding box center [955, 311] width 118 height 39
click at [917, 317] on input "False" at bounding box center [911, 312] width 13 height 11
radio input "true"
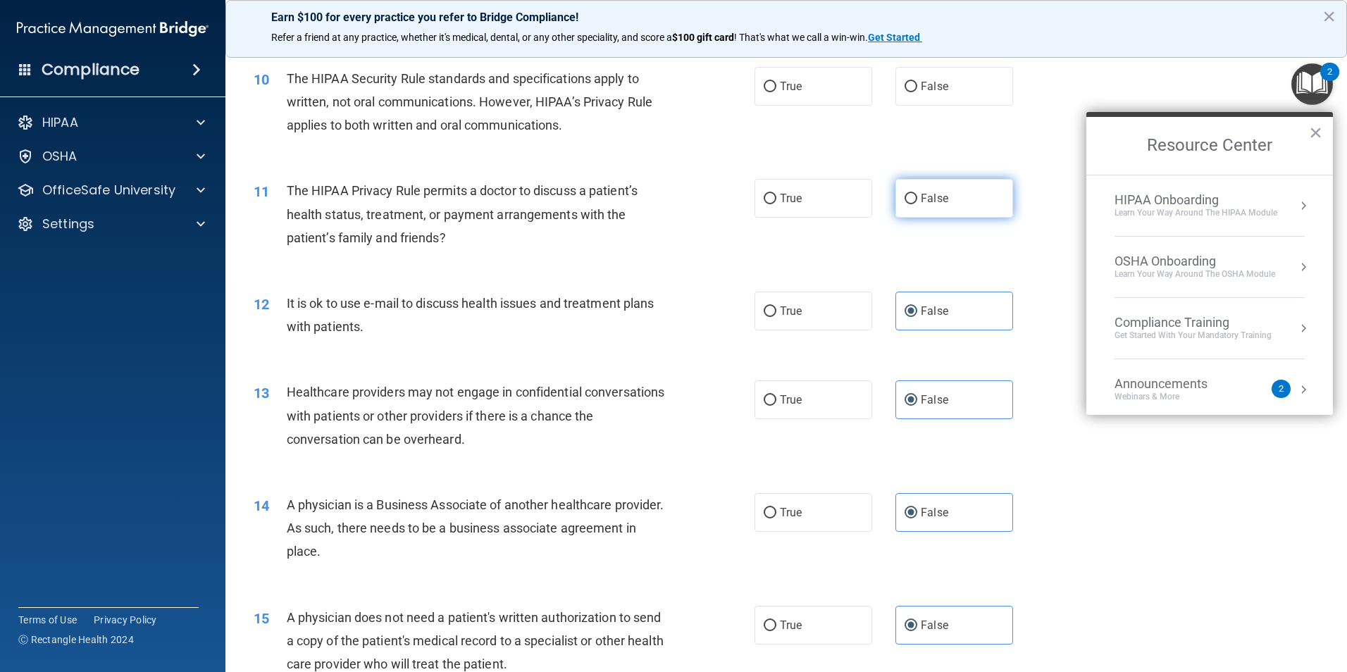
click at [929, 201] on span "False" at bounding box center [934, 198] width 27 height 13
click at [917, 201] on input "False" at bounding box center [911, 199] width 13 height 11
radio input "true"
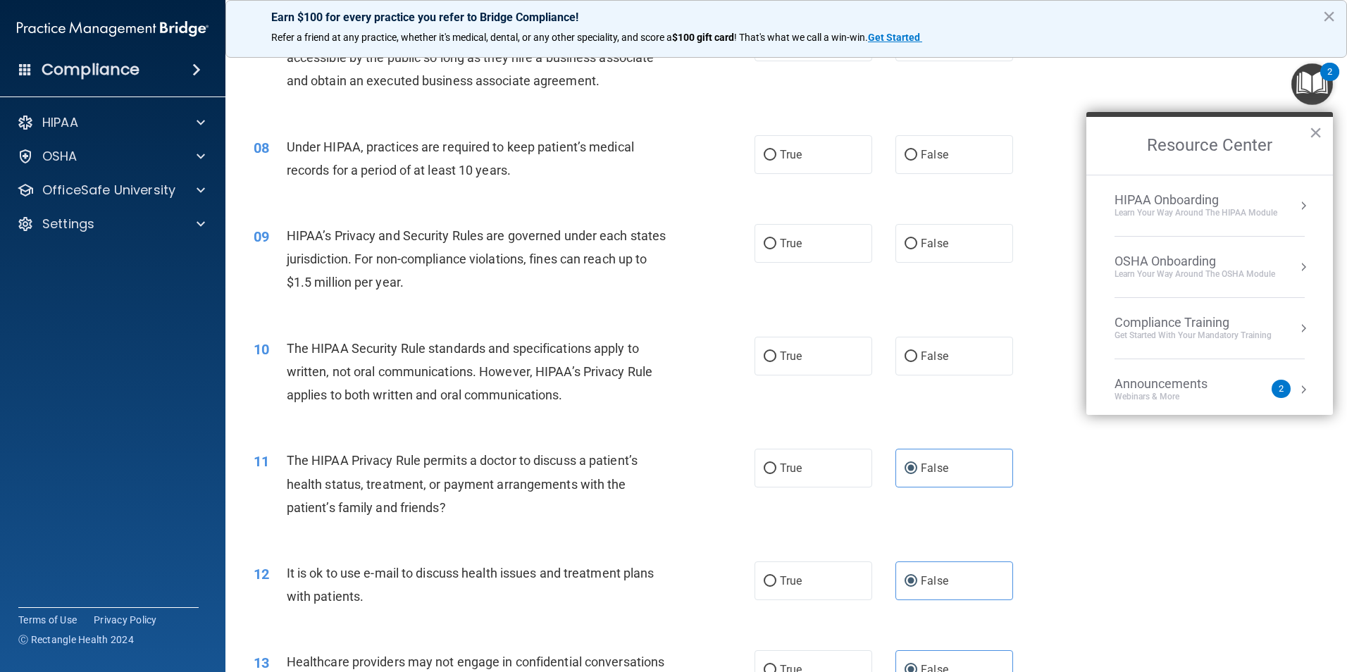
scroll to position [705, 0]
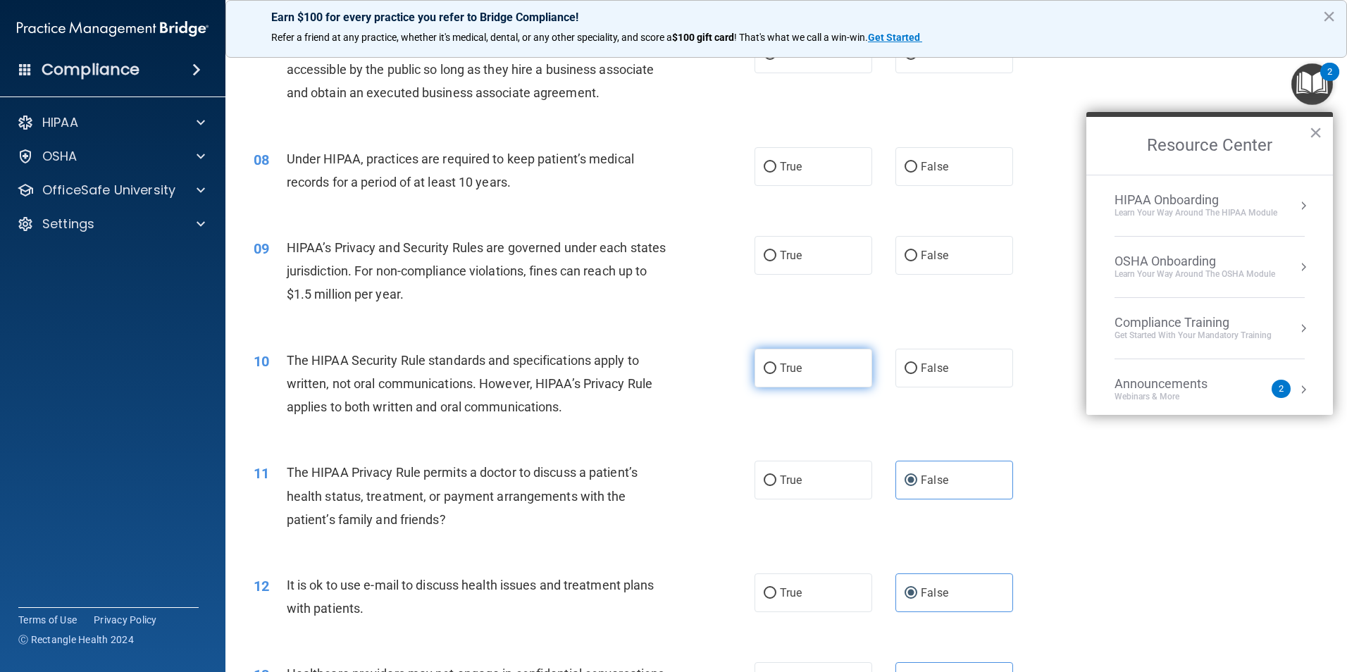
click at [801, 373] on label "True" at bounding box center [814, 368] width 118 height 39
click at [777, 373] on input "True" at bounding box center [770, 369] width 13 height 11
radio input "true"
click at [800, 265] on label "True" at bounding box center [814, 255] width 118 height 39
click at [777, 261] on input "True" at bounding box center [770, 256] width 13 height 11
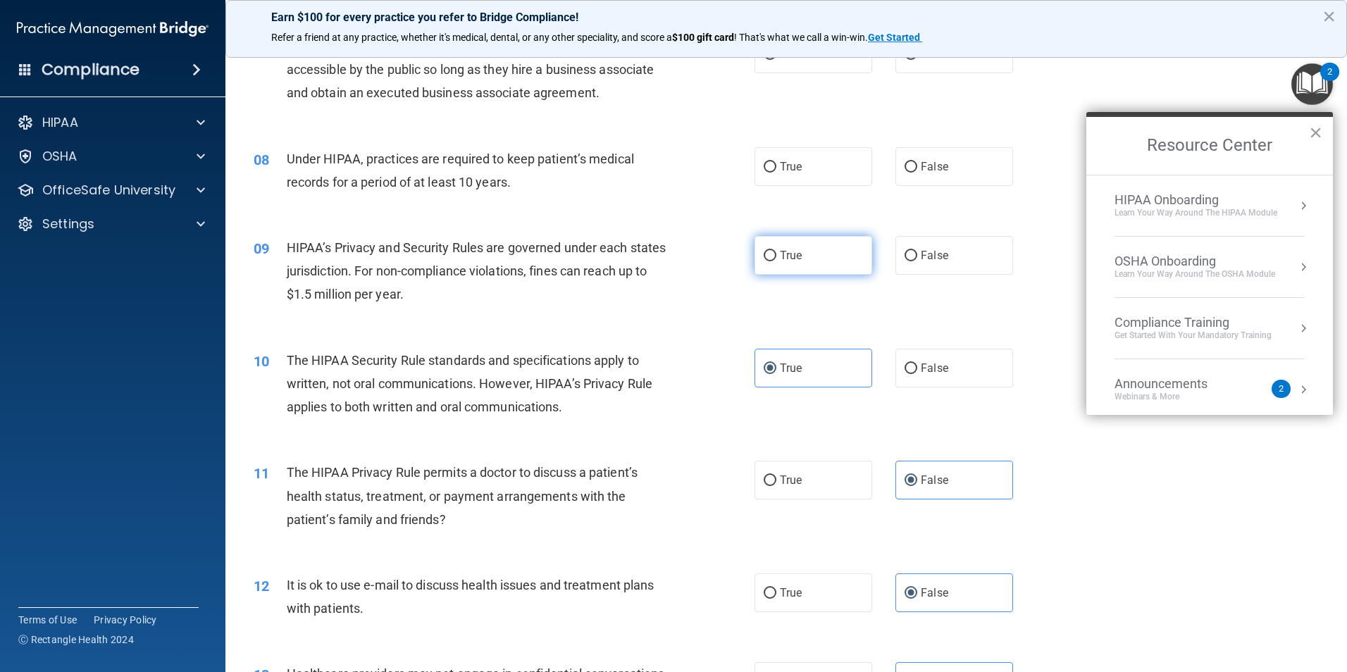
radio input "true"
click at [955, 165] on label "False" at bounding box center [955, 166] width 118 height 39
click at [917, 165] on input "False" at bounding box center [911, 167] width 13 height 11
radio input "true"
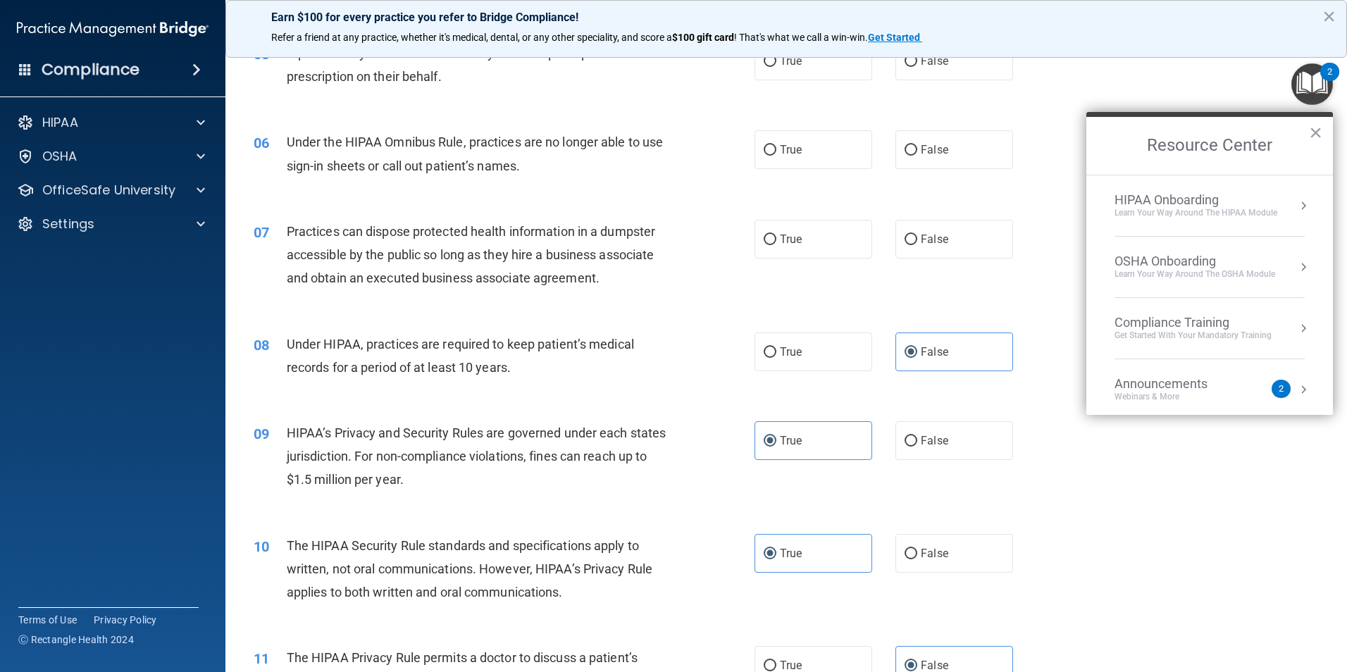
scroll to position [494, 0]
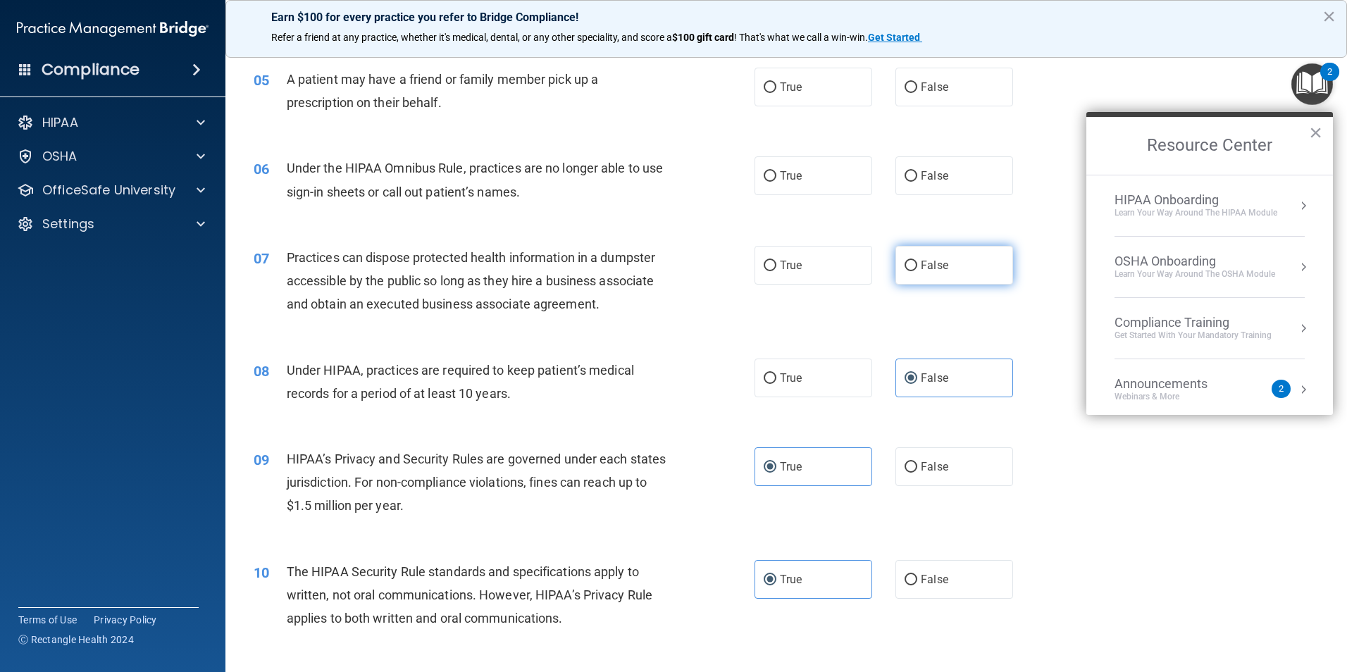
click at [925, 268] on span "False" at bounding box center [934, 265] width 27 height 13
click at [917, 268] on input "False" at bounding box center [911, 266] width 13 height 11
radio input "true"
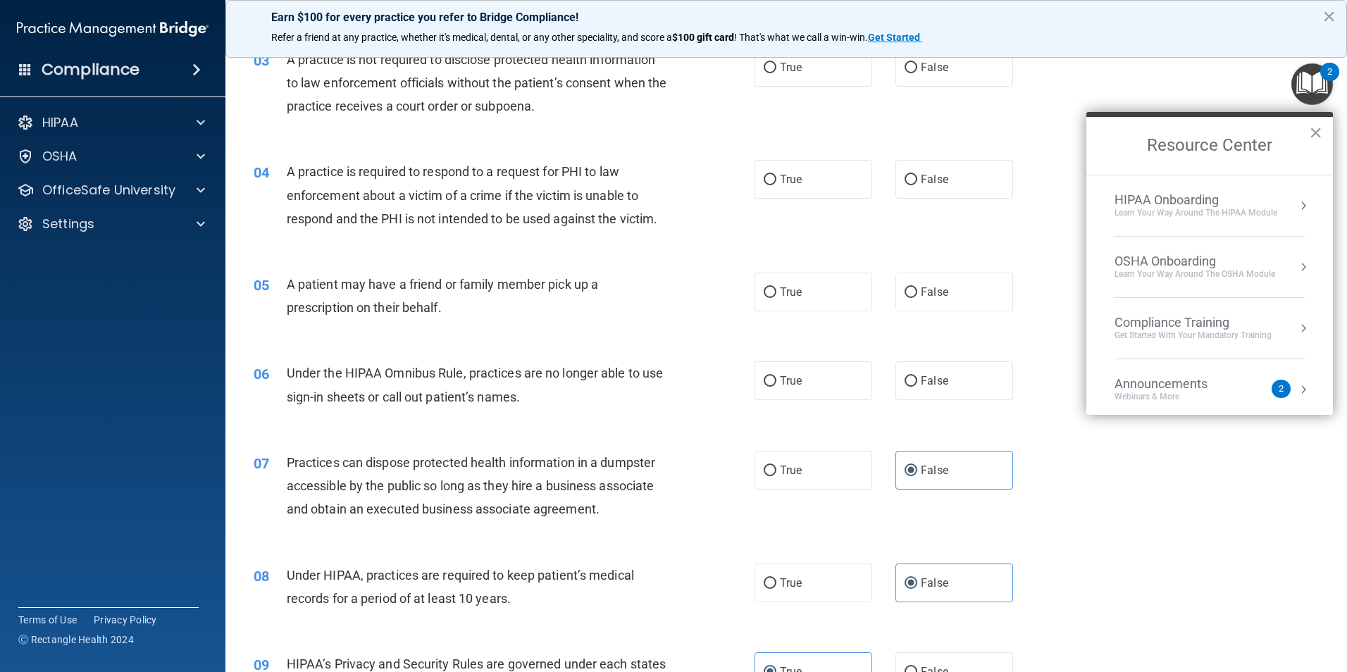
scroll to position [283, 0]
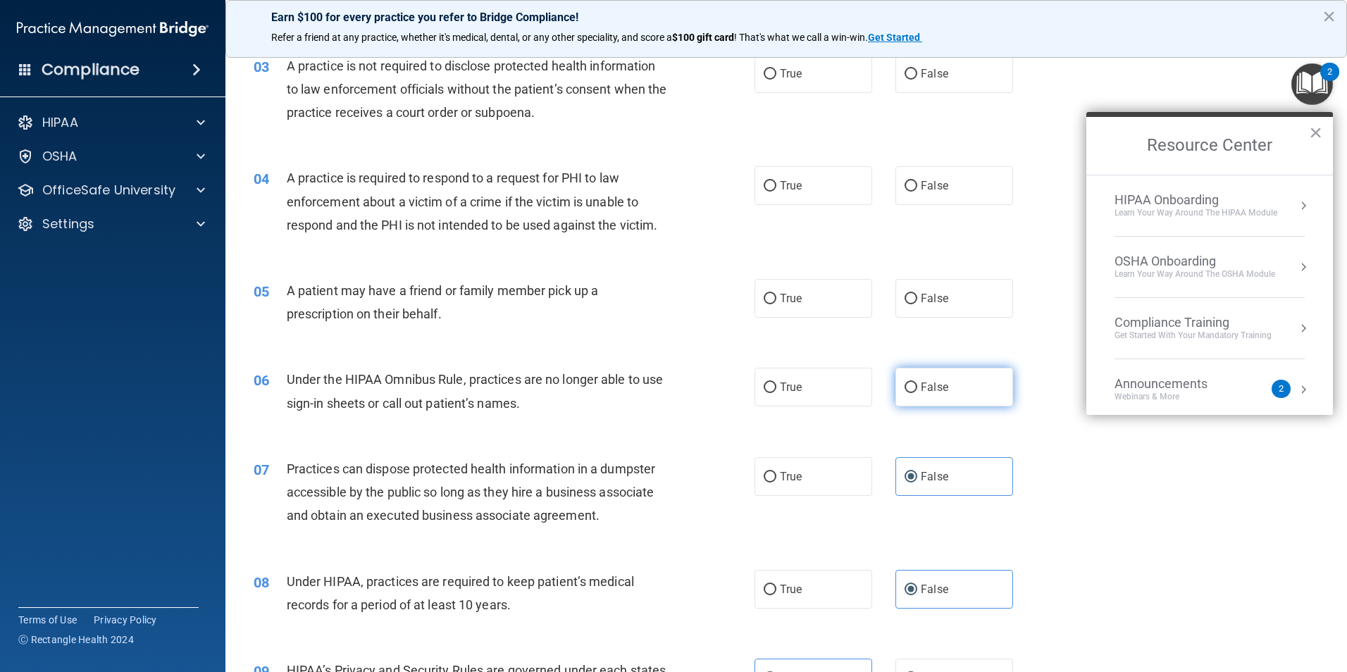
click at [950, 395] on label "False" at bounding box center [955, 387] width 118 height 39
click at [917, 393] on input "False" at bounding box center [911, 388] width 13 height 11
radio input "true"
click at [901, 291] on label "False" at bounding box center [955, 298] width 118 height 39
click at [905, 294] on input "False" at bounding box center [911, 299] width 13 height 11
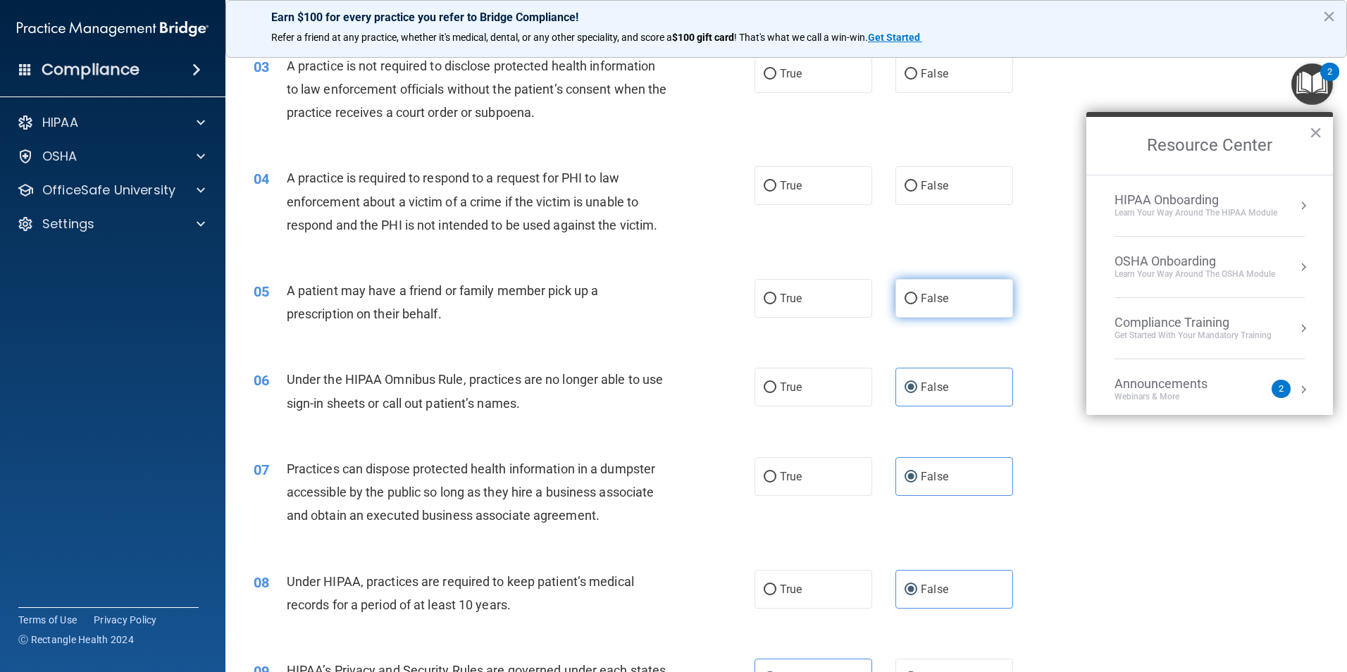
radio input "true"
click at [774, 191] on label "True" at bounding box center [814, 185] width 118 height 39
click at [774, 191] on input "True" at bounding box center [770, 186] width 13 height 11
radio input "true"
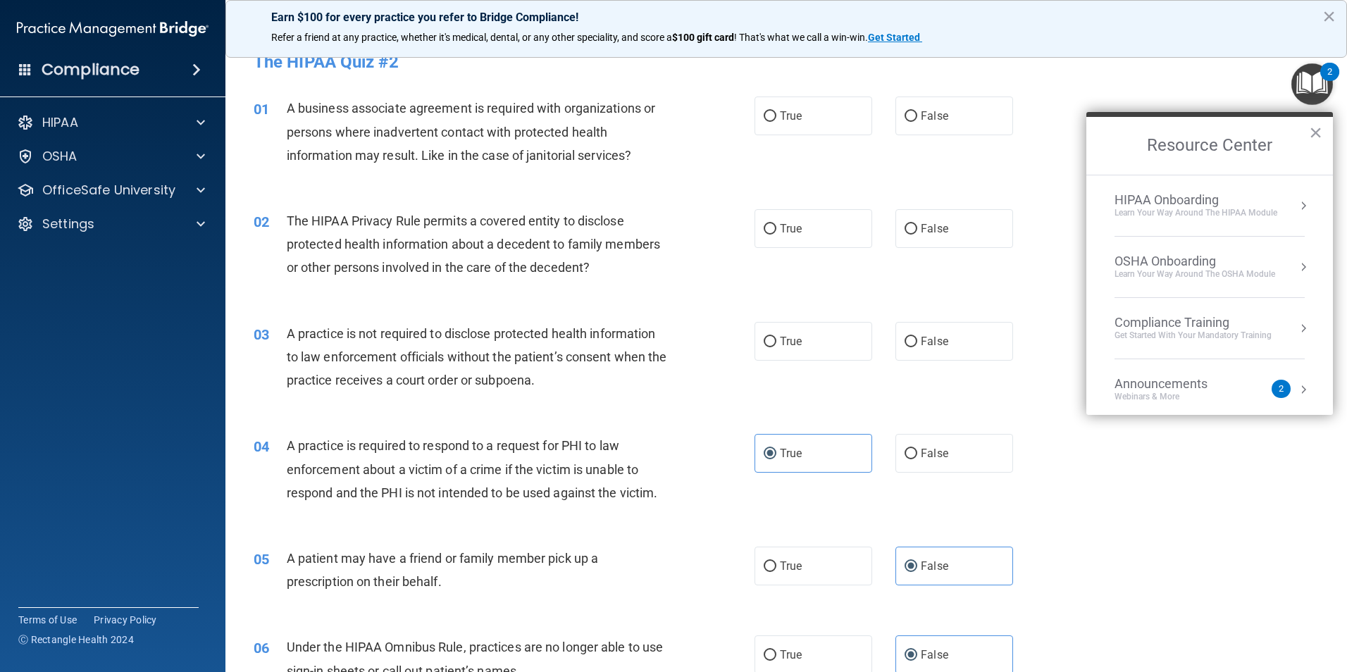
scroll to position [1, 0]
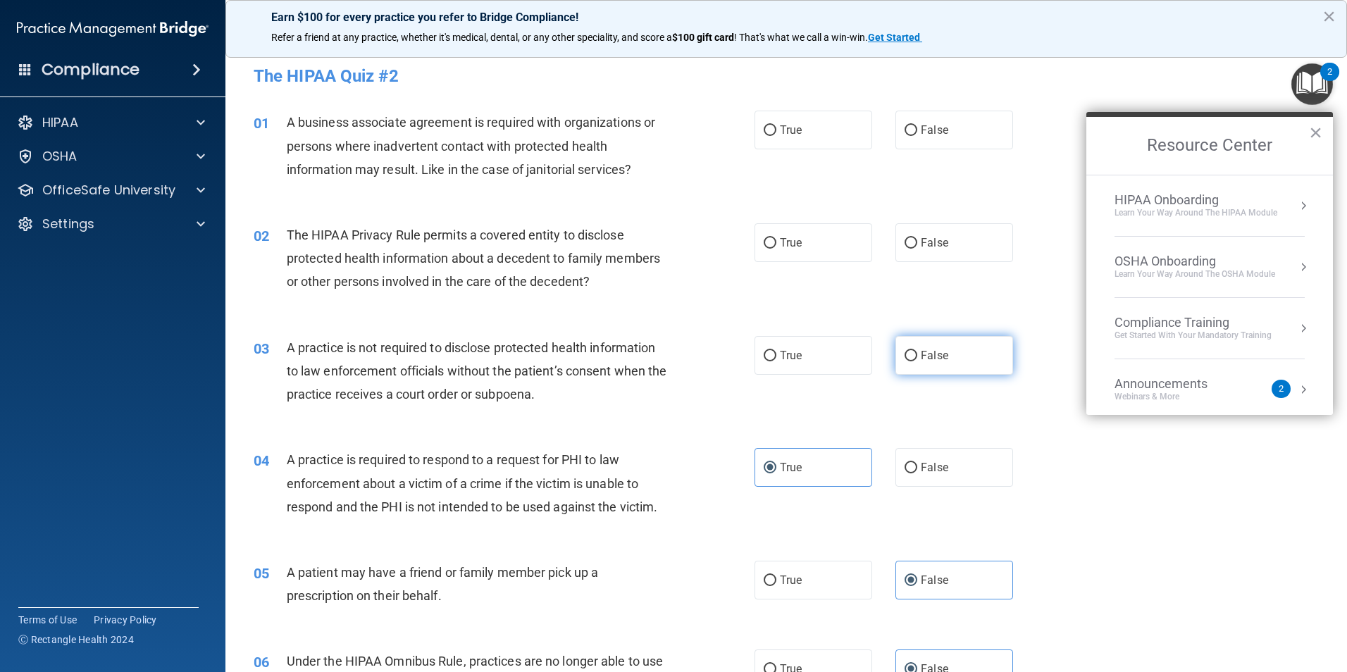
click at [947, 369] on label "False" at bounding box center [955, 355] width 118 height 39
click at [917, 361] on input "False" at bounding box center [911, 356] width 13 height 11
radio input "true"
click at [910, 247] on input "False" at bounding box center [911, 243] width 13 height 11
radio input "true"
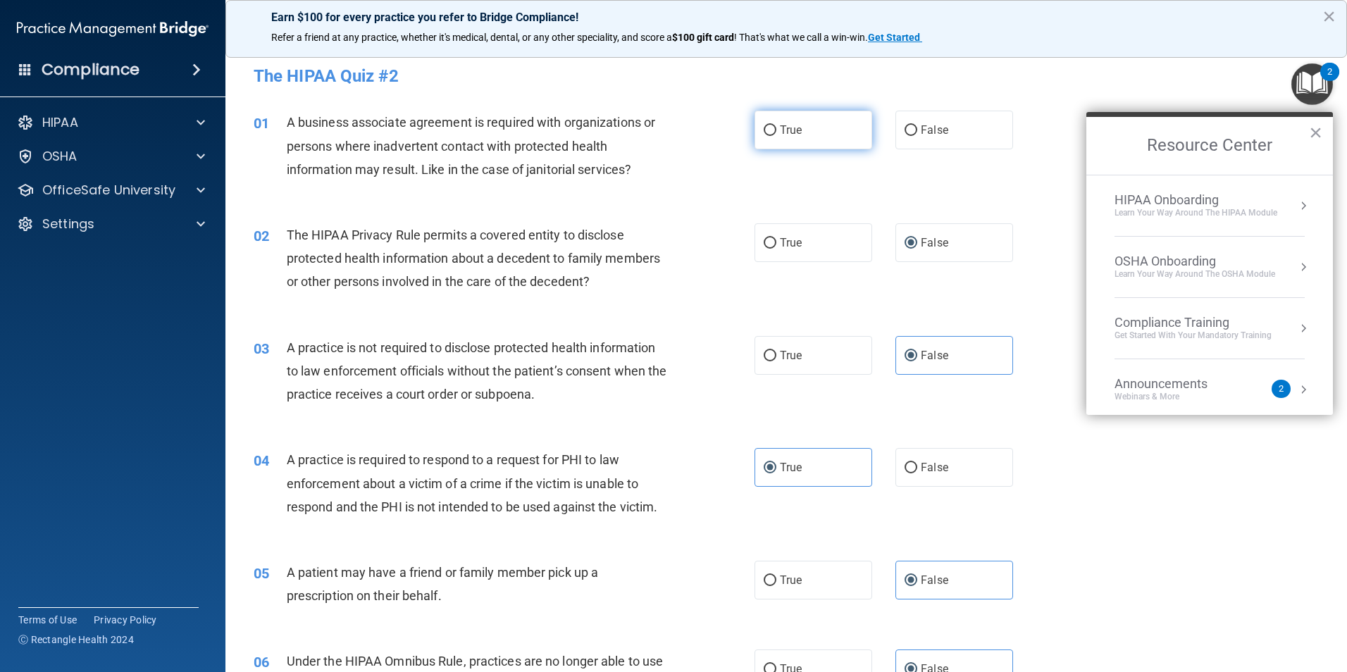
click at [804, 140] on label "True" at bounding box center [814, 130] width 118 height 39
click at [777, 136] on input "True" at bounding box center [770, 130] width 13 height 11
radio input "true"
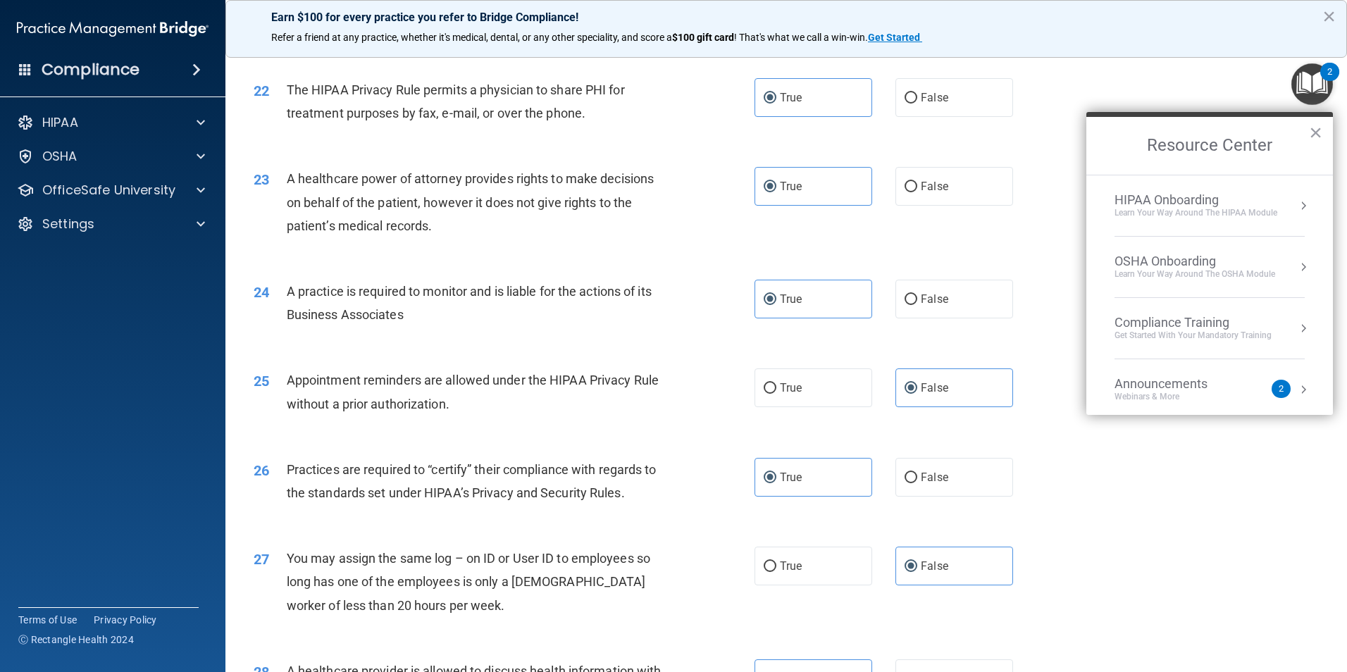
scroll to position [2608, 0]
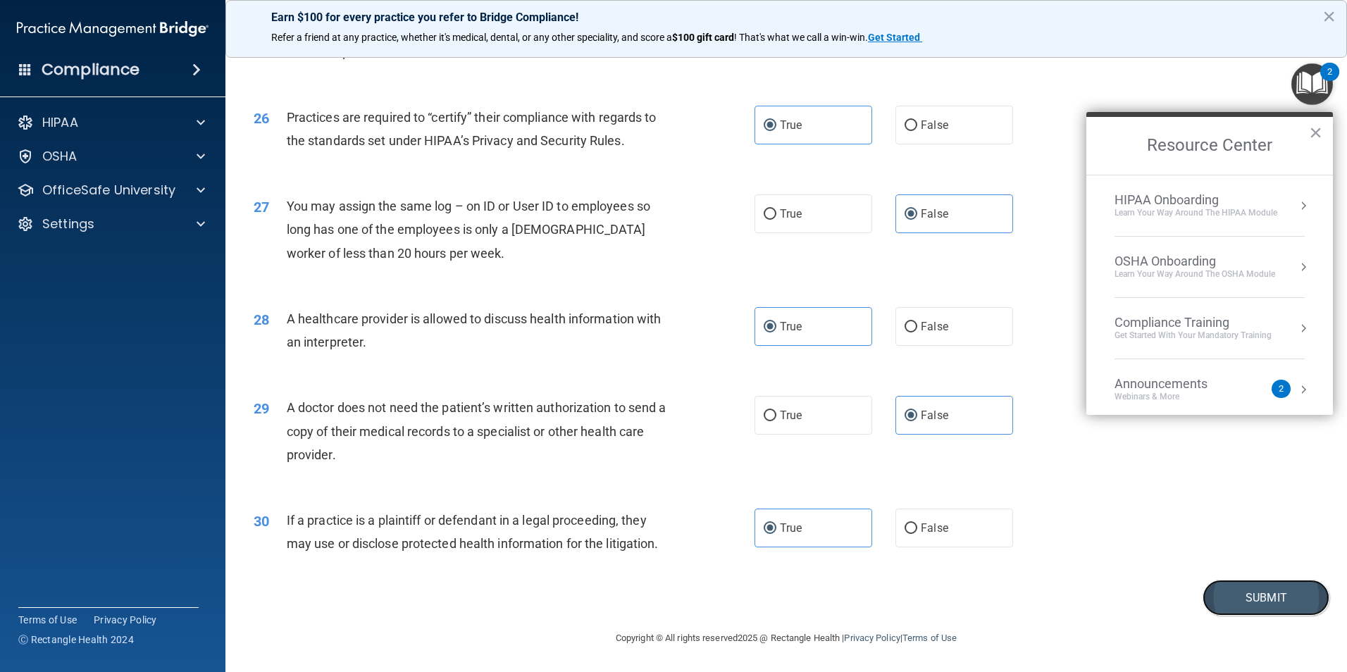
click at [1254, 591] on button "Submit" at bounding box center [1266, 598] width 127 height 36
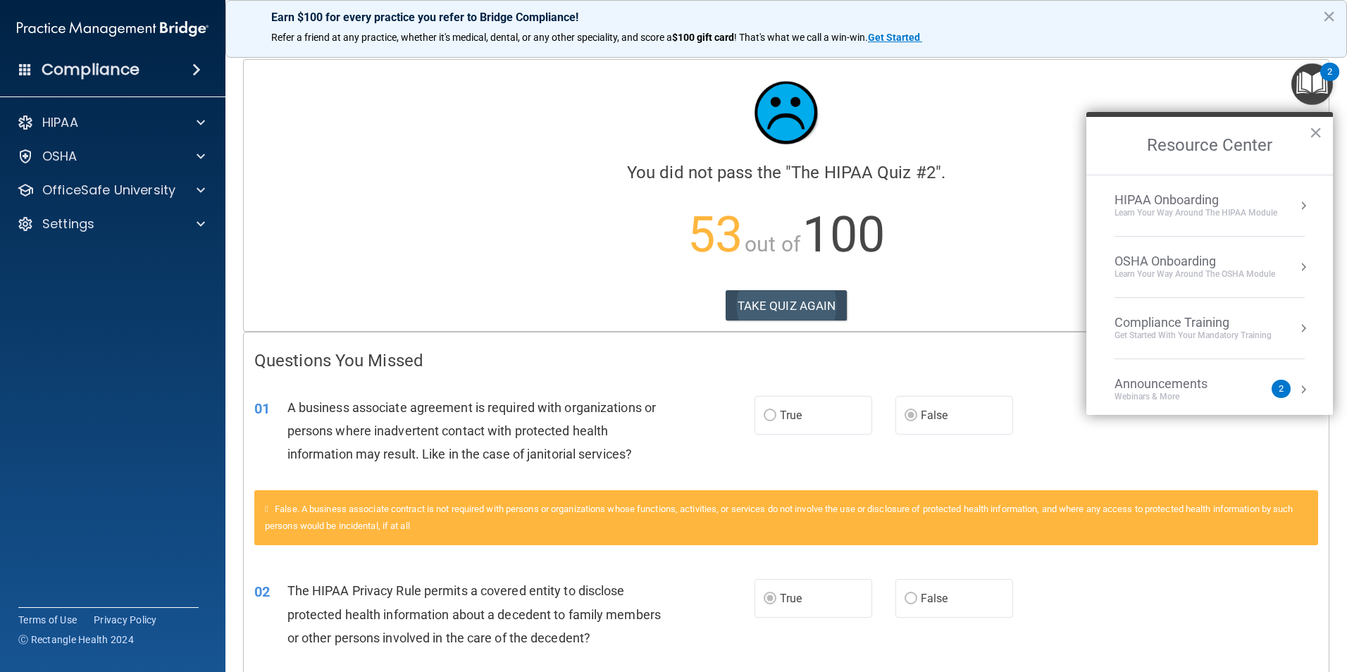
click at [788, 283] on div "Calculating your score.... You did not pass the " The HIPAA Quiz #2 ". 53 out o…" at bounding box center [786, 195] width 1085 height 271
click at [791, 302] on button "TAKE QUIZ AGAIN" at bounding box center [787, 305] width 122 height 31
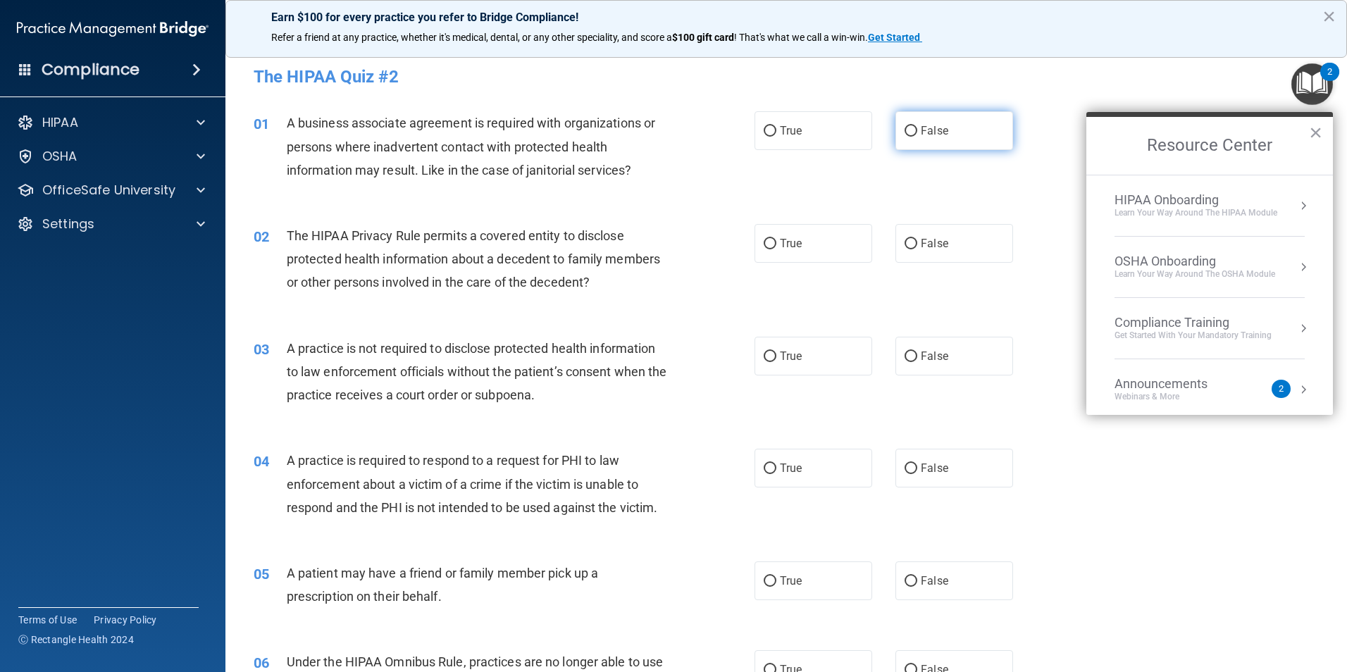
click at [905, 134] on input "False" at bounding box center [911, 131] width 13 height 11
radio input "true"
click at [790, 240] on span "True" at bounding box center [791, 243] width 22 height 13
click at [777, 240] on input "True" at bounding box center [770, 244] width 13 height 11
radio input "true"
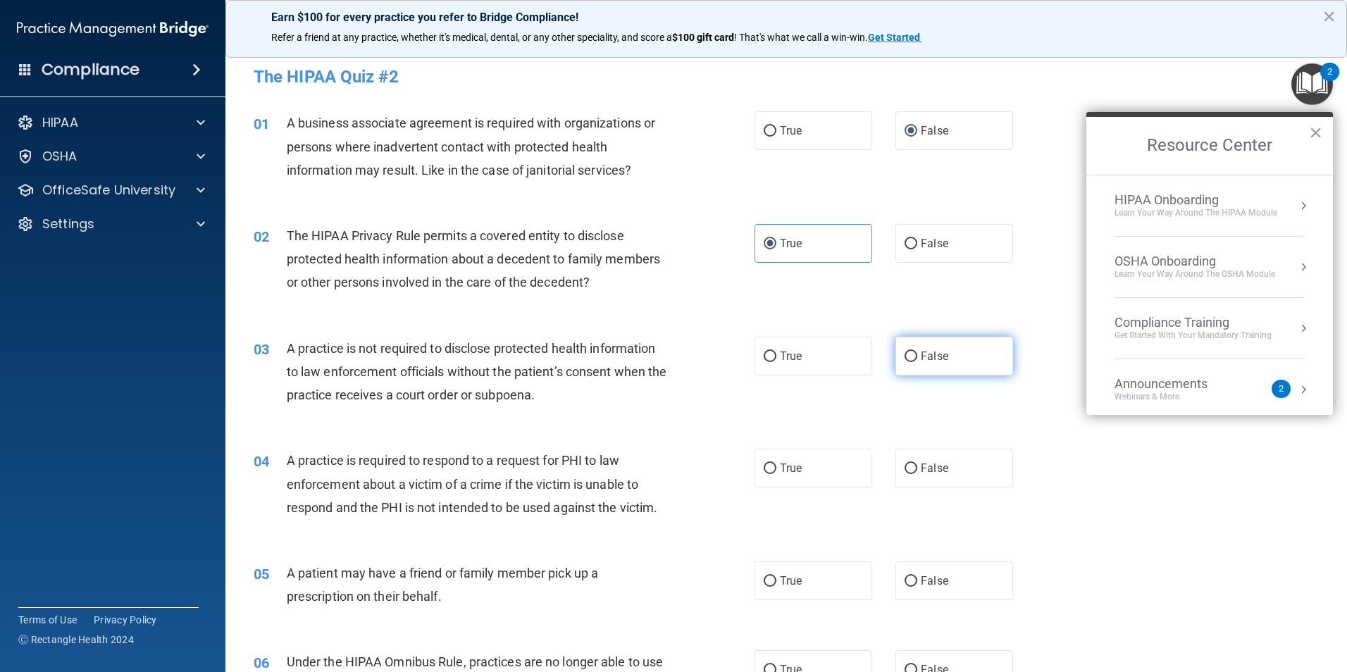
click at [912, 358] on label "False" at bounding box center [955, 356] width 118 height 39
click at [912, 358] on input "False" at bounding box center [911, 357] width 13 height 11
radio input "true"
click at [791, 466] on span "True" at bounding box center [791, 468] width 22 height 13
click at [777, 466] on input "True" at bounding box center [770, 469] width 13 height 11
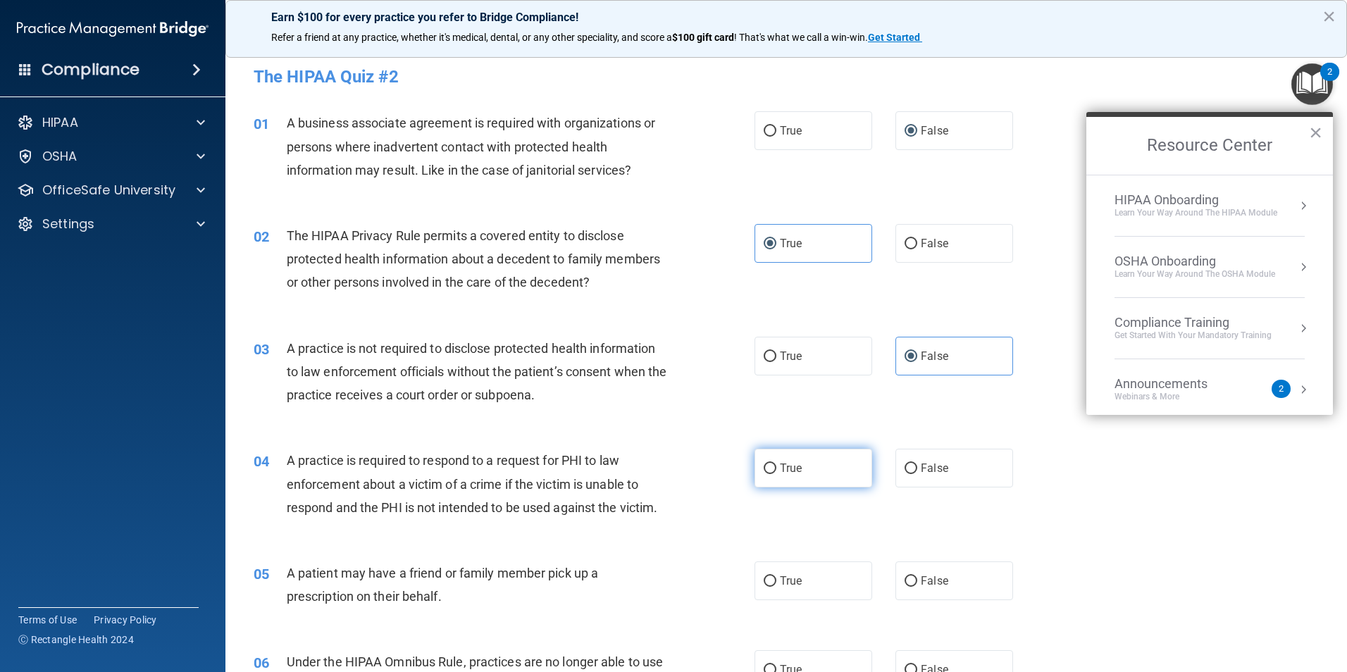
radio input "true"
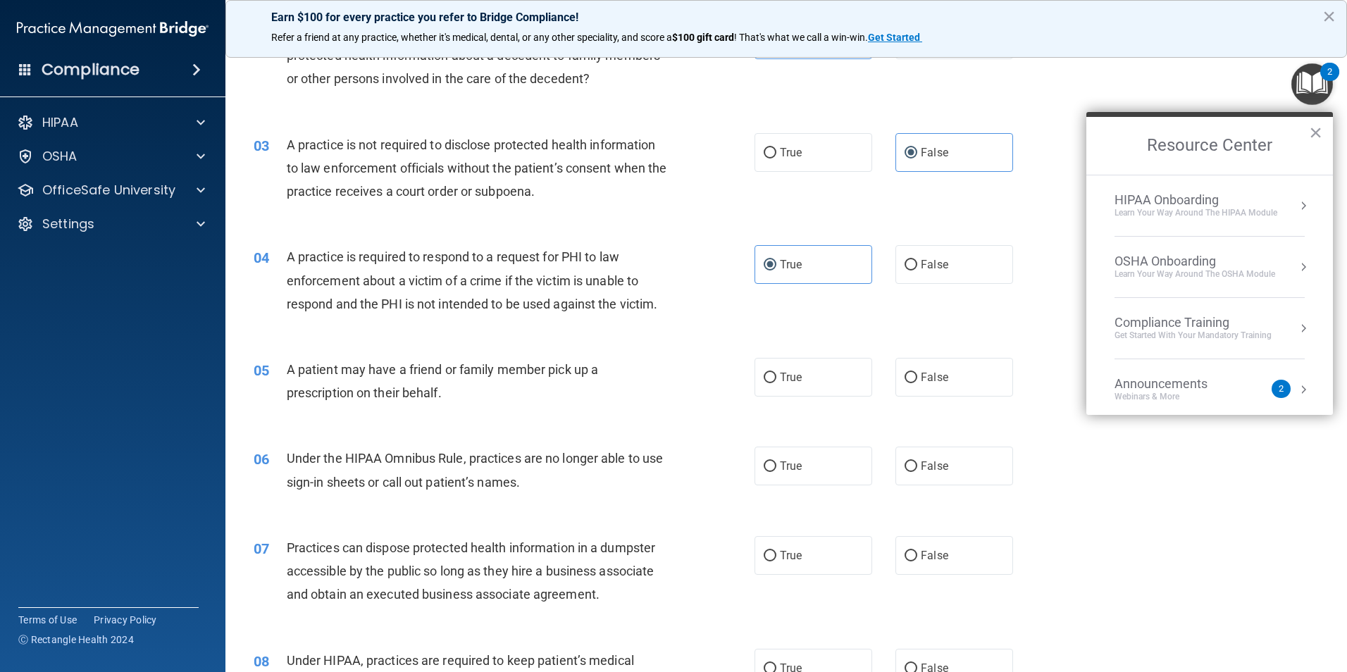
scroll to position [211, 0]
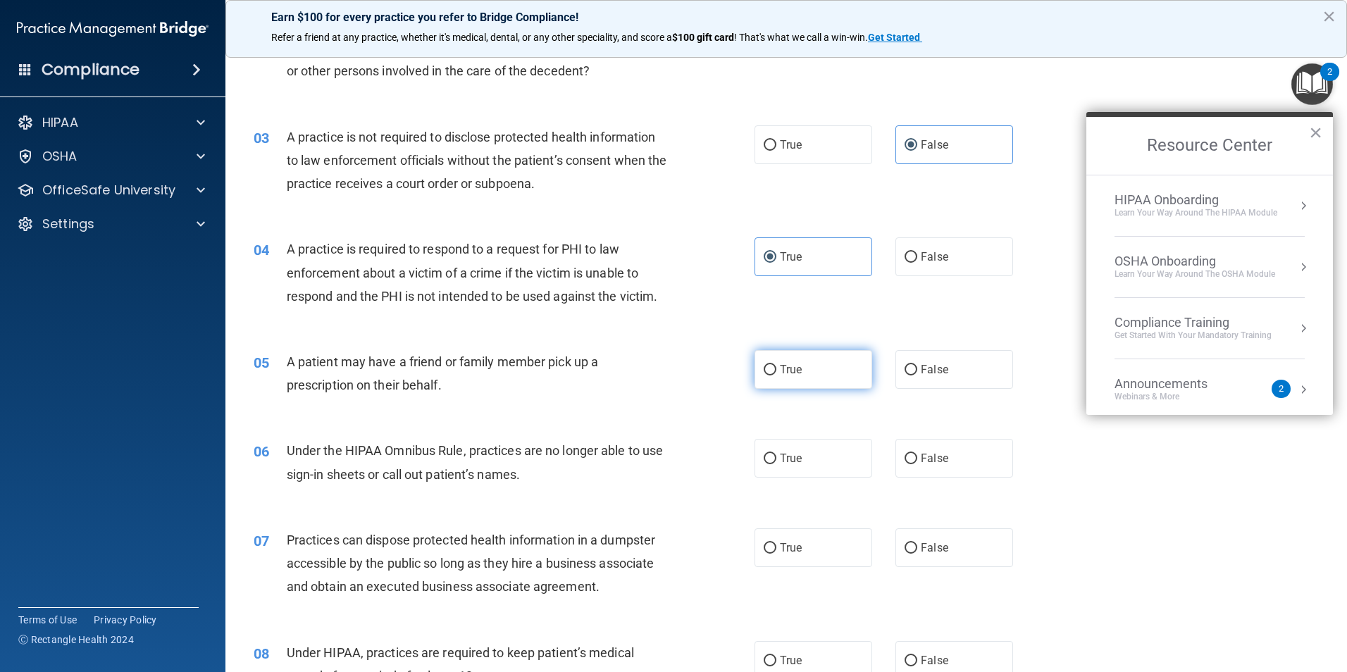
click at [780, 371] on span "True" at bounding box center [791, 369] width 22 height 13
click at [777, 371] on input "True" at bounding box center [770, 370] width 13 height 11
radio input "true"
click at [785, 465] on label "True" at bounding box center [814, 458] width 118 height 39
click at [777, 464] on input "True" at bounding box center [770, 459] width 13 height 11
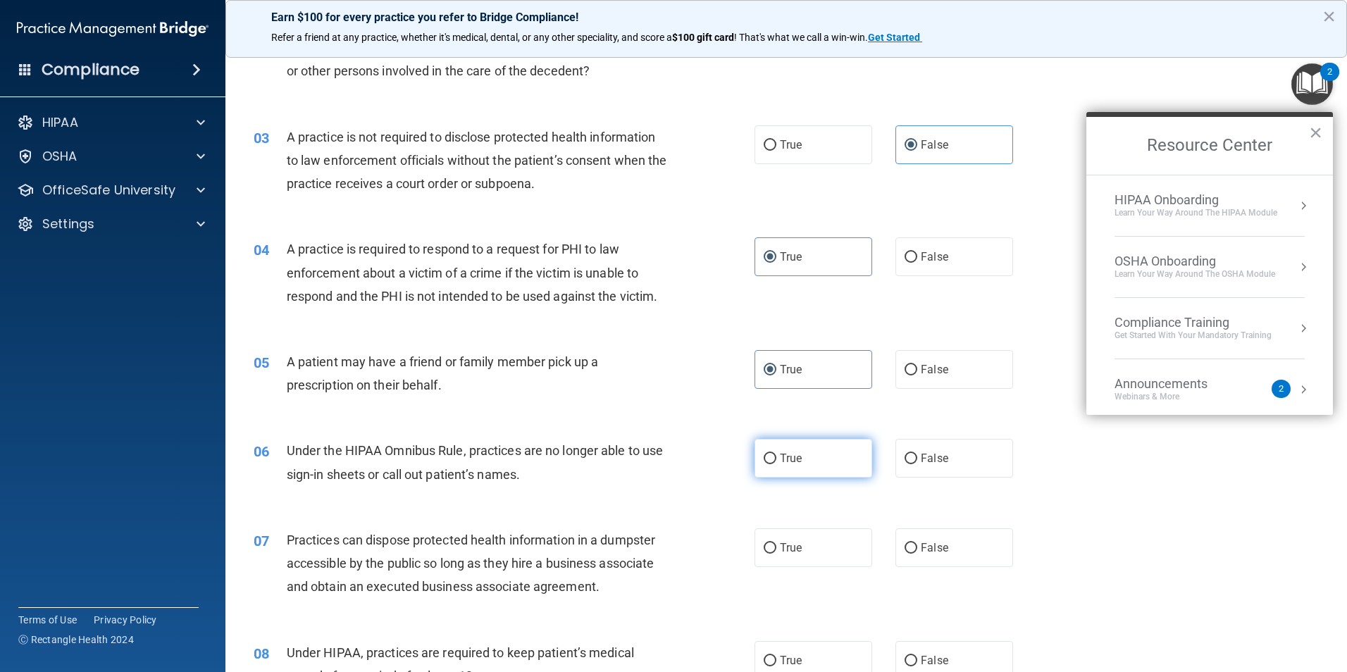
radio input "true"
click at [963, 545] on label "False" at bounding box center [955, 547] width 118 height 39
click at [917, 545] on input "False" at bounding box center [911, 548] width 13 height 11
radio input "true"
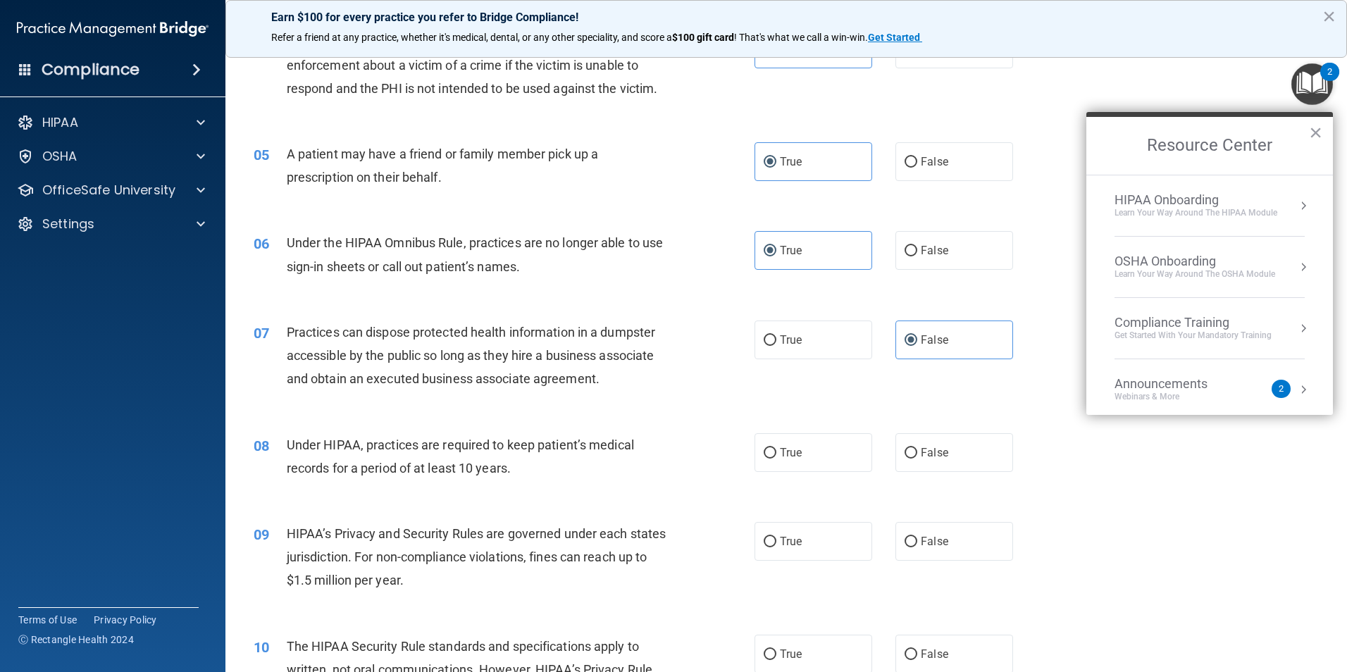
scroll to position [423, 0]
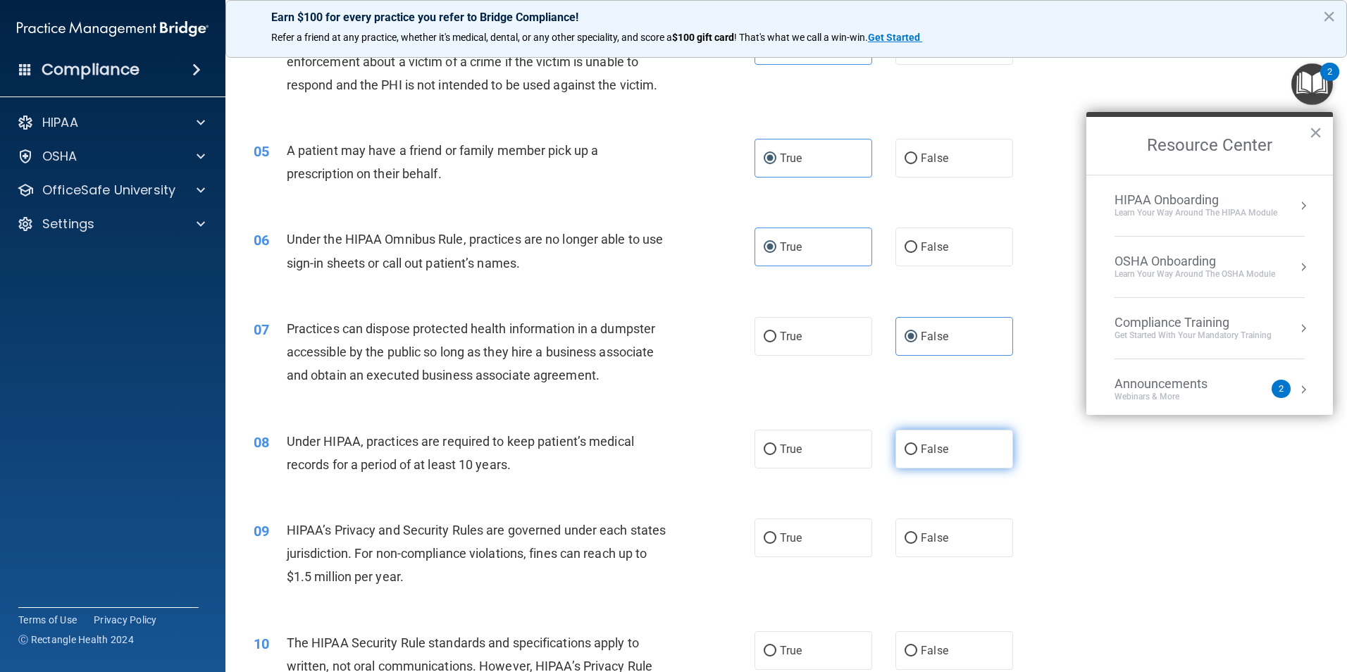
click at [982, 467] on label "False" at bounding box center [955, 449] width 118 height 39
click at [917, 455] on input "False" at bounding box center [911, 450] width 13 height 11
radio input "true"
click at [769, 530] on label "True" at bounding box center [814, 538] width 118 height 39
click at [769, 533] on input "True" at bounding box center [770, 538] width 13 height 11
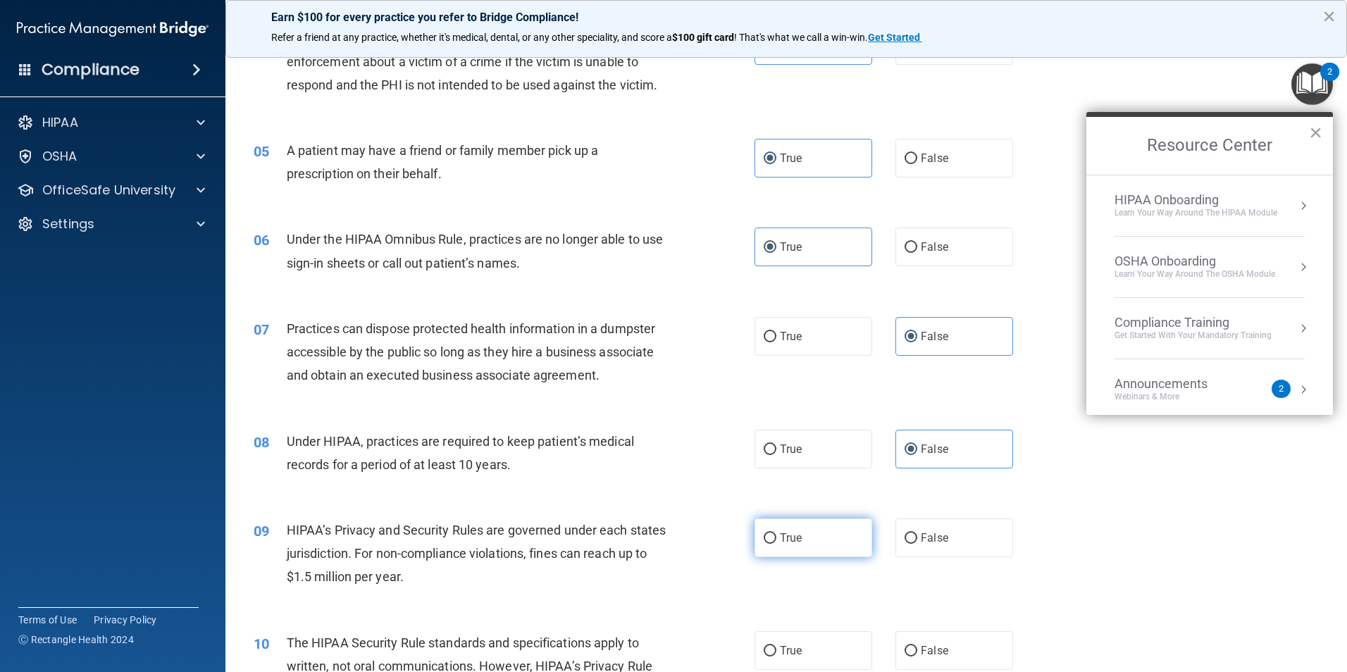
radio input "true"
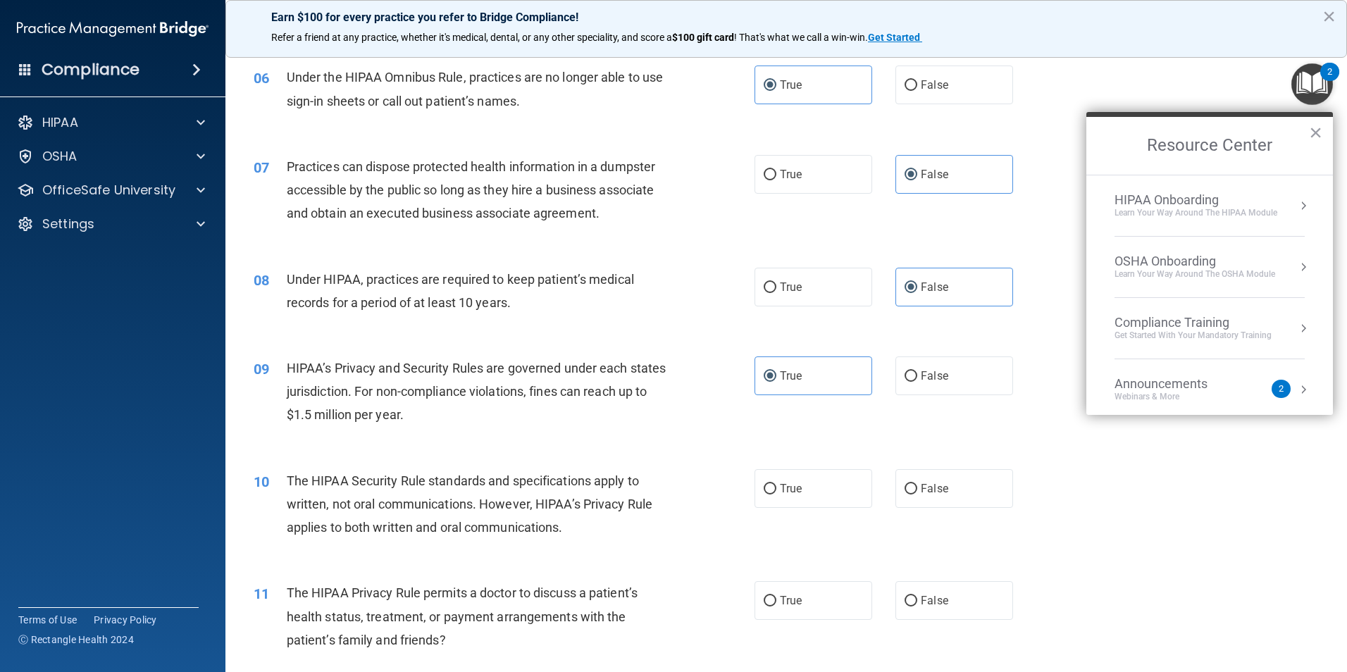
scroll to position [634, 0]
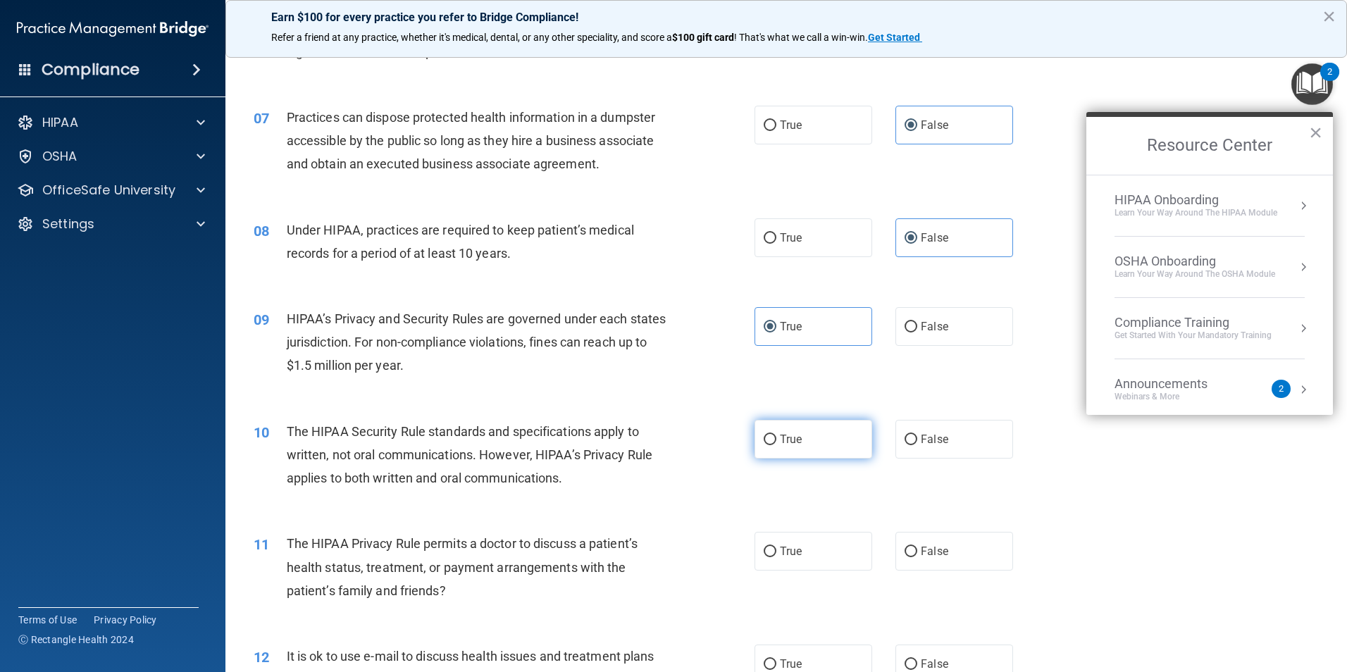
click at [788, 442] on span "True" at bounding box center [791, 439] width 22 height 13
click at [777, 442] on input "True" at bounding box center [770, 440] width 13 height 11
radio input "true"
click at [807, 554] on label "True" at bounding box center [814, 551] width 118 height 39
click at [777, 554] on input "True" at bounding box center [770, 552] width 13 height 11
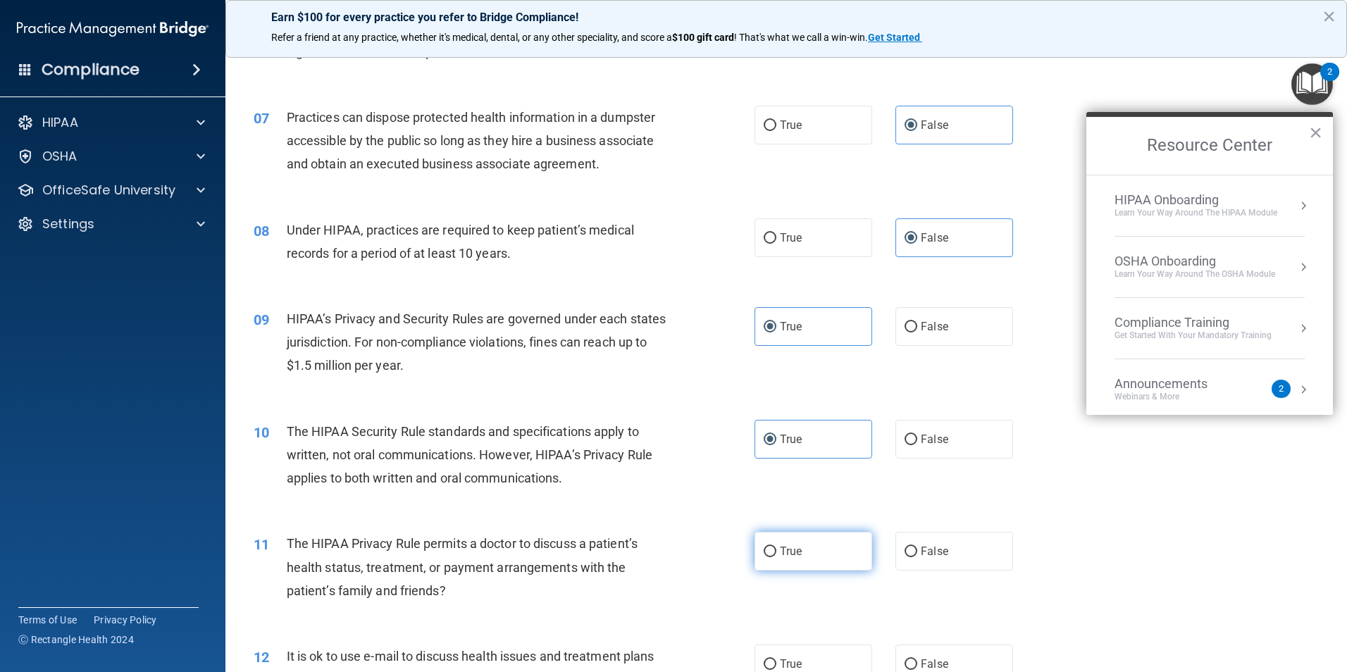
radio input "true"
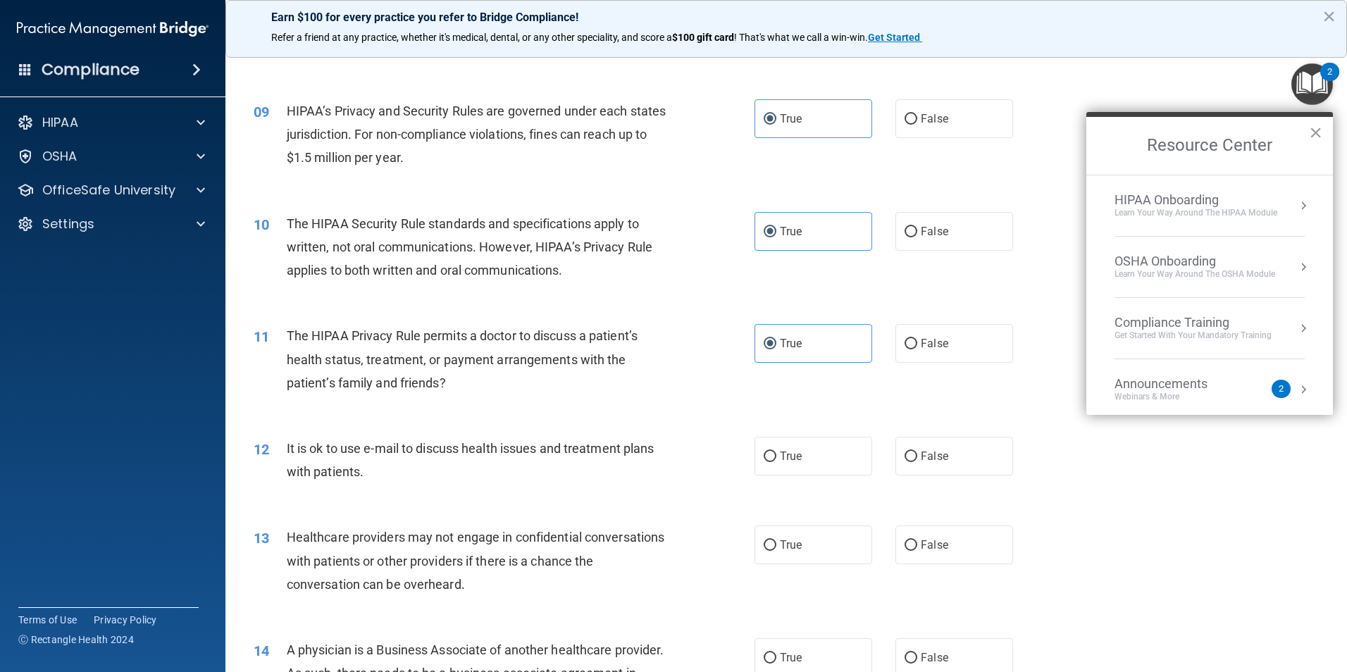
scroll to position [846, 0]
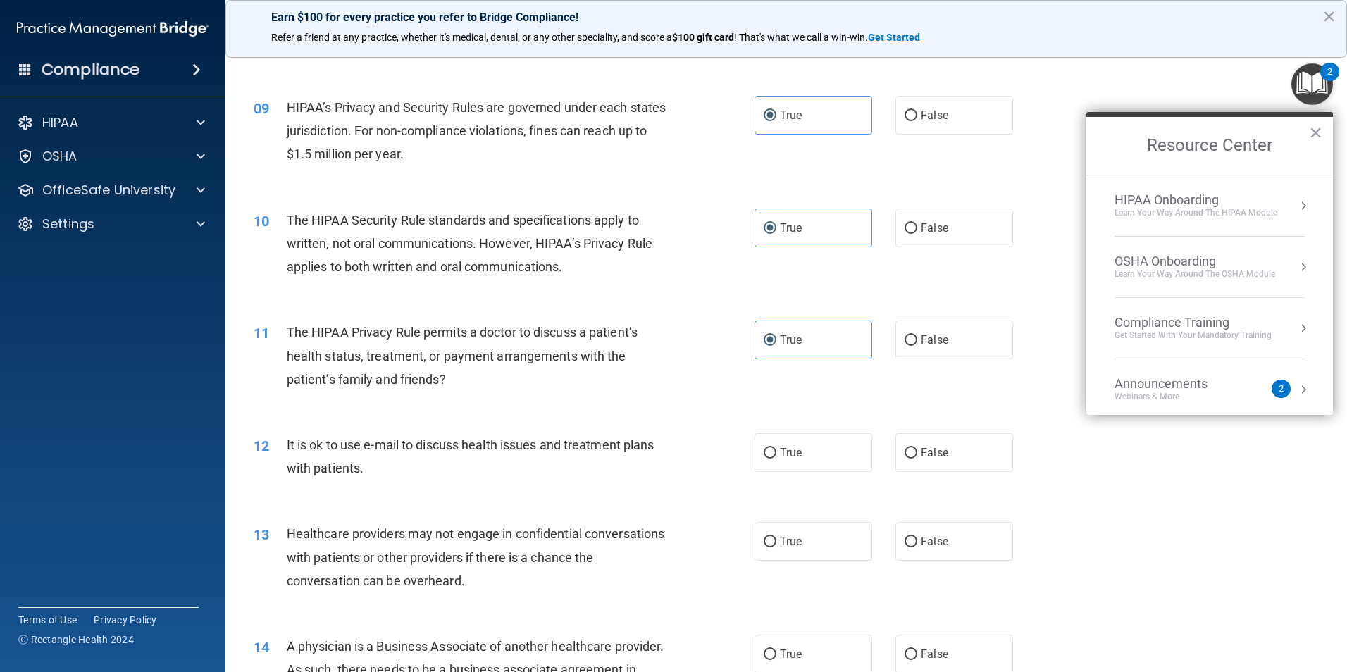
click at [846, 474] on div "12 It is ok to use e-mail to discuss health issues and treatment plans with pat…" at bounding box center [786, 460] width 1087 height 89
click at [841, 466] on label "True" at bounding box center [814, 452] width 118 height 39
click at [777, 459] on input "True" at bounding box center [770, 453] width 13 height 11
radio input "true"
click at [779, 529] on label "True" at bounding box center [814, 541] width 118 height 39
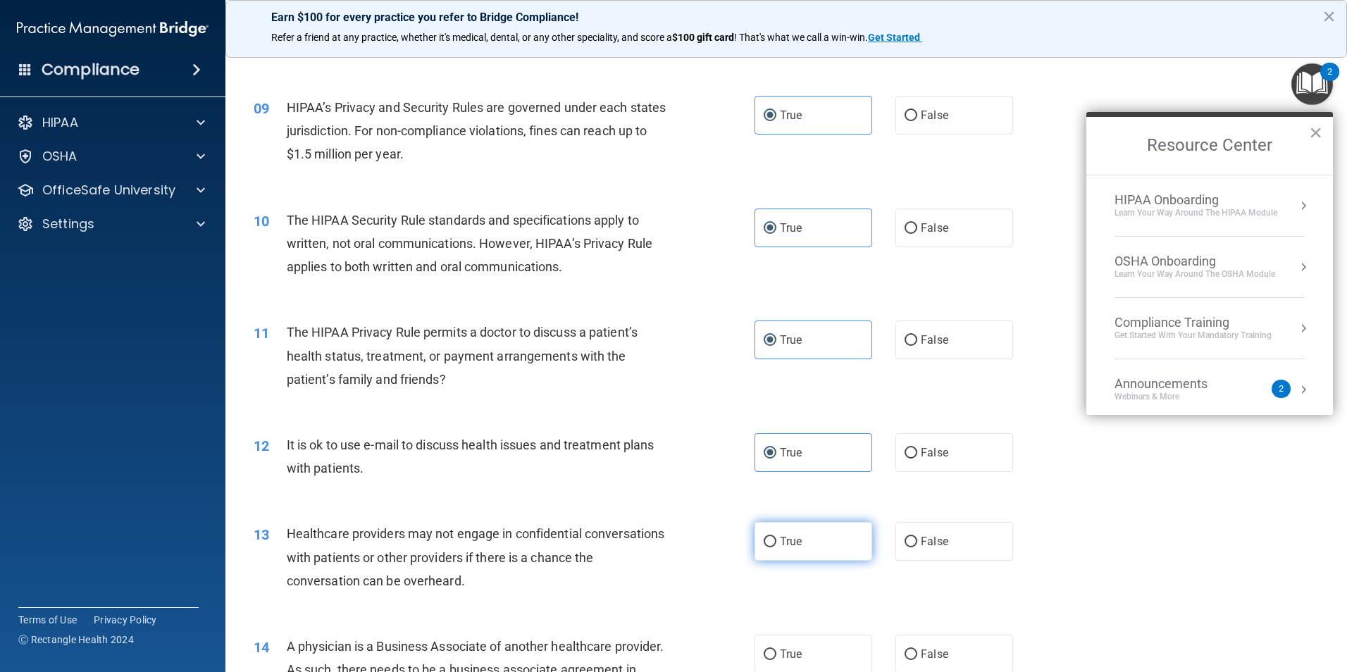
click at [777, 537] on input "True" at bounding box center [770, 542] width 13 height 11
radio input "true"
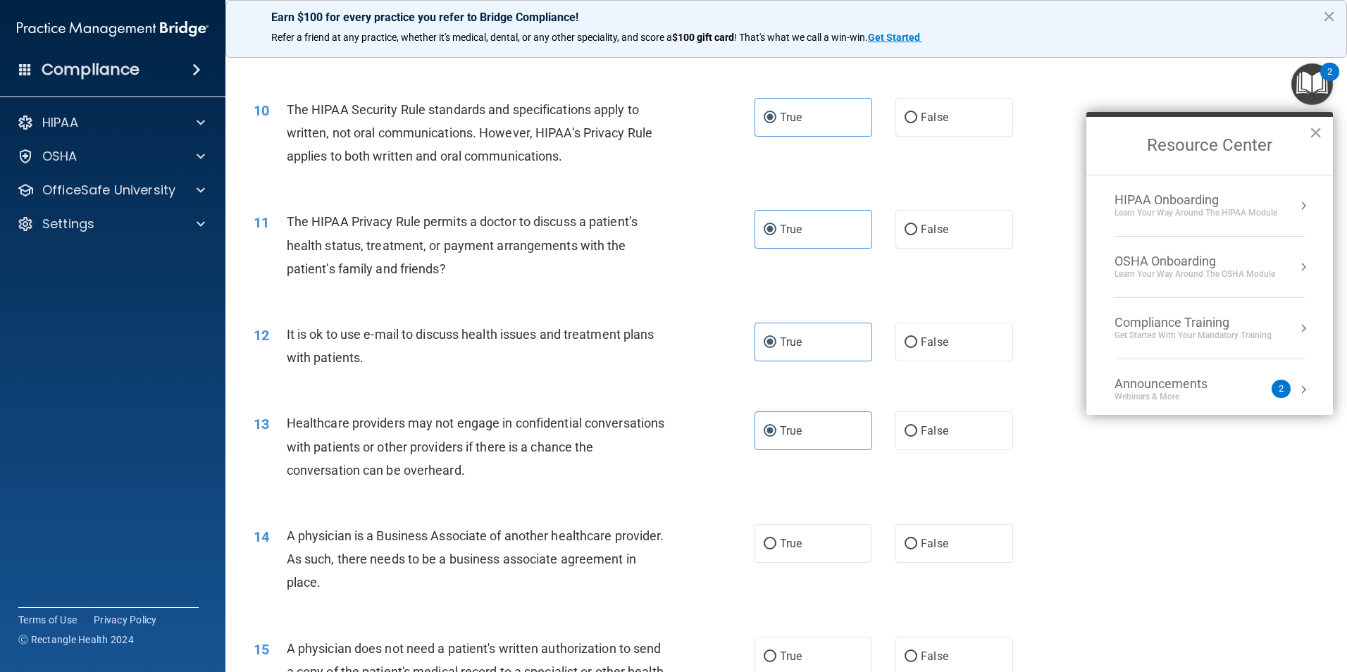
scroll to position [987, 0]
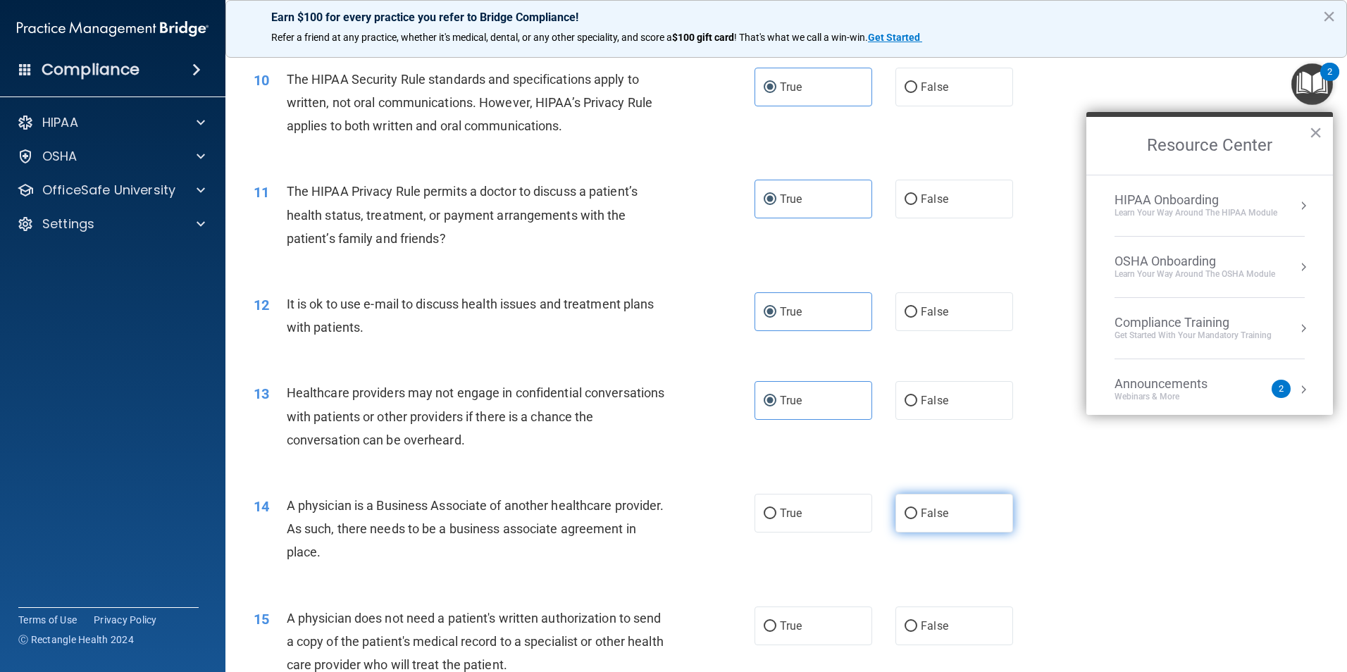
click at [927, 513] on span "False" at bounding box center [934, 513] width 27 height 13
click at [917, 513] on input "False" at bounding box center [911, 514] width 13 height 11
radio input "true"
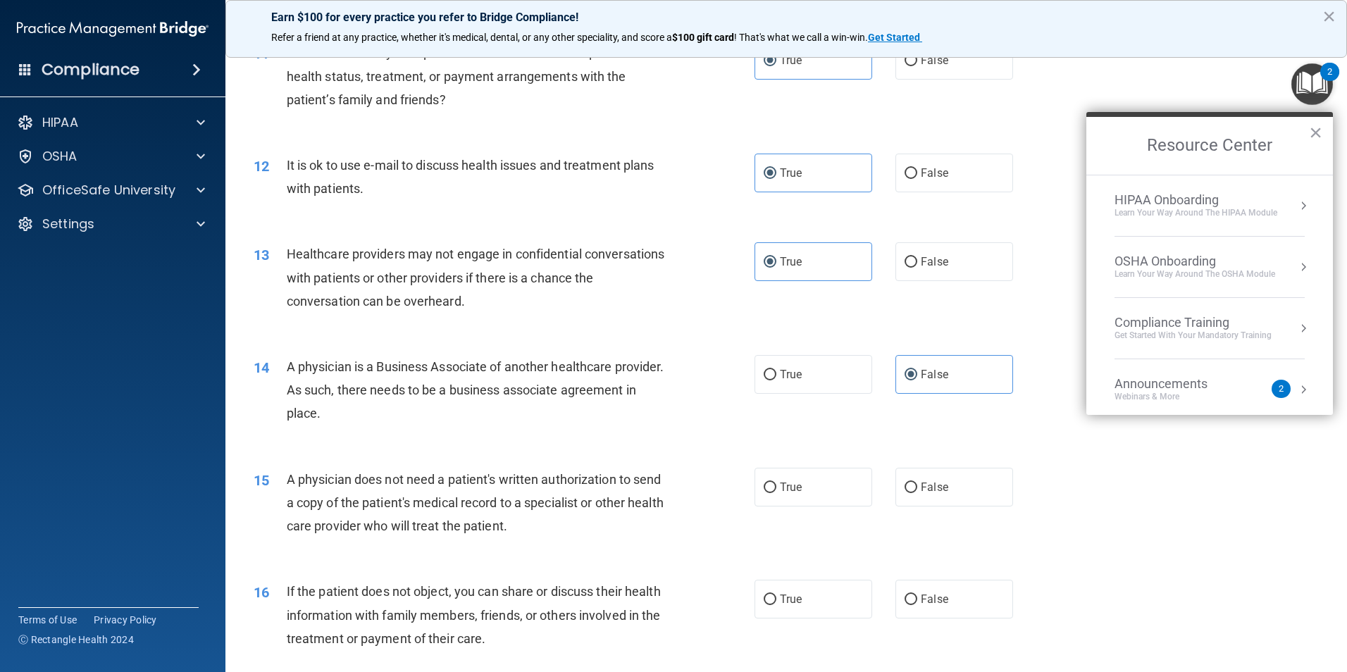
scroll to position [1127, 0]
click at [779, 500] on label "True" at bounding box center [814, 485] width 118 height 39
click at [777, 491] on input "True" at bounding box center [770, 486] width 13 height 11
radio input "true"
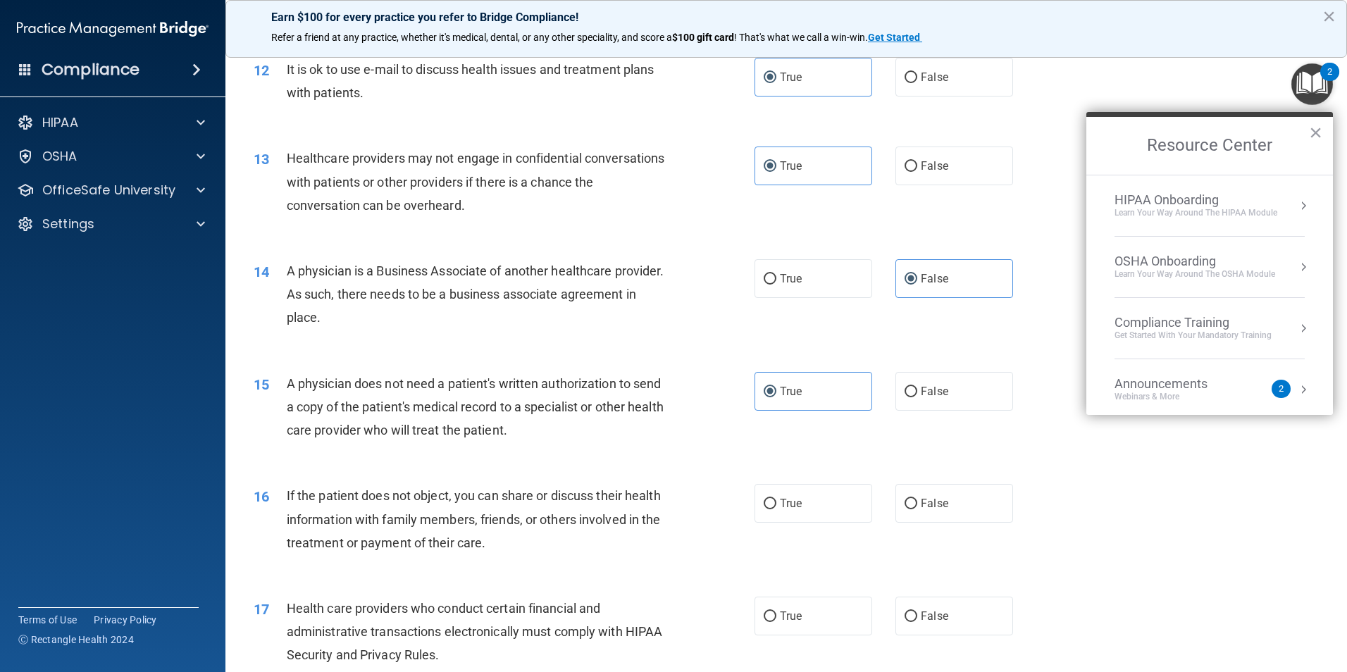
scroll to position [1268, 0]
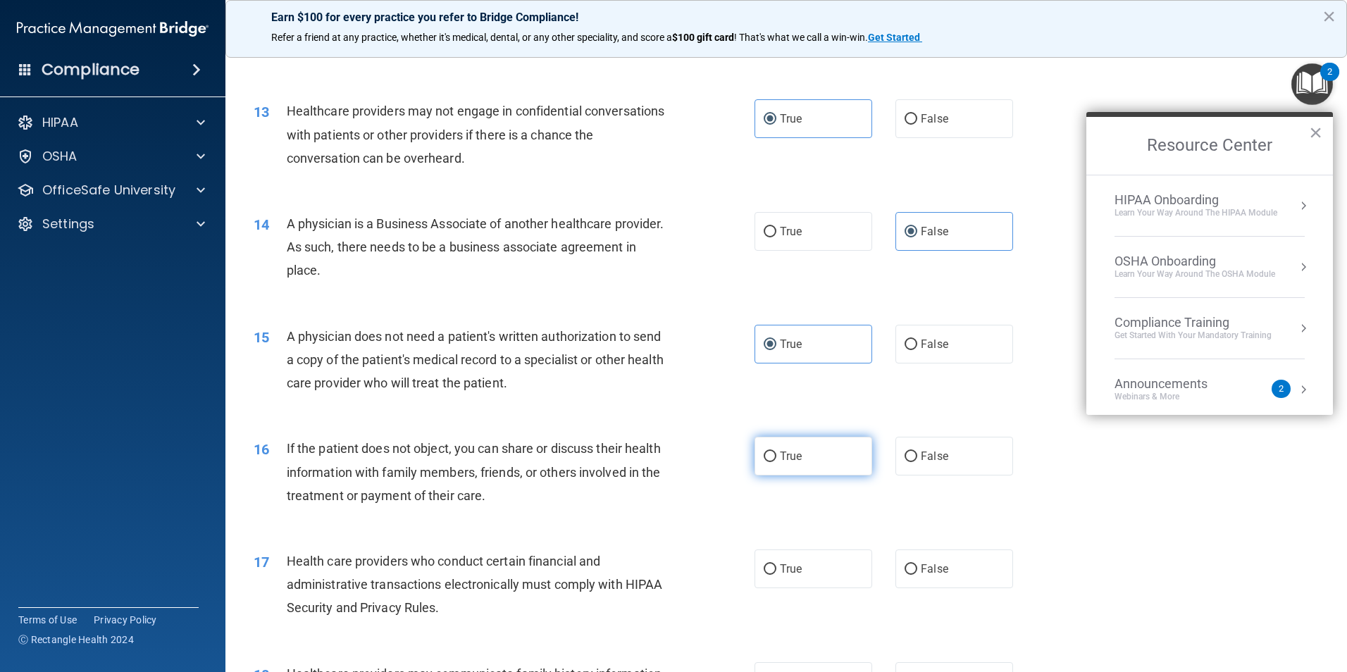
click at [770, 464] on label "True" at bounding box center [814, 456] width 118 height 39
click at [770, 462] on input "True" at bounding box center [770, 457] width 13 height 11
radio input "true"
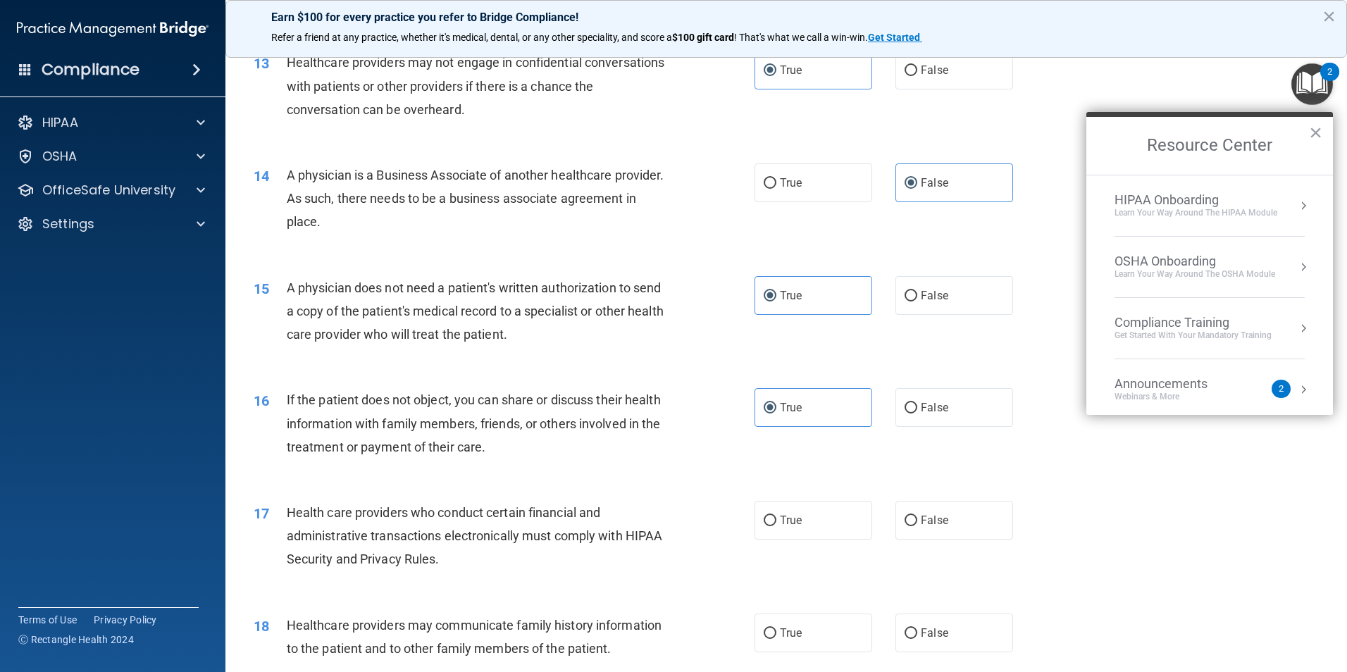
scroll to position [1409, 0]
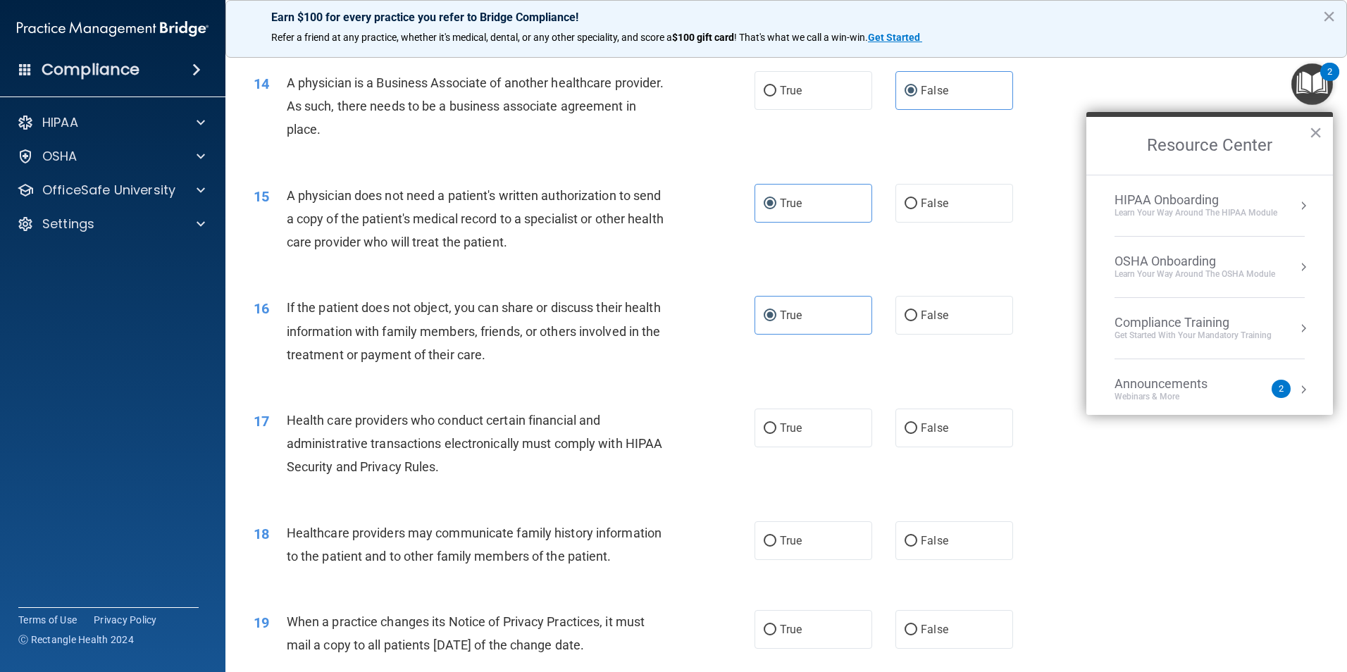
drag, startPoint x: 724, startPoint y: 434, endPoint x: 882, endPoint y: 453, distance: 159.0
click at [734, 435] on div "17 Health care providers who conduct certain financial and administrative trans…" at bounding box center [504, 448] width 543 height 78
click at [831, 428] on label "True" at bounding box center [814, 428] width 118 height 39
click at [777, 428] on input "True" at bounding box center [770, 428] width 13 height 11
radio input "true"
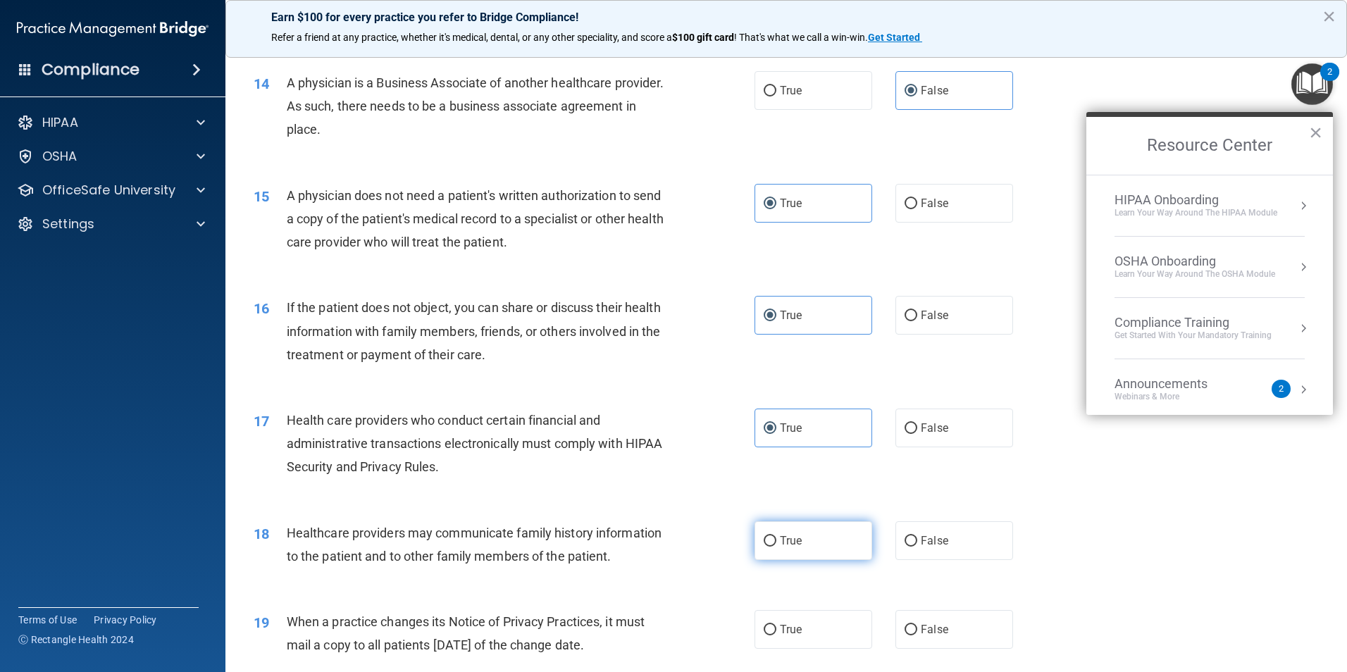
click at [780, 542] on span "True" at bounding box center [791, 540] width 22 height 13
click at [777, 542] on input "True" at bounding box center [770, 541] width 13 height 11
radio input "true"
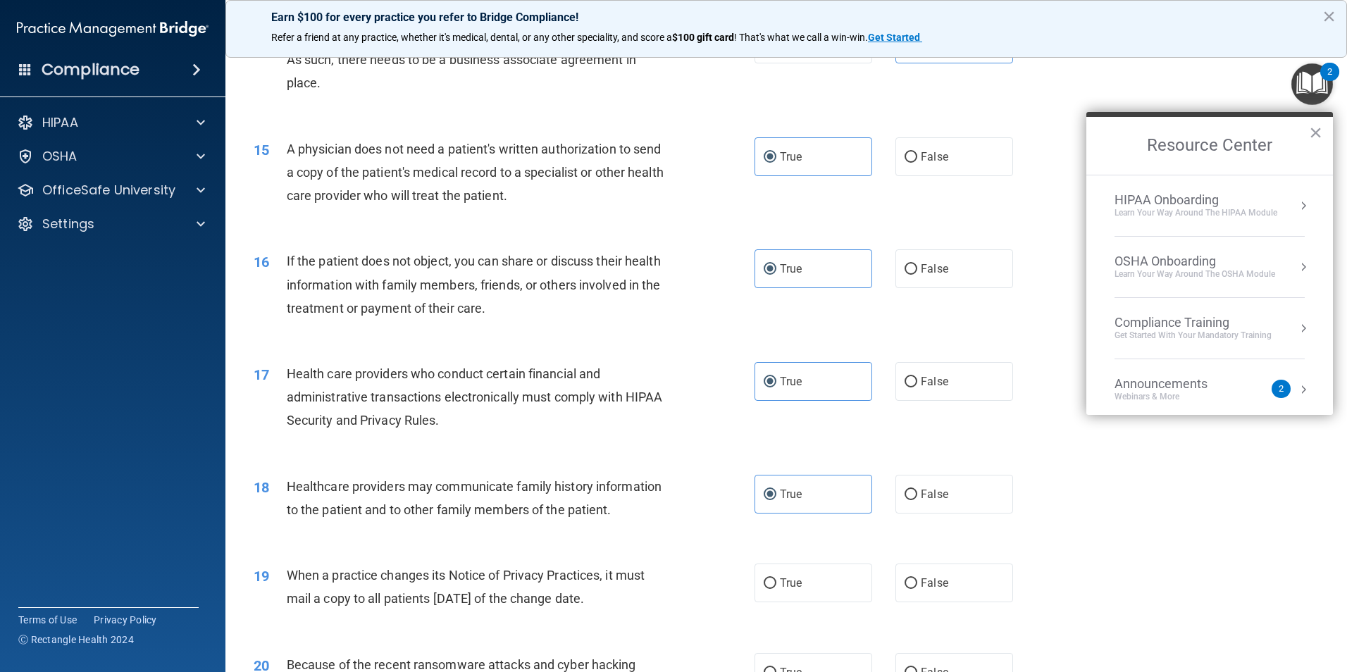
scroll to position [1550, 0]
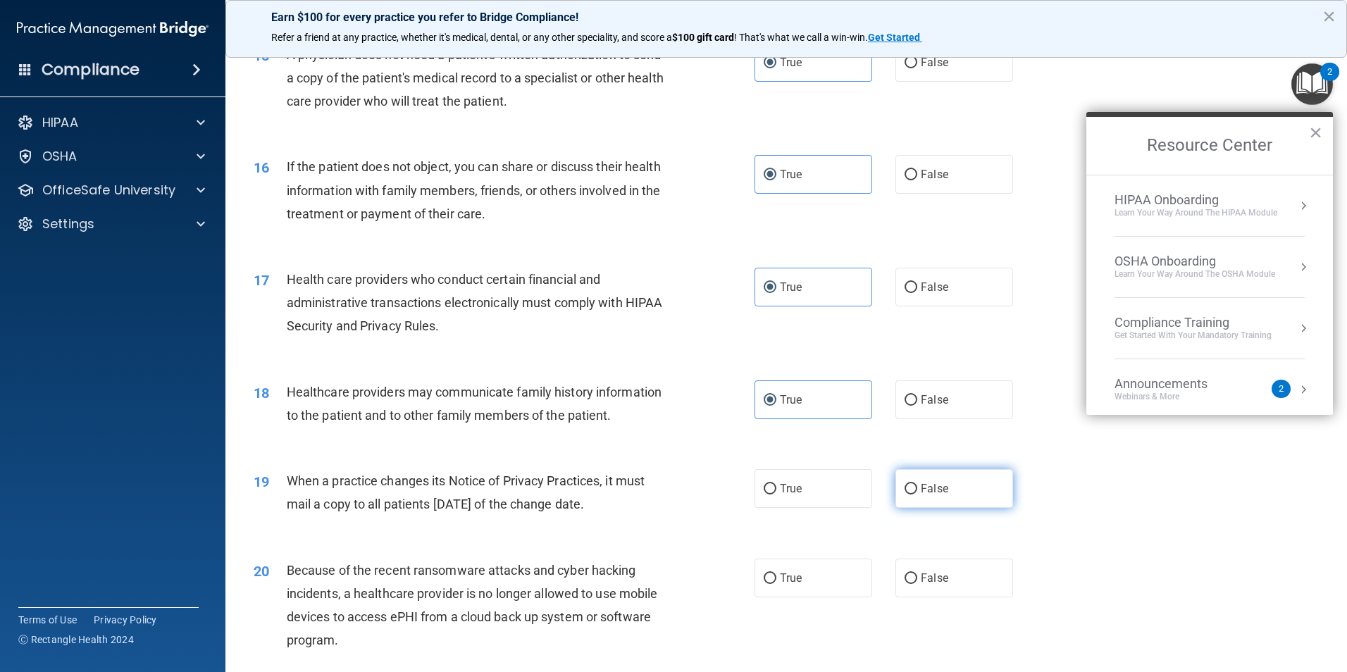
click at [930, 491] on span "False" at bounding box center [934, 488] width 27 height 13
click at [917, 491] on input "False" at bounding box center [911, 489] width 13 height 11
radio input "true"
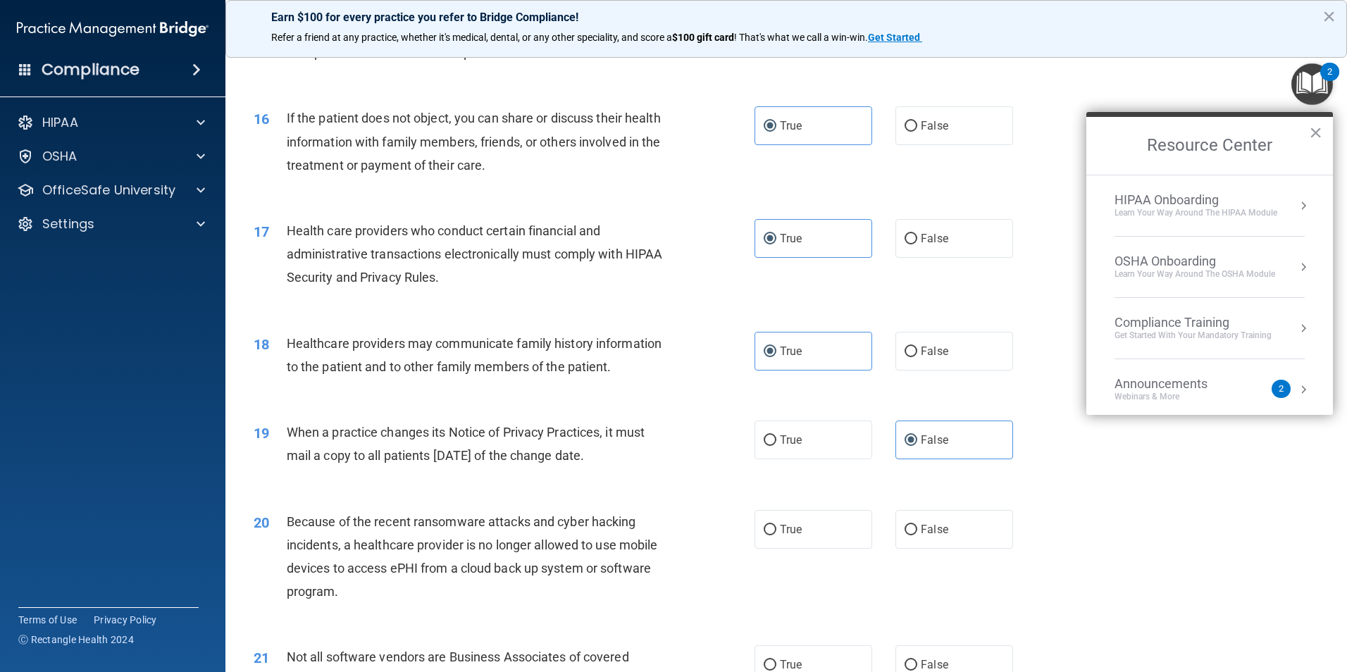
scroll to position [1762, 0]
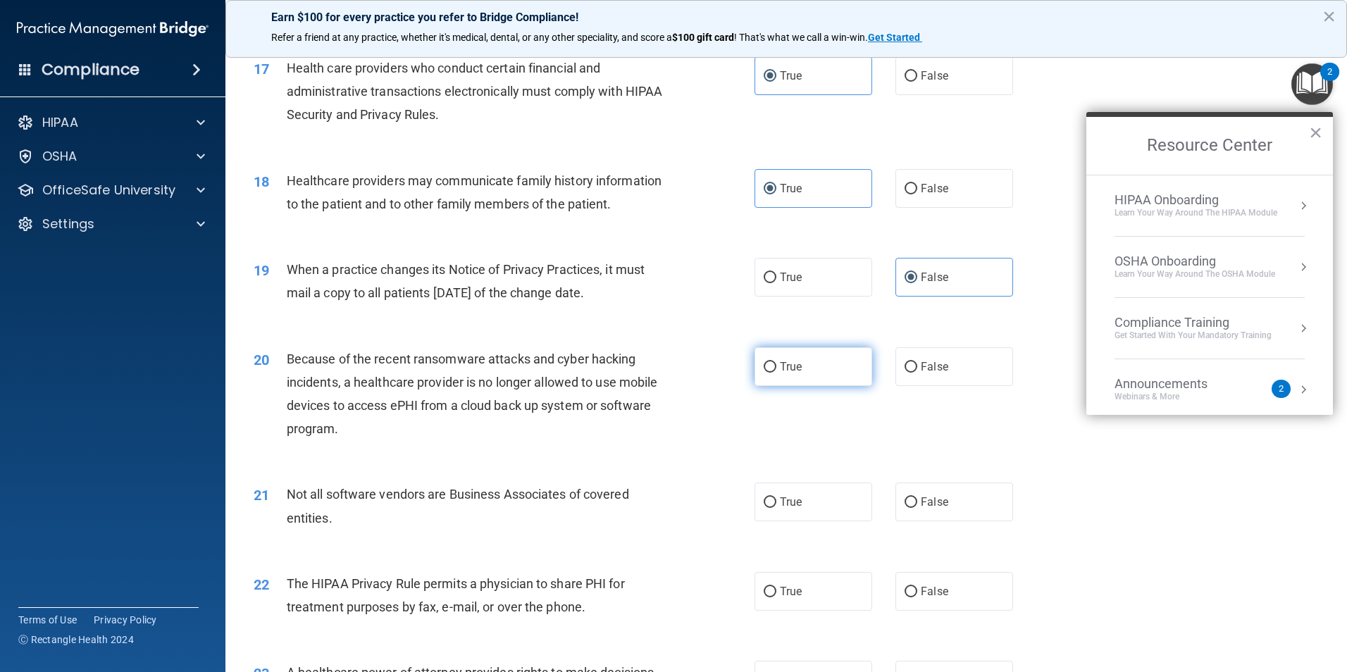
click at [772, 375] on label "True" at bounding box center [814, 366] width 118 height 39
click at [772, 373] on input "True" at bounding box center [770, 367] width 13 height 11
radio input "true"
click at [801, 507] on label "True" at bounding box center [814, 502] width 118 height 39
click at [777, 507] on input "True" at bounding box center [770, 502] width 13 height 11
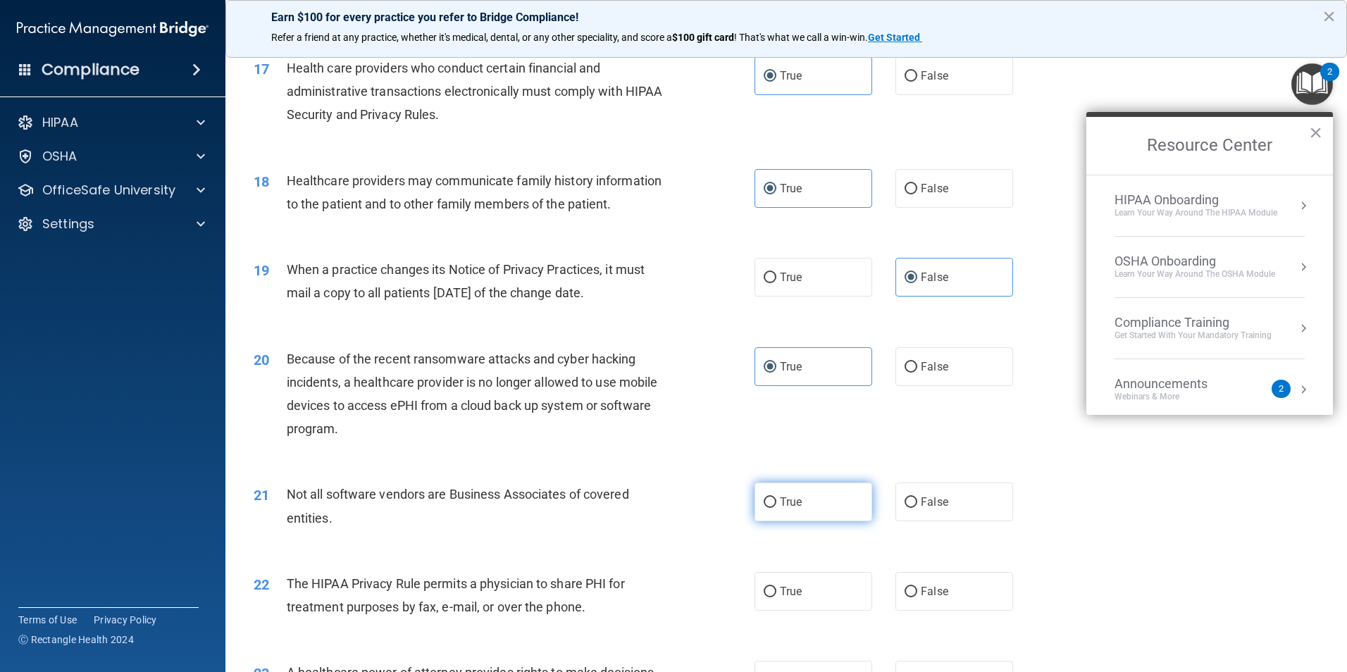
radio input "true"
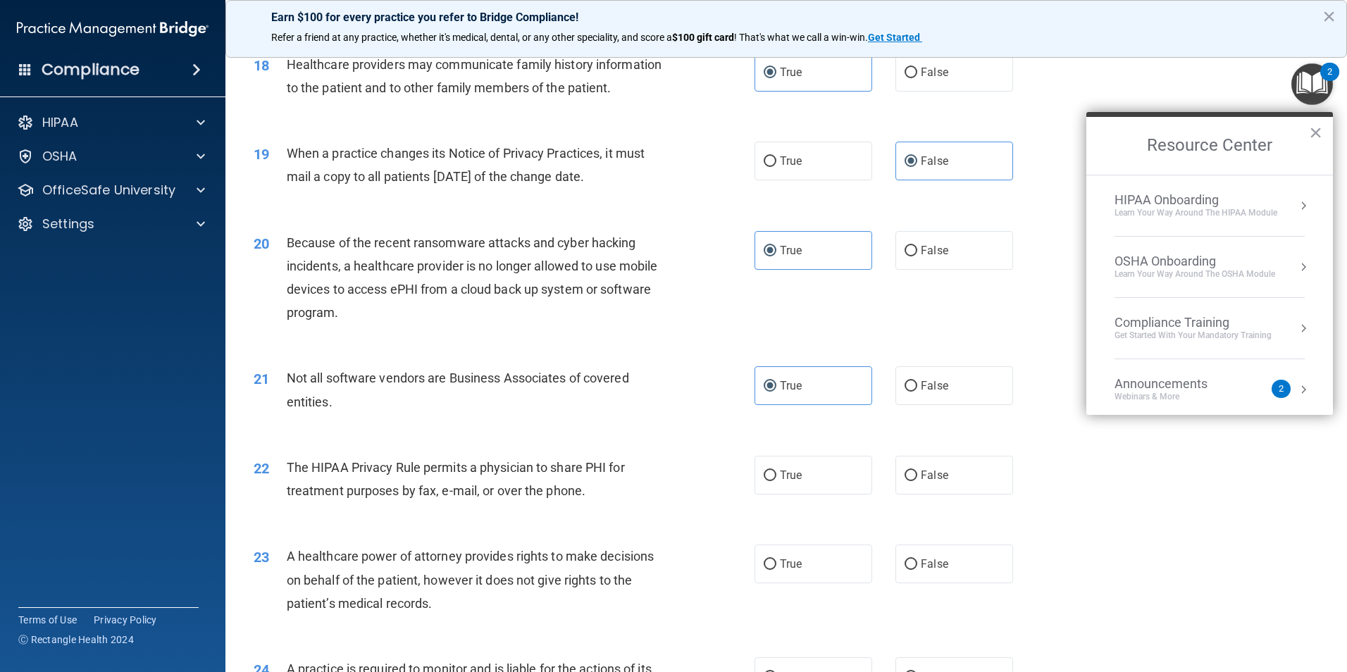
scroll to position [1903, 0]
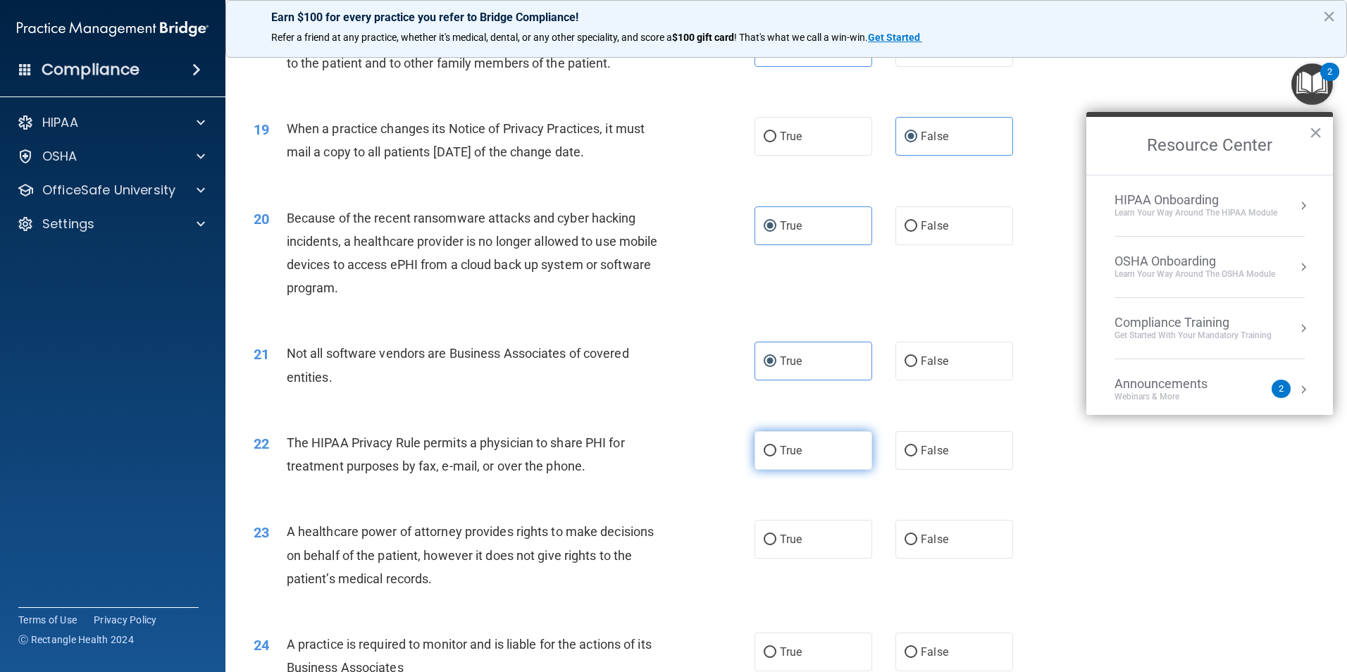
click at [793, 449] on span "True" at bounding box center [791, 450] width 22 height 13
click at [777, 449] on input "True" at bounding box center [770, 451] width 13 height 11
radio input "true"
click at [935, 541] on span "False" at bounding box center [934, 539] width 27 height 13
click at [917, 541] on input "False" at bounding box center [911, 540] width 13 height 11
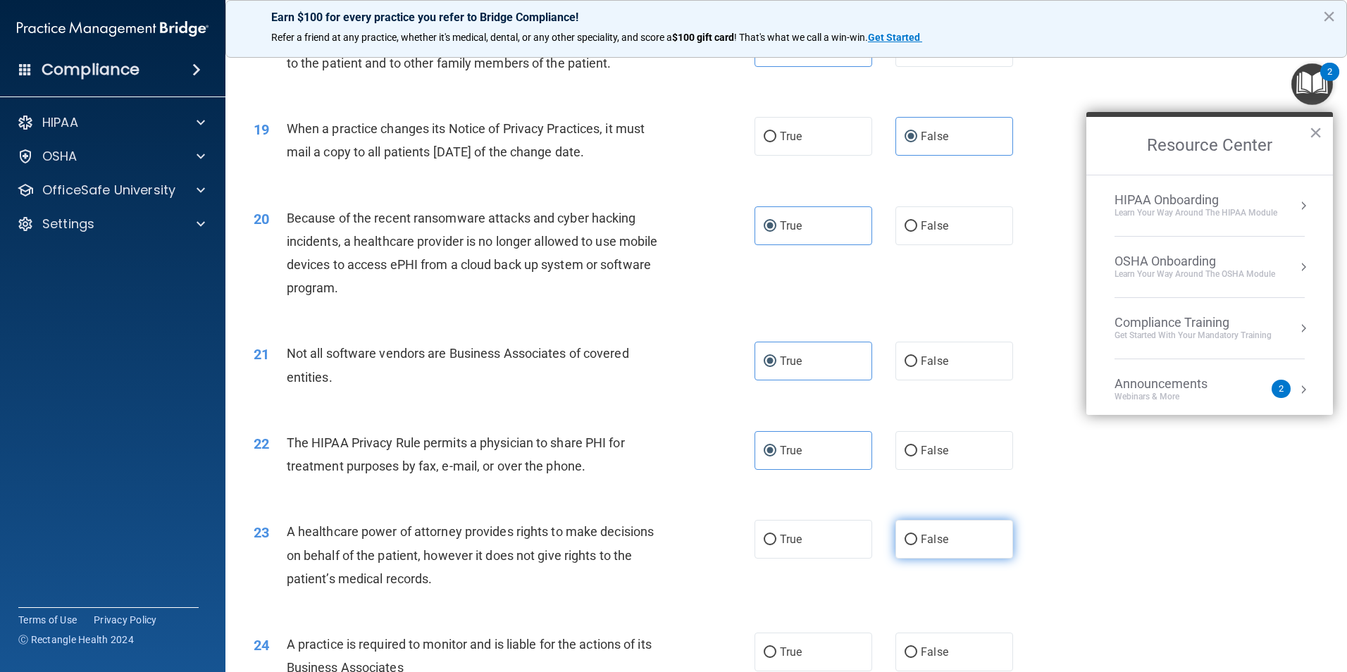
radio input "true"
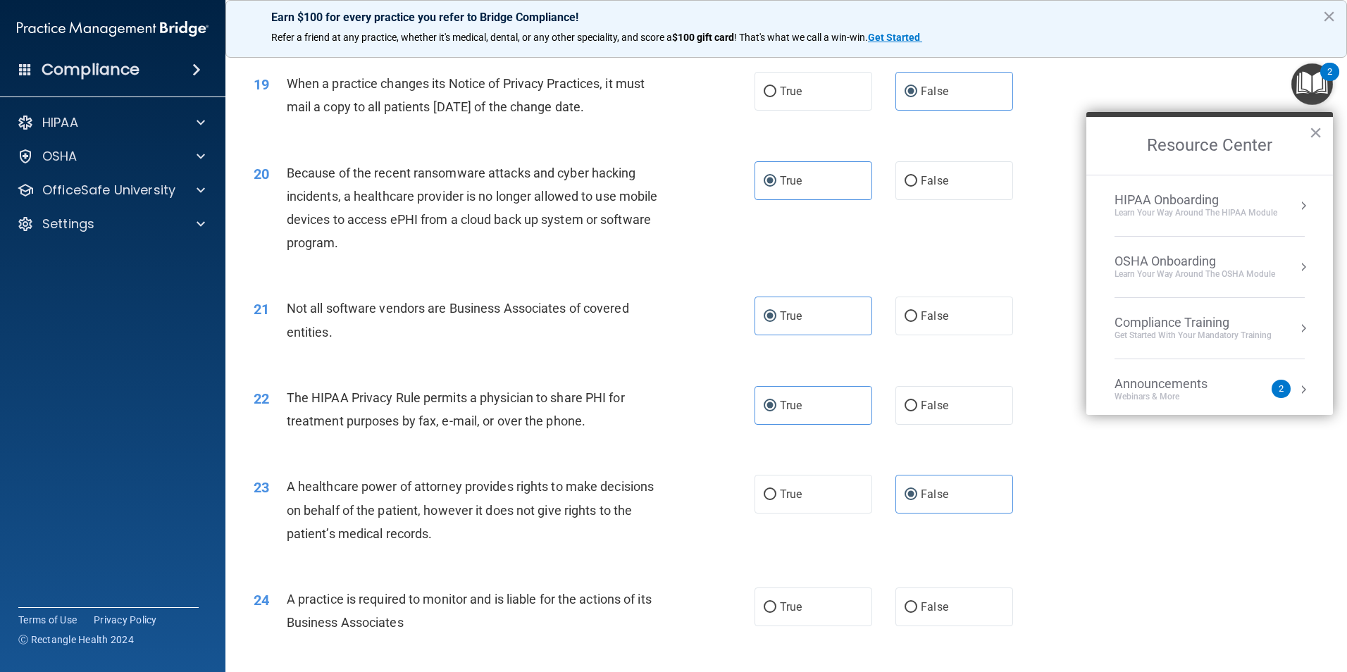
scroll to position [1973, 0]
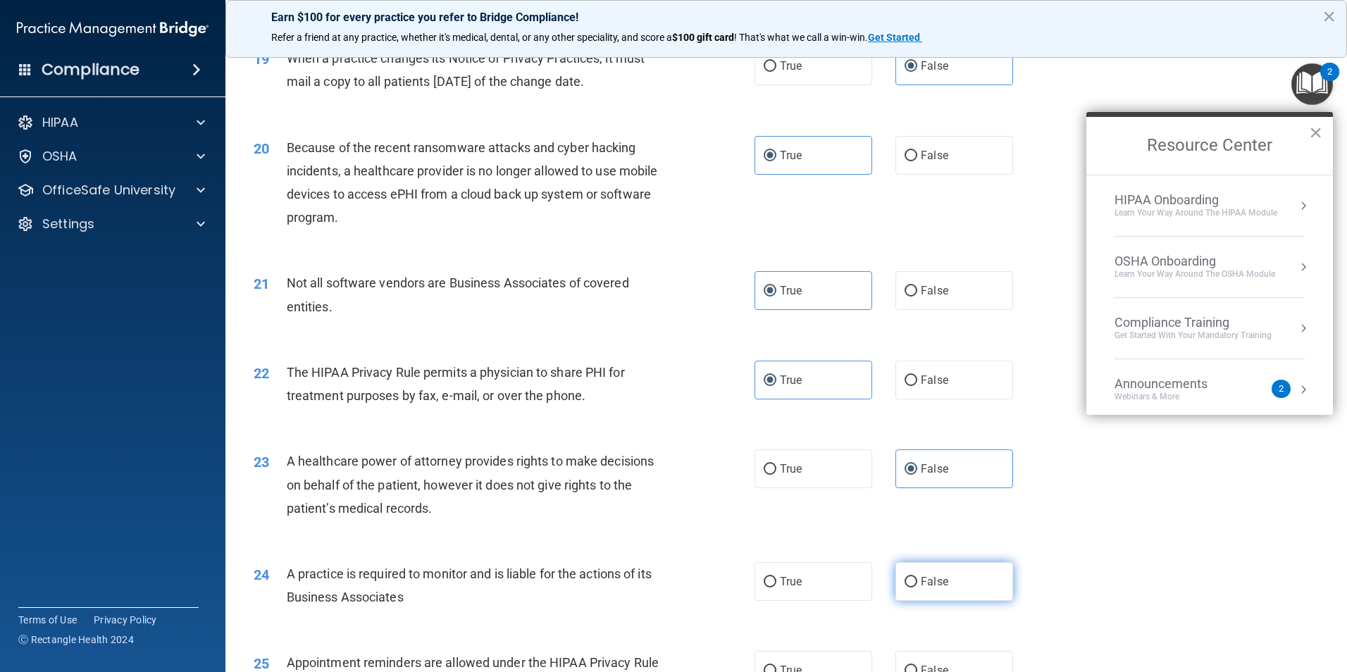
click at [982, 580] on label "False" at bounding box center [955, 581] width 118 height 39
click at [917, 580] on input "False" at bounding box center [911, 582] width 13 height 11
radio input "true"
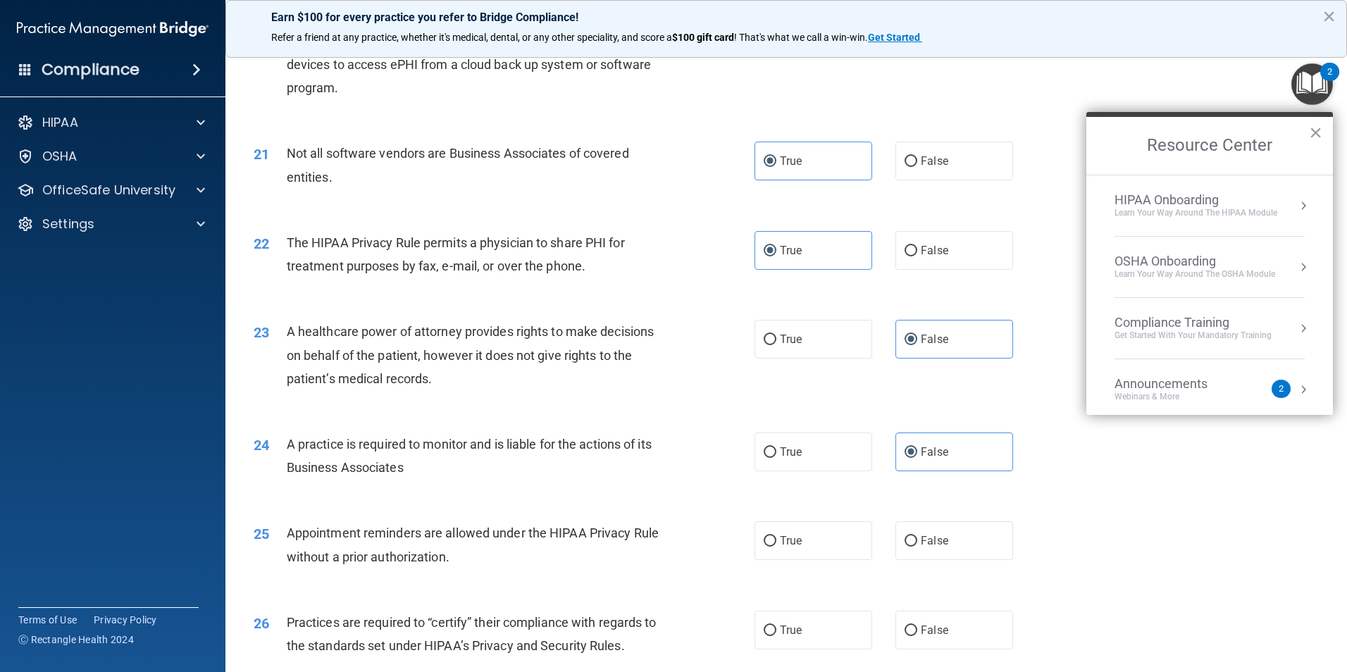
scroll to position [2255, 0]
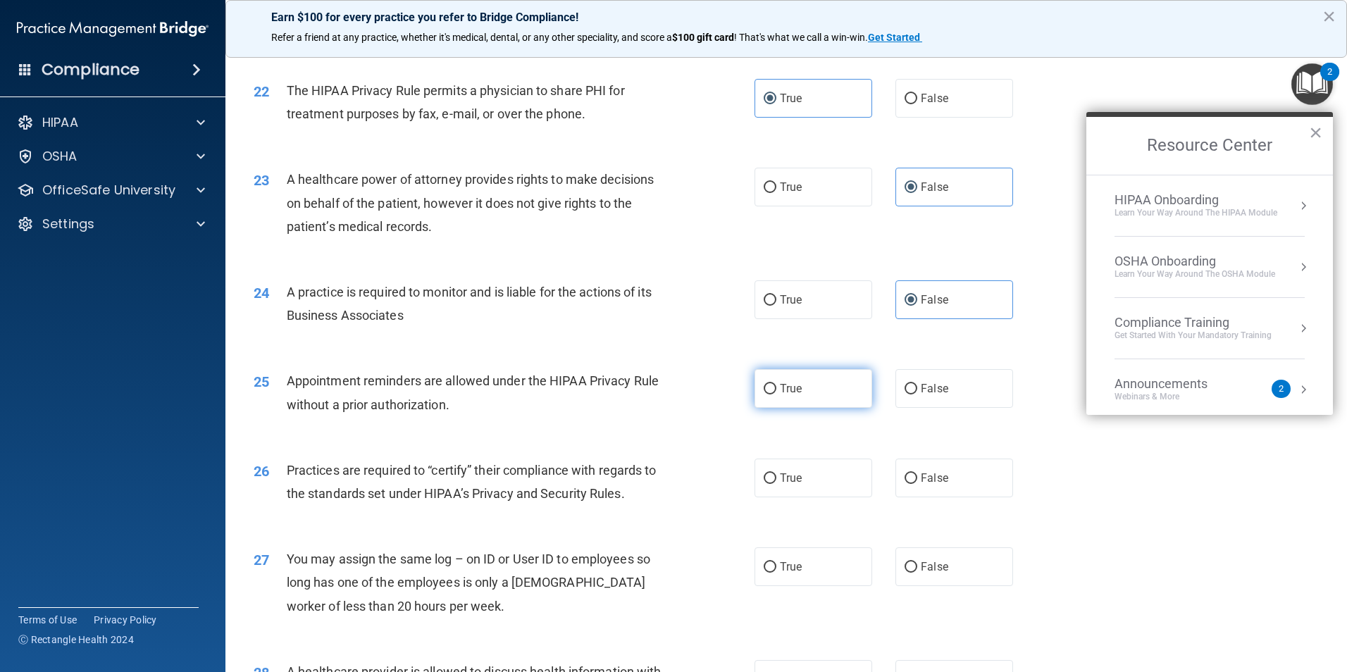
click at [819, 373] on label "True" at bounding box center [814, 388] width 118 height 39
click at [777, 384] on input "True" at bounding box center [770, 389] width 13 height 11
radio input "true"
click at [845, 483] on label "True" at bounding box center [814, 478] width 118 height 39
click at [777, 483] on input "True" at bounding box center [770, 479] width 13 height 11
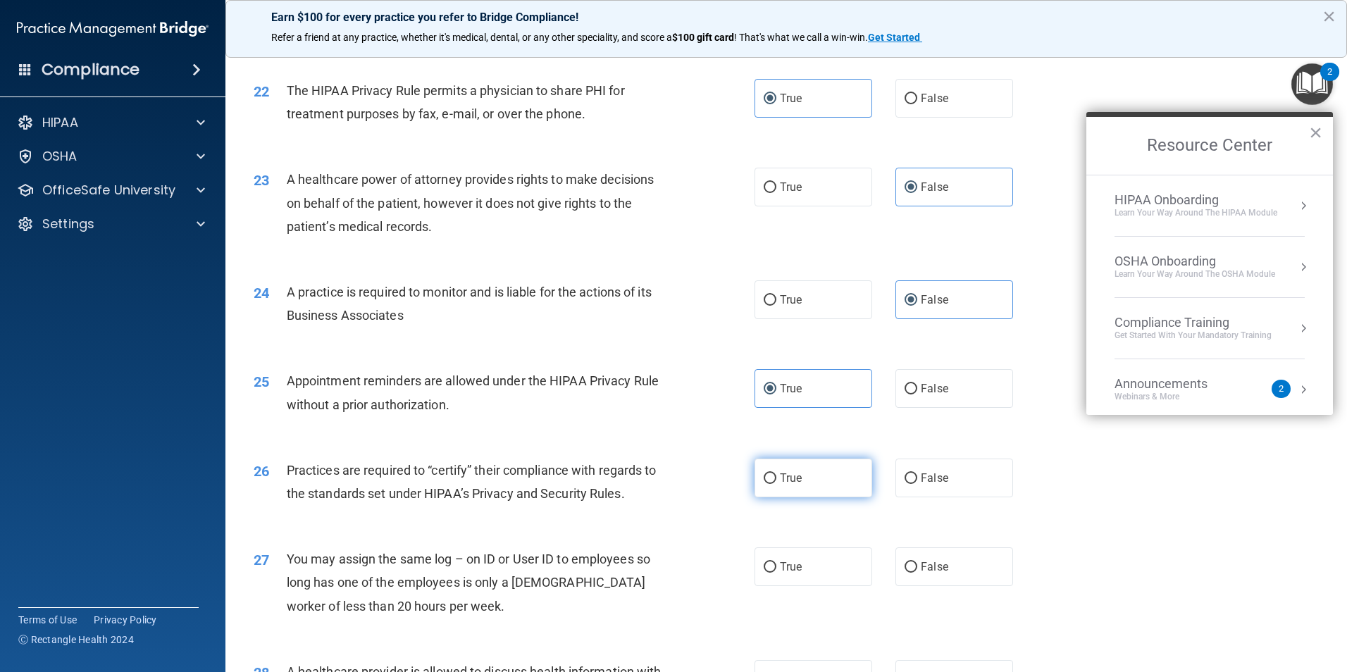
radio input "true"
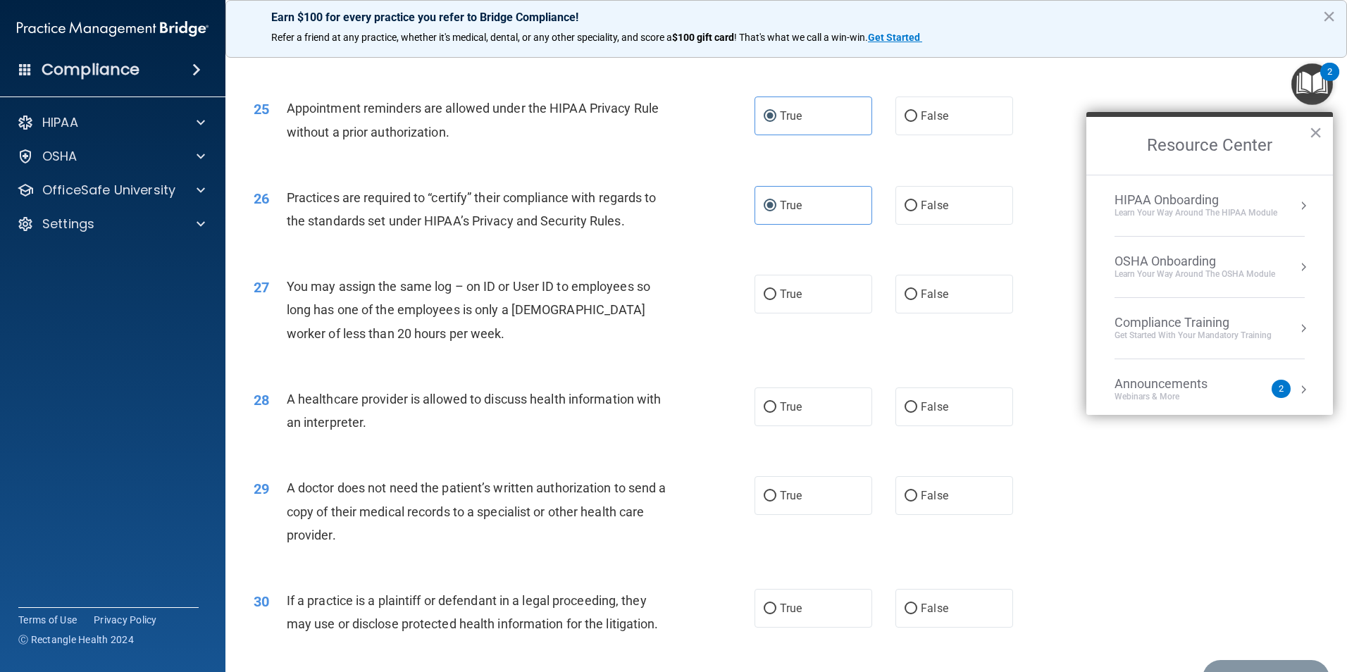
scroll to position [2537, 0]
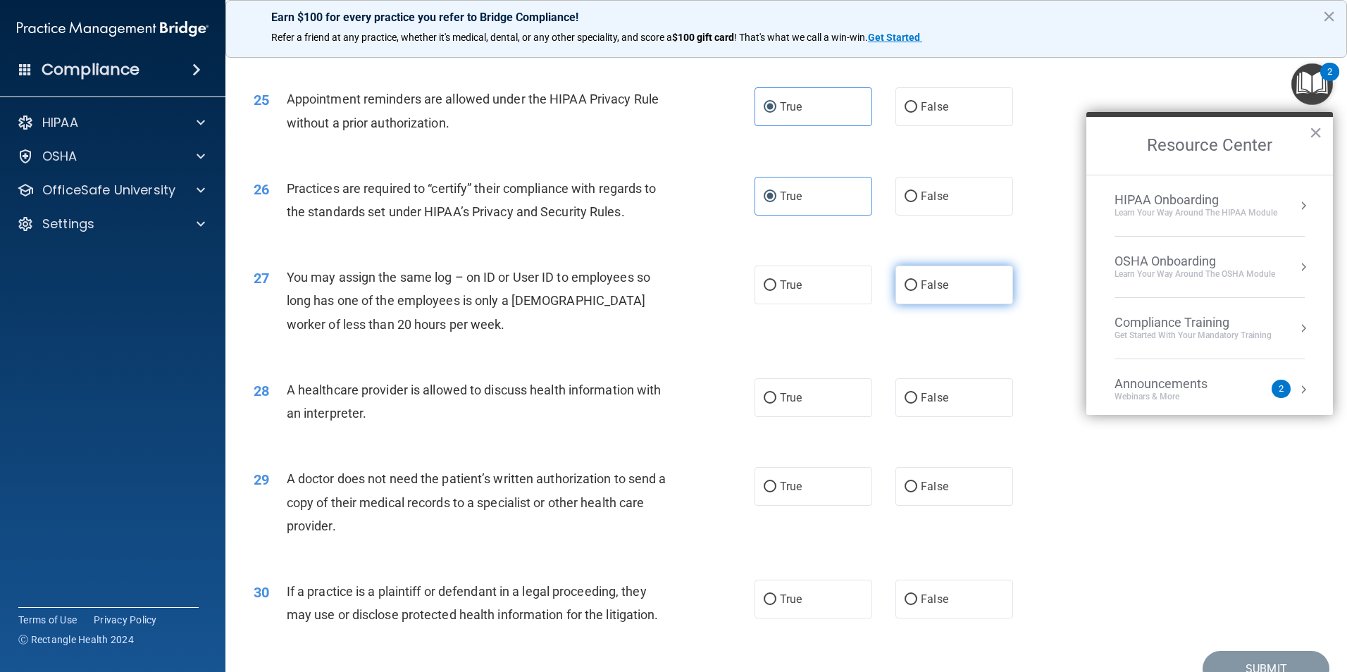
click at [936, 297] on label "False" at bounding box center [955, 285] width 118 height 39
click at [917, 291] on input "False" at bounding box center [911, 285] width 13 height 11
radio input "true"
click at [798, 409] on label "True" at bounding box center [814, 397] width 118 height 39
click at [777, 404] on input "True" at bounding box center [770, 398] width 13 height 11
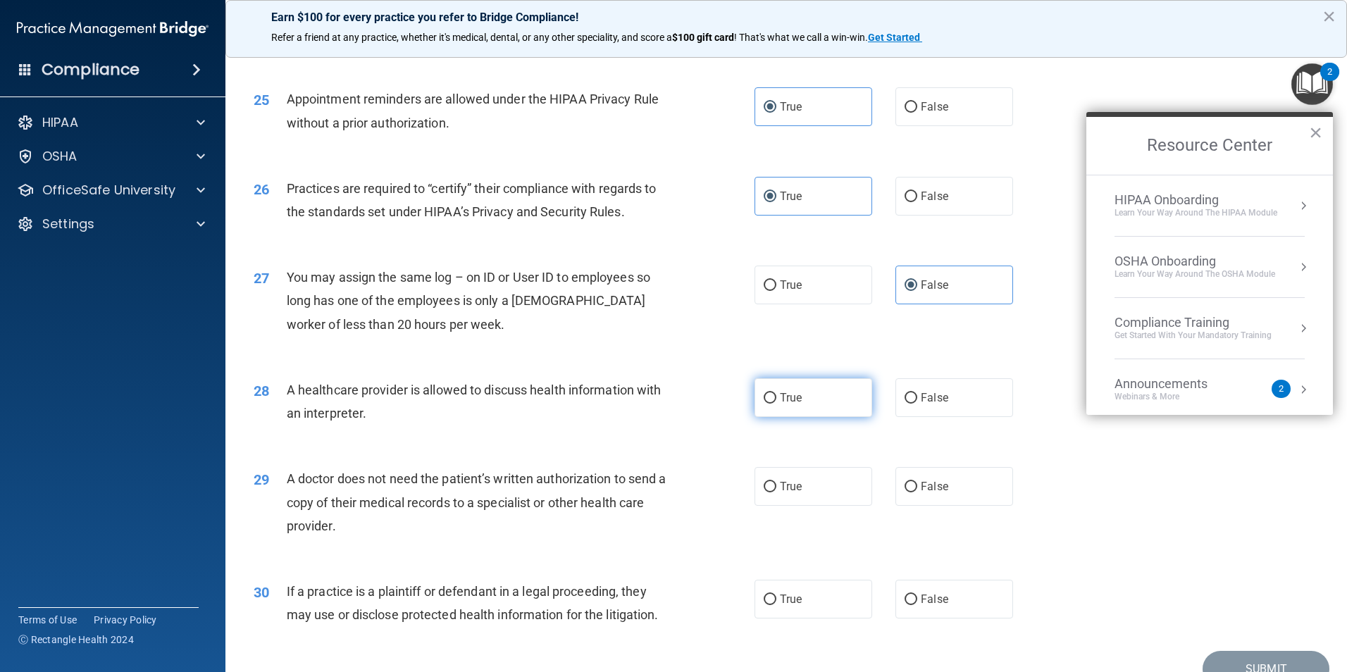
radio input "true"
click at [788, 490] on span "True" at bounding box center [791, 486] width 22 height 13
click at [763, 501] on label "True" at bounding box center [814, 486] width 118 height 39
click at [764, 493] on input "True" at bounding box center [770, 487] width 13 height 11
radio input "true"
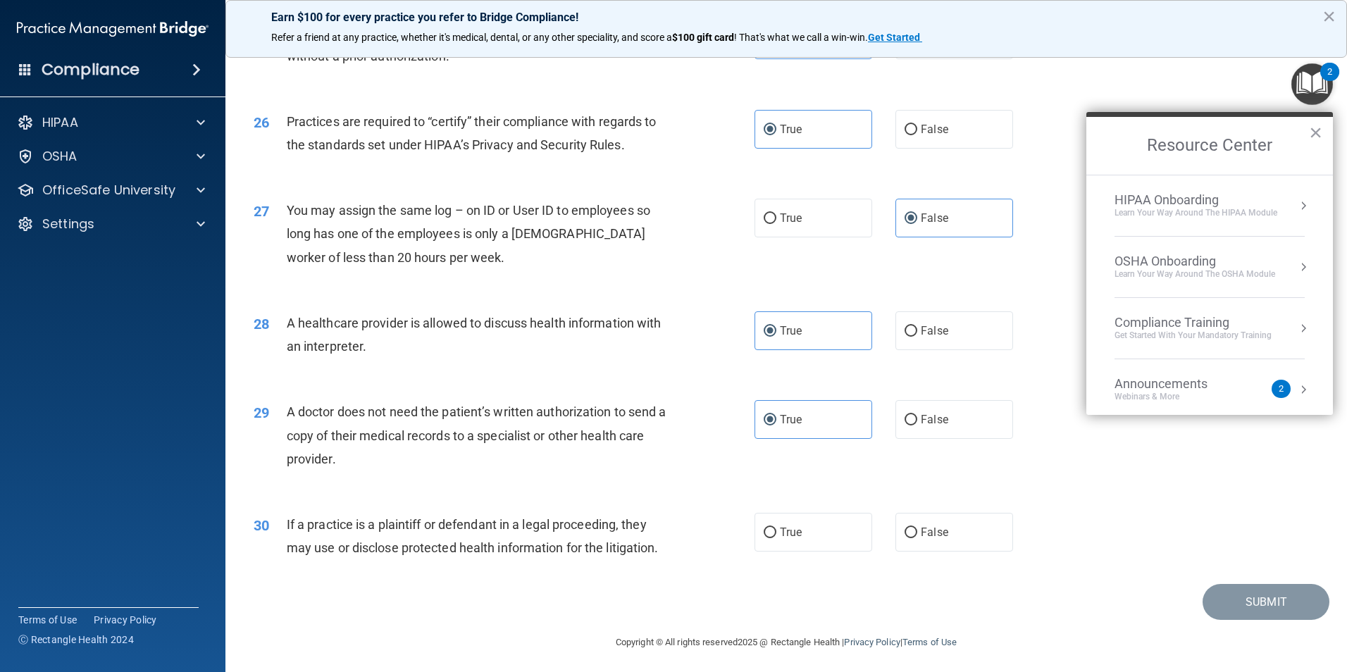
scroll to position [2608, 0]
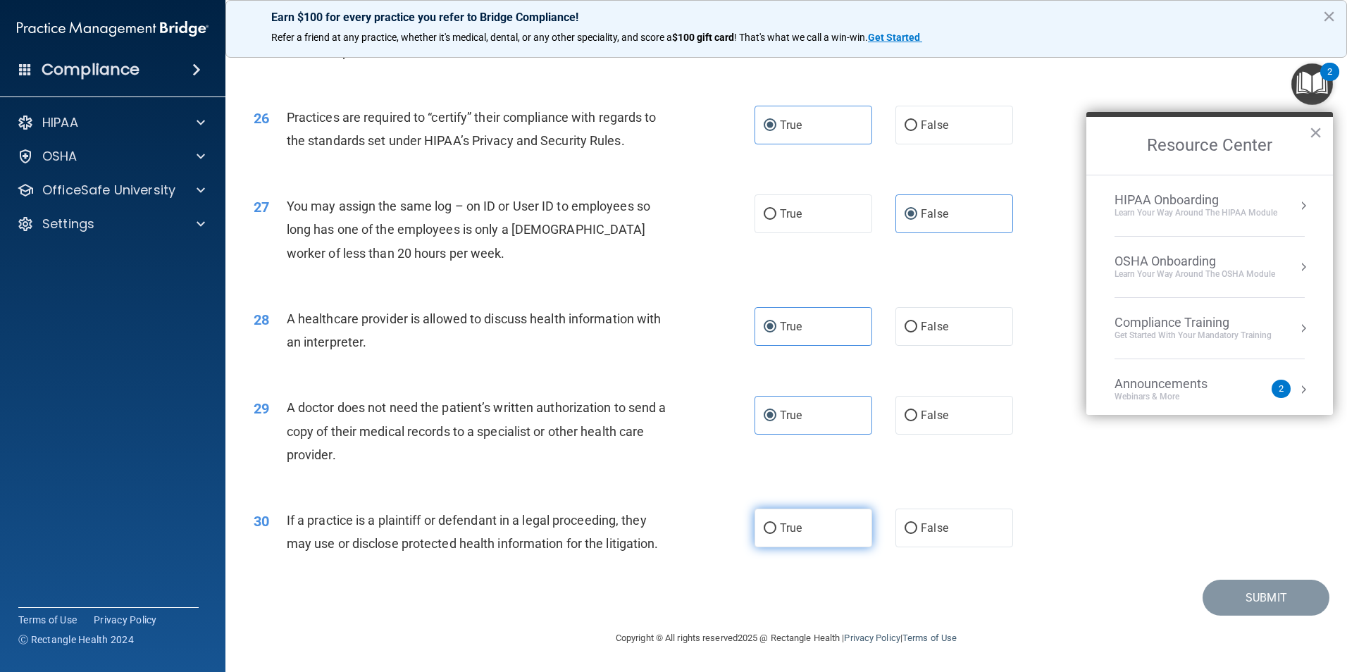
click at [791, 537] on label "True" at bounding box center [814, 528] width 118 height 39
click at [777, 534] on input "True" at bounding box center [770, 529] width 13 height 11
radio input "true"
click at [1230, 601] on button "Submit" at bounding box center [1266, 598] width 127 height 36
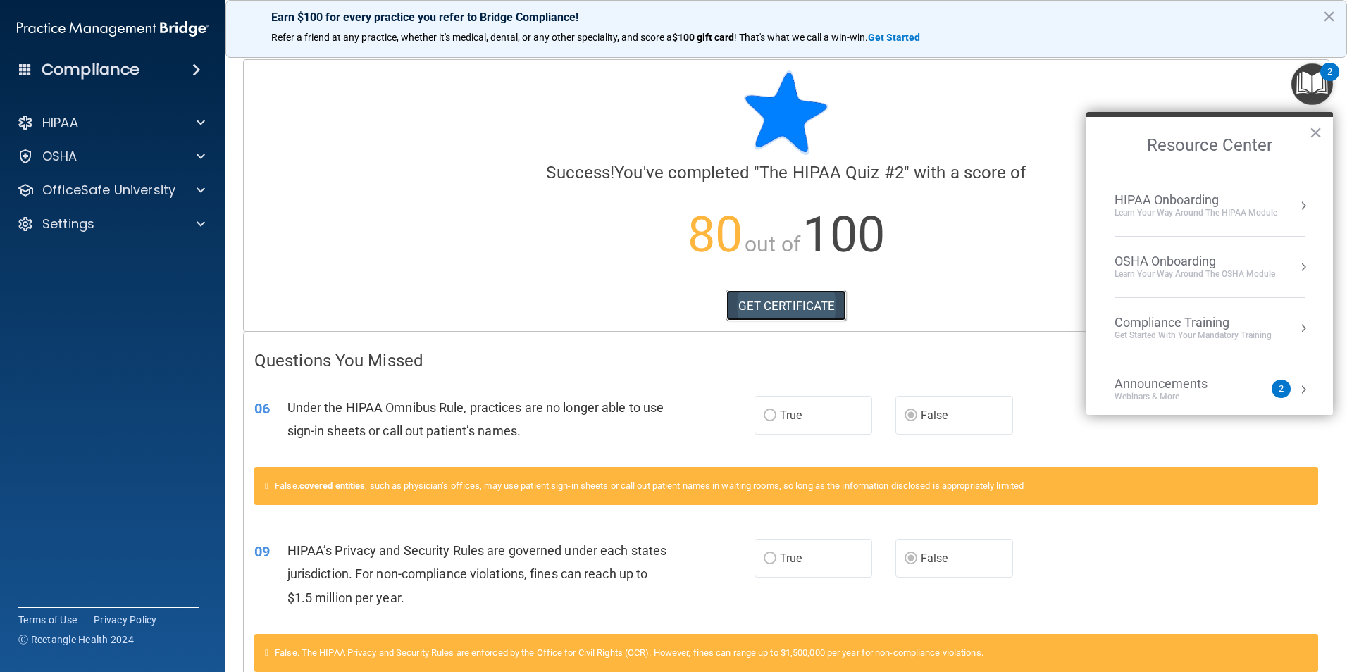
click at [778, 304] on link "GET CERTIFICATE" at bounding box center [786, 305] width 120 height 31
click at [148, 189] on p "OfficeSafe University" at bounding box center [108, 190] width 133 height 17
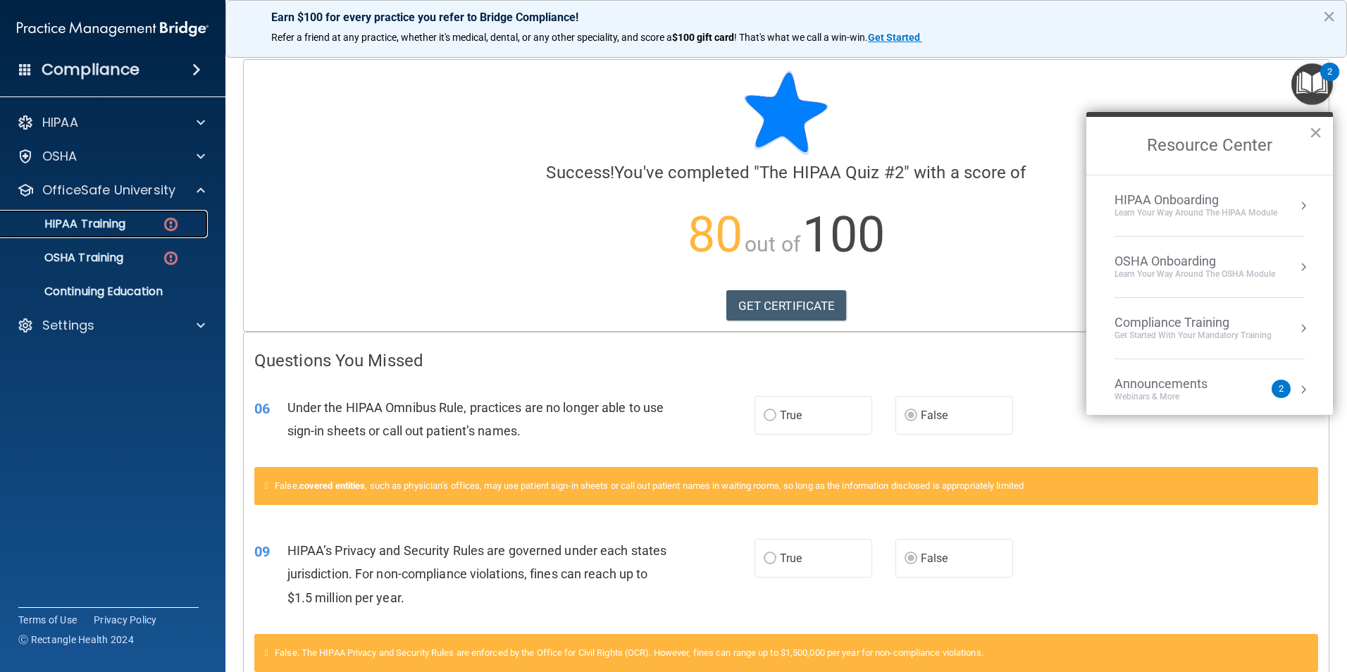
click at [114, 221] on p "HIPAA Training" at bounding box center [67, 224] width 116 height 14
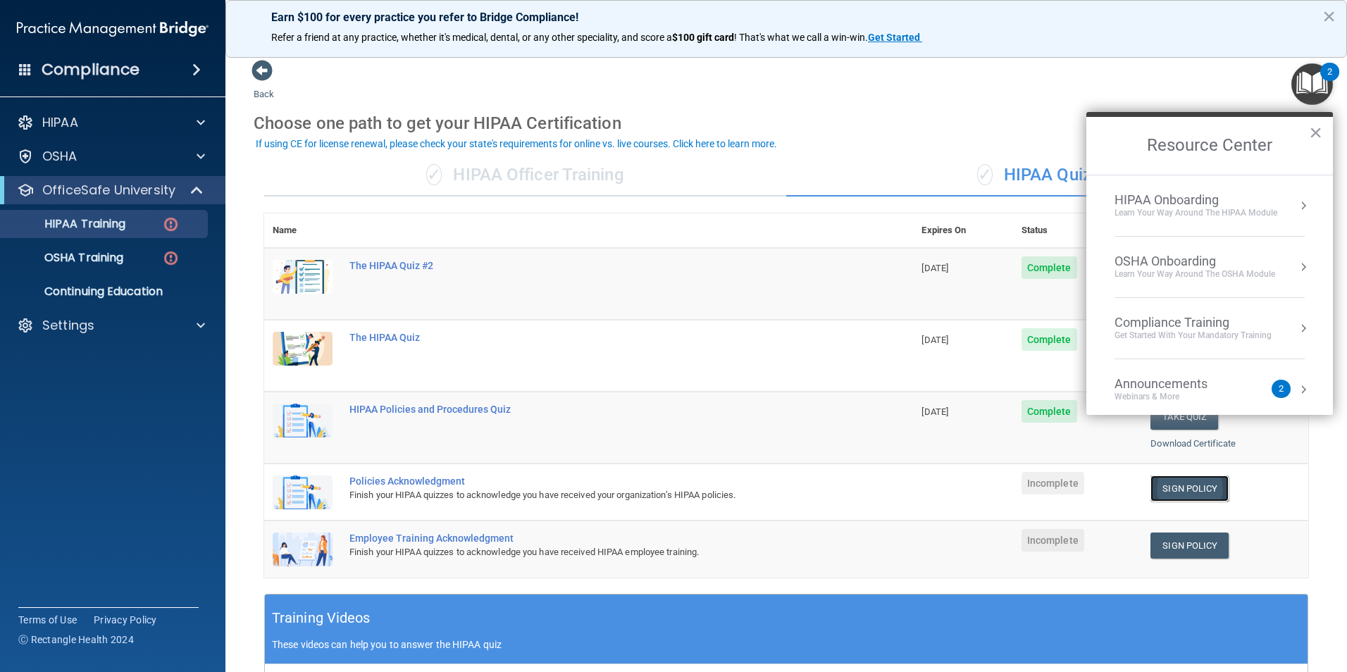
click at [1186, 477] on link "Sign Policy" at bounding box center [1190, 489] width 78 height 26
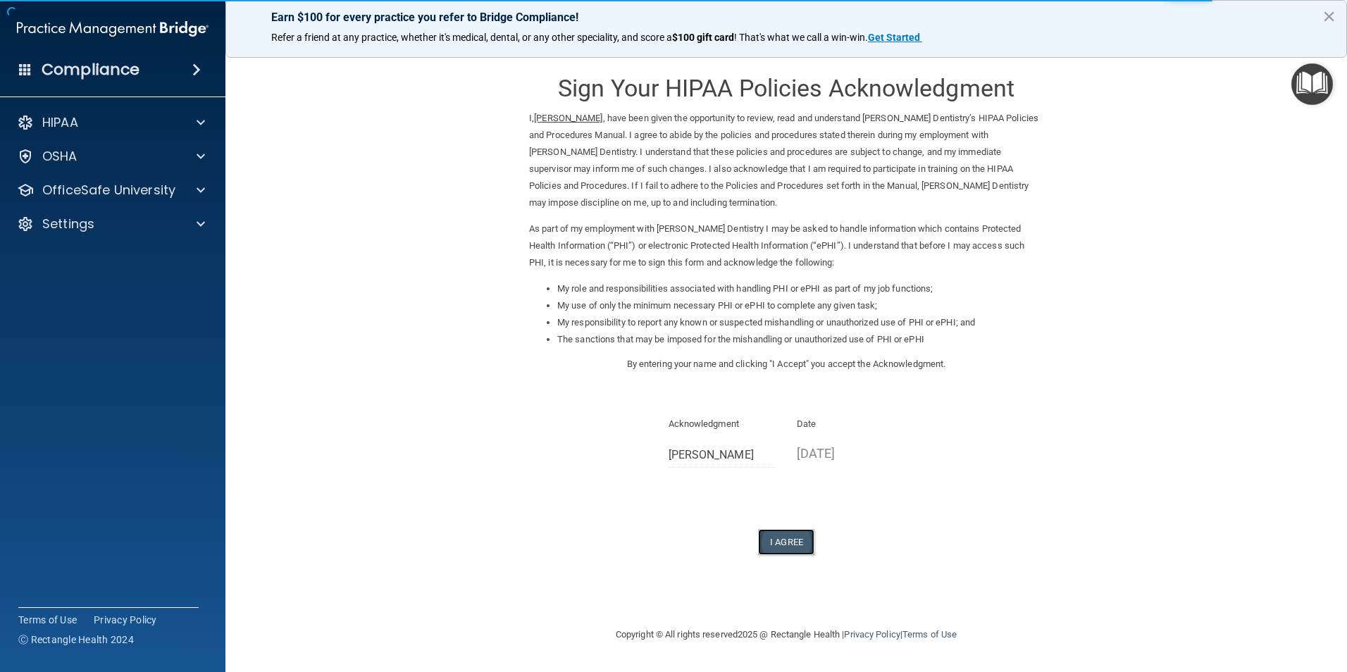
click at [773, 541] on button "I Agree" at bounding box center [786, 542] width 56 height 26
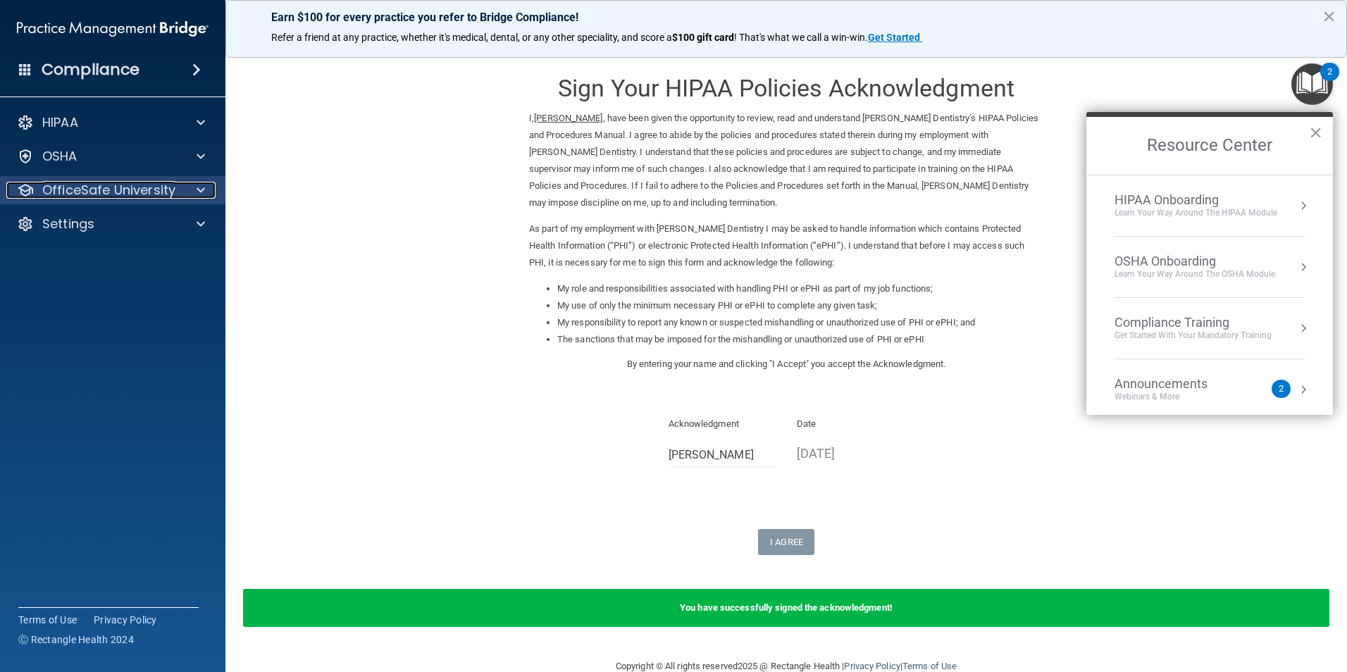
click at [112, 190] on p "OfficeSafe University" at bounding box center [108, 190] width 133 height 17
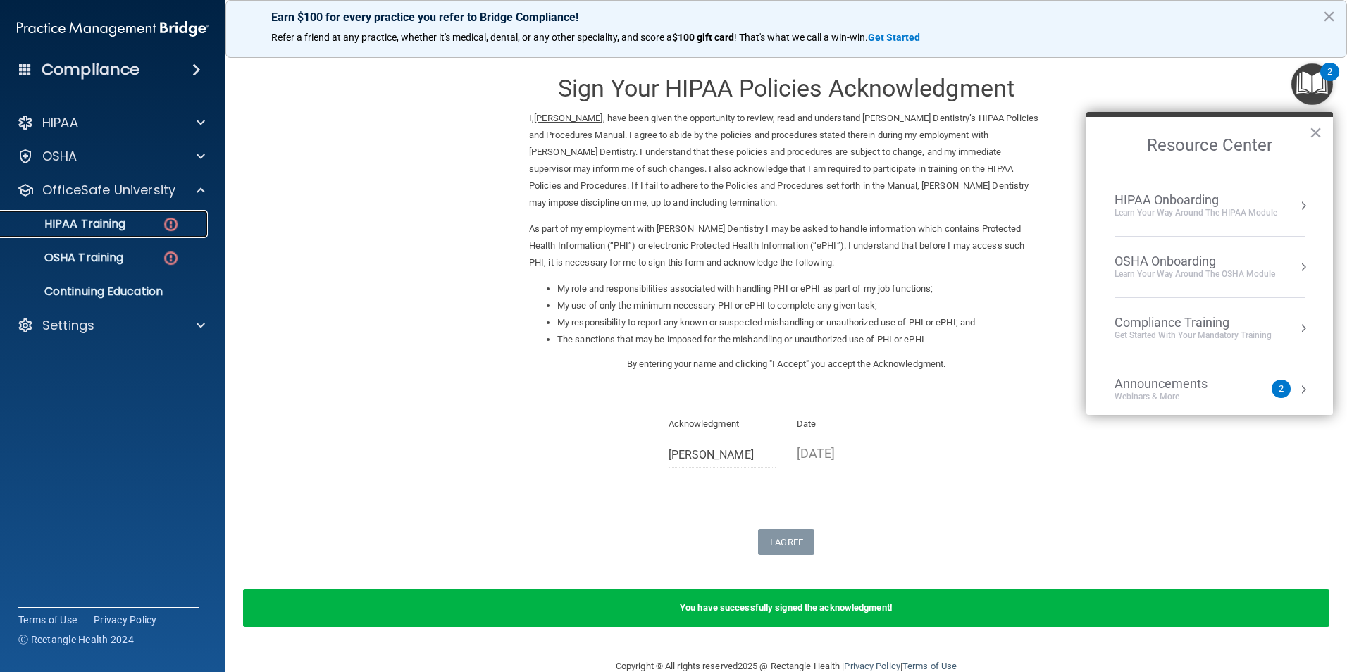
click at [134, 217] on div "HIPAA Training" at bounding box center [105, 224] width 192 height 14
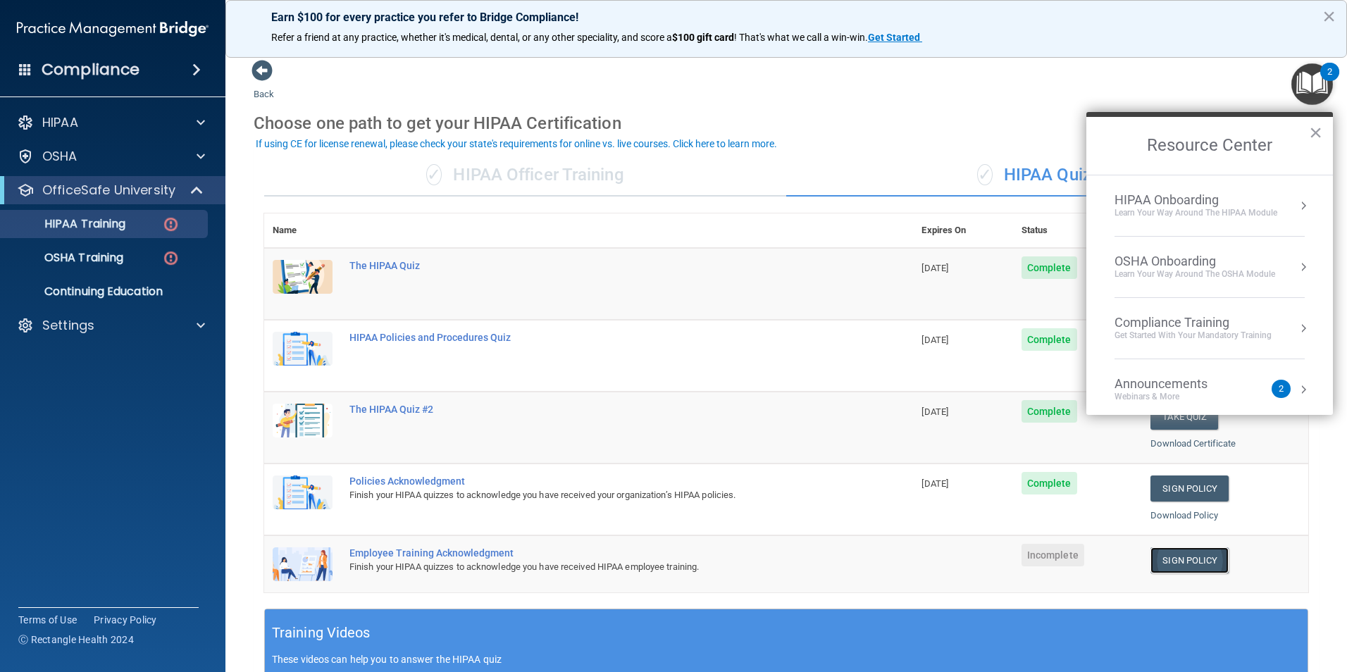
click at [1201, 557] on link "Sign Policy" at bounding box center [1190, 561] width 78 height 26
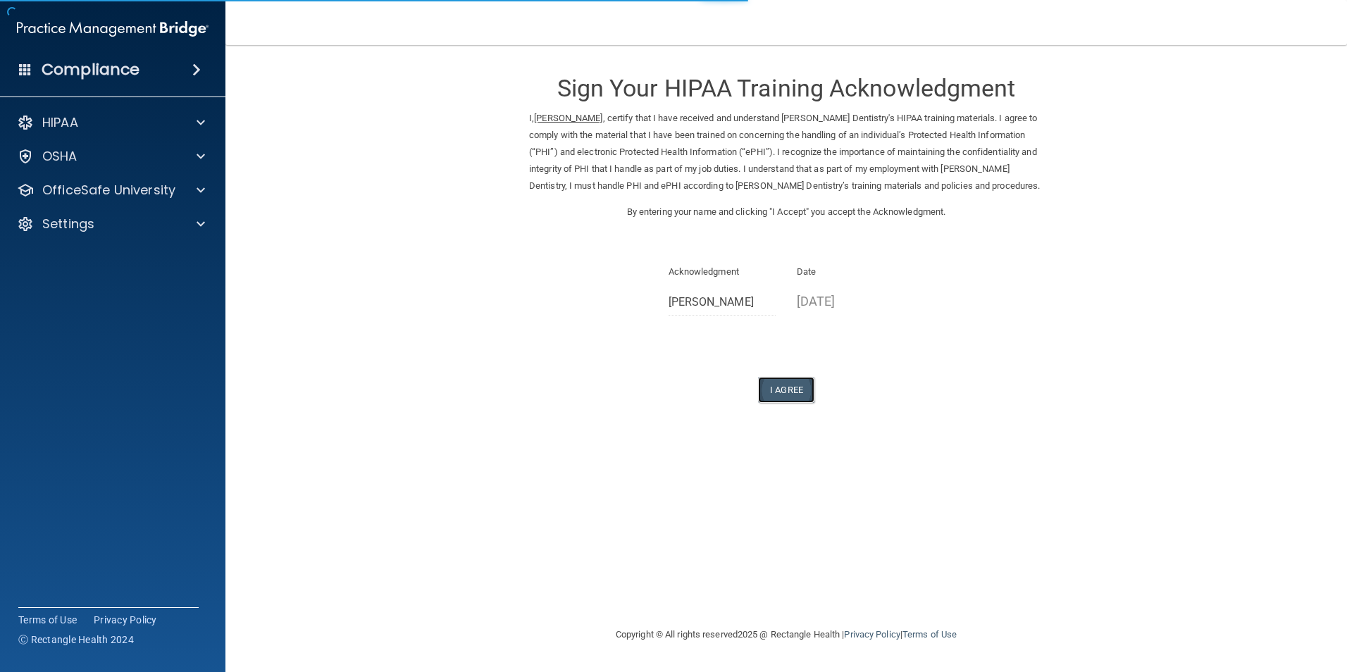
click at [790, 392] on button "I Agree" at bounding box center [786, 390] width 56 height 26
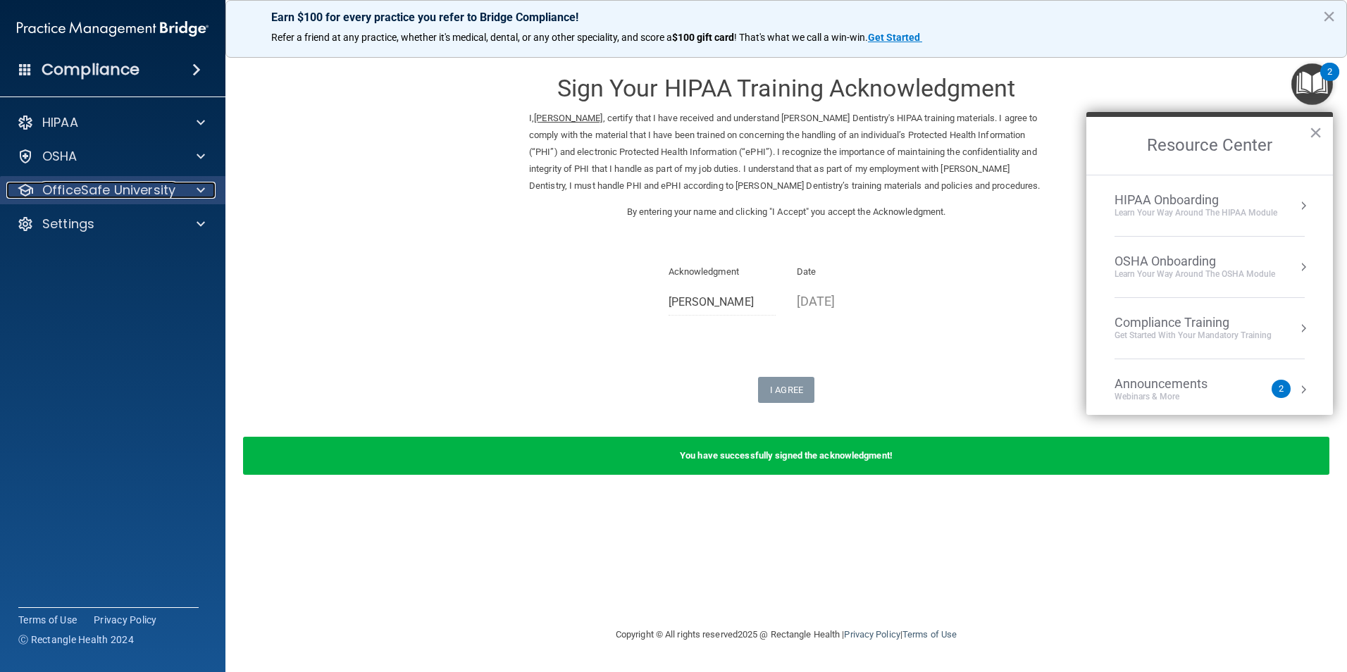
click at [53, 193] on p "OfficeSafe University" at bounding box center [108, 190] width 133 height 17
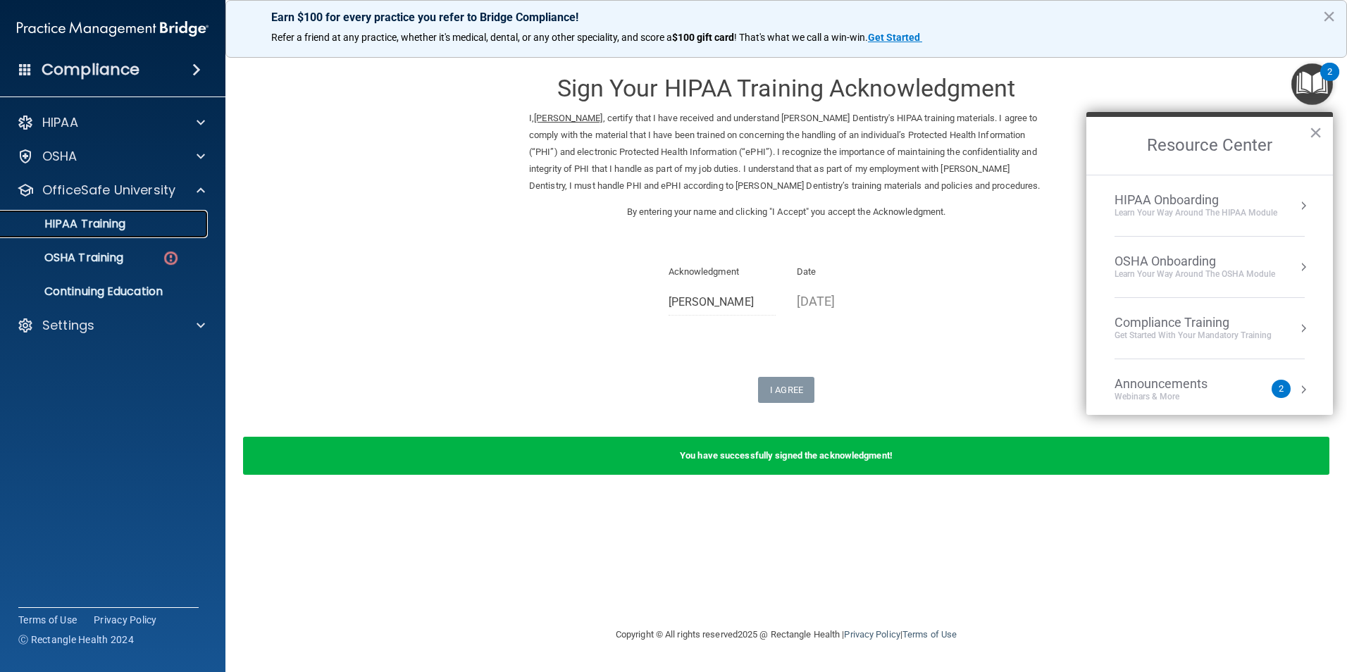
click at [111, 230] on p "HIPAA Training" at bounding box center [67, 224] width 116 height 14
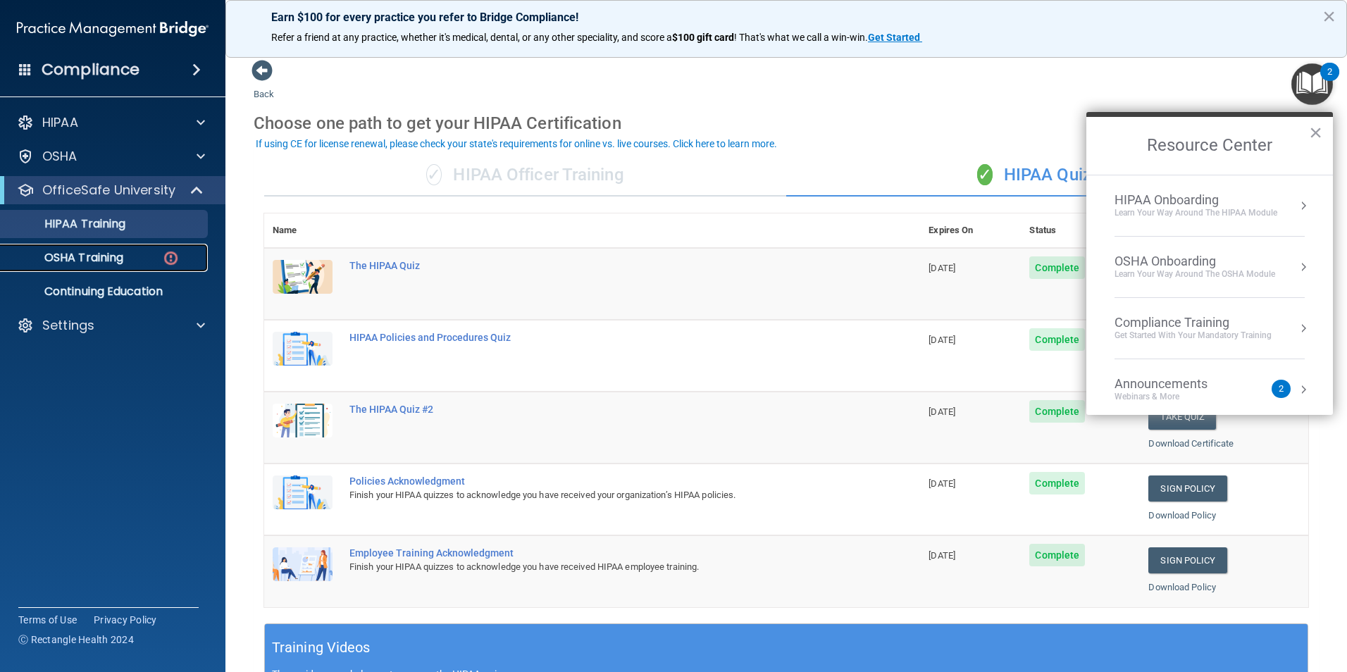
click at [44, 260] on p "OSHA Training" at bounding box center [66, 258] width 114 height 14
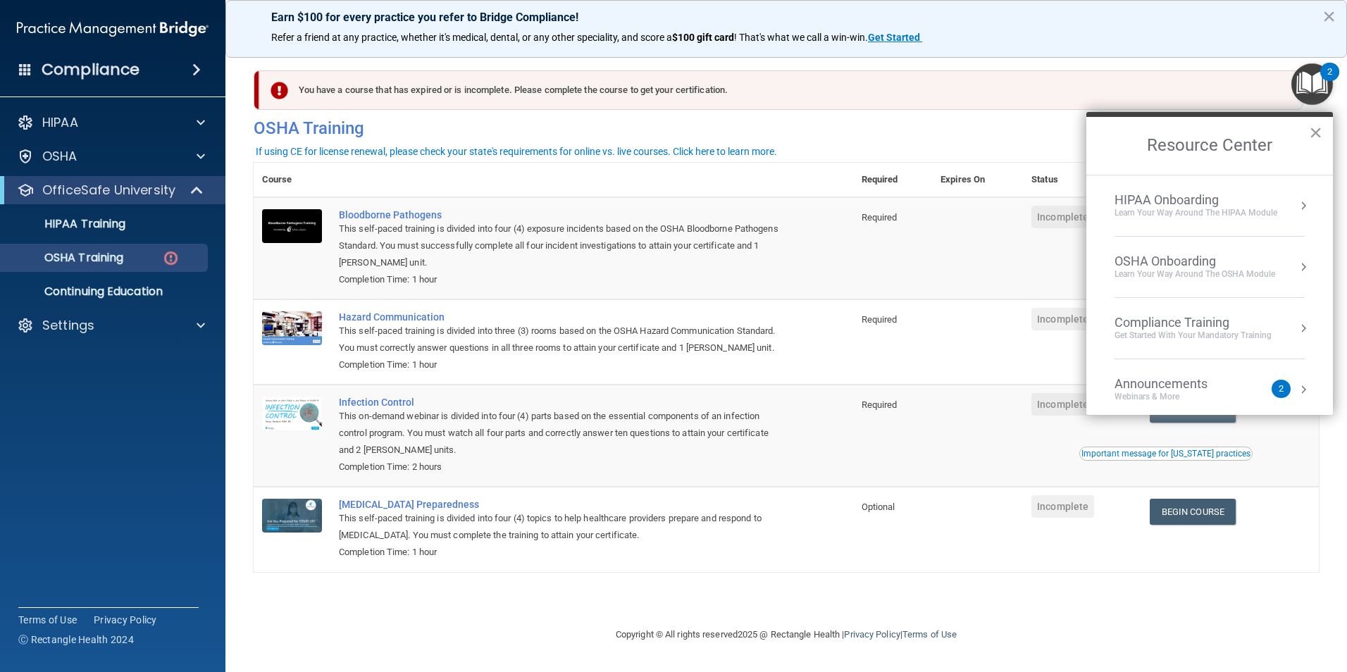
click at [1318, 134] on button "×" at bounding box center [1315, 132] width 13 height 23
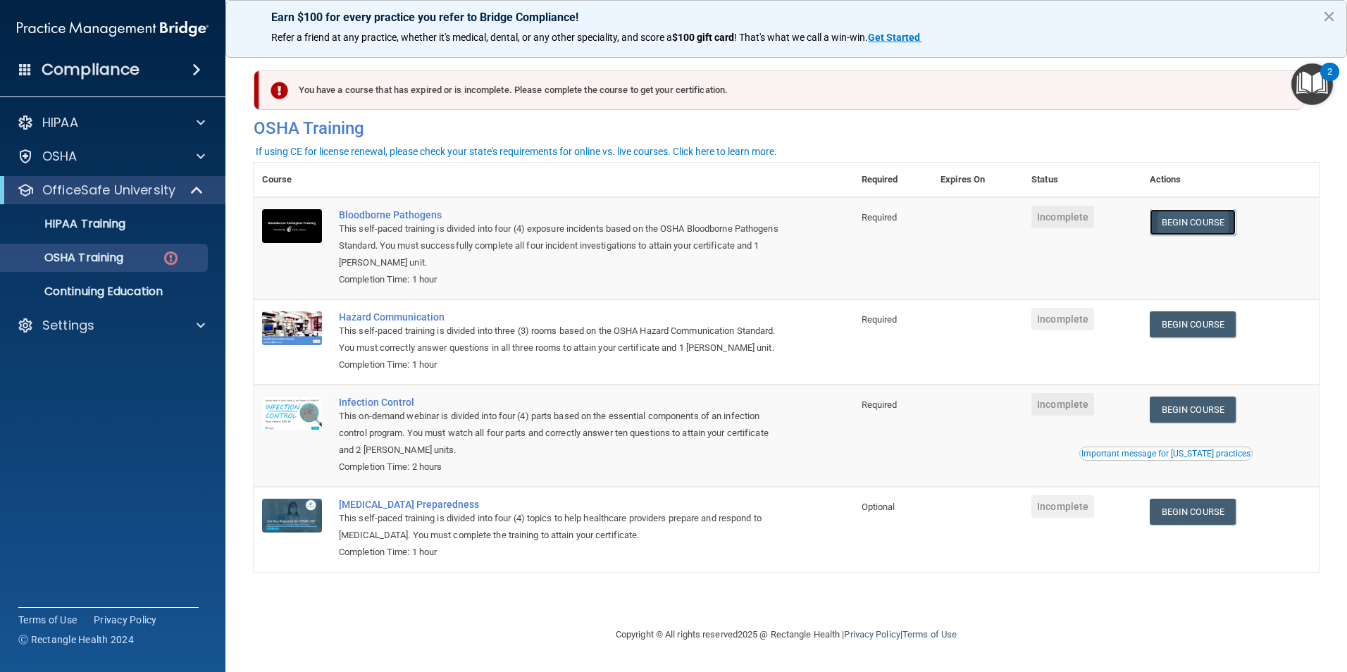
click at [1173, 226] on link "Begin Course" at bounding box center [1193, 222] width 86 height 26
